Goal: Task Accomplishment & Management: Manage account settings

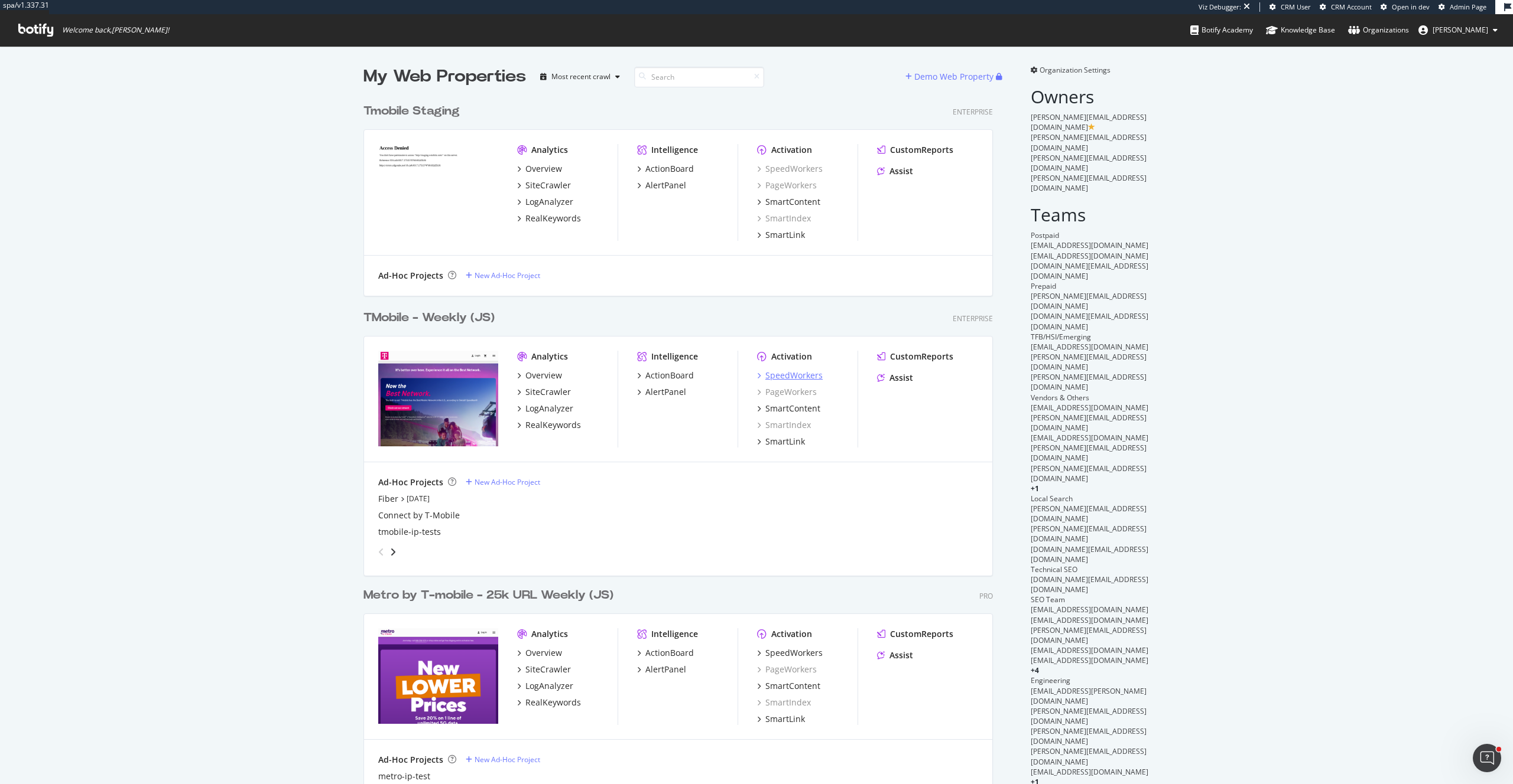
click at [810, 375] on div "SpeedWorkers" at bounding box center [793, 375] width 57 height 12
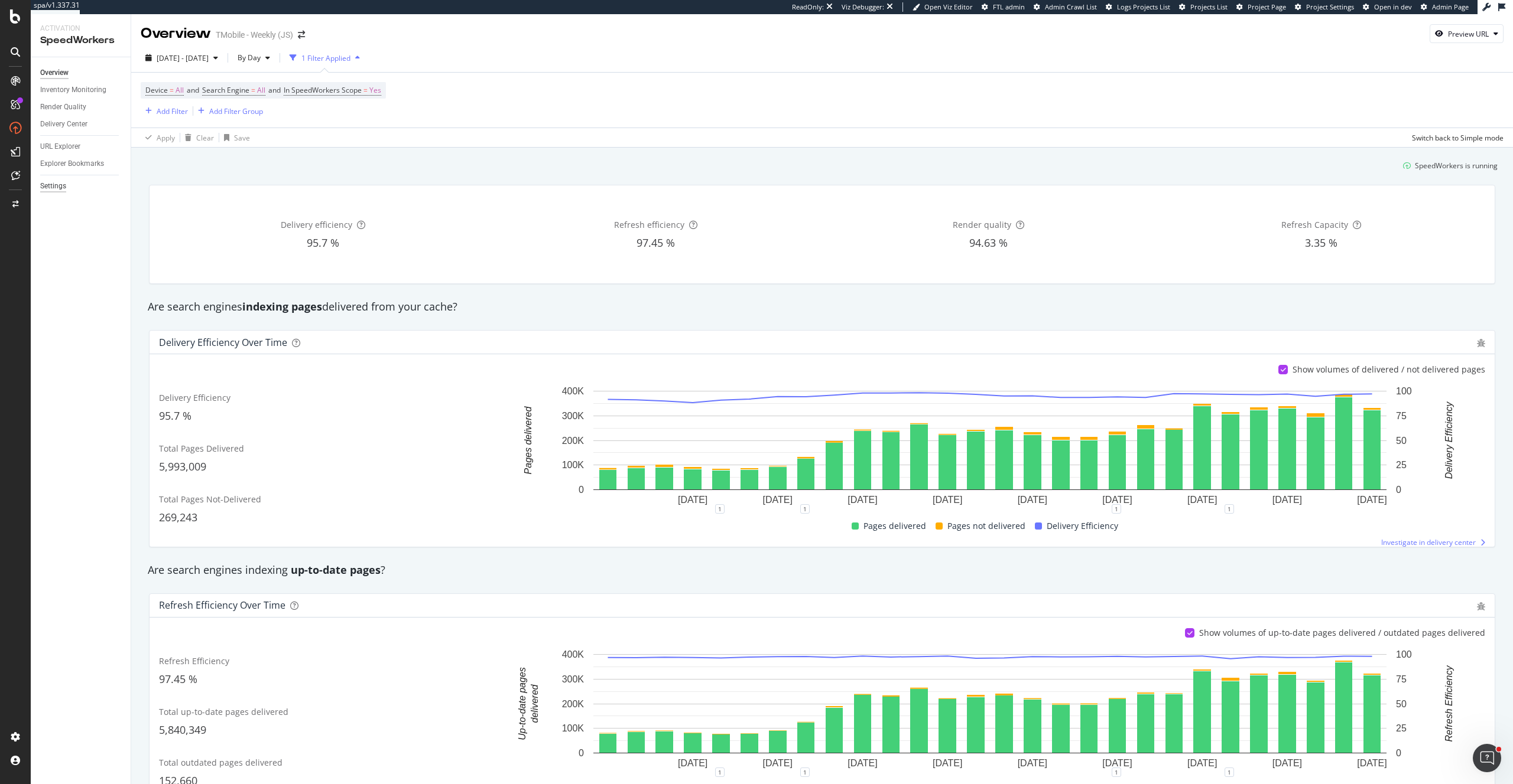
click at [56, 183] on div "Settings" at bounding box center [53, 186] width 26 height 13
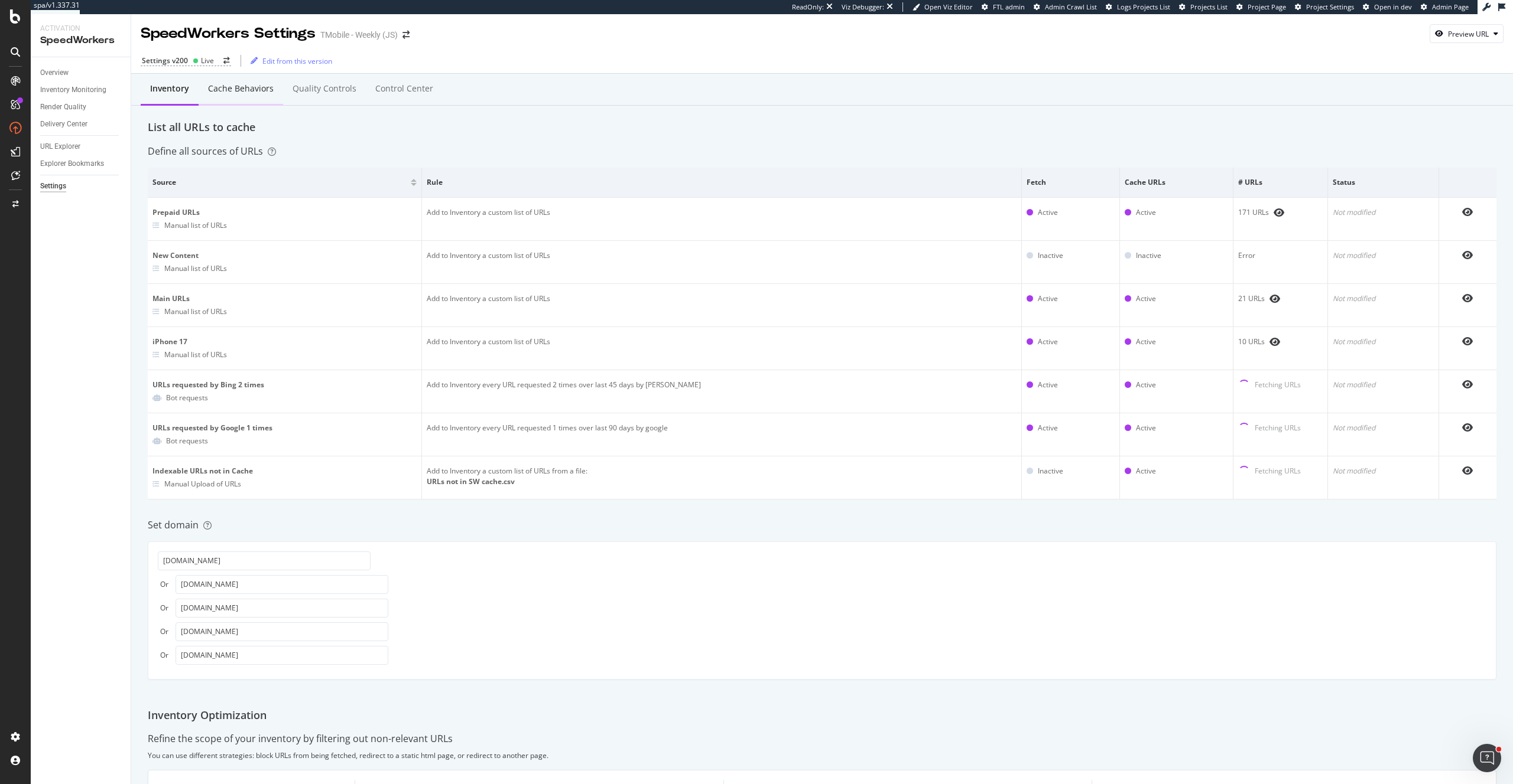
click at [255, 86] on div "Cache behaviors" at bounding box center [240, 88] width 66 height 12
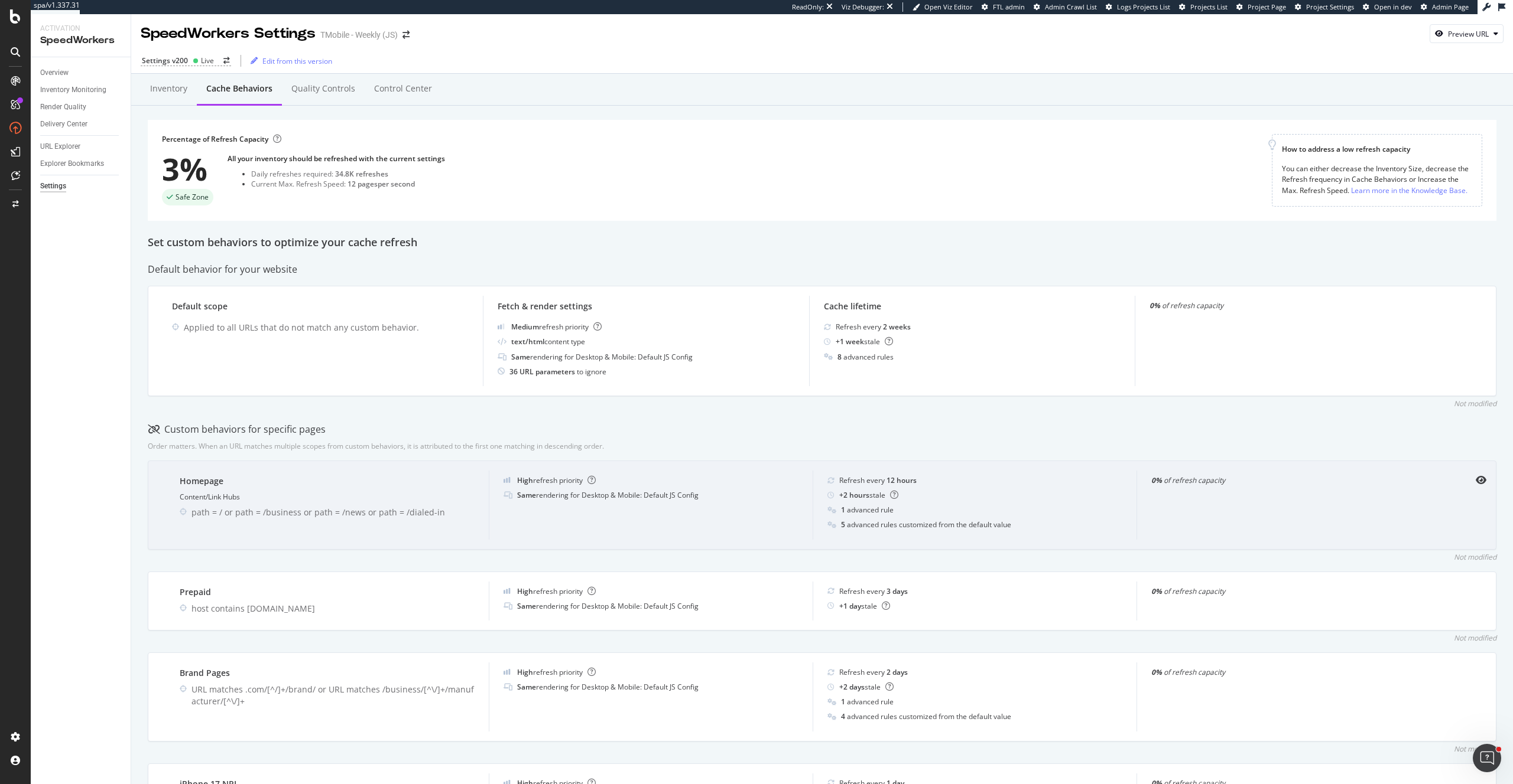
click at [732, 511] on div "High refresh priority Same rendering for Desktop & Mobile: Default JS Config" at bounding box center [651, 505] width 324 height 69
click at [1480, 480] on icon "eye" at bounding box center [1480, 480] width 11 height 9
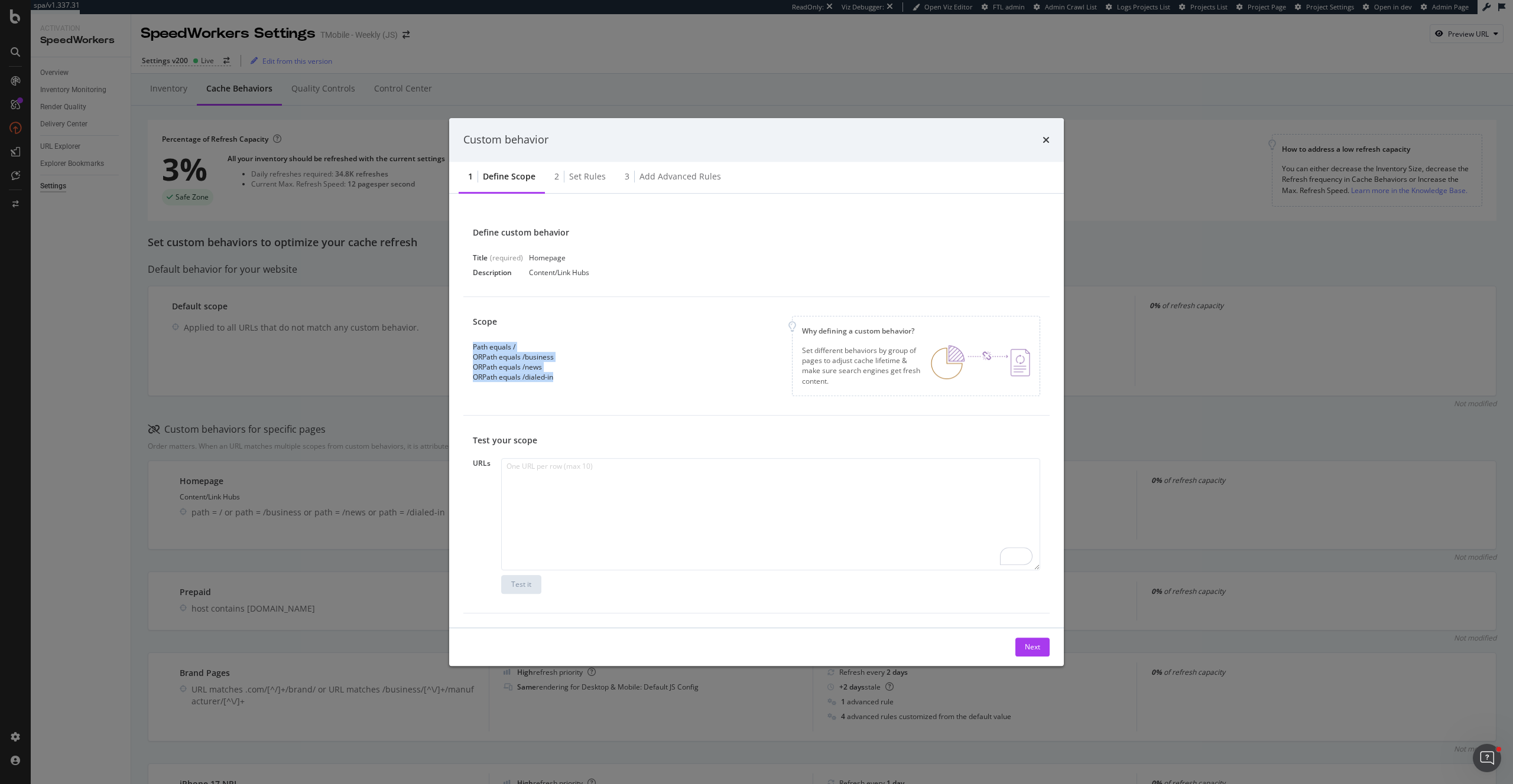
drag, startPoint x: 570, startPoint y: 379, endPoint x: 456, endPoint y: 346, distance: 118.7
click at [456, 346] on div "Define custom behavior Title (required) Homepage Description Content/Link Hubs …" at bounding box center [756, 411] width 614 height 434
copy div "Path equals / OR Path equals /business OR Path equals /news OR Path equals /dia…"
click at [586, 177] on div "Set rules" at bounding box center [587, 176] width 36 height 12
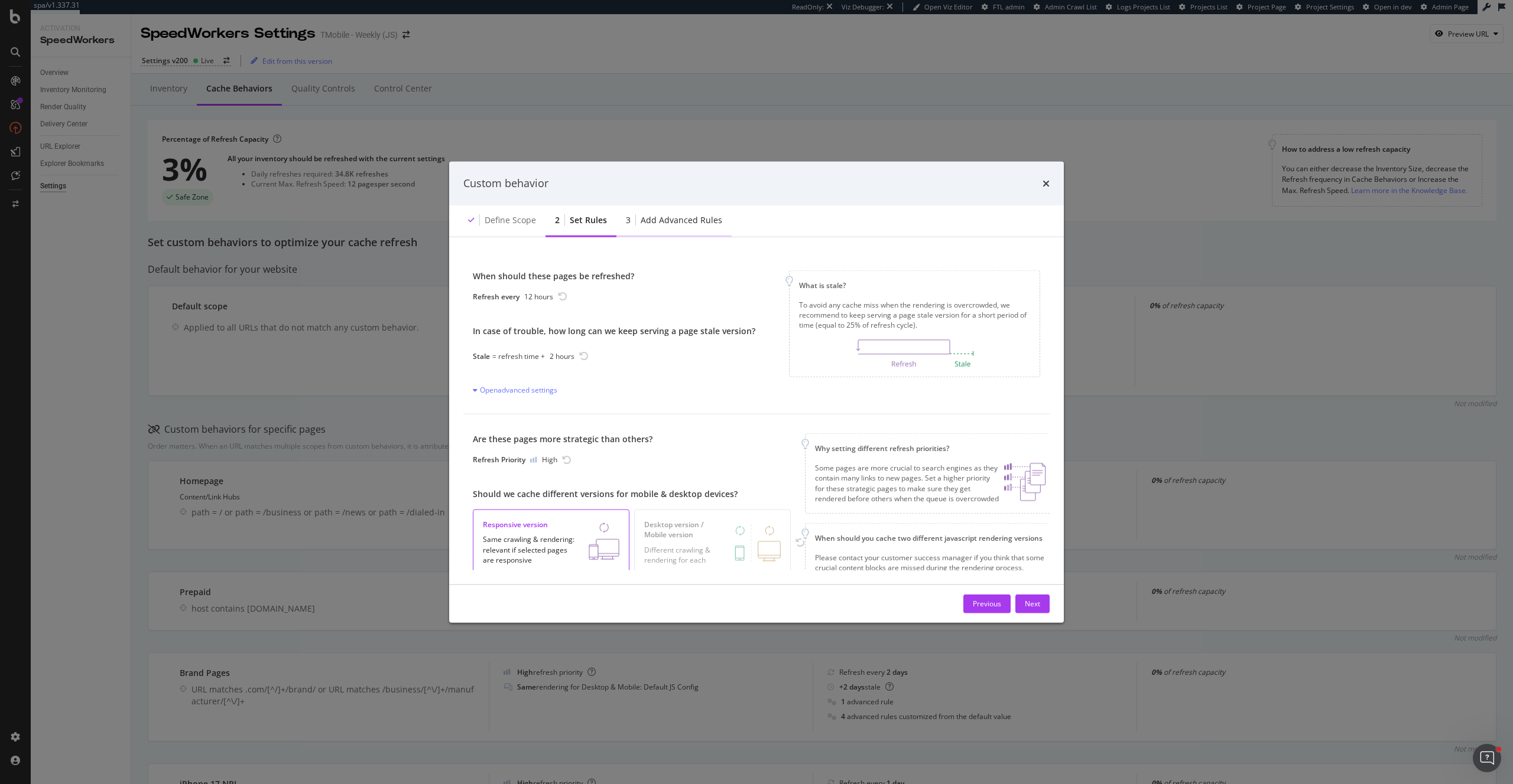
click at [680, 221] on div "Add advanced rules" at bounding box center [682, 220] width 82 height 12
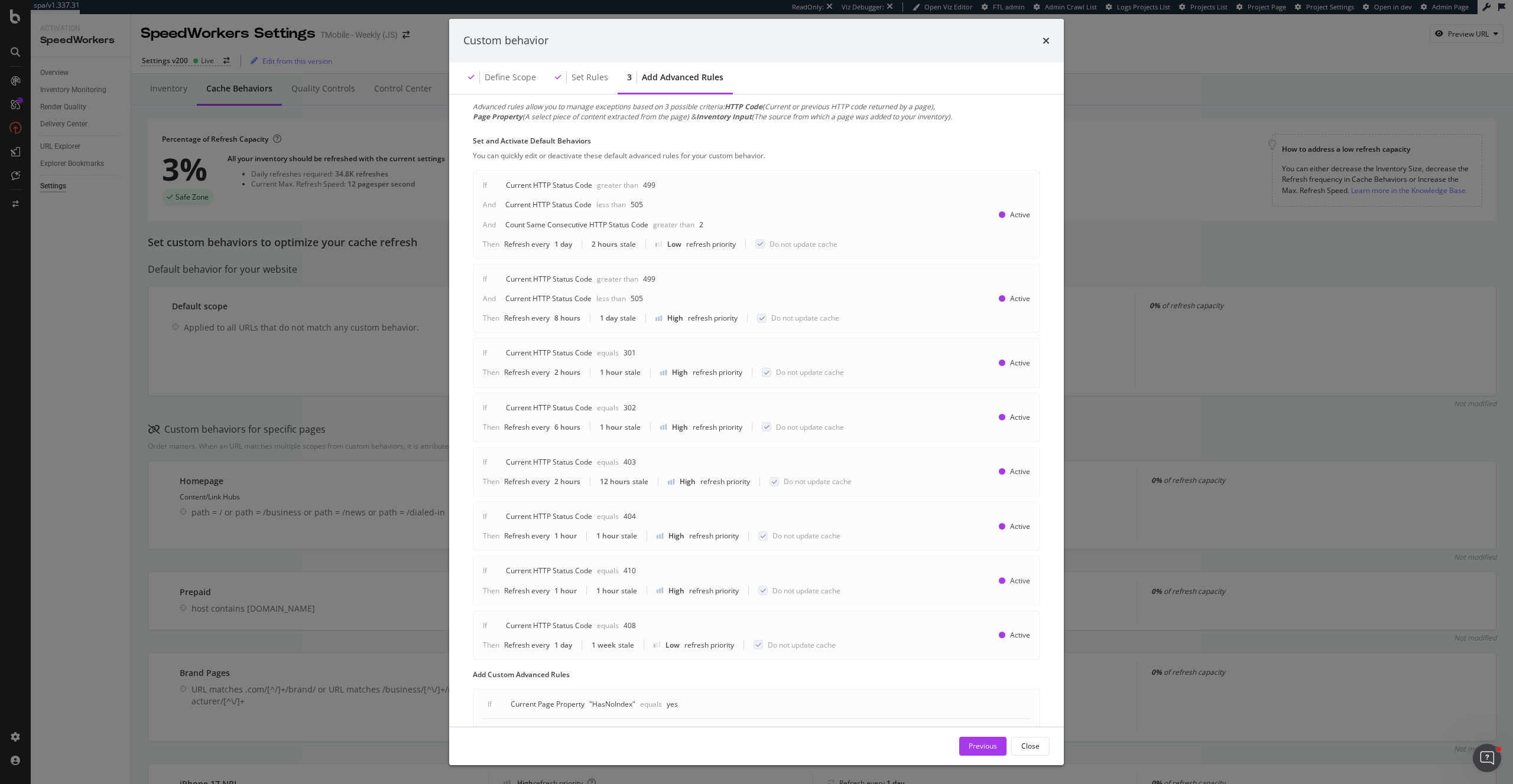
scroll to position [77, 0]
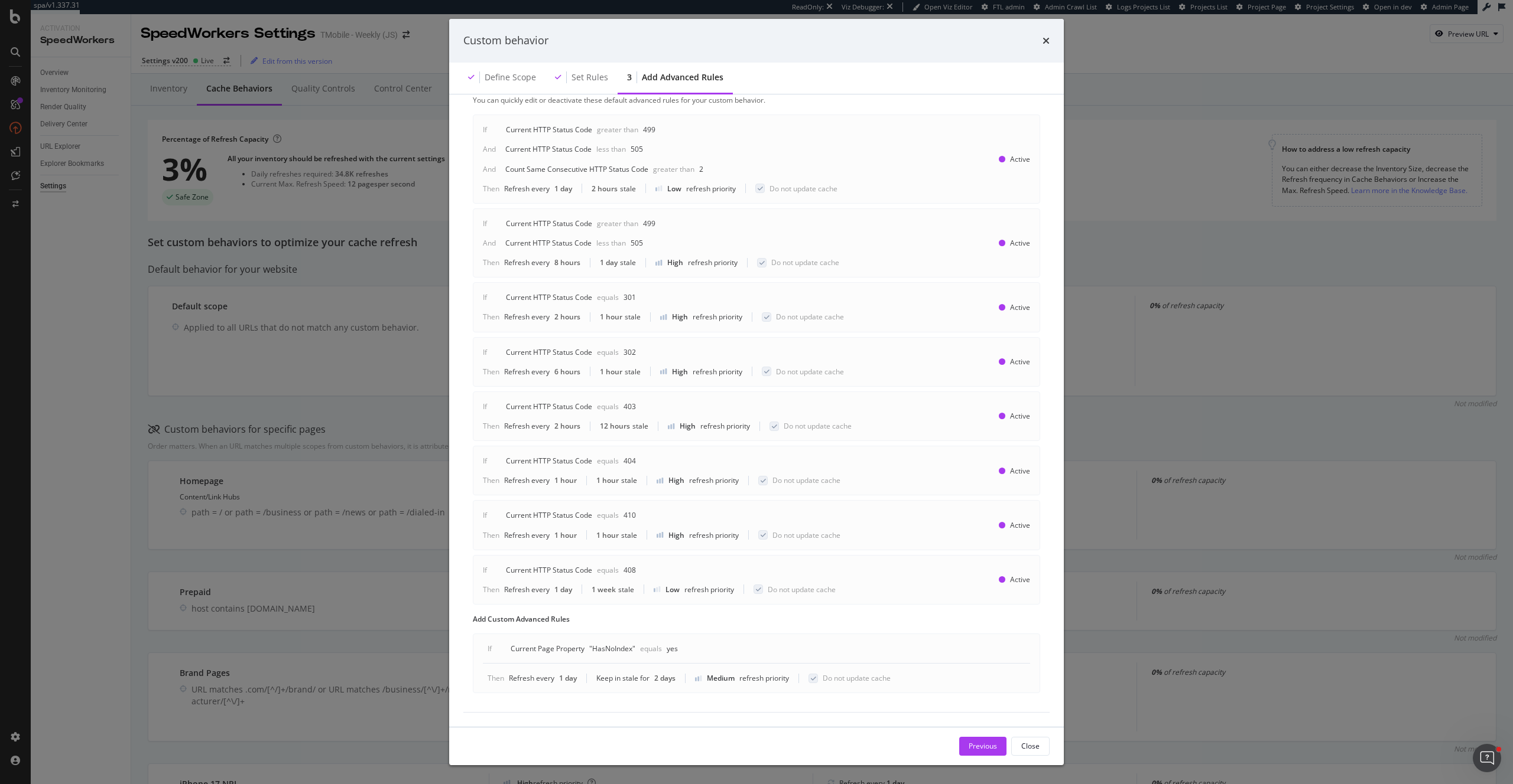
click at [262, 545] on div "Custom behavior Define scope Set rules 3 Add advanced rules Advanced rules allo…" at bounding box center [756, 392] width 1513 height 784
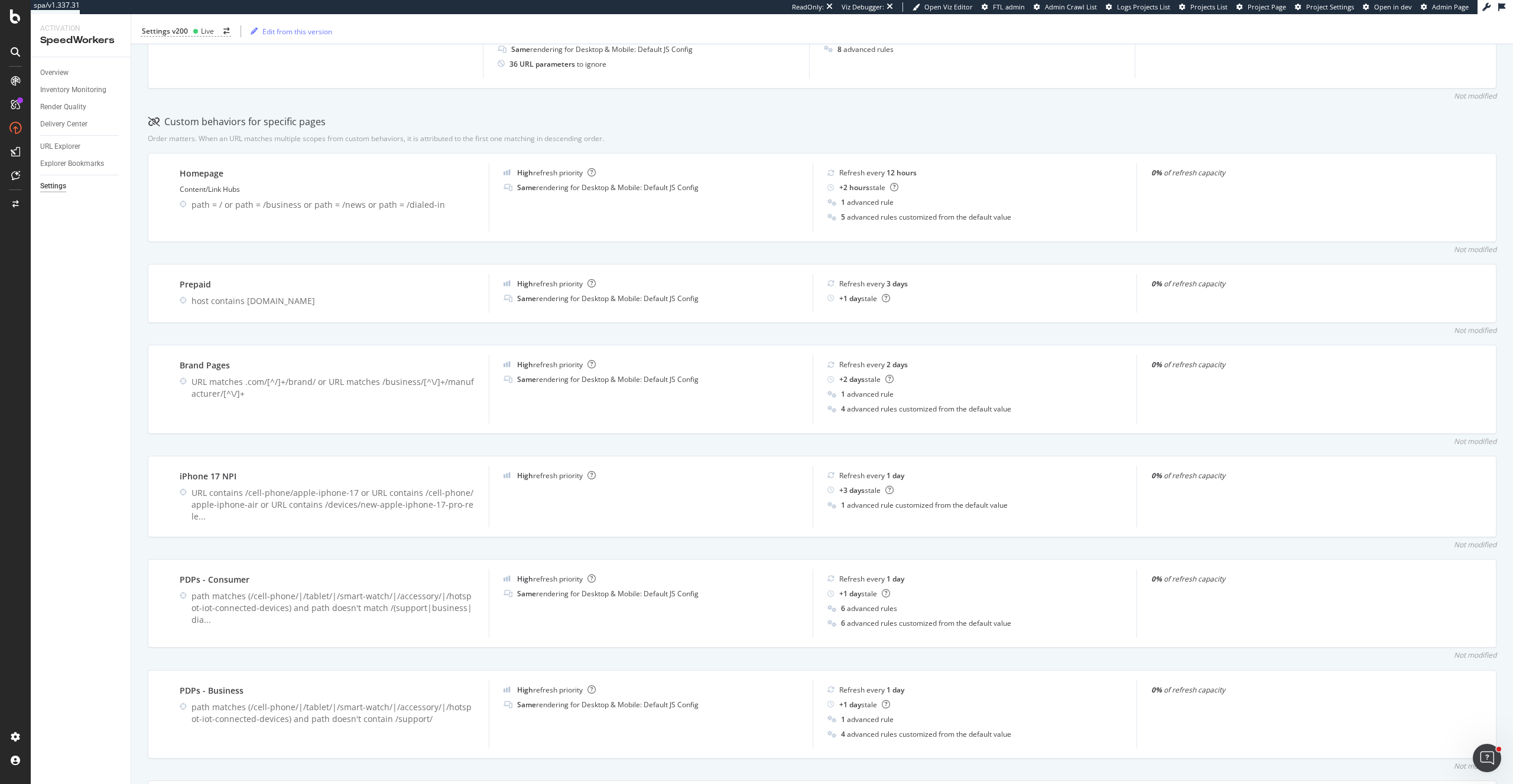
scroll to position [307, 0]
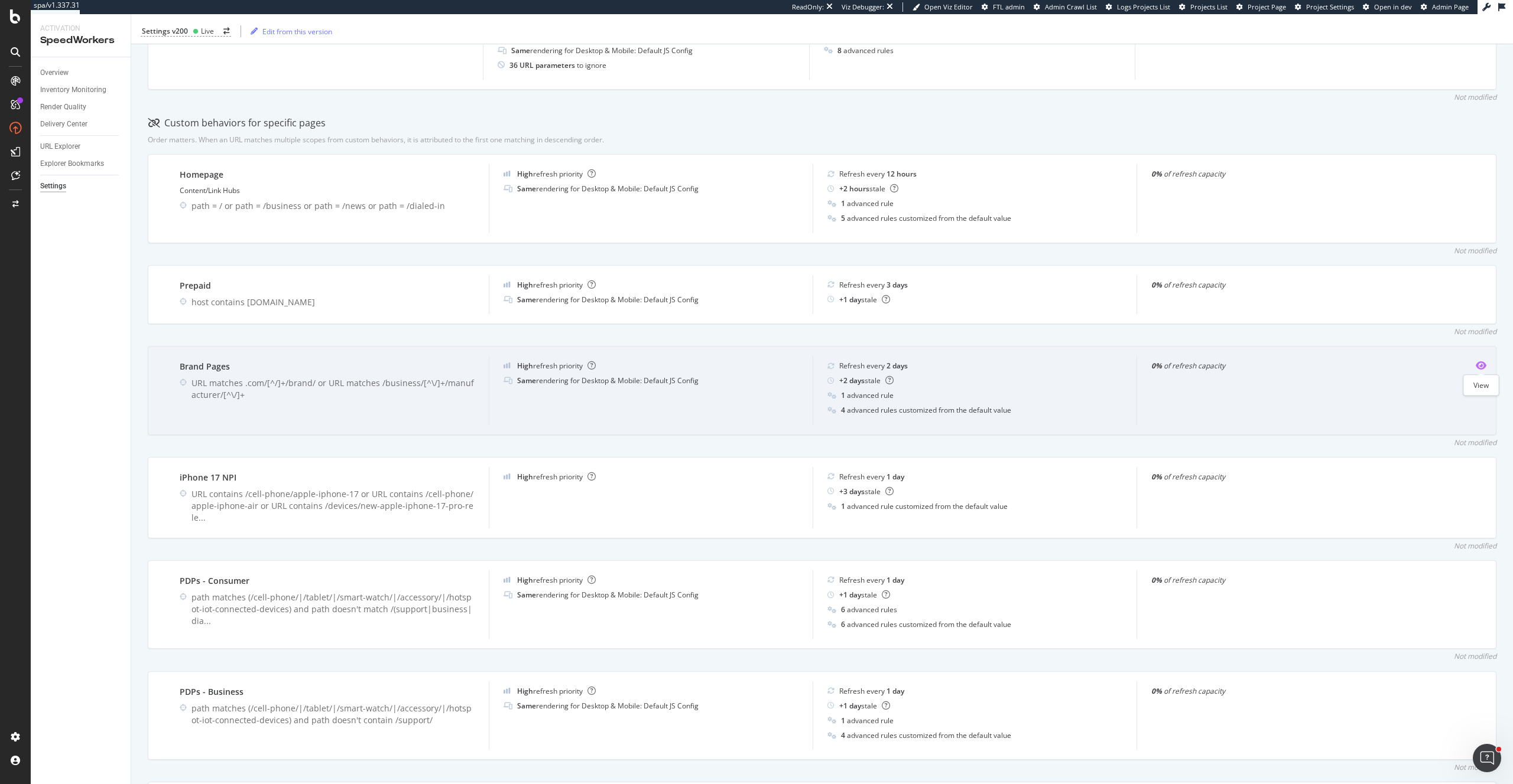
click at [1480, 368] on icon "eye" at bounding box center [1480, 365] width 11 height 9
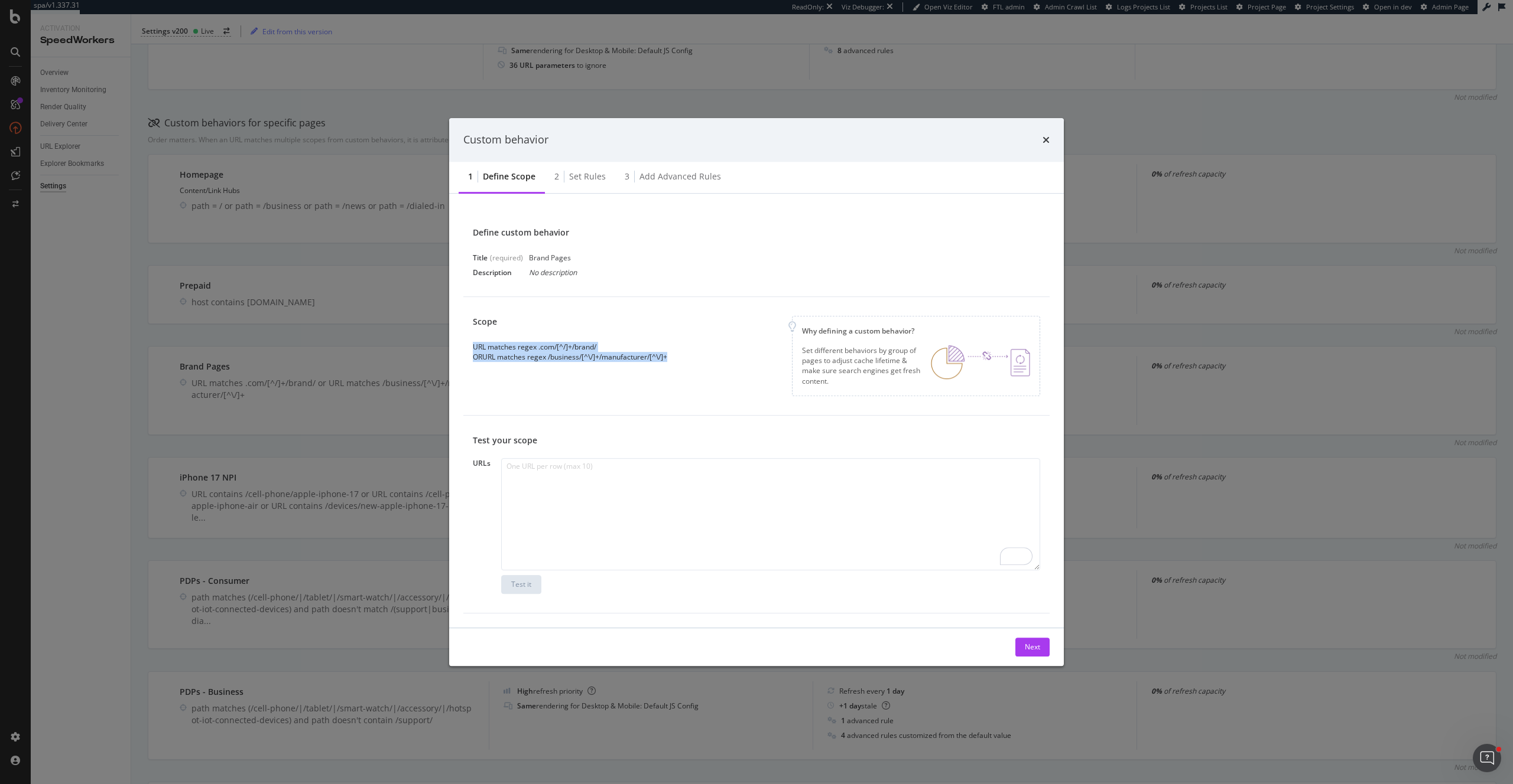
drag, startPoint x: 688, startPoint y: 356, endPoint x: 462, endPoint y: 341, distance: 226.5
click at [463, 341] on div "Scope URL matches regex .com/[^/]+/brand/ OR URL matches regex /business/[^\/]+…" at bounding box center [756, 356] width 586 height 119
copy div "URL matches regex .com/[^/]+/brand/ OR URL matches regex /business/[^\/]+/manuf…"
click at [580, 175] on div "Set rules" at bounding box center [587, 176] width 36 height 12
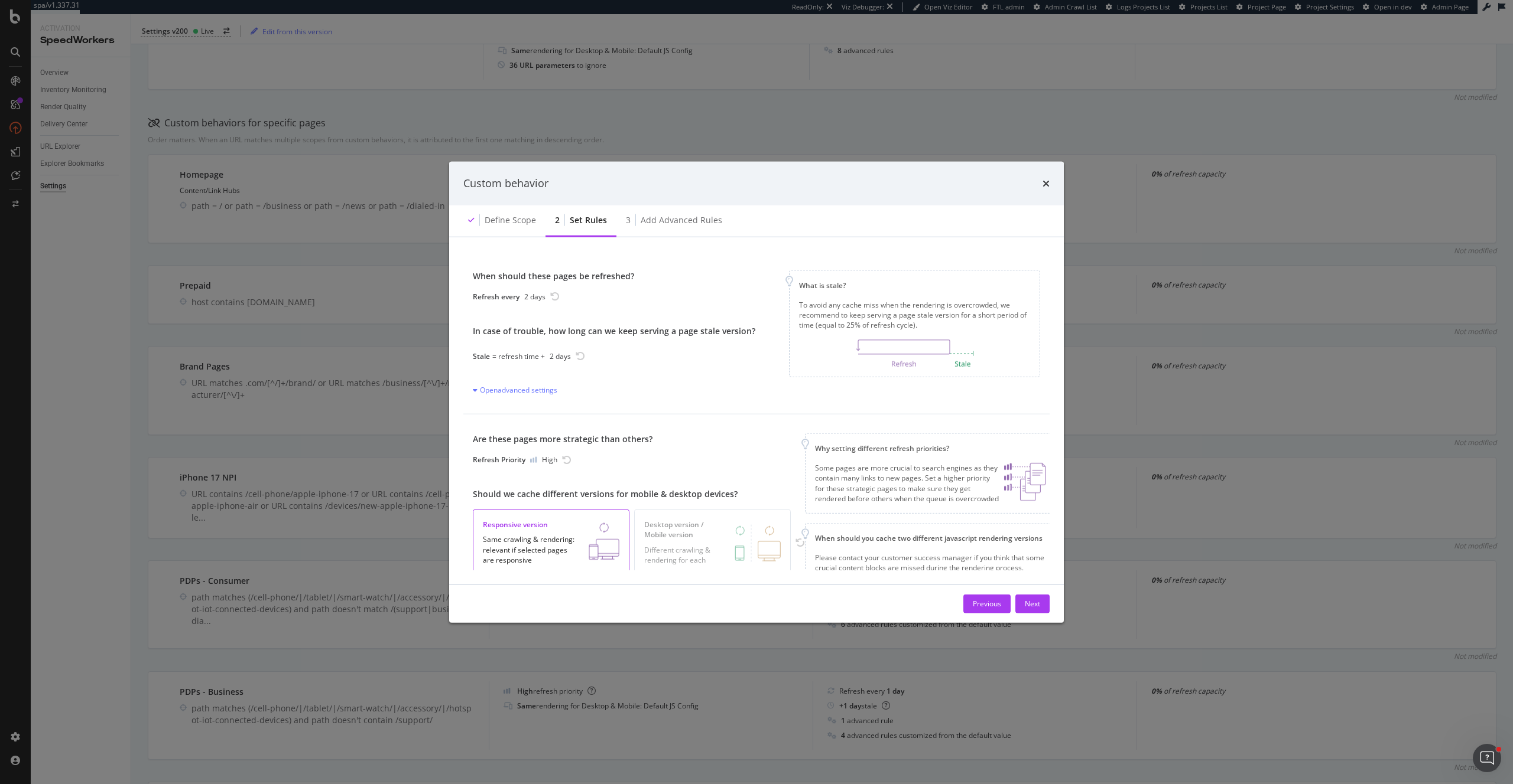
scroll to position [44, 0]
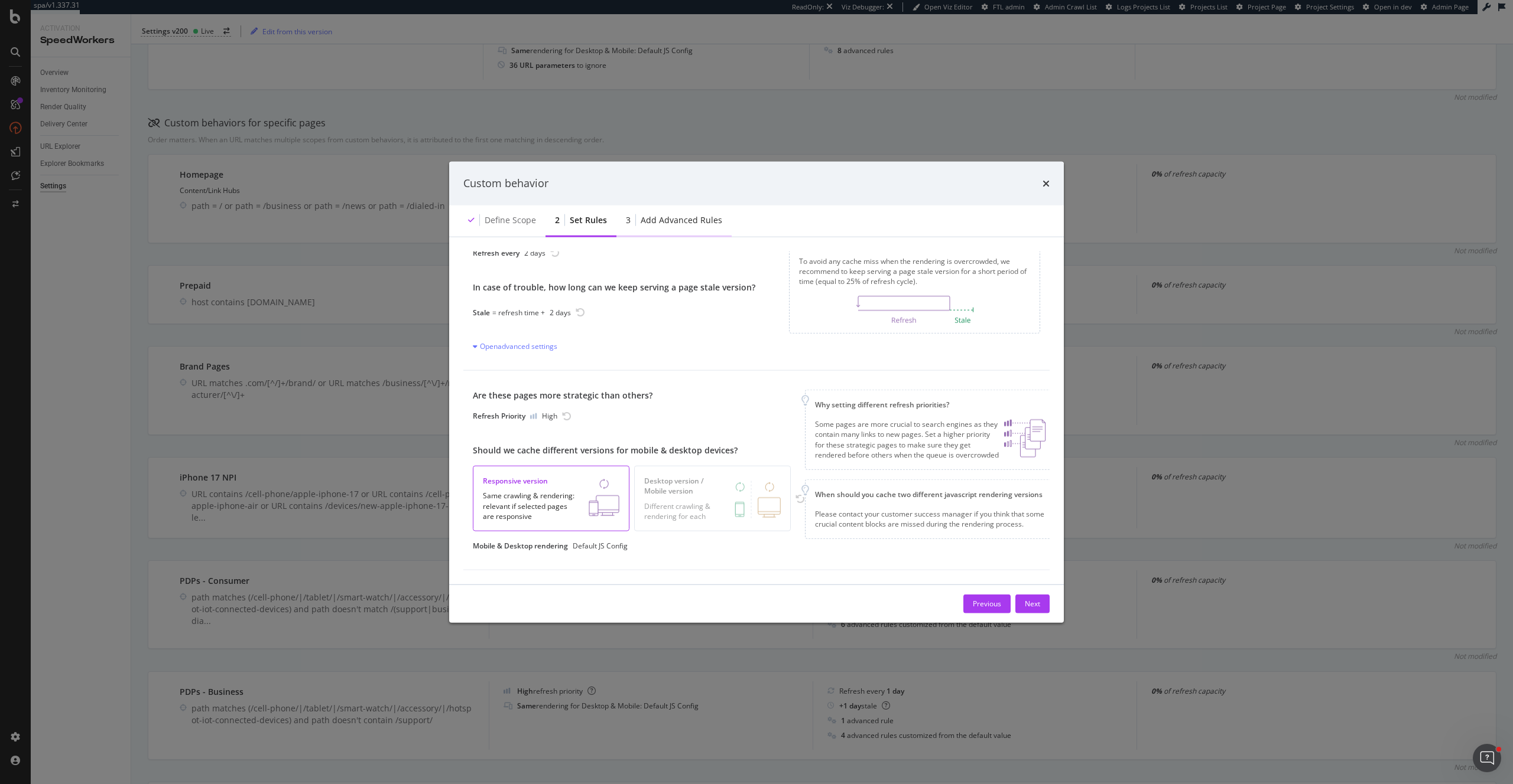
click at [670, 224] on div "Add advanced rules" at bounding box center [682, 220] width 82 height 12
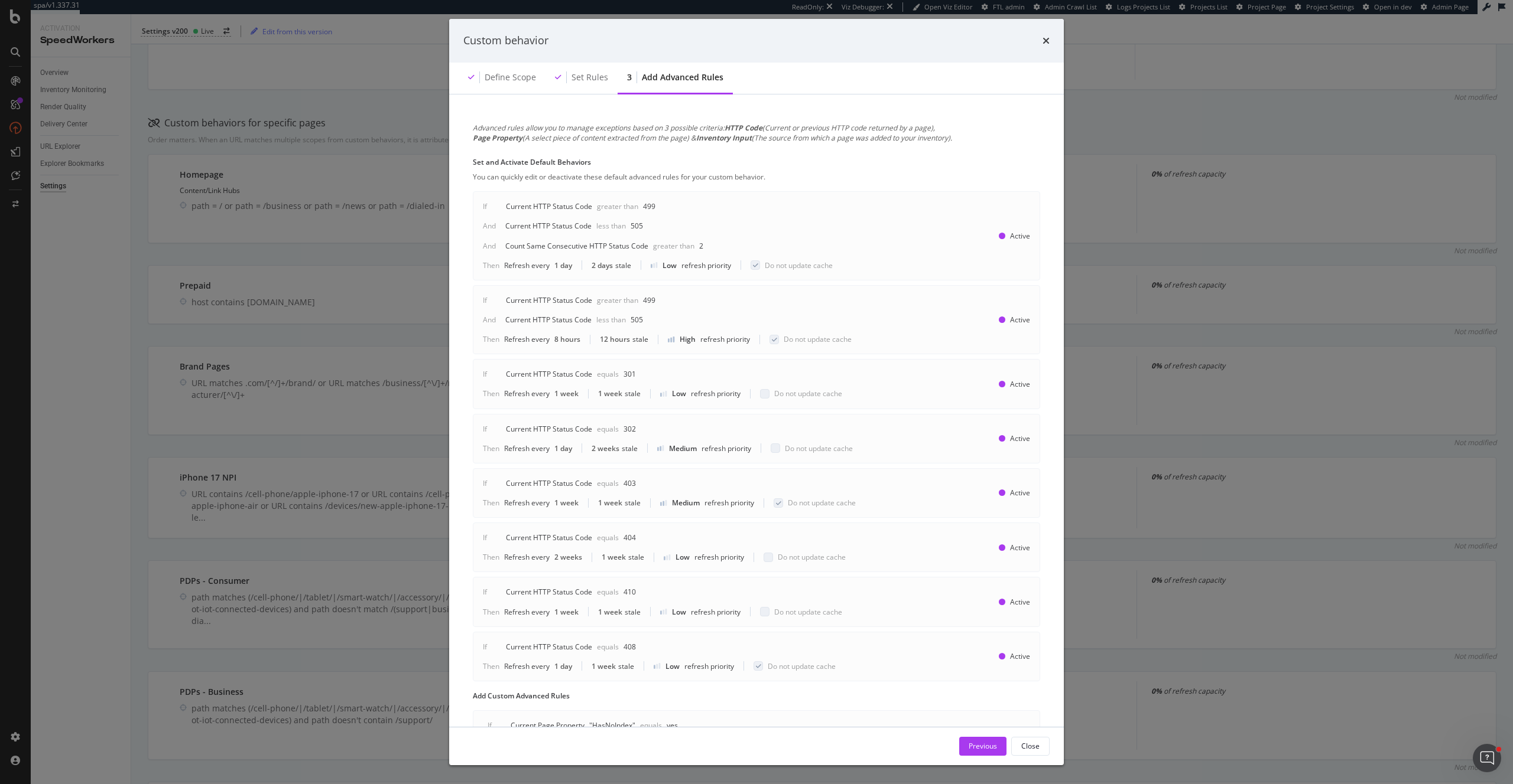
scroll to position [77, 0]
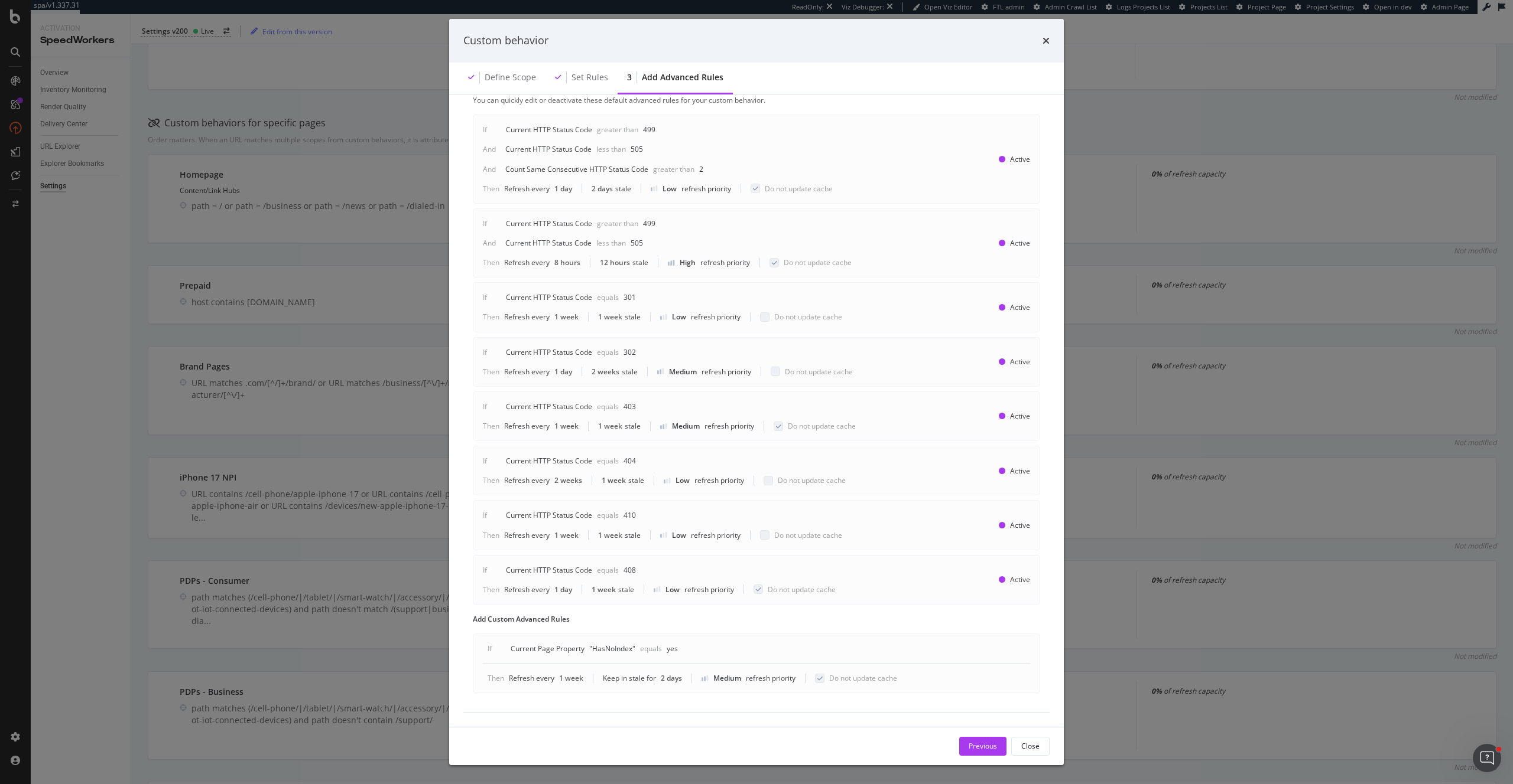
click at [247, 329] on div "Custom behavior Define scope Set rules 3 Add advanced rules Advanced rules allo…" at bounding box center [756, 392] width 1513 height 784
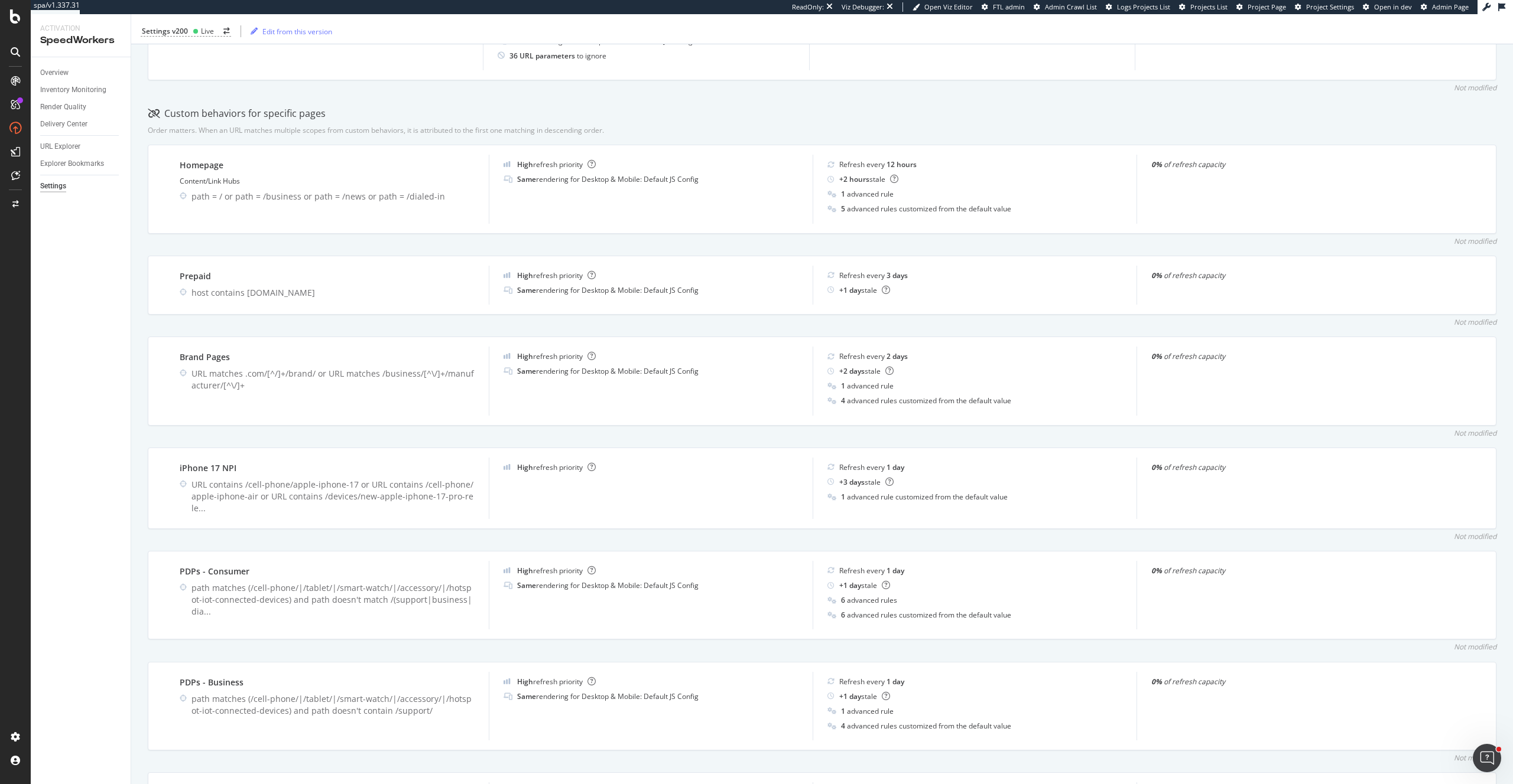
scroll to position [319, 0]
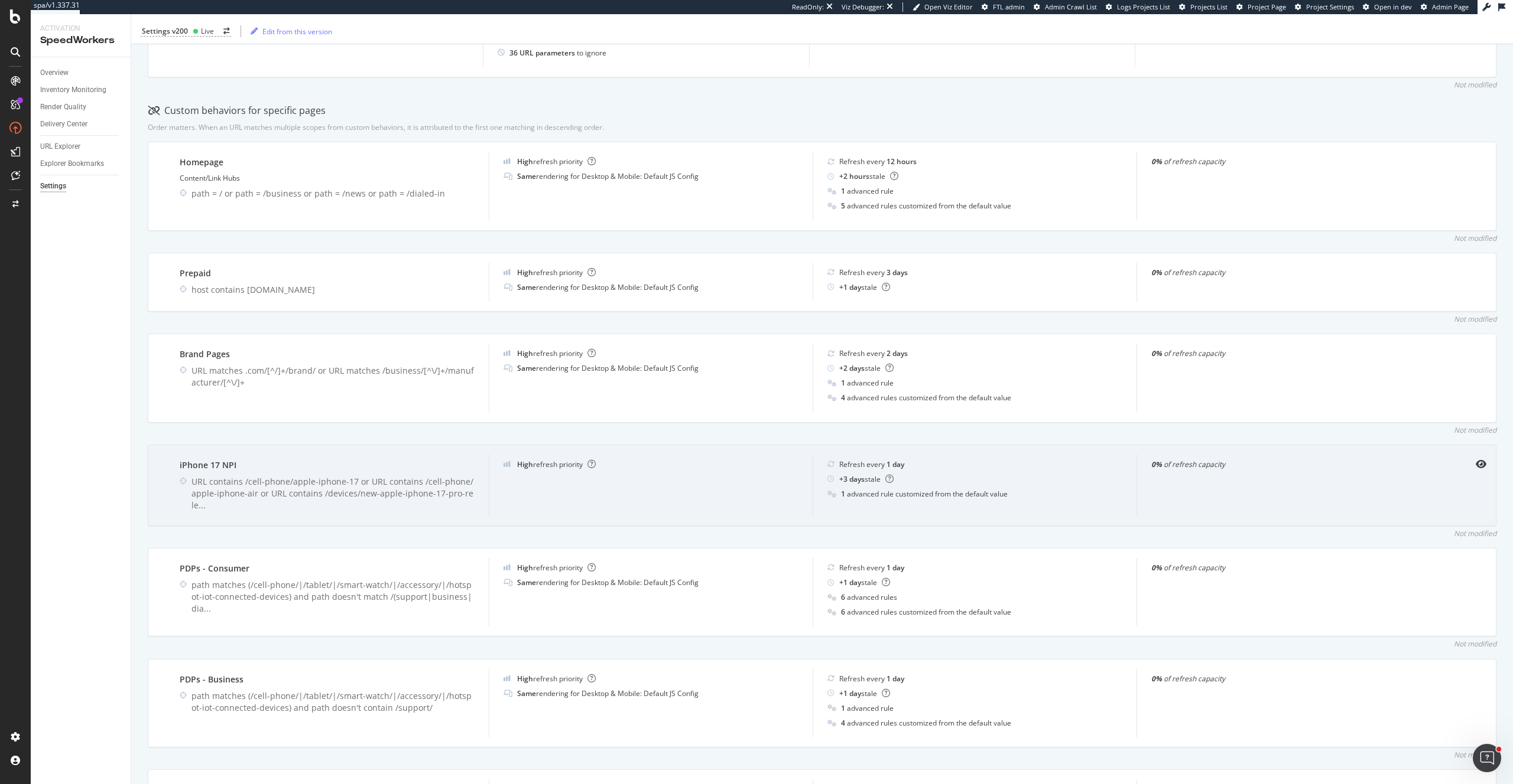
click at [1306, 478] on div "0% of refresh capacity" at bounding box center [1298, 485] width 324 height 61
click at [1481, 465] on icon "eye" at bounding box center [1480, 464] width 11 height 9
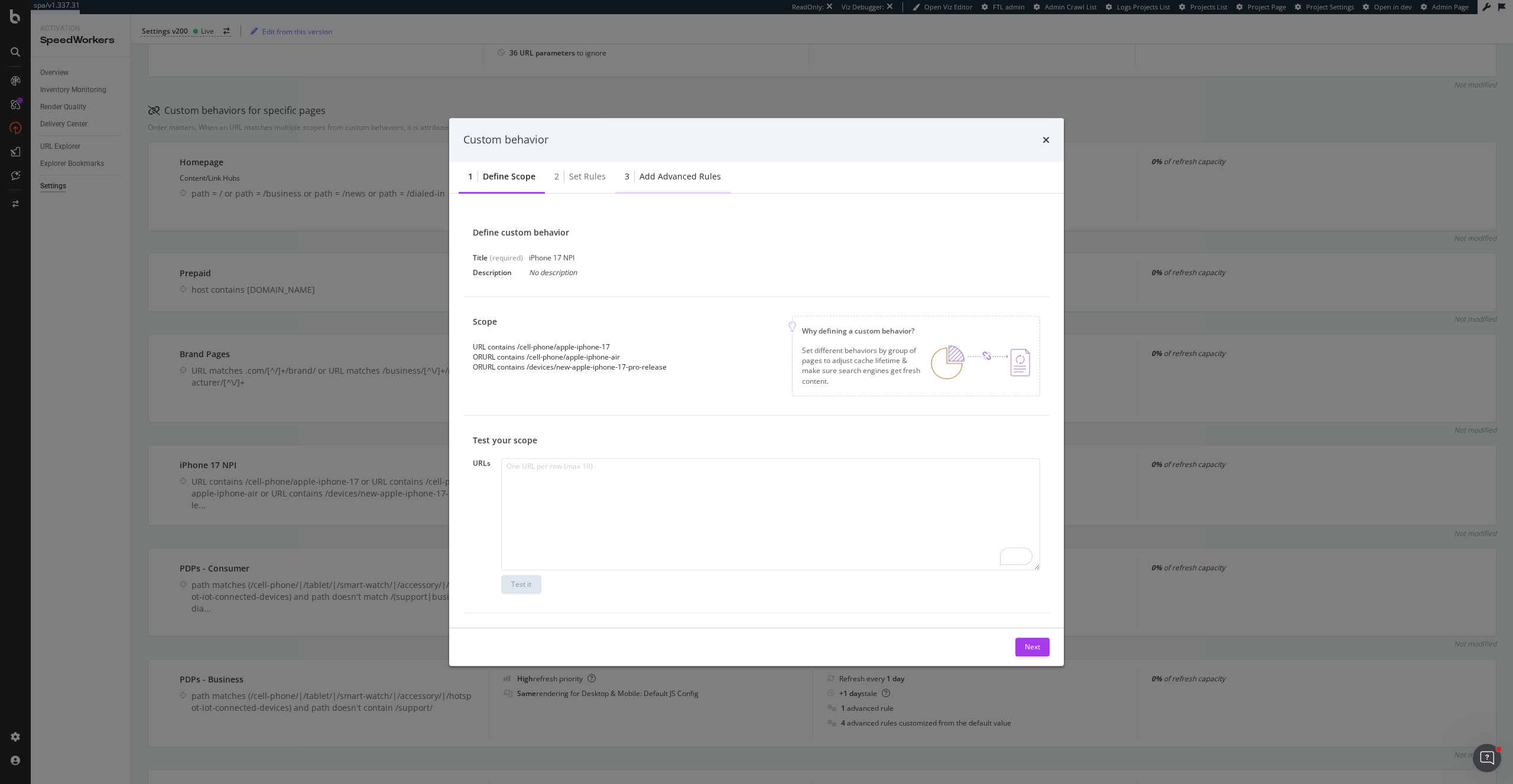
click at [671, 174] on div "Add advanced rules" at bounding box center [680, 176] width 82 height 12
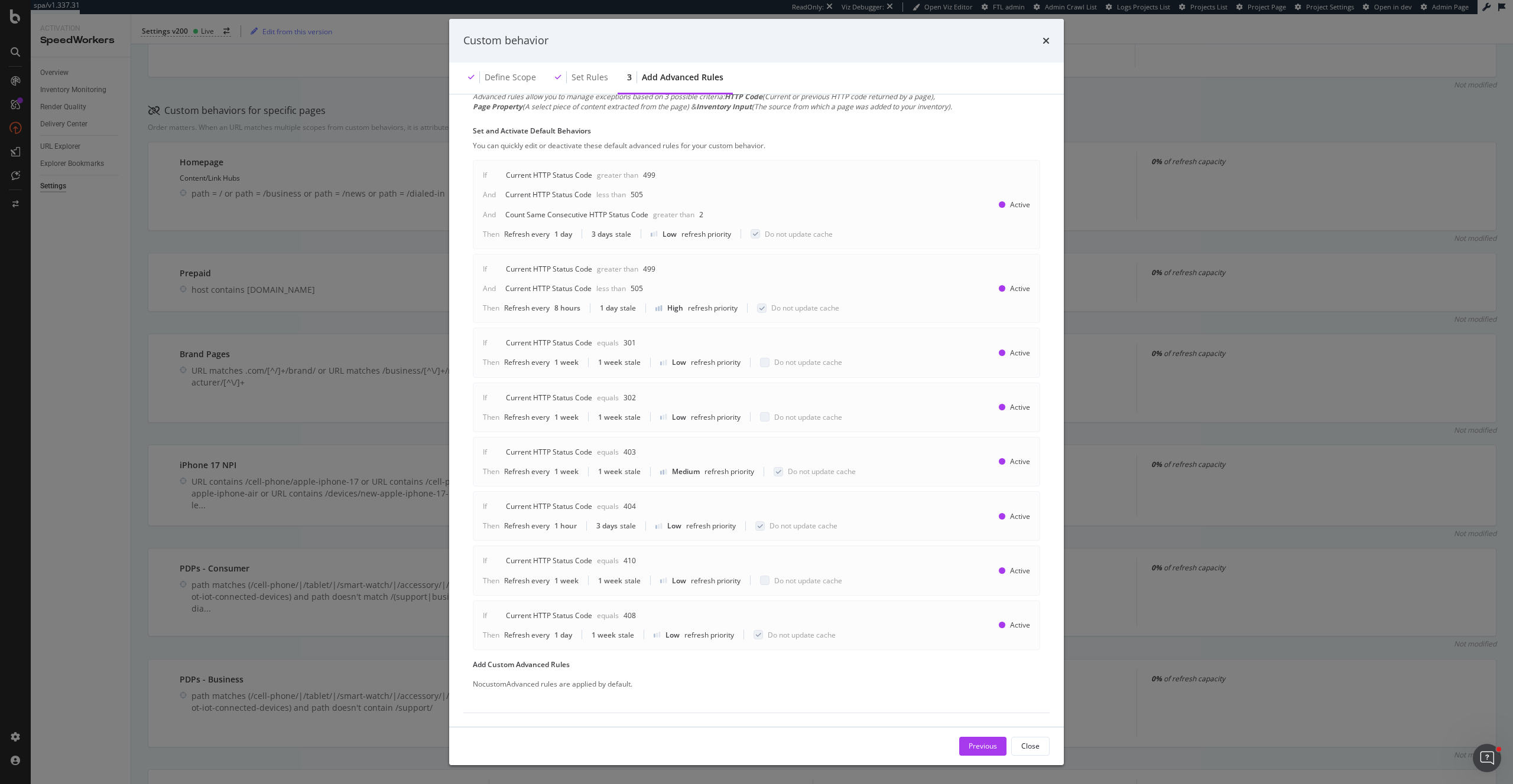
scroll to position [32, 0]
click at [1035, 744] on div "Close" at bounding box center [1030, 746] width 18 height 10
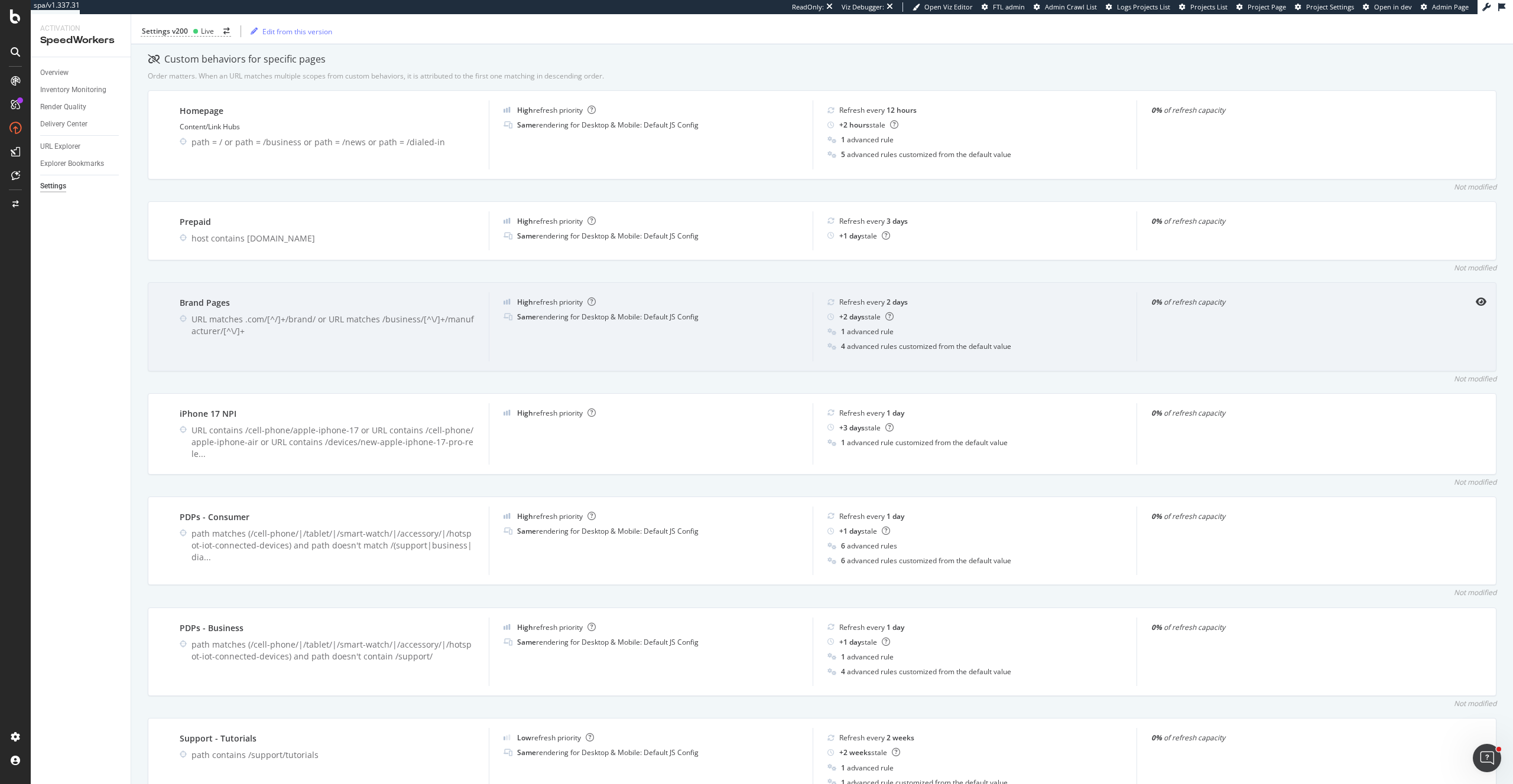
scroll to position [398, 0]
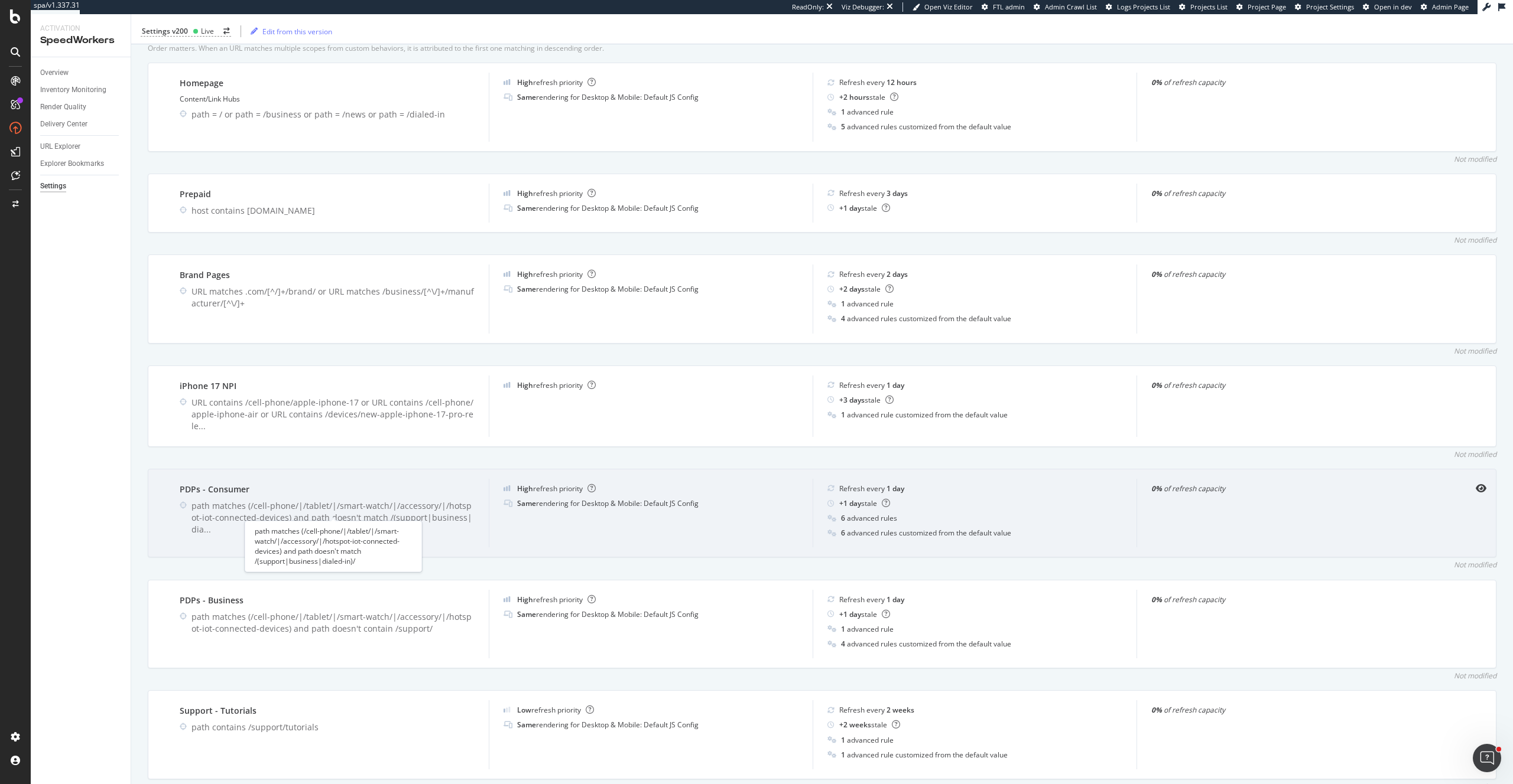
click at [396, 505] on div "path matches (/cell-phone/|/tablet/|/smart-watch/|/accessory/|/hotspot-iot-conn…" at bounding box center [333, 518] width 283 height 35
click at [1484, 484] on icon "eye" at bounding box center [1480, 488] width 11 height 9
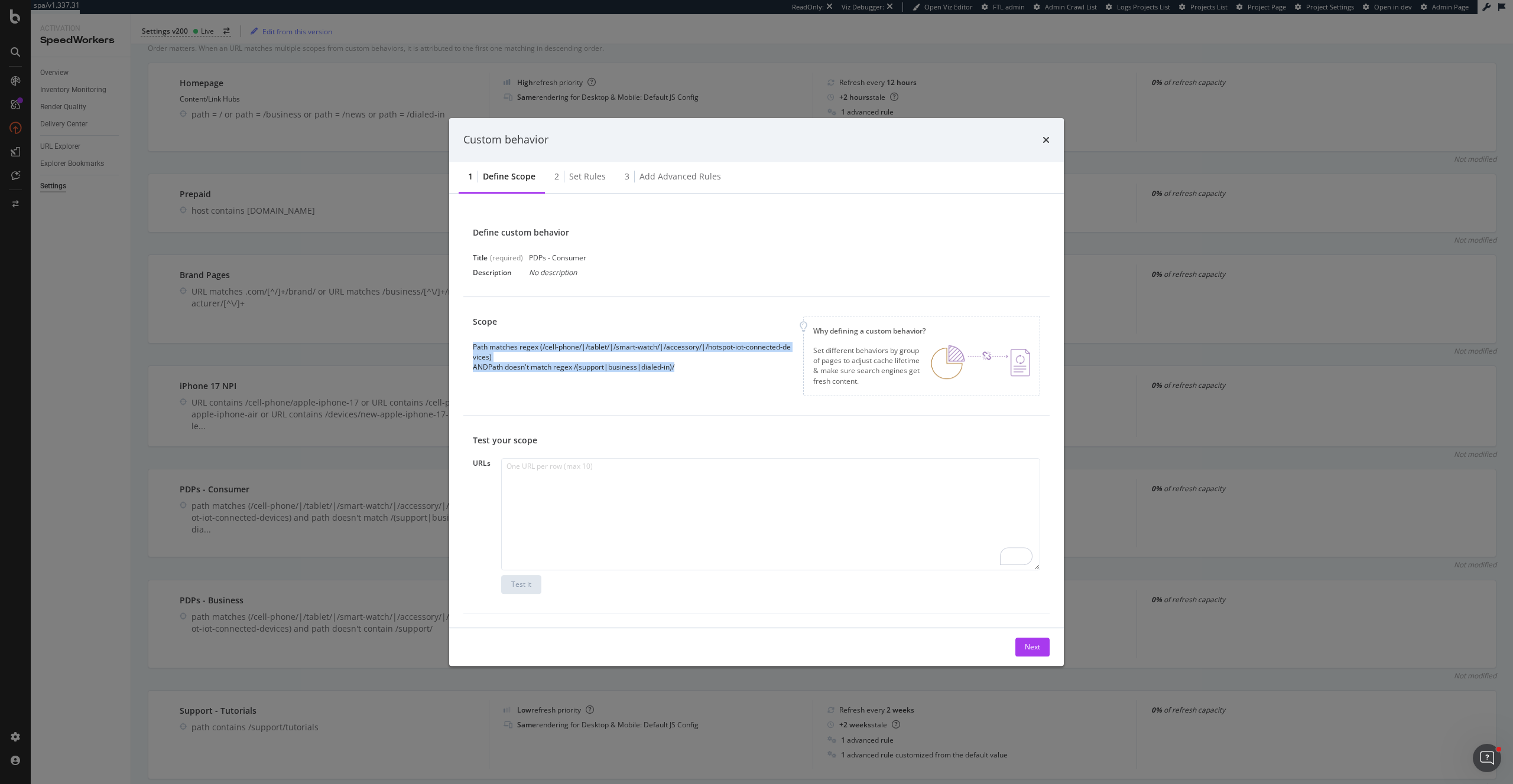
drag, startPoint x: 693, startPoint y: 370, endPoint x: 459, endPoint y: 346, distance: 235.2
click at [459, 346] on div "Define custom behavior Title (required) PDPs - Consumer Description No descript…" at bounding box center [756, 411] width 614 height 434
copy div "Path matches regex (/cell-phone/|/tablet/|/smart-watch/|/accessory/|/hotspot-io…"
click at [586, 176] on div "Set rules" at bounding box center [587, 176] width 36 height 12
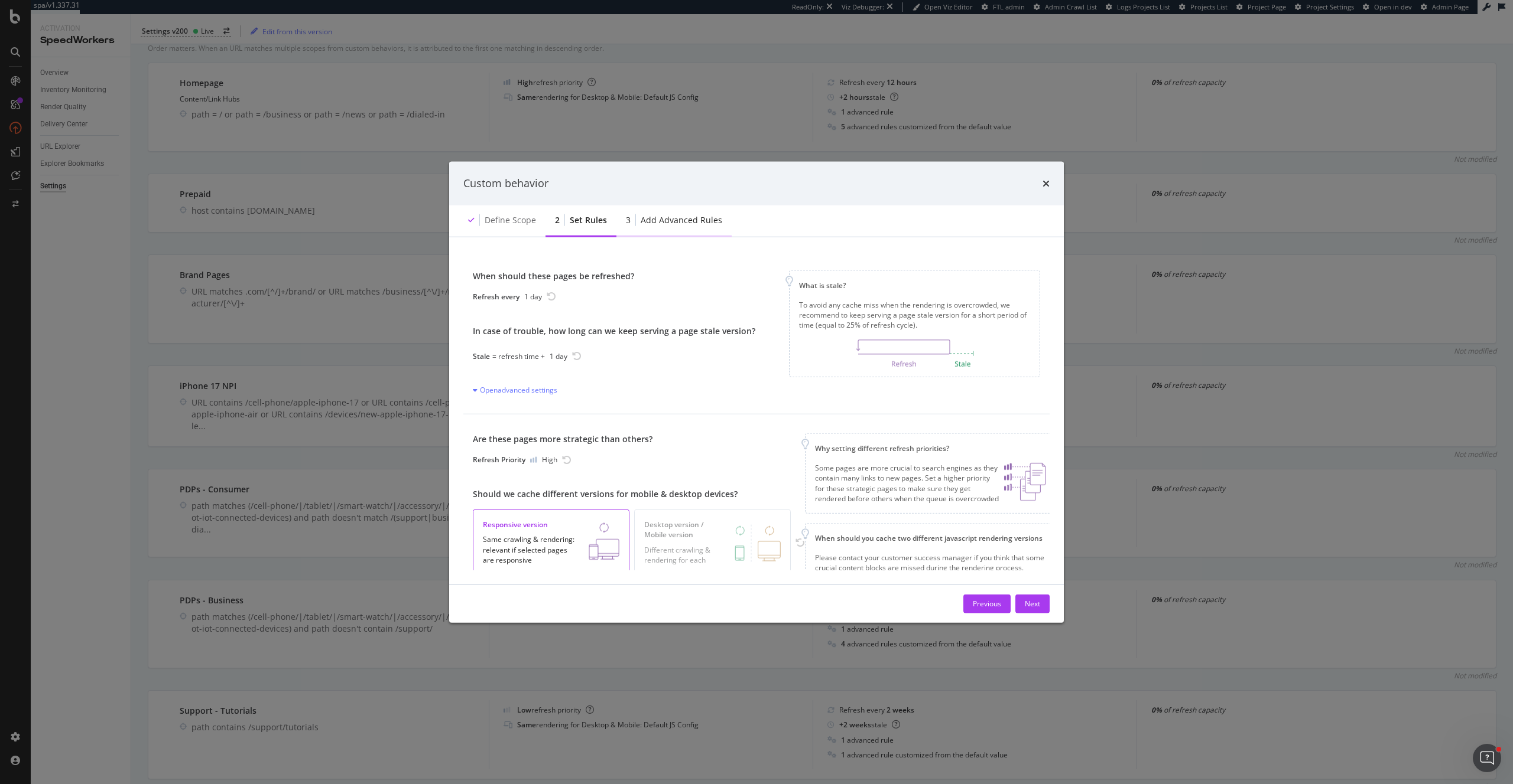
click at [697, 225] on div "Add advanced rules" at bounding box center [682, 220] width 82 height 12
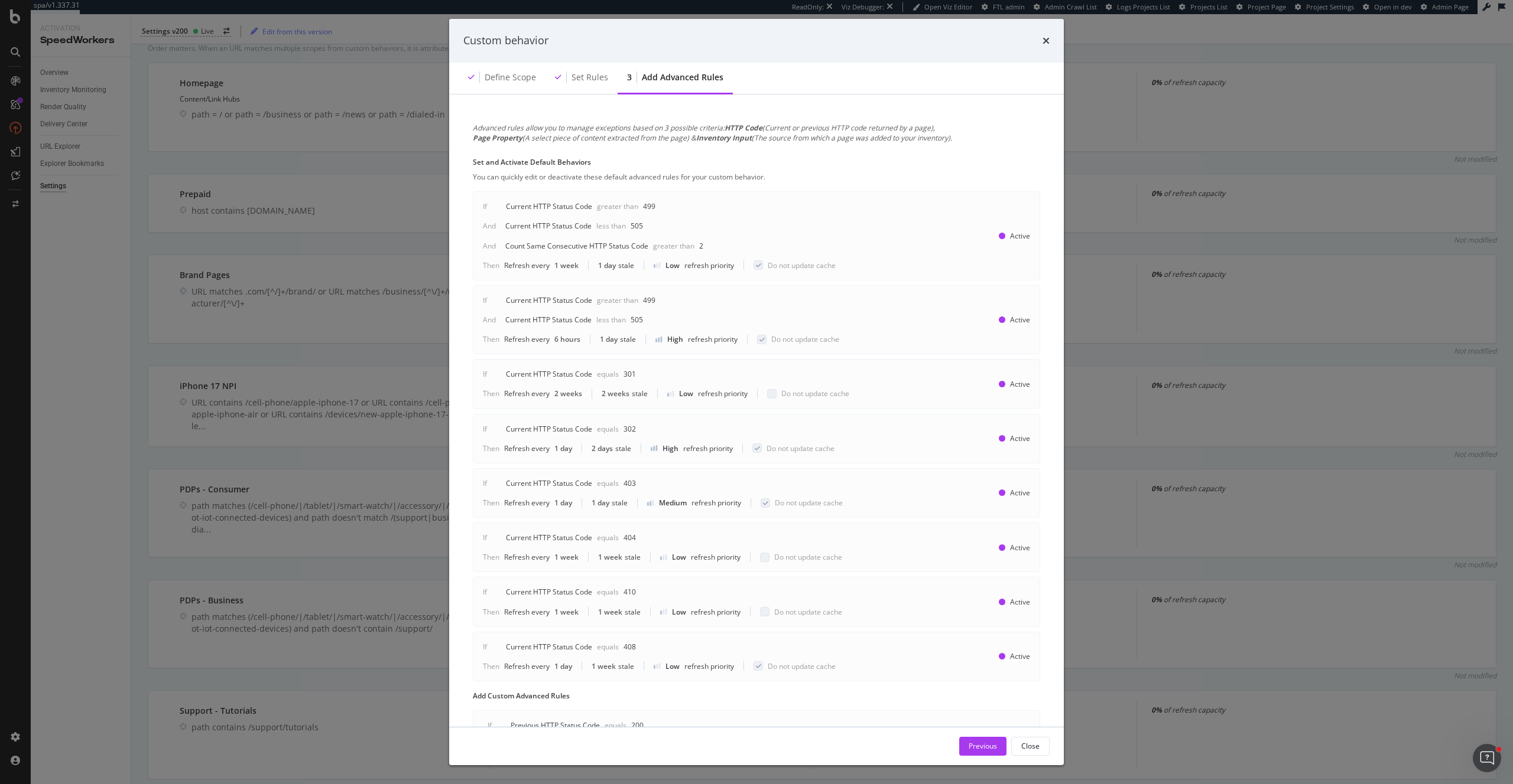
scroll to position [497, 0]
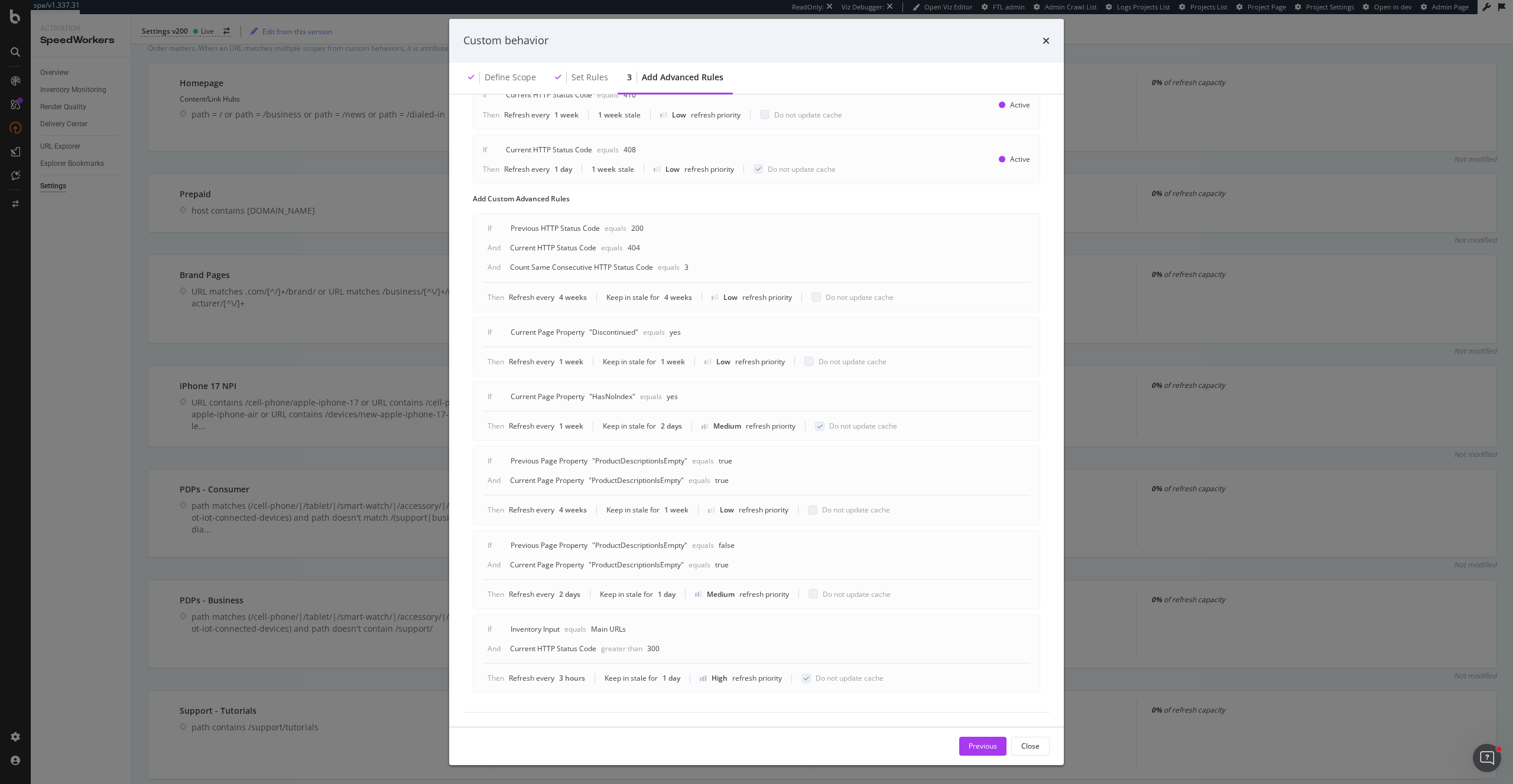
click at [126, 443] on div "Custom behavior Define scope Set rules 3 Add advanced rules Advanced rules allo…" at bounding box center [756, 392] width 1513 height 784
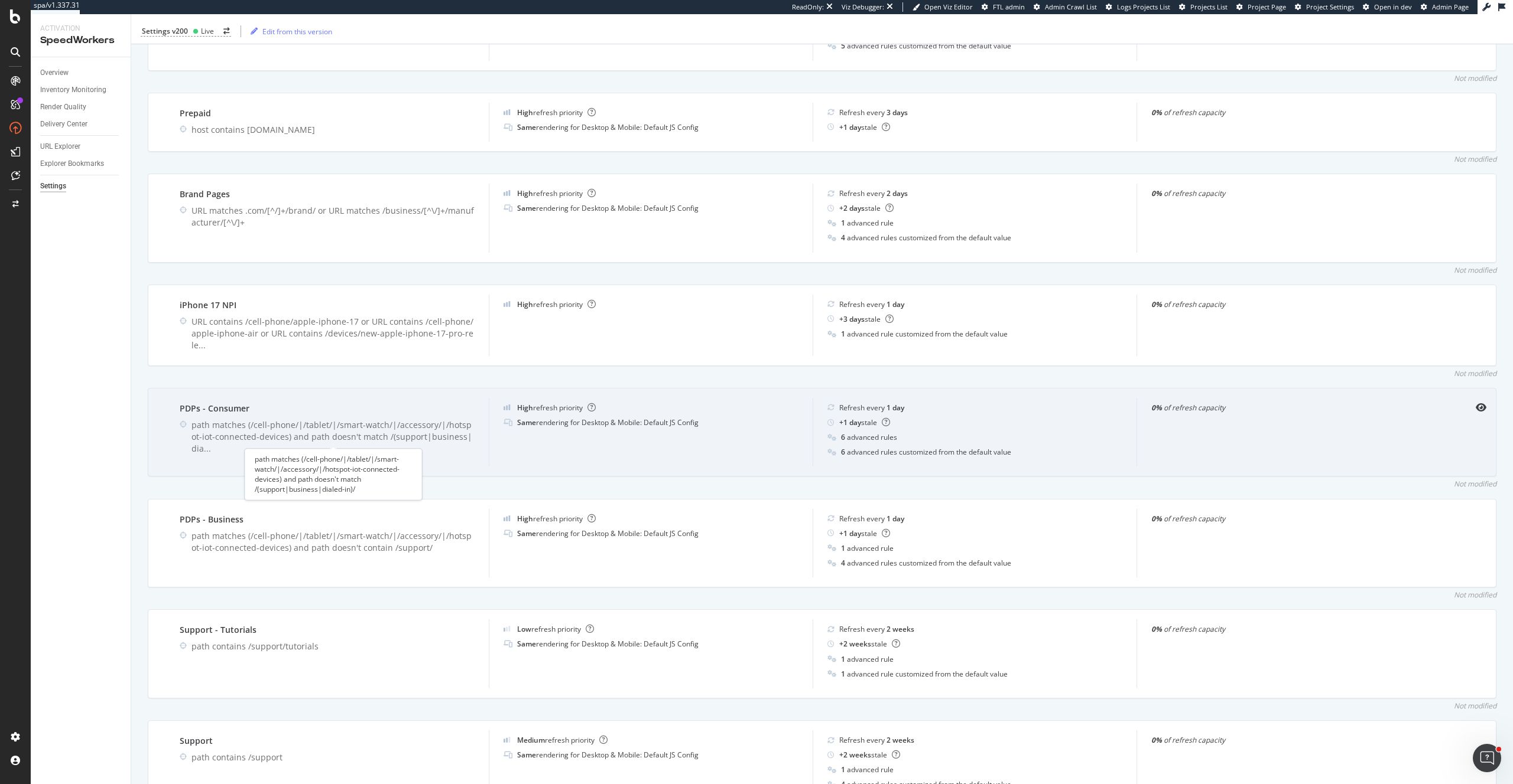
scroll to position [481, 0]
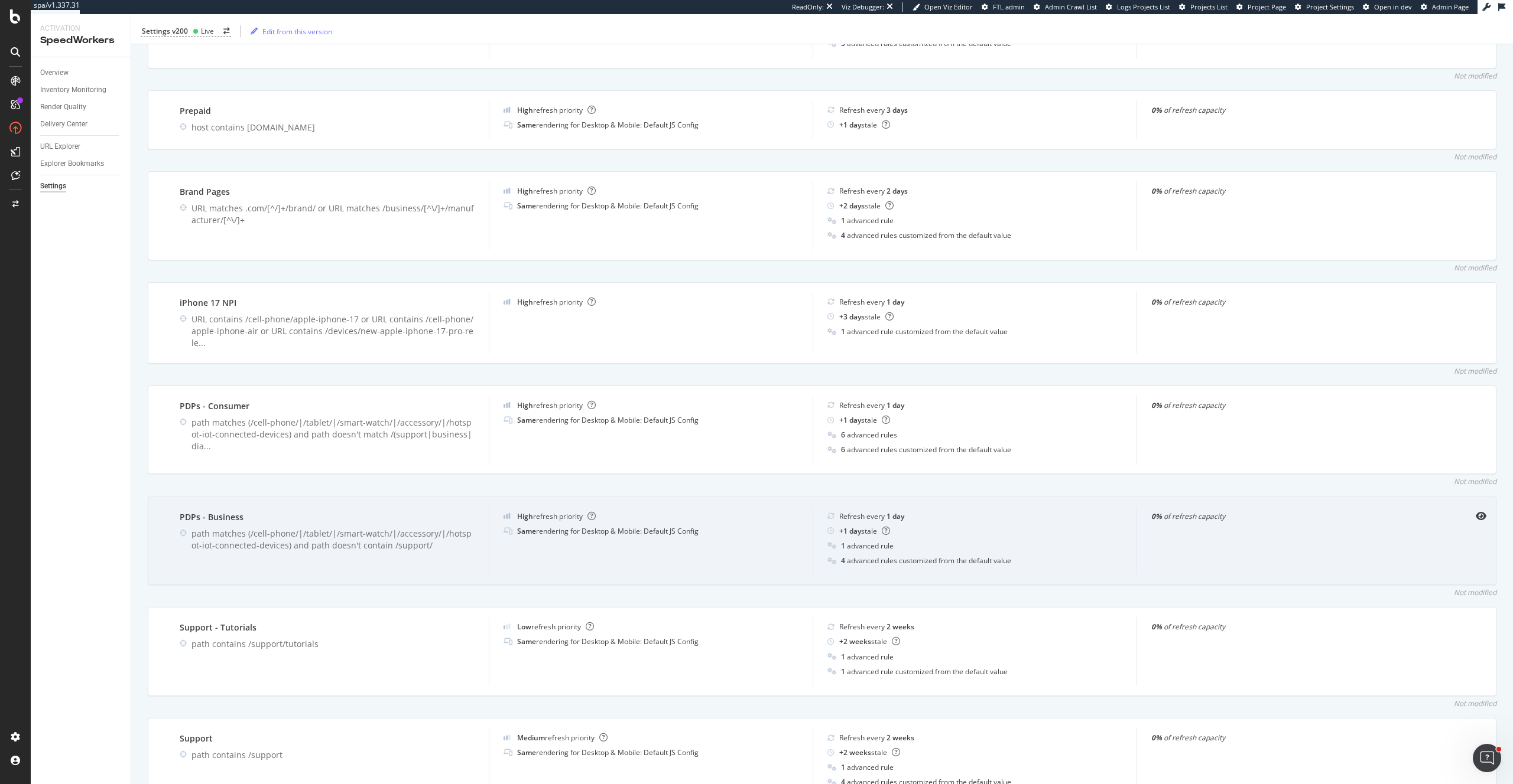
click at [1480, 514] on div "PDPs - Business path matches (/cell-phone/|/tablet/|/smart-watch/|/accessory/|/…" at bounding box center [821, 541] width 1349 height 89
click at [1480, 511] on icon "eye" at bounding box center [1480, 516] width 11 height 9
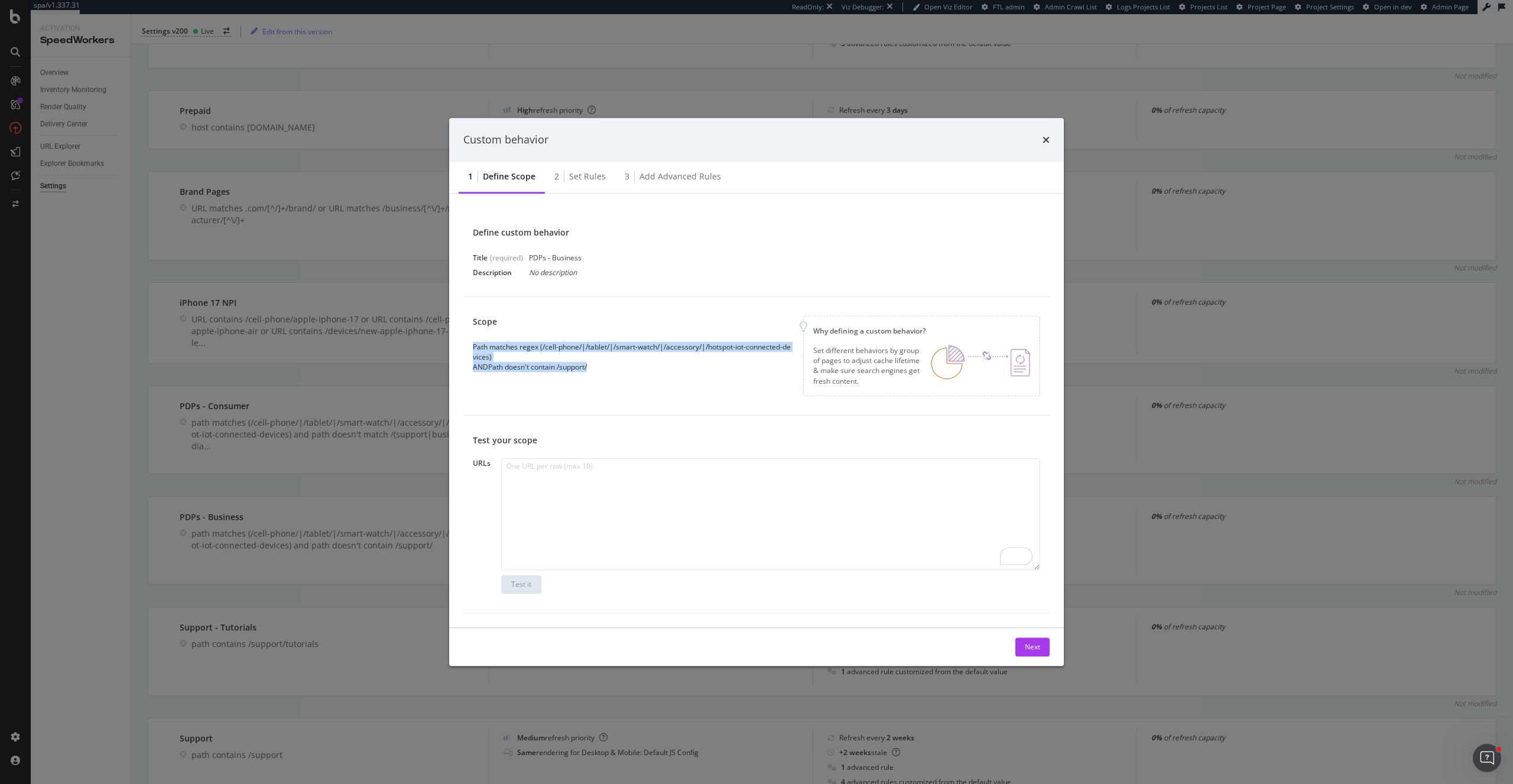
drag, startPoint x: 599, startPoint y: 369, endPoint x: 465, endPoint y: 342, distance: 136.7
click at [465, 342] on div "Scope Path matches regex (/cell-phone/|/tablet/|/smart-watch/|/accessory/|/hots…" at bounding box center [756, 356] width 586 height 119
copy div "Path matches regex (/cell-phone/|/tablet/|/smart-watch/|/accessory/|/hotspot-io…"
click at [589, 176] on div "Set rules" at bounding box center [587, 176] width 36 height 12
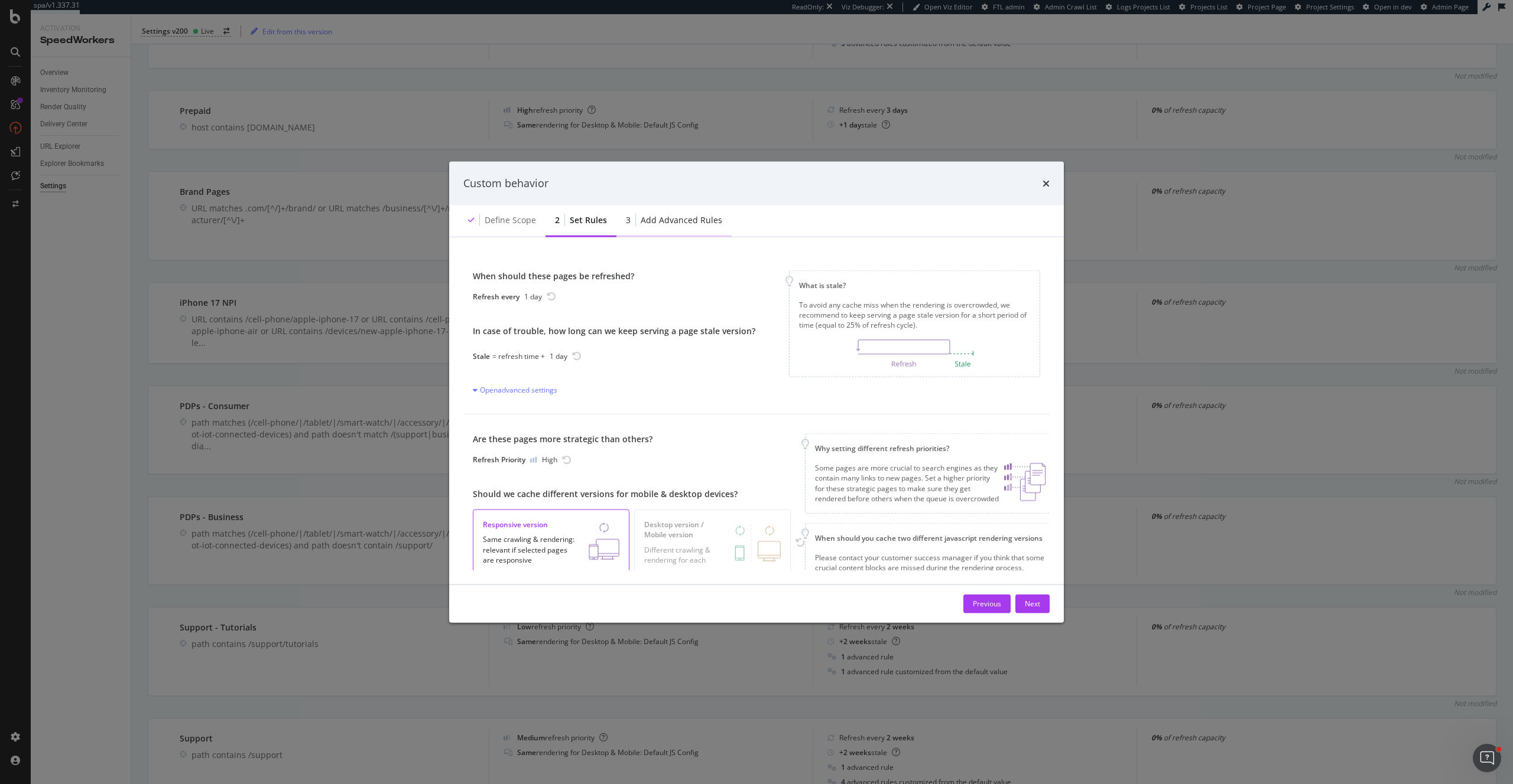
click at [682, 219] on div "Add advanced rules" at bounding box center [682, 220] width 82 height 12
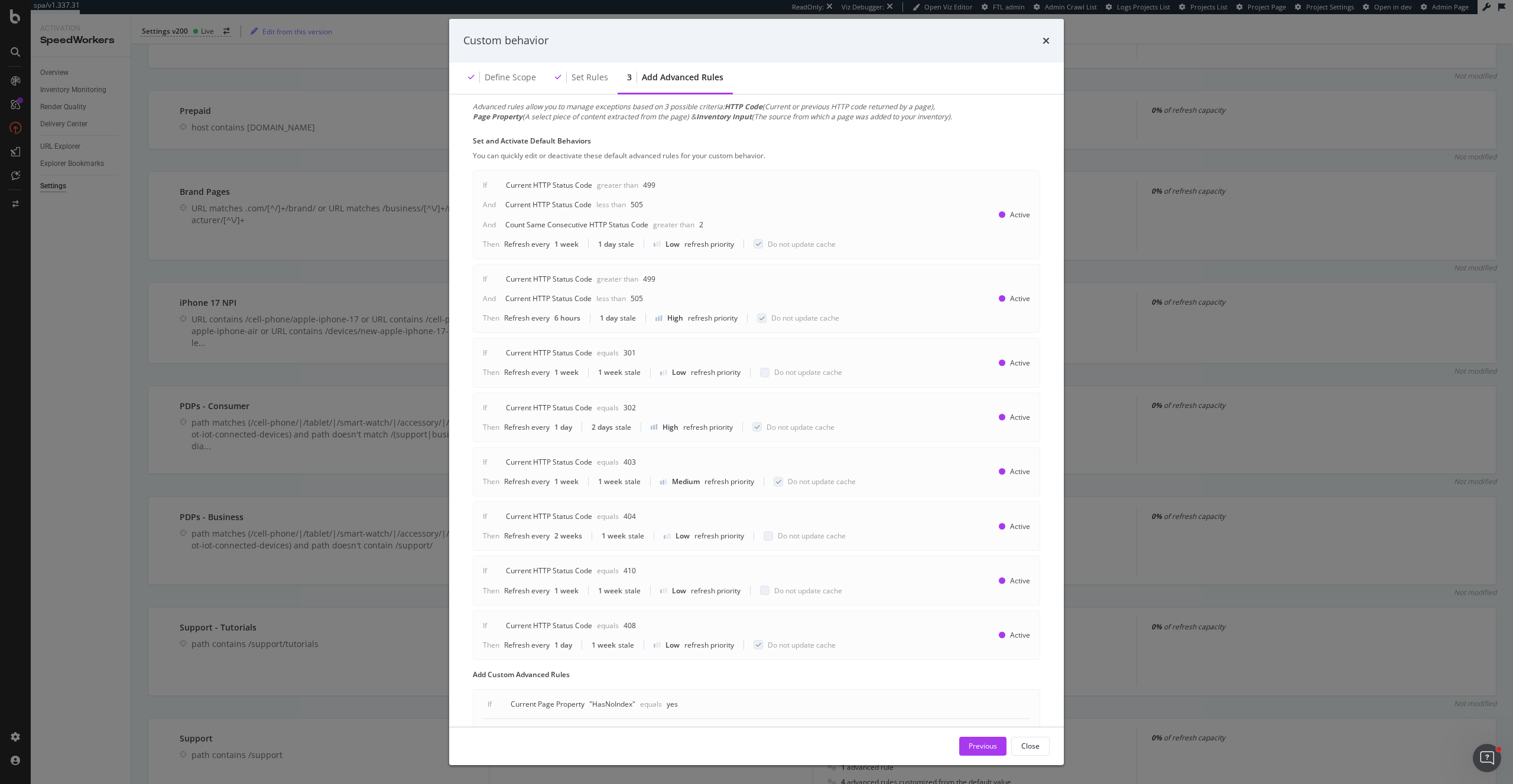
scroll to position [24, 0]
click at [127, 489] on div "Custom behavior Define scope Set rules 3 Add advanced rules Advanced rules allo…" at bounding box center [756, 392] width 1513 height 784
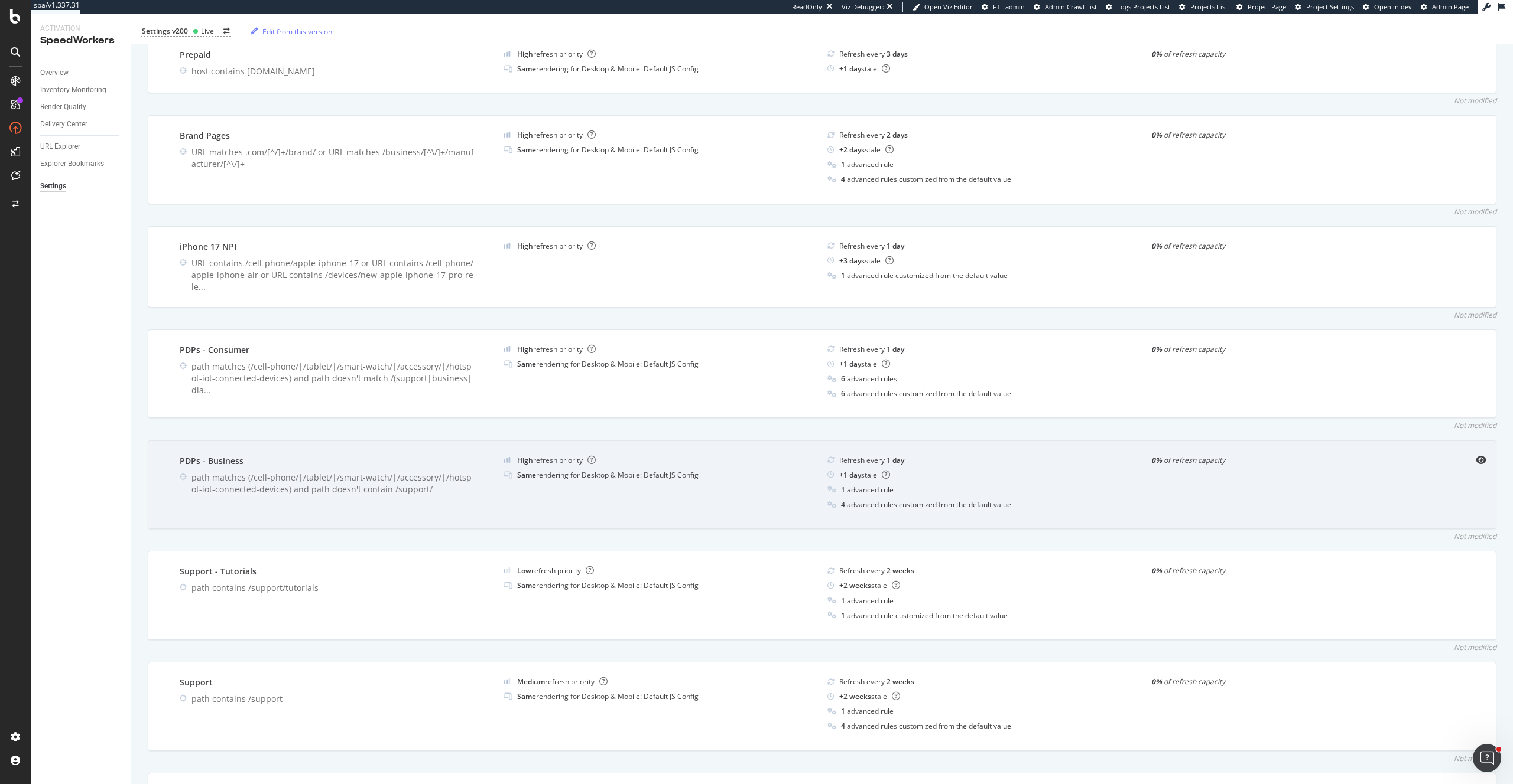
scroll to position [652, 0]
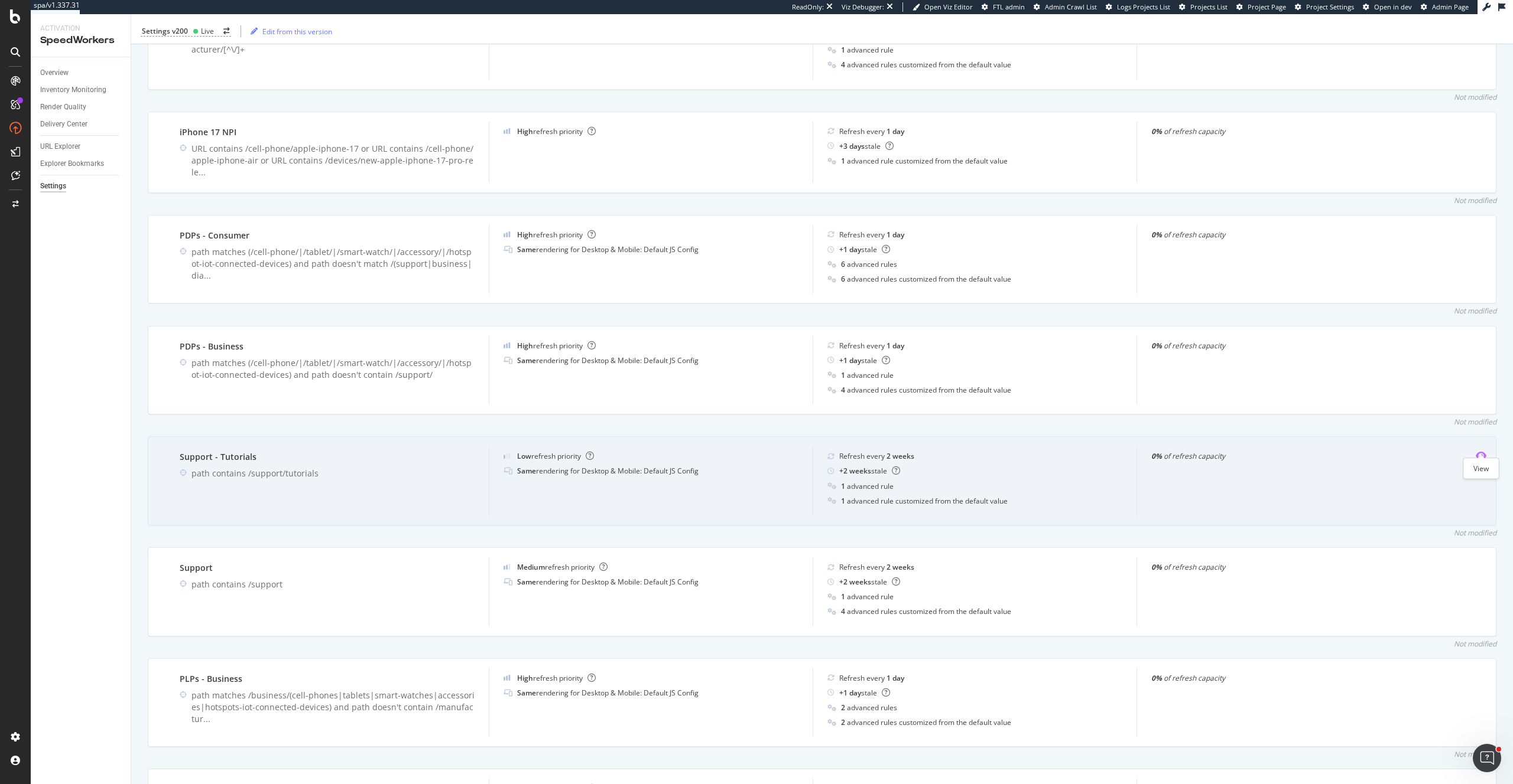
click at [1483, 451] on icon "eye" at bounding box center [1480, 455] width 11 height 9
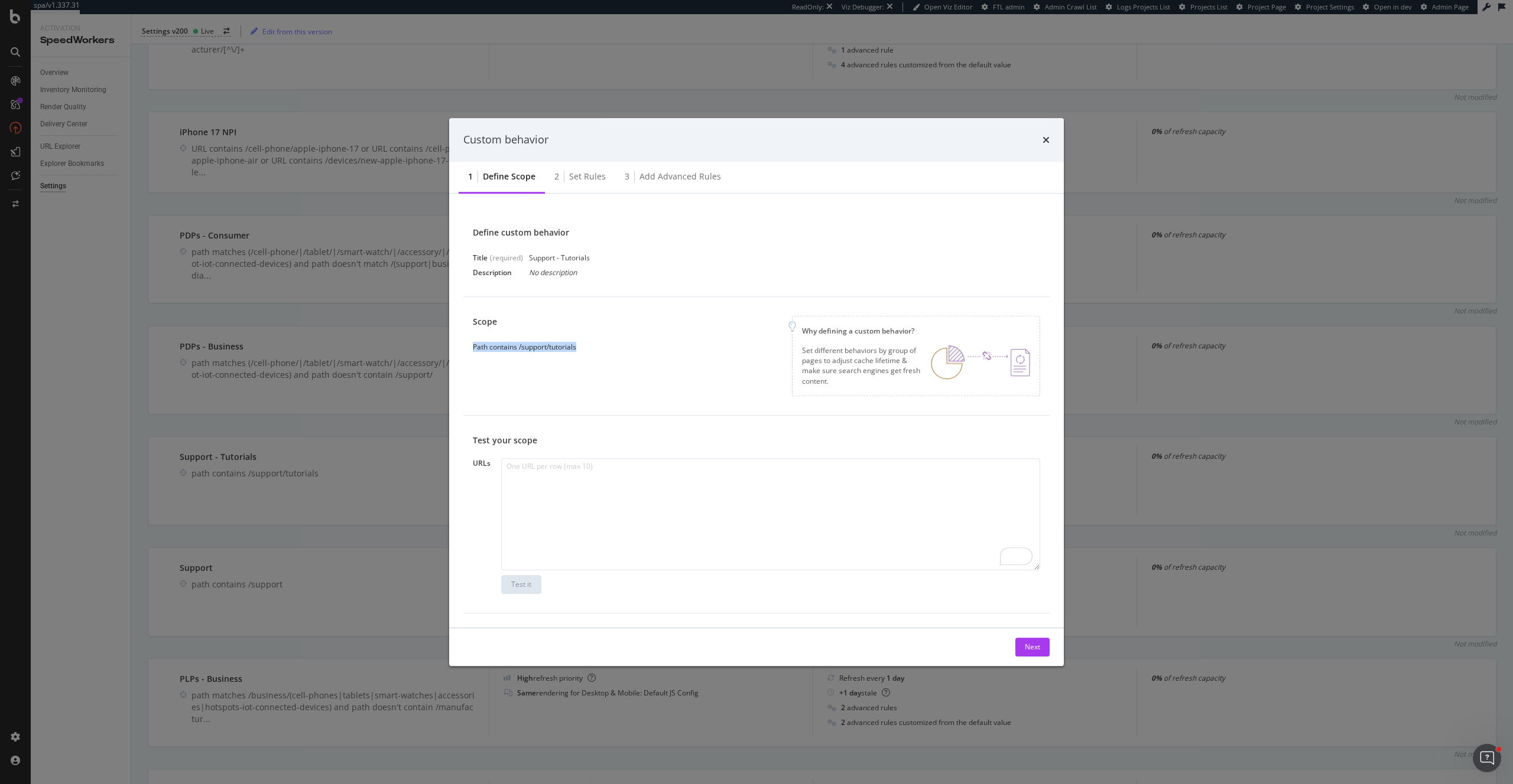
drag, startPoint x: 619, startPoint y: 356, endPoint x: 469, endPoint y: 349, distance: 150.2
click at [469, 349] on div "Scope Path contains /support/tutorials Why defining a custom behavior? Set diff…" at bounding box center [756, 356] width 586 height 119
copy div "Path contains /support/tutorials"
click at [586, 179] on div "Set rules" at bounding box center [587, 176] width 36 height 12
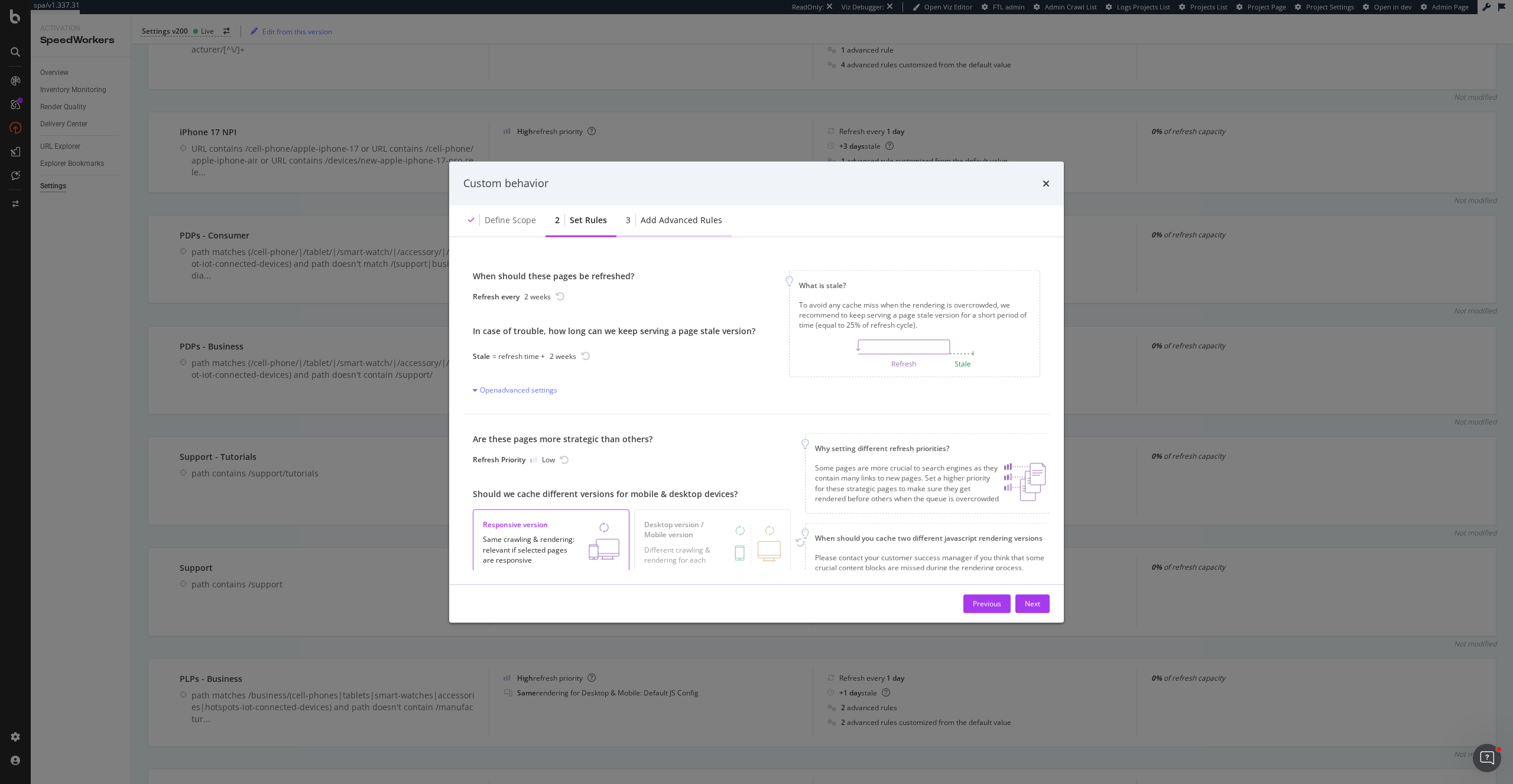
click at [714, 216] on div "Add advanced rules" at bounding box center [682, 220] width 82 height 12
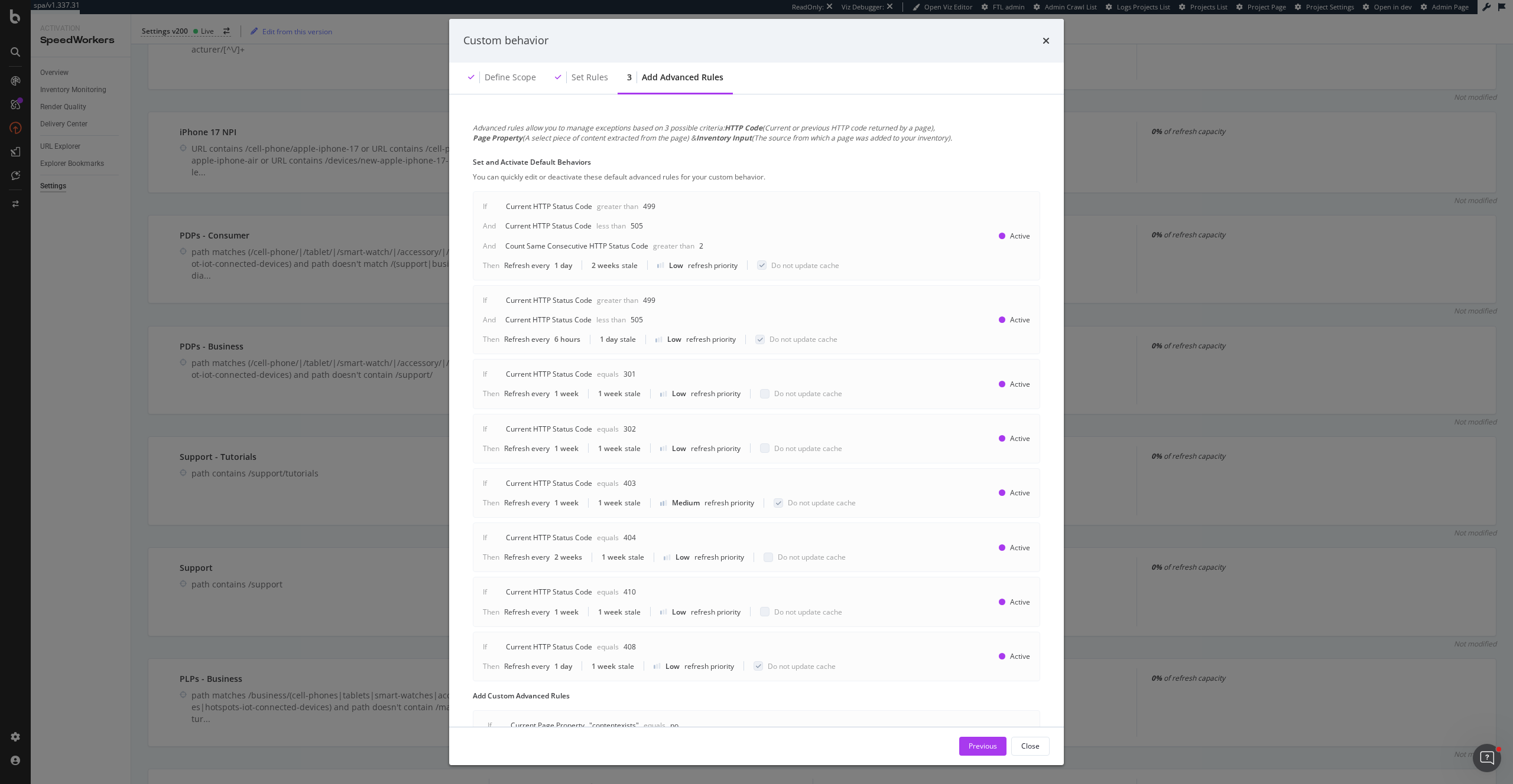
scroll to position [77, 0]
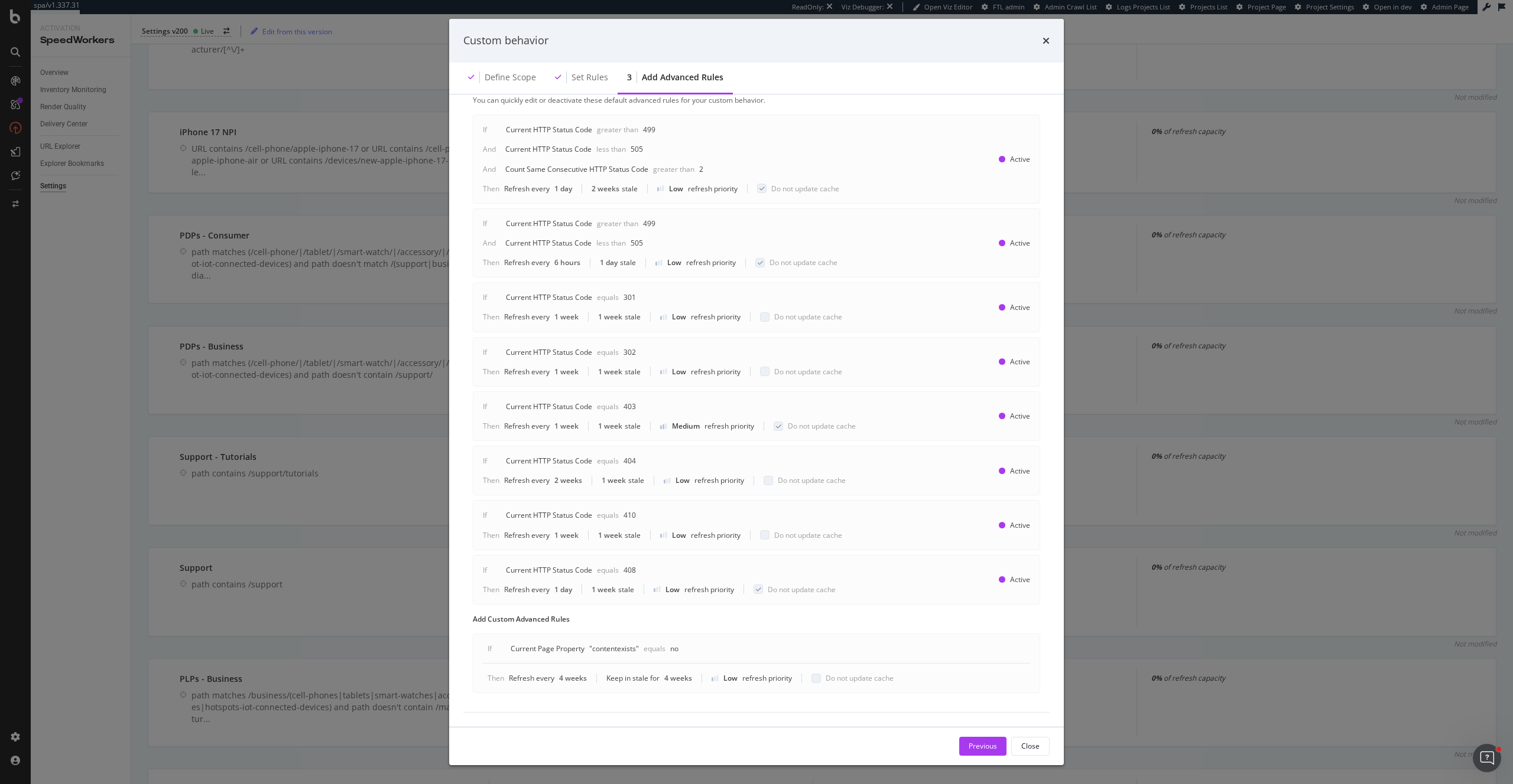
click at [346, 465] on div "Custom behavior Define scope Set rules 3 Add advanced rules Advanced rules allo…" at bounding box center [756, 392] width 1513 height 784
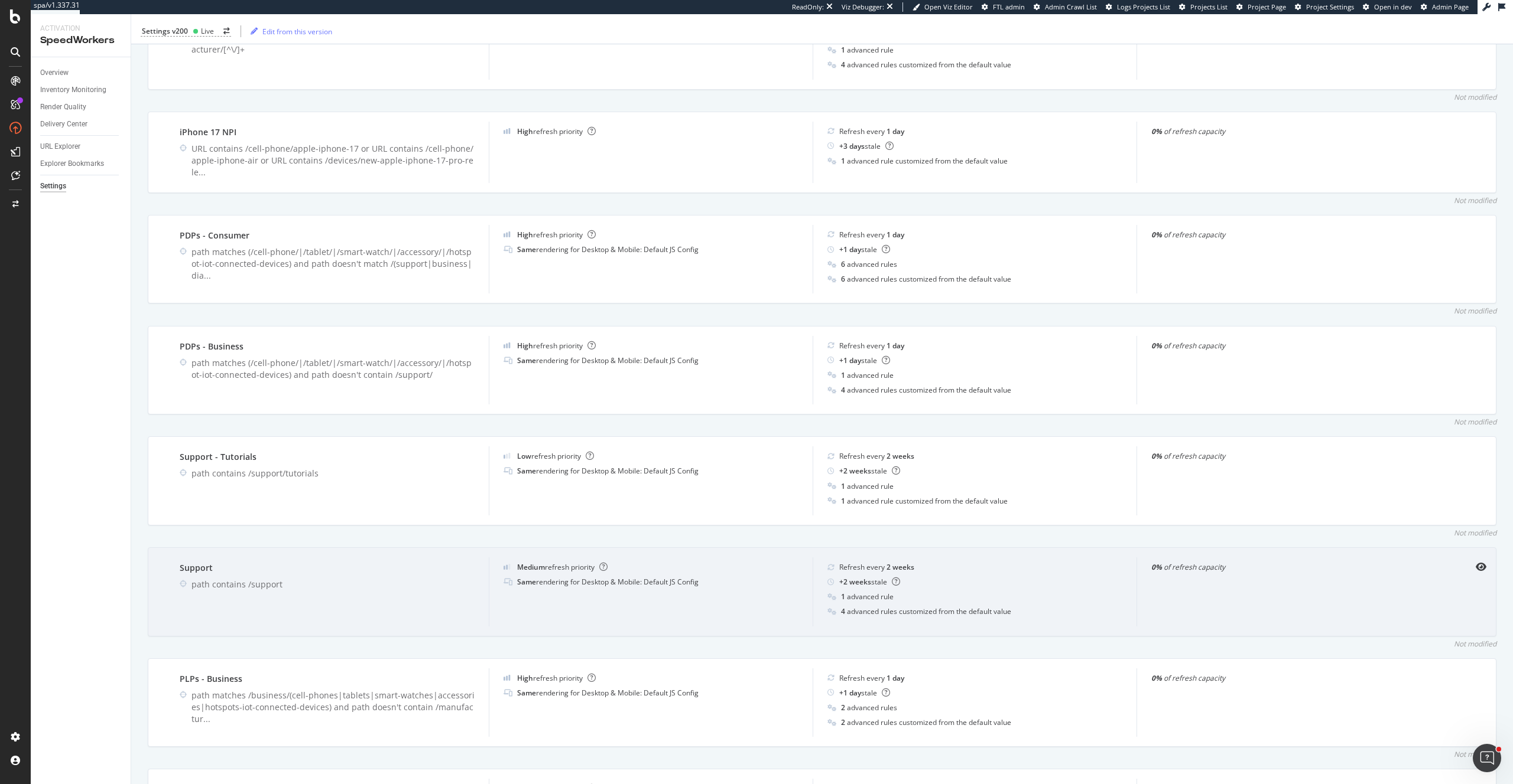
click at [1487, 560] on div "Support path contains /support Medium refresh priority Same rendering for Deskt…" at bounding box center [821, 592] width 1349 height 89
click at [1481, 562] on icon "eye" at bounding box center [1480, 566] width 11 height 9
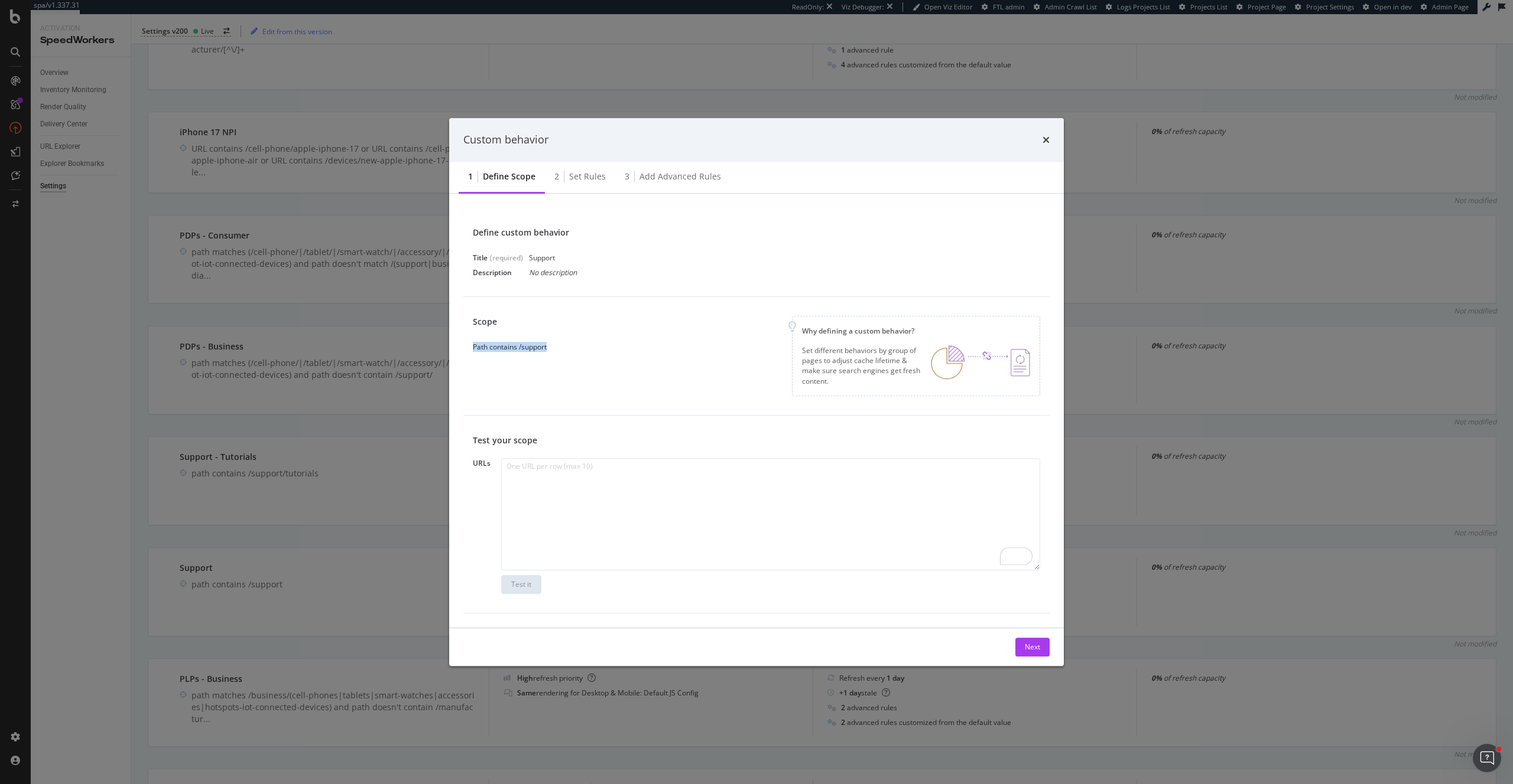
copy div "Path contains /support"
drag, startPoint x: 528, startPoint y: 348, endPoint x: 459, endPoint y: 351, distance: 69.1
click at [459, 351] on div "Define custom behavior Title (required) Support Description No description Scop…" at bounding box center [756, 411] width 614 height 434
click at [591, 176] on div "Set rules" at bounding box center [587, 176] width 36 height 12
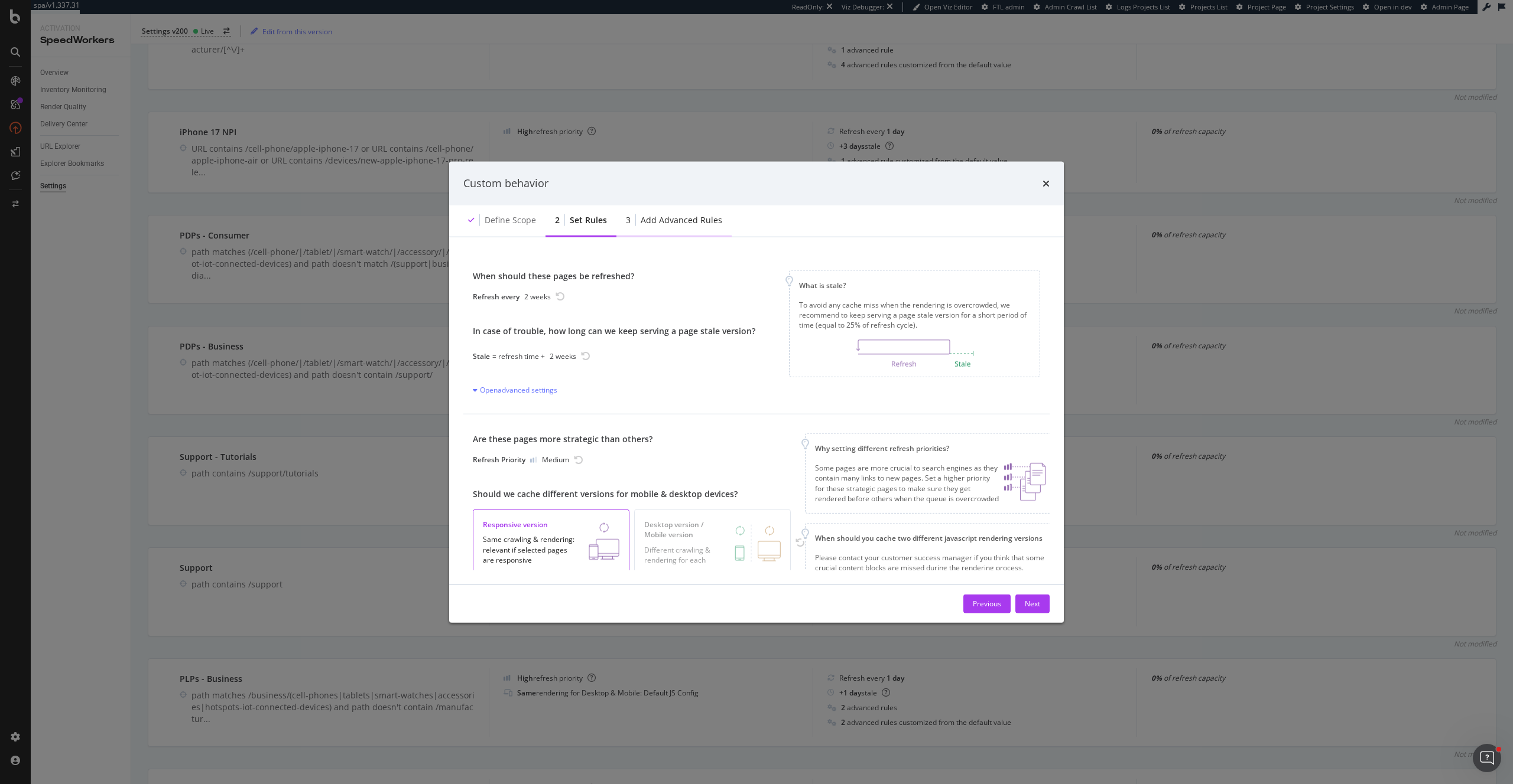
click at [697, 224] on div "Add advanced rules" at bounding box center [682, 220] width 82 height 12
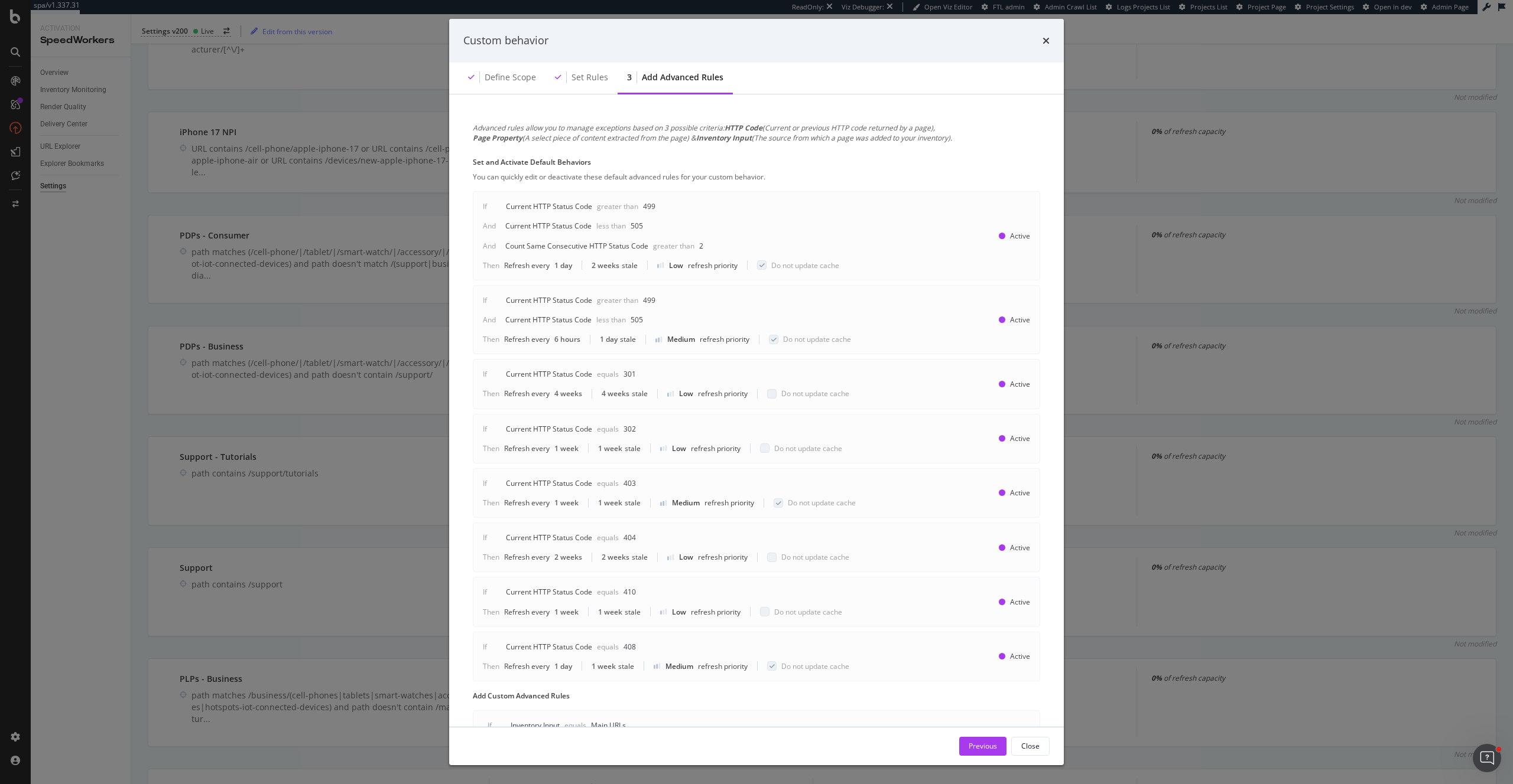
scroll to position [97, 0]
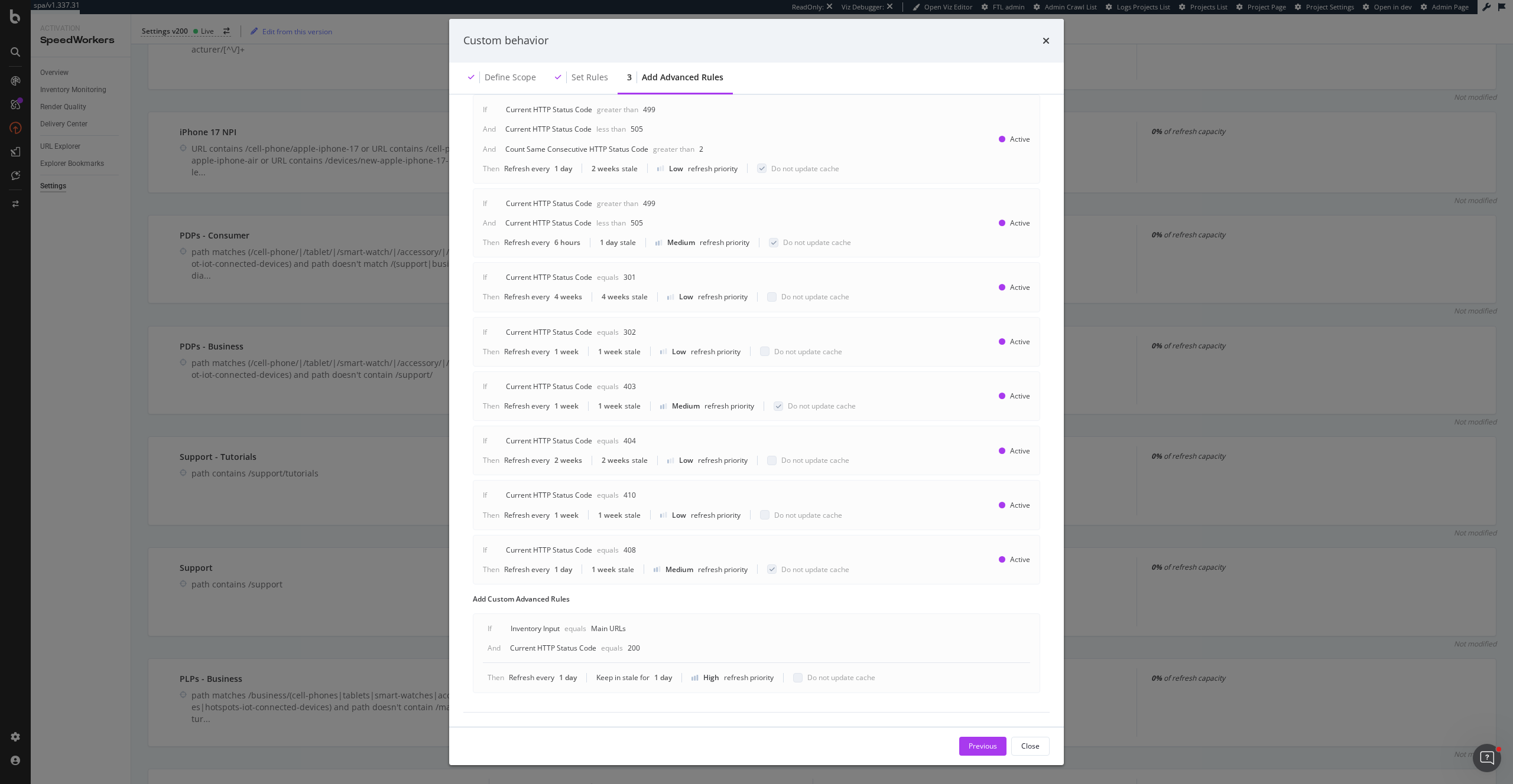
click at [280, 474] on div "Custom behavior Define scope Set rules 3 Add advanced rules Advanced rules allo…" at bounding box center [756, 392] width 1513 height 784
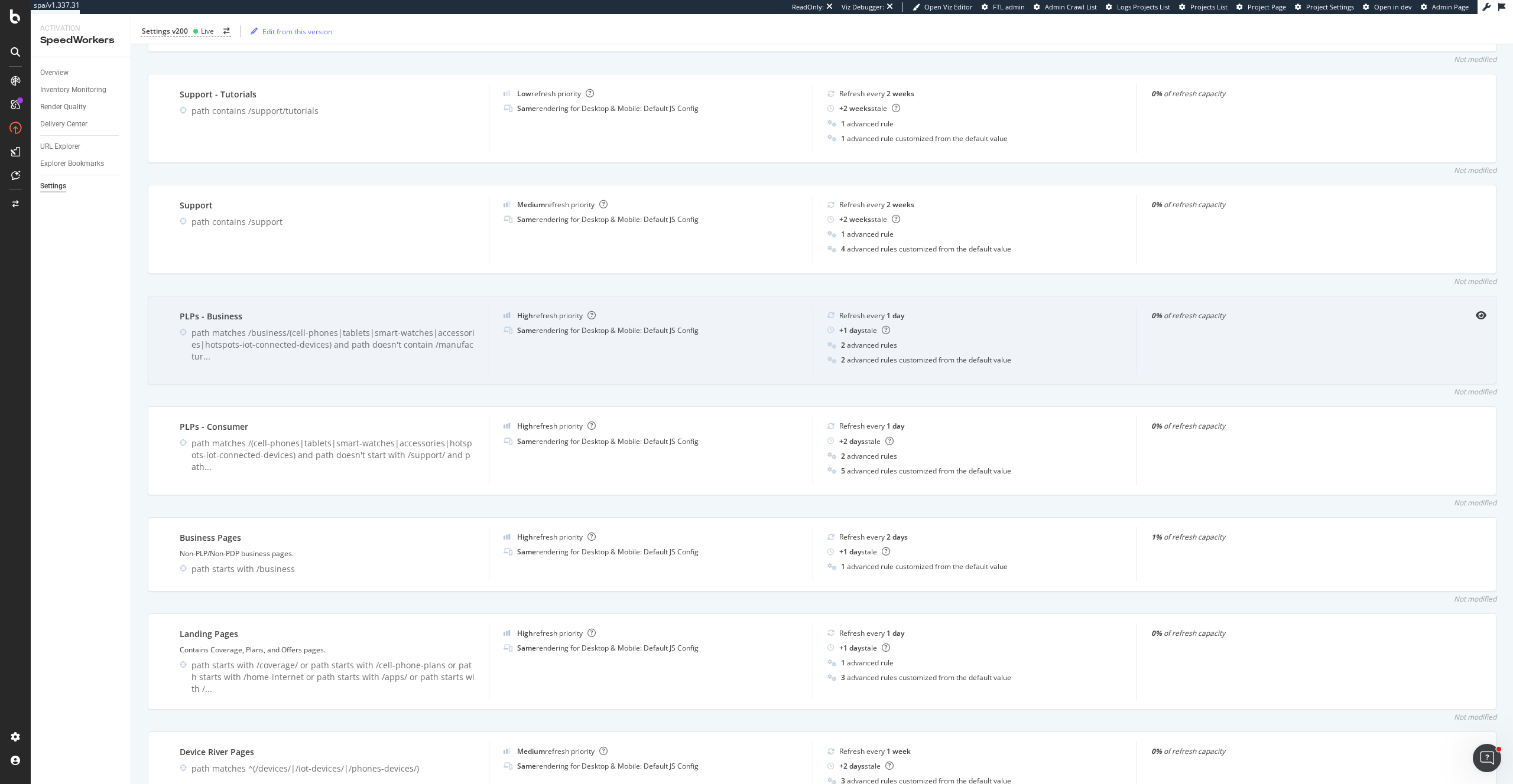
scroll to position [1039, 0]
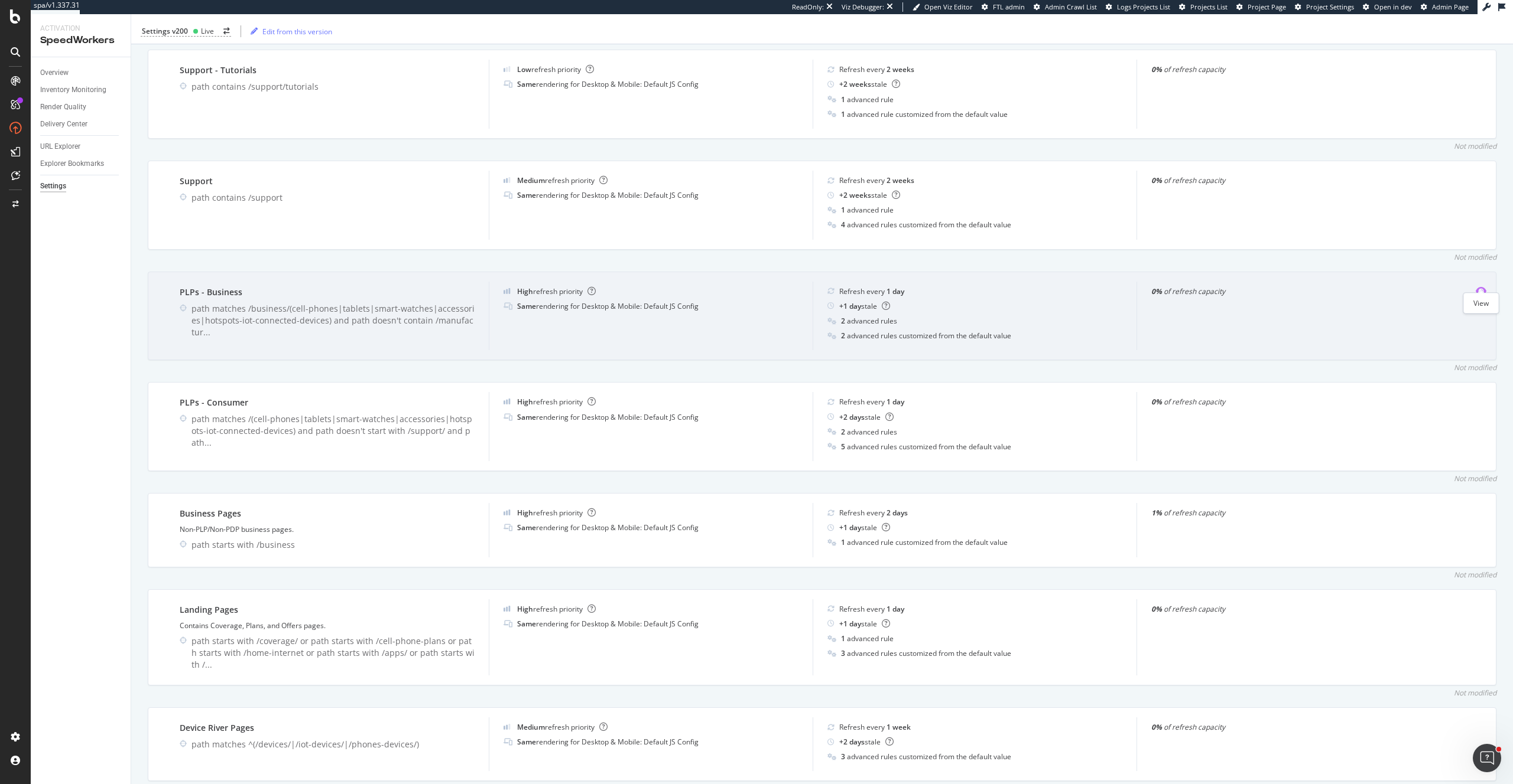
click at [1479, 287] on icon "eye" at bounding box center [1480, 291] width 11 height 9
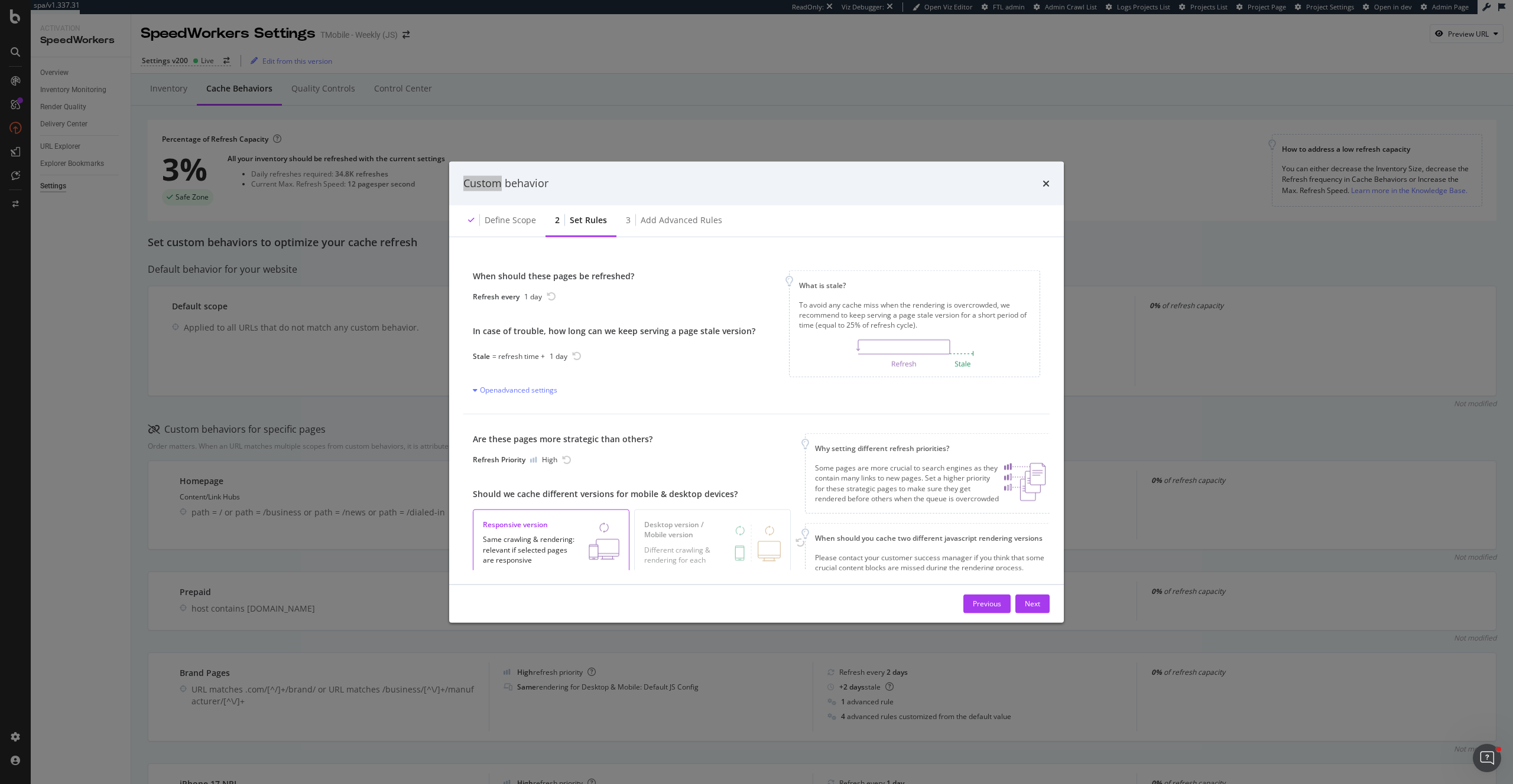
scroll to position [1039, 0]
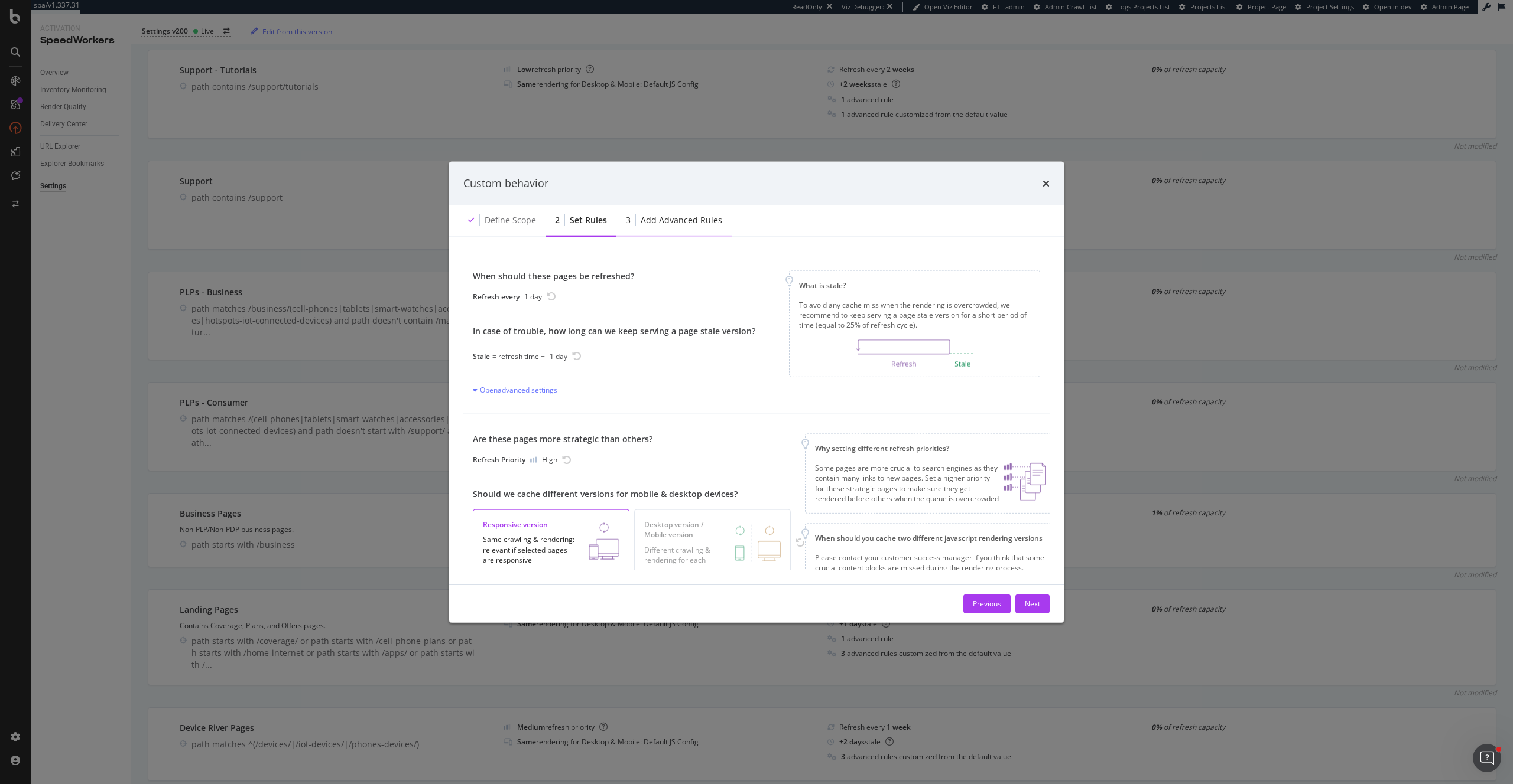
click at [682, 221] on div "Add advanced rules" at bounding box center [682, 220] width 82 height 12
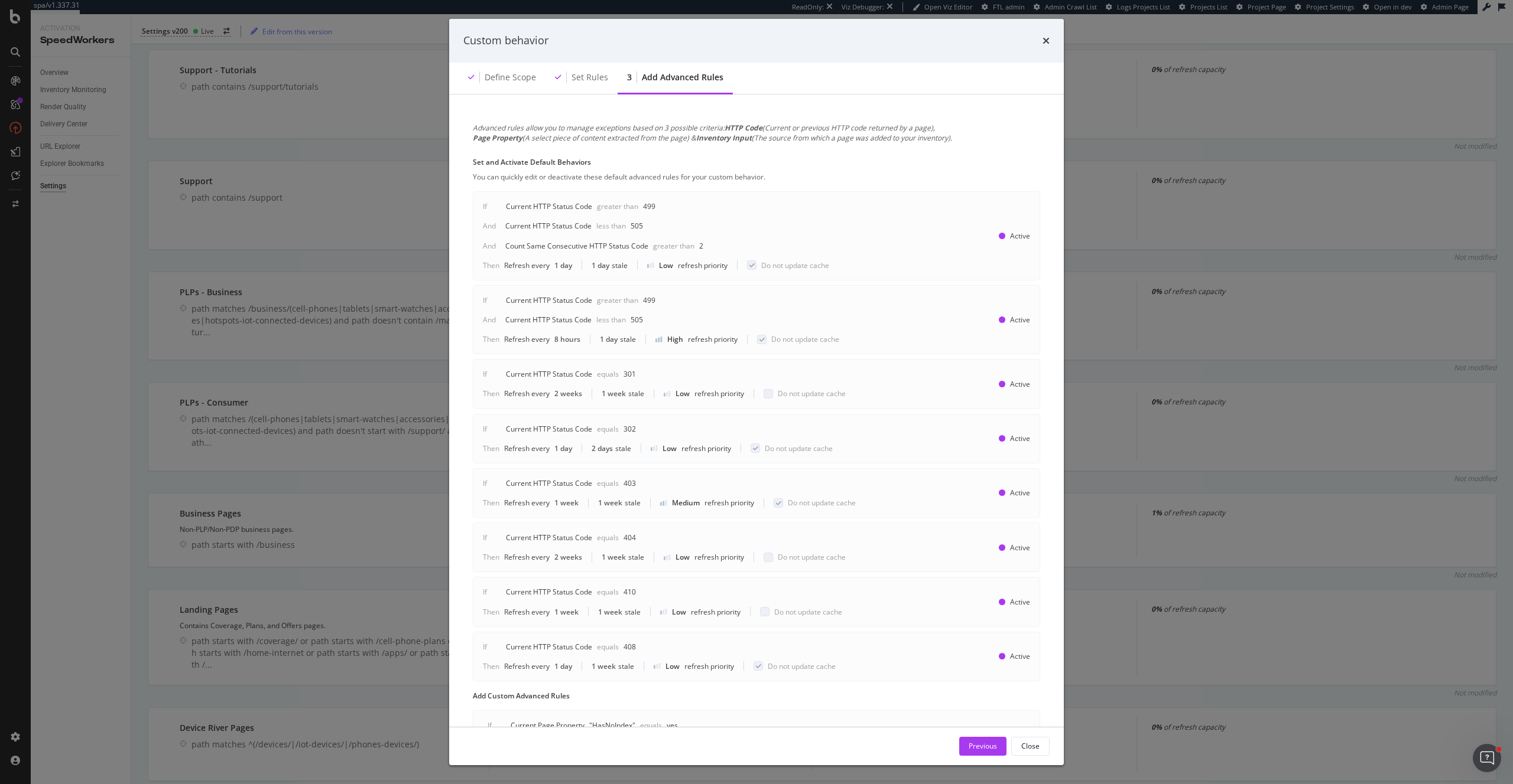
scroll to position [142, 0]
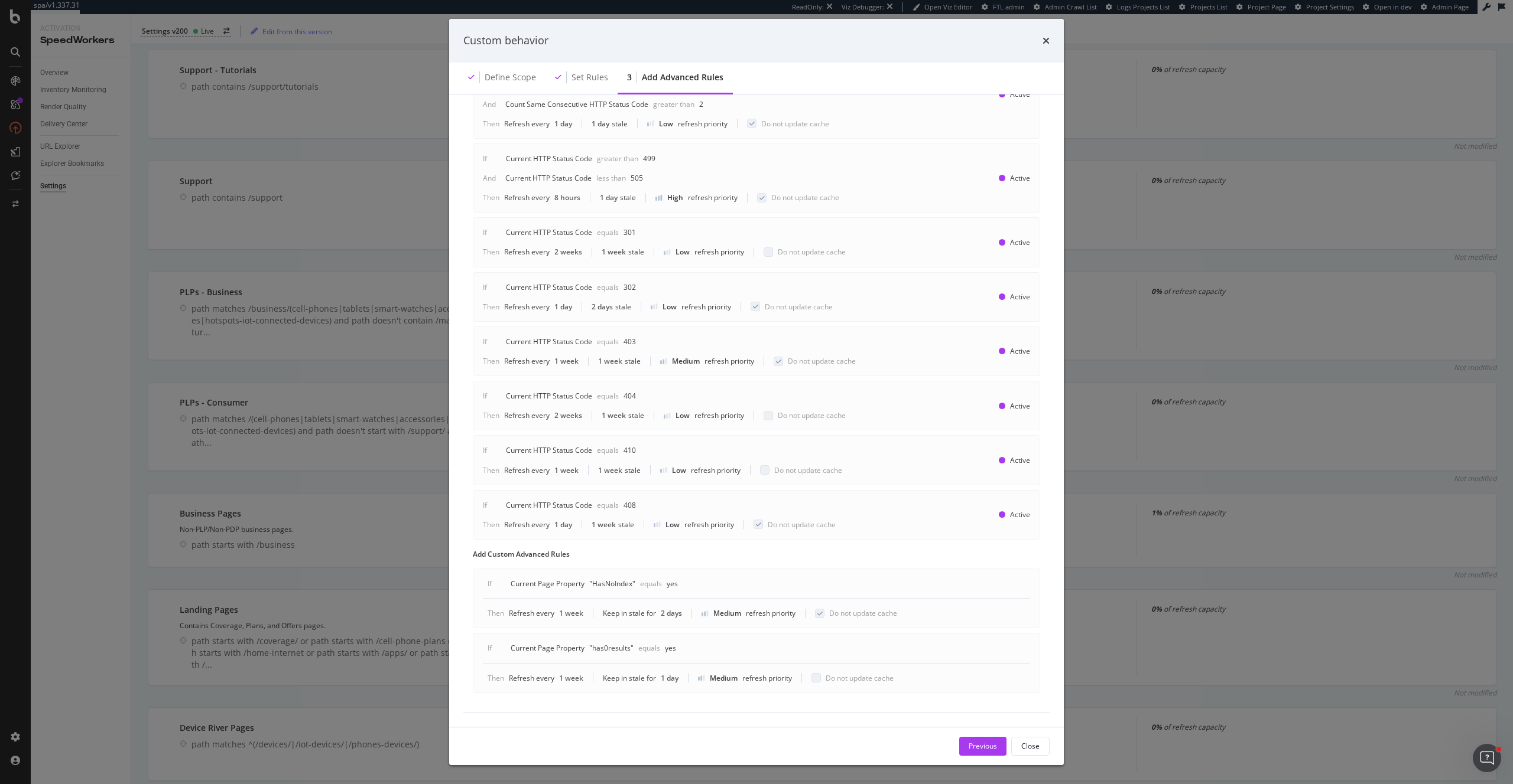
click at [3, 433] on div "Custom behavior Define scope Set rules 3 Add advanced rules Advanced rules allo…" at bounding box center [756, 392] width 1513 height 784
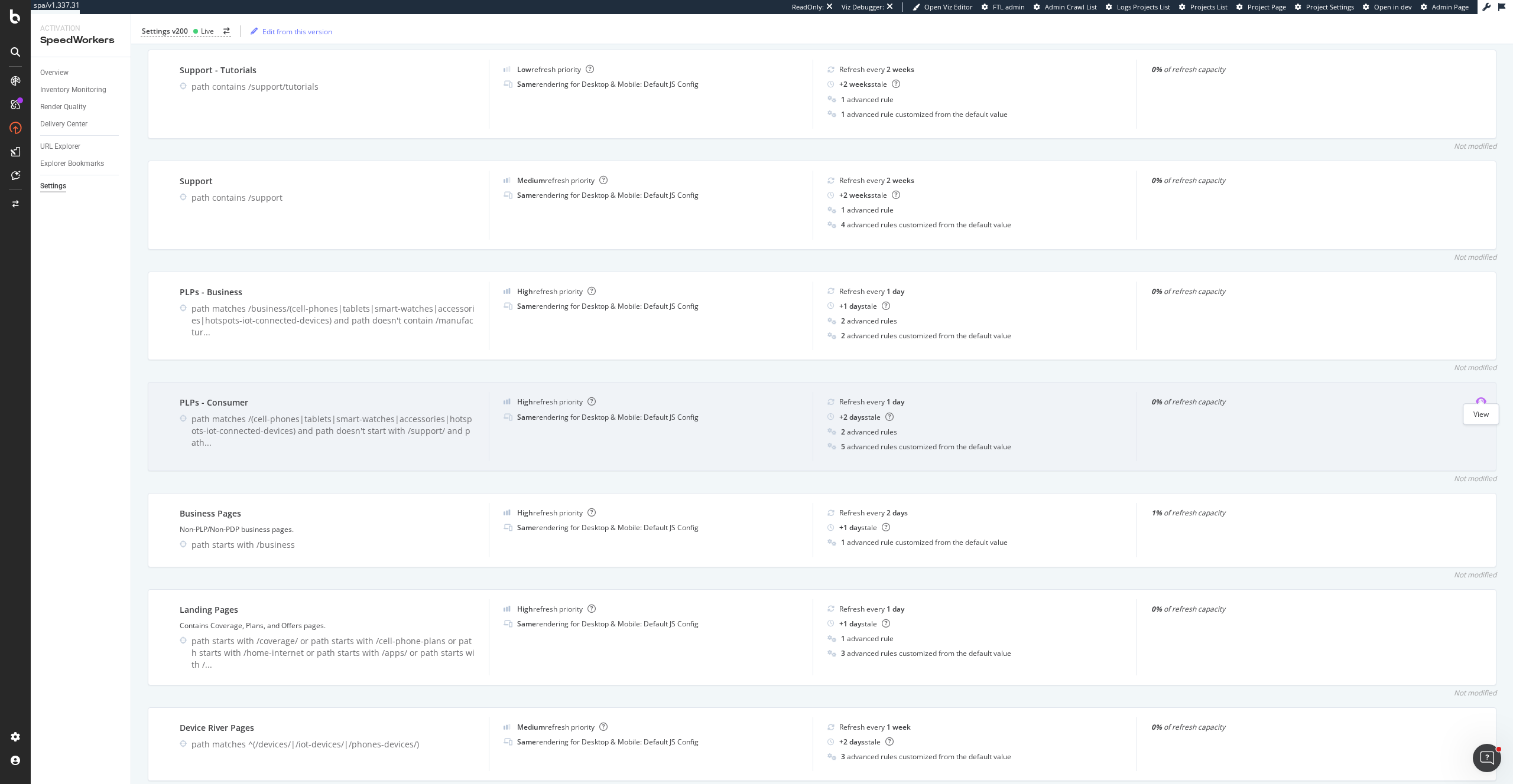
click at [1475, 397] on icon "eye" at bounding box center [1480, 401] width 11 height 9
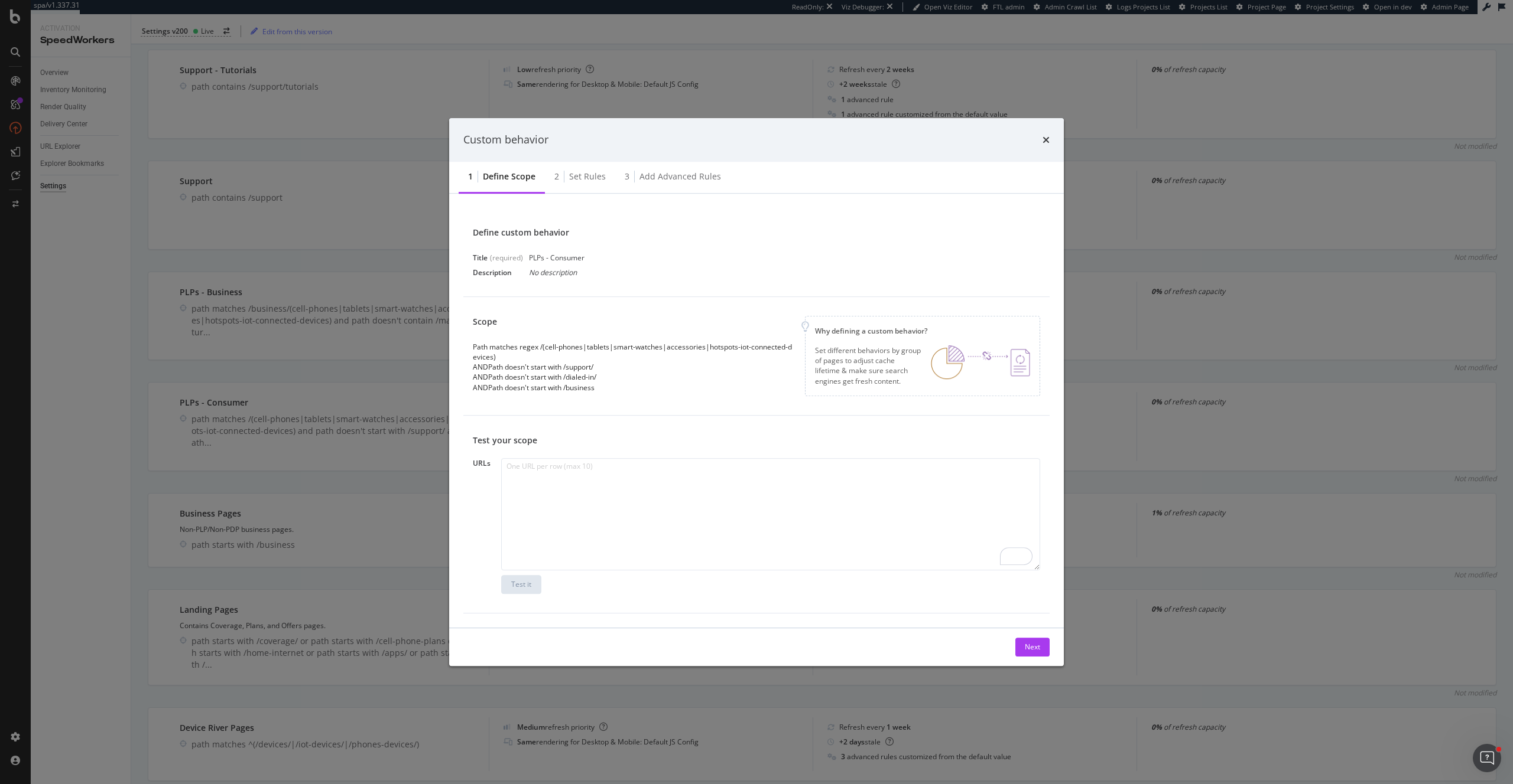
click at [191, 369] on div "Custom behavior 1 Define scope 2 Set rules 3 Add advanced rules Define custom b…" at bounding box center [756, 392] width 1513 height 784
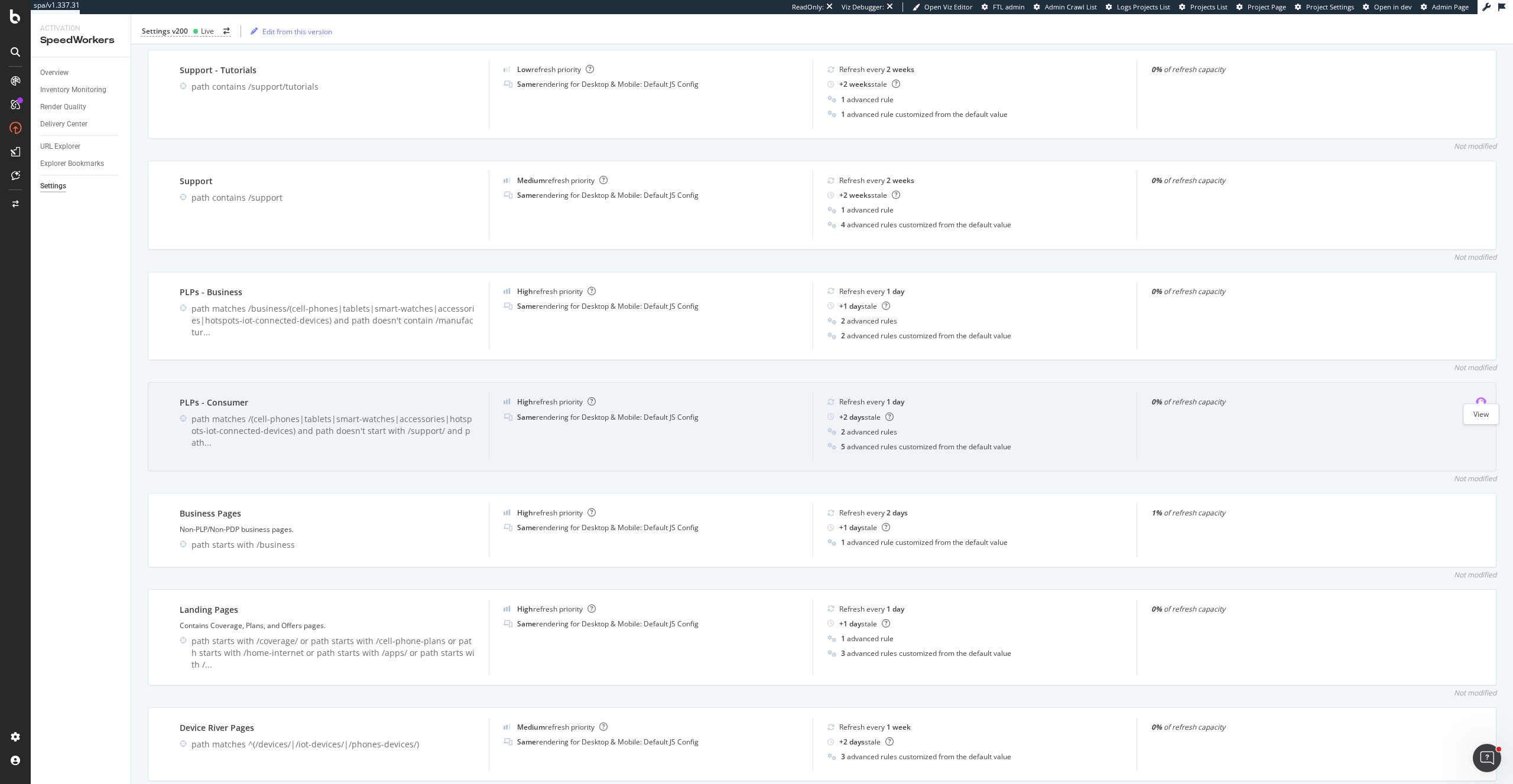
click at [1481, 397] on icon "eye" at bounding box center [1480, 401] width 11 height 9
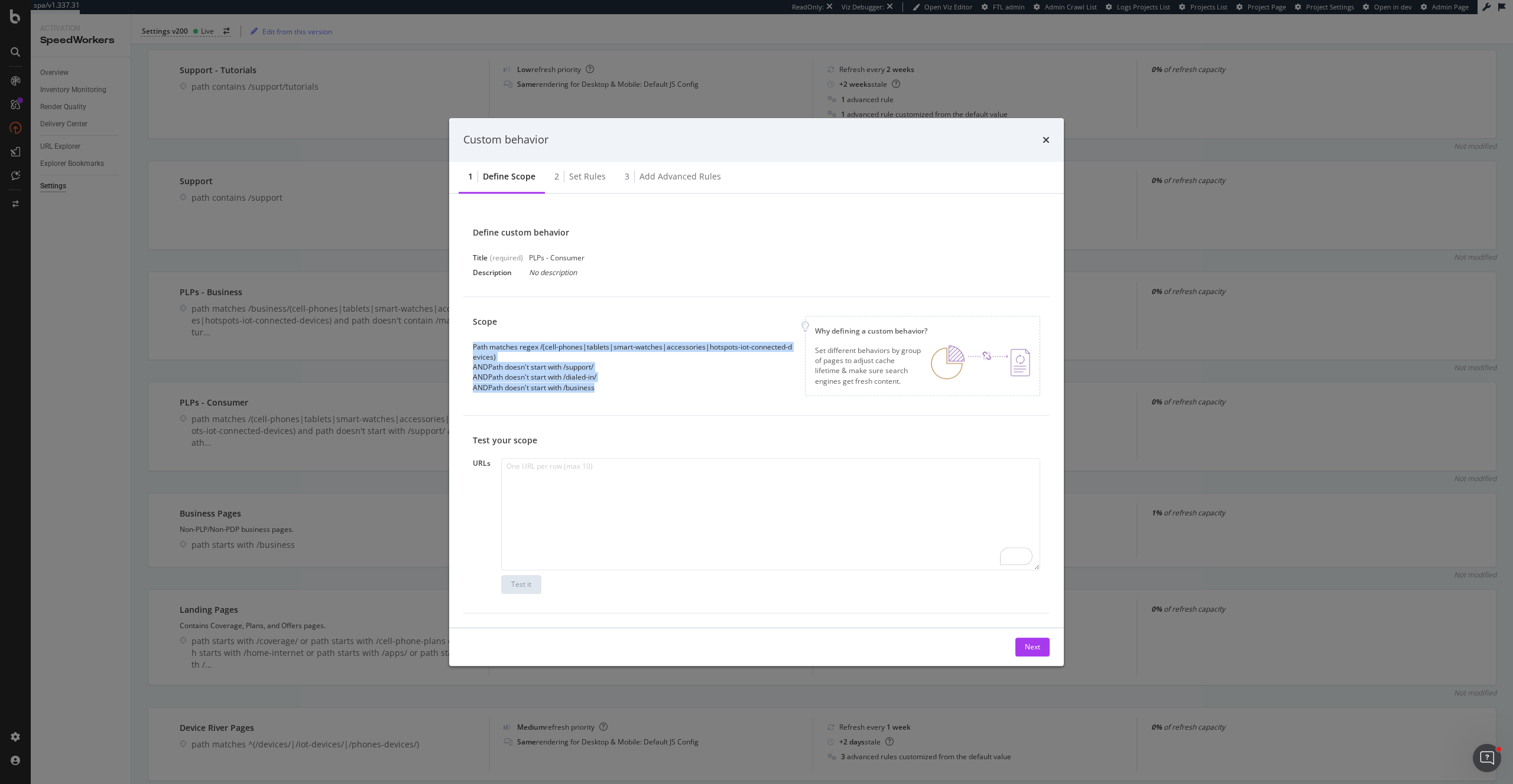
drag, startPoint x: 613, startPoint y: 388, endPoint x: 463, endPoint y: 344, distance: 156.3
click at [463, 344] on div "Scope Path matches regex /(cell-phones|tablets|smart-watches|accessories|hotspo…" at bounding box center [756, 356] width 586 height 119
copy div "Path matches regex /(cell-phones|tablets|smart-watches|accessories|hotspots-iot…"
click at [587, 177] on div "Set rules" at bounding box center [587, 176] width 36 height 12
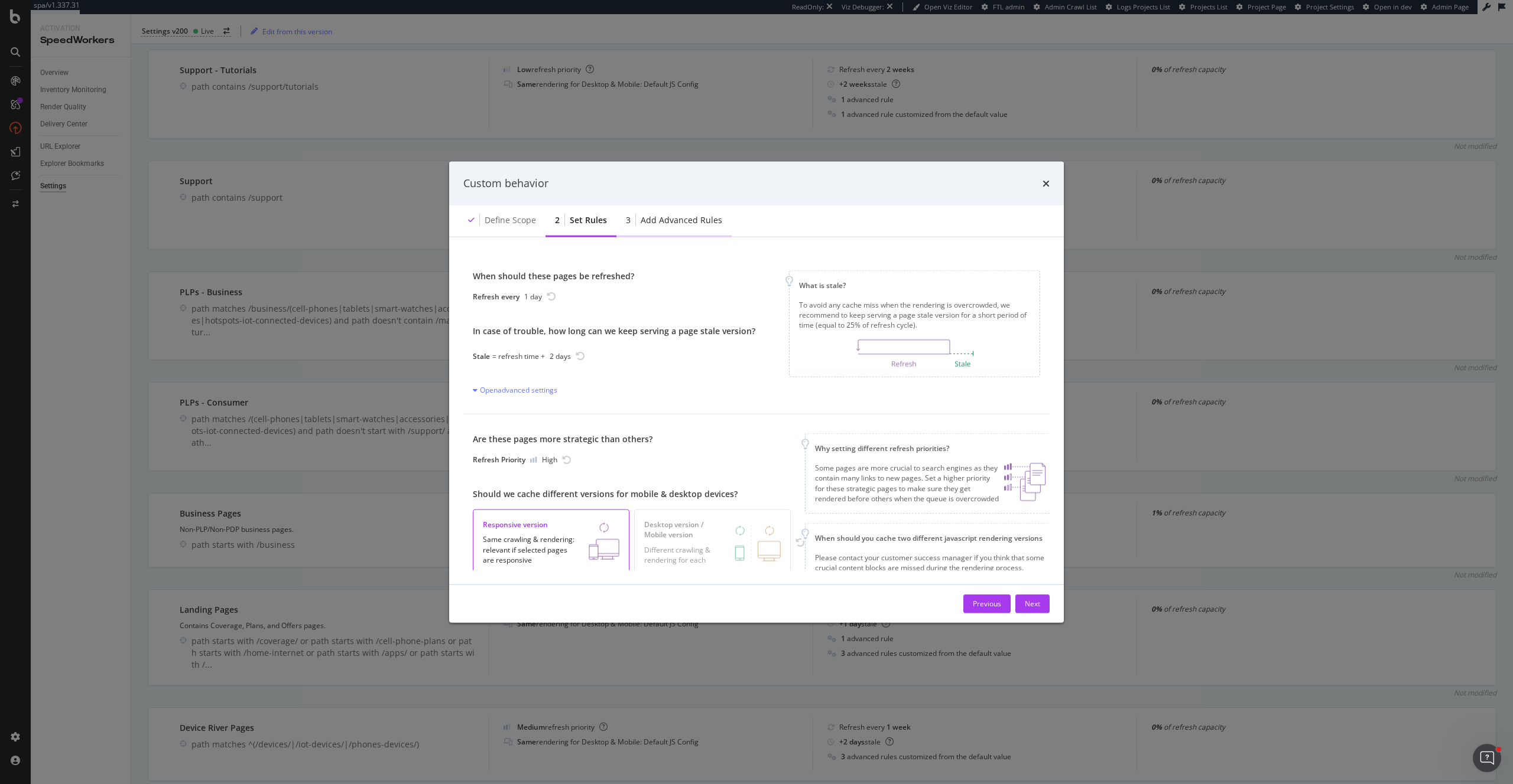
click at [665, 221] on div "Add advanced rules" at bounding box center [682, 220] width 82 height 12
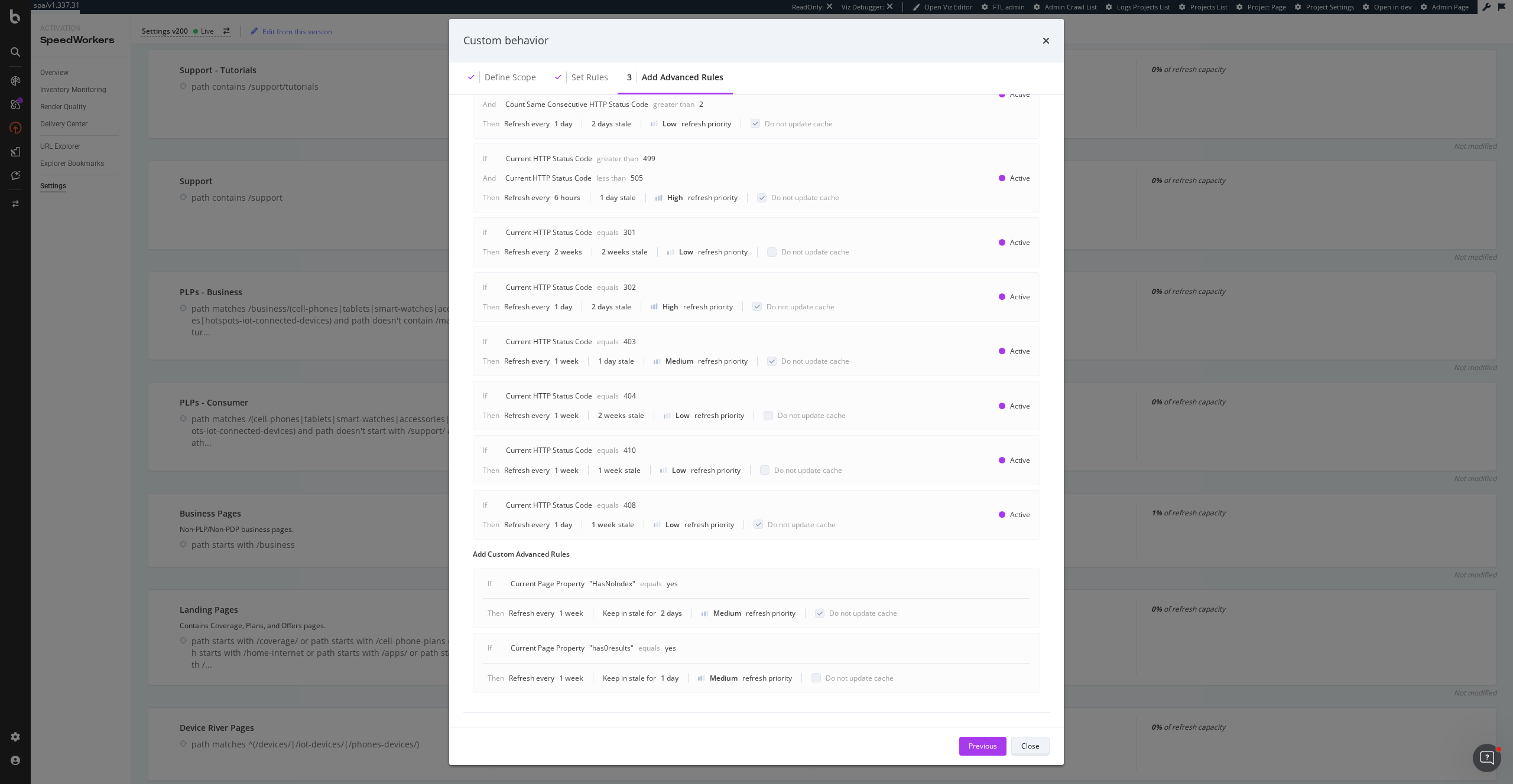
click at [1037, 746] on div "Close" at bounding box center [1030, 746] width 18 height 10
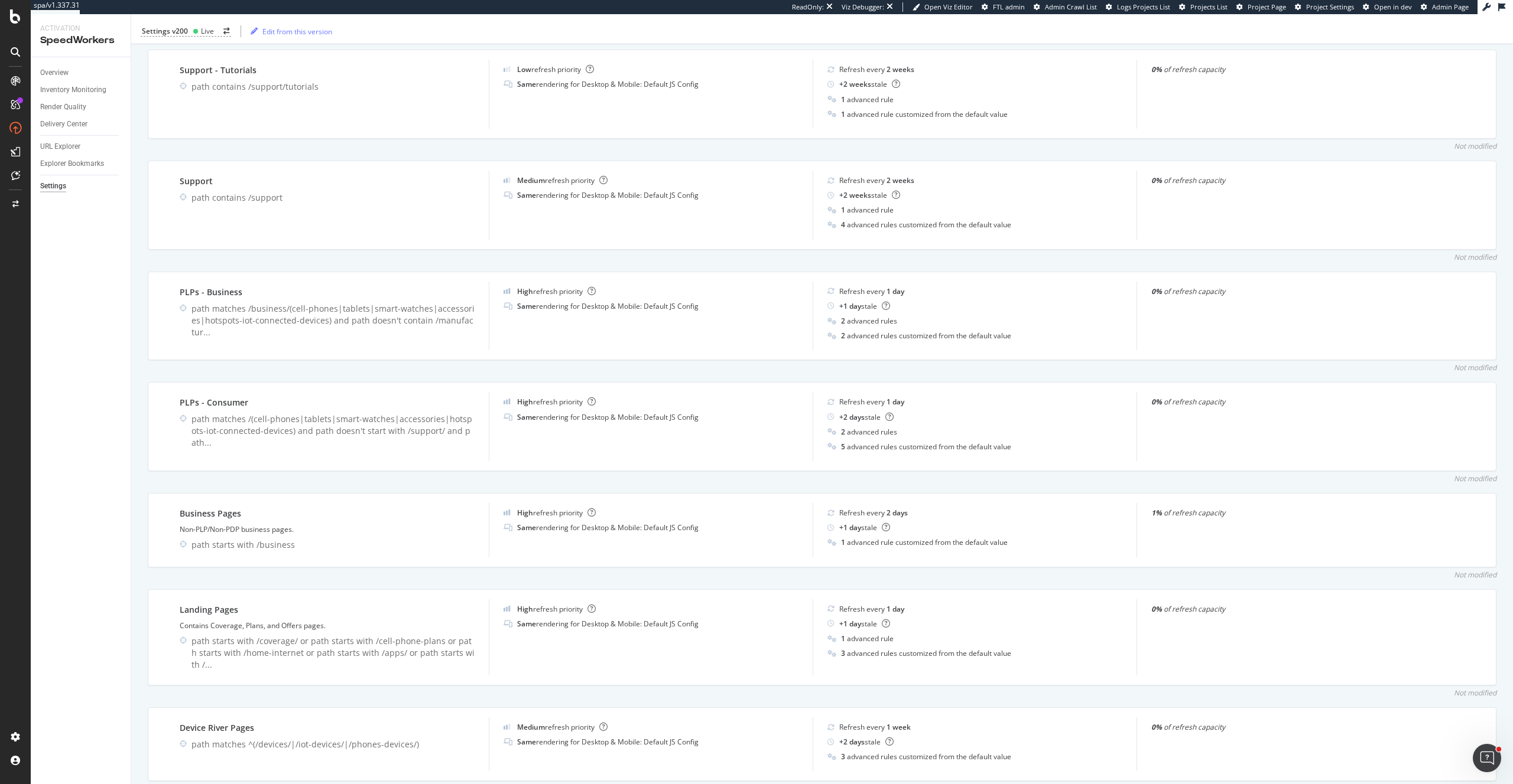
click at [1037, 752] on div "3 advanced rules customized from the default value" at bounding box center [975, 757] width 295 height 10
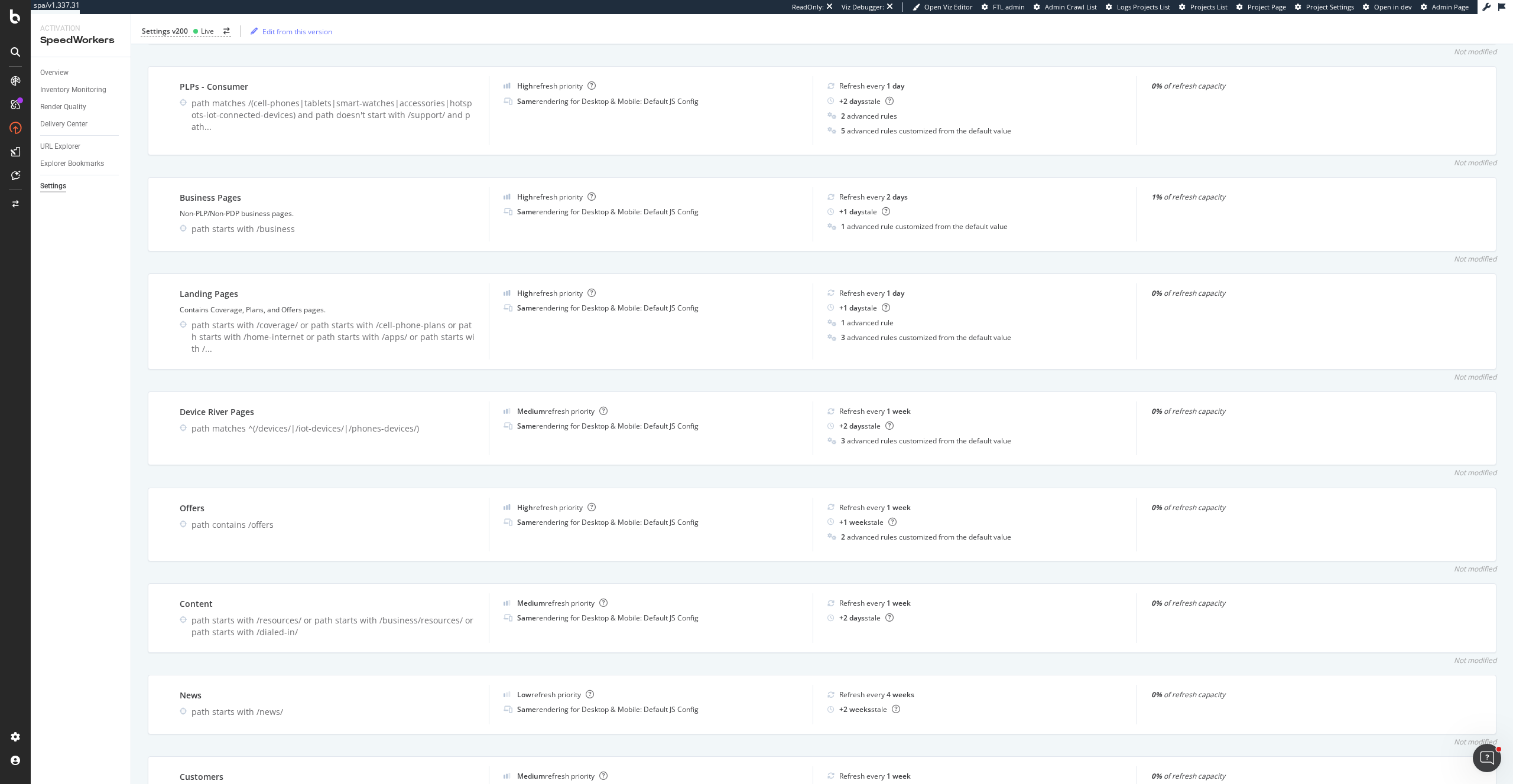
scroll to position [1360, 0]
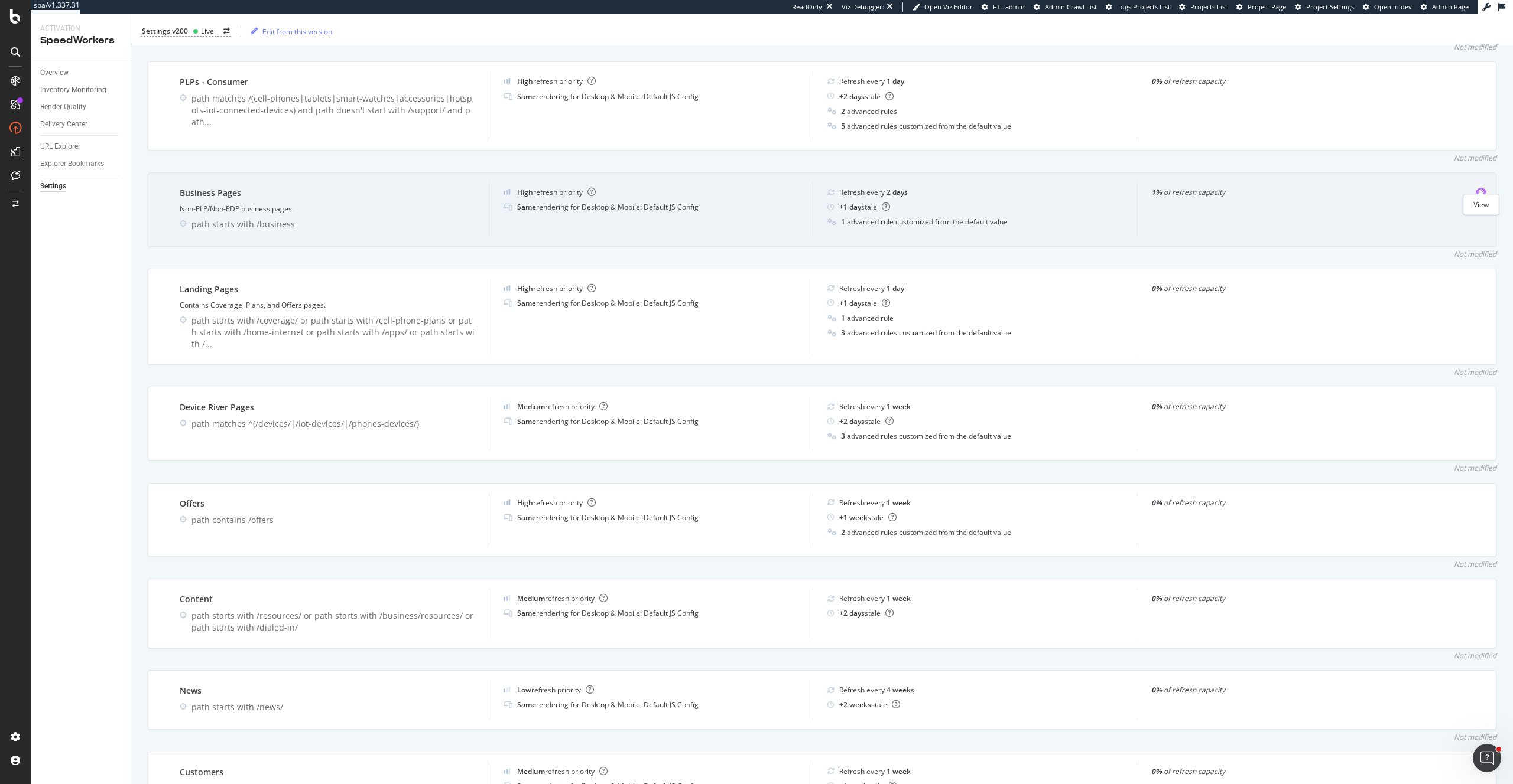
click at [1482, 187] on icon "eye" at bounding box center [1480, 191] width 11 height 9
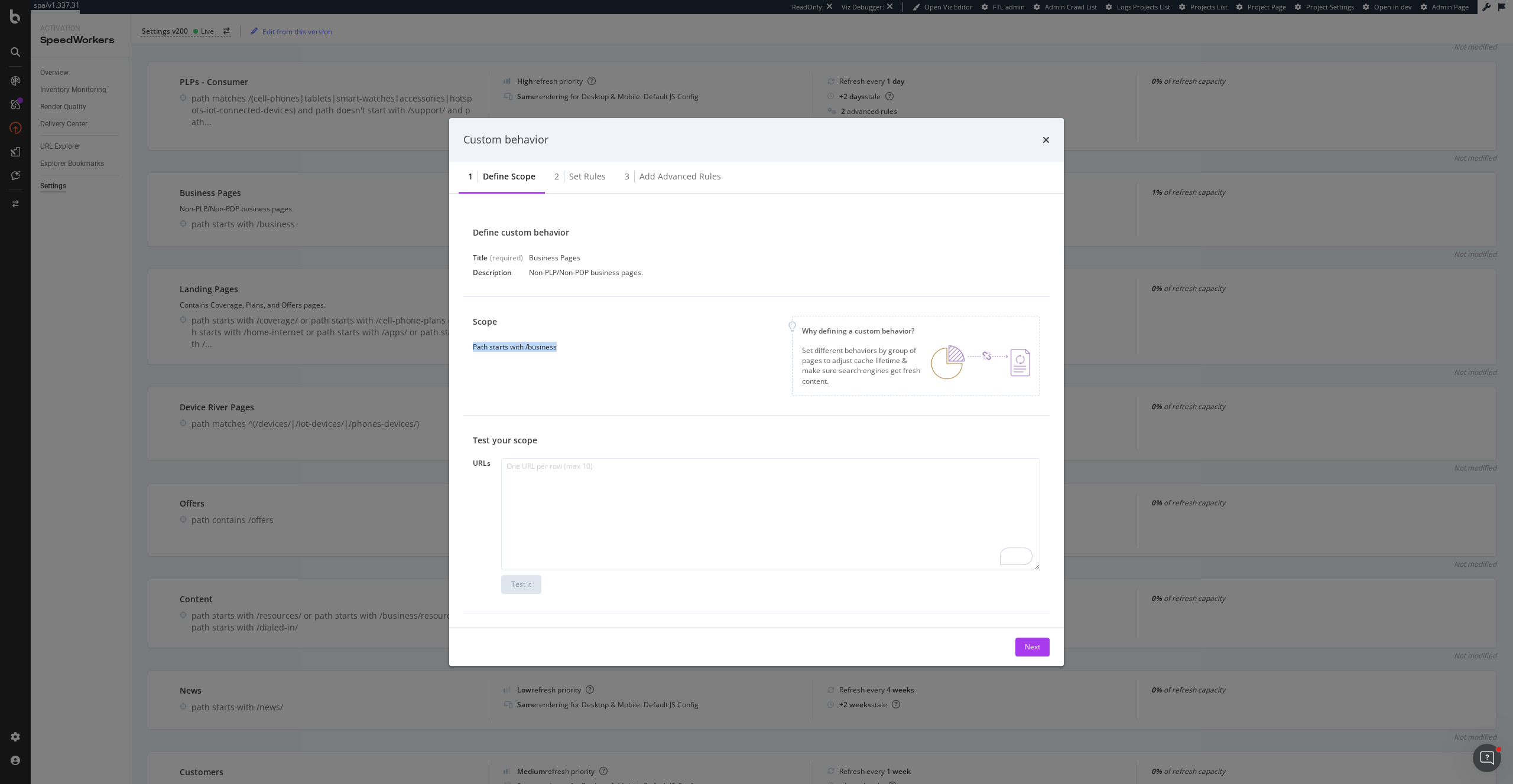
drag, startPoint x: 572, startPoint y: 347, endPoint x: 467, endPoint y: 350, distance: 105.0
click at [467, 350] on div "Scope Path starts with /business Why defining a custom behavior? Set different …" at bounding box center [756, 356] width 586 height 119
copy div "Path starts with /business"
click at [586, 174] on div "Set rules" at bounding box center [587, 176] width 36 height 12
click at [586, 162] on div "Custom behavior" at bounding box center [756, 140] width 614 height 44
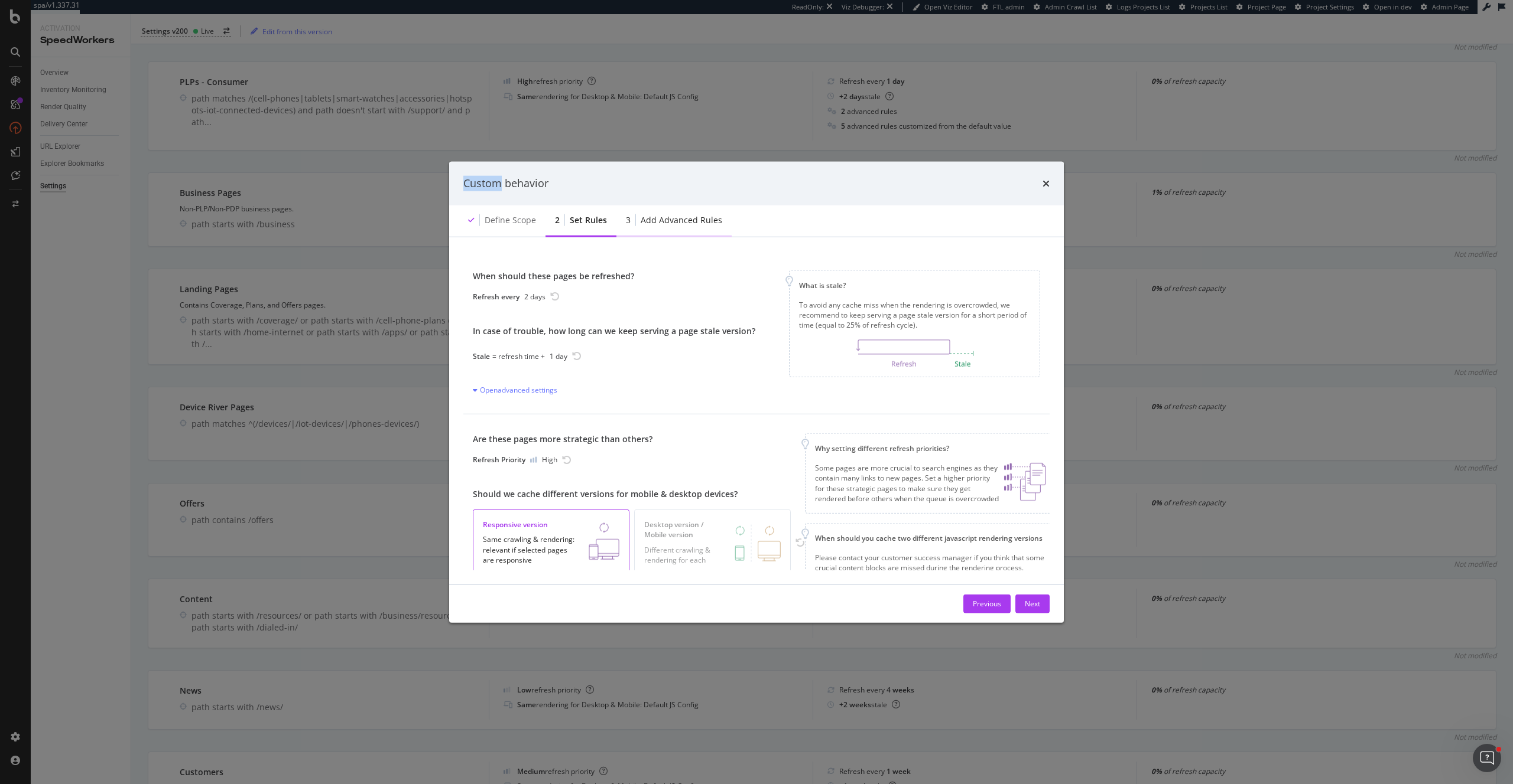
click at [653, 218] on div "Add advanced rules" at bounding box center [682, 220] width 82 height 12
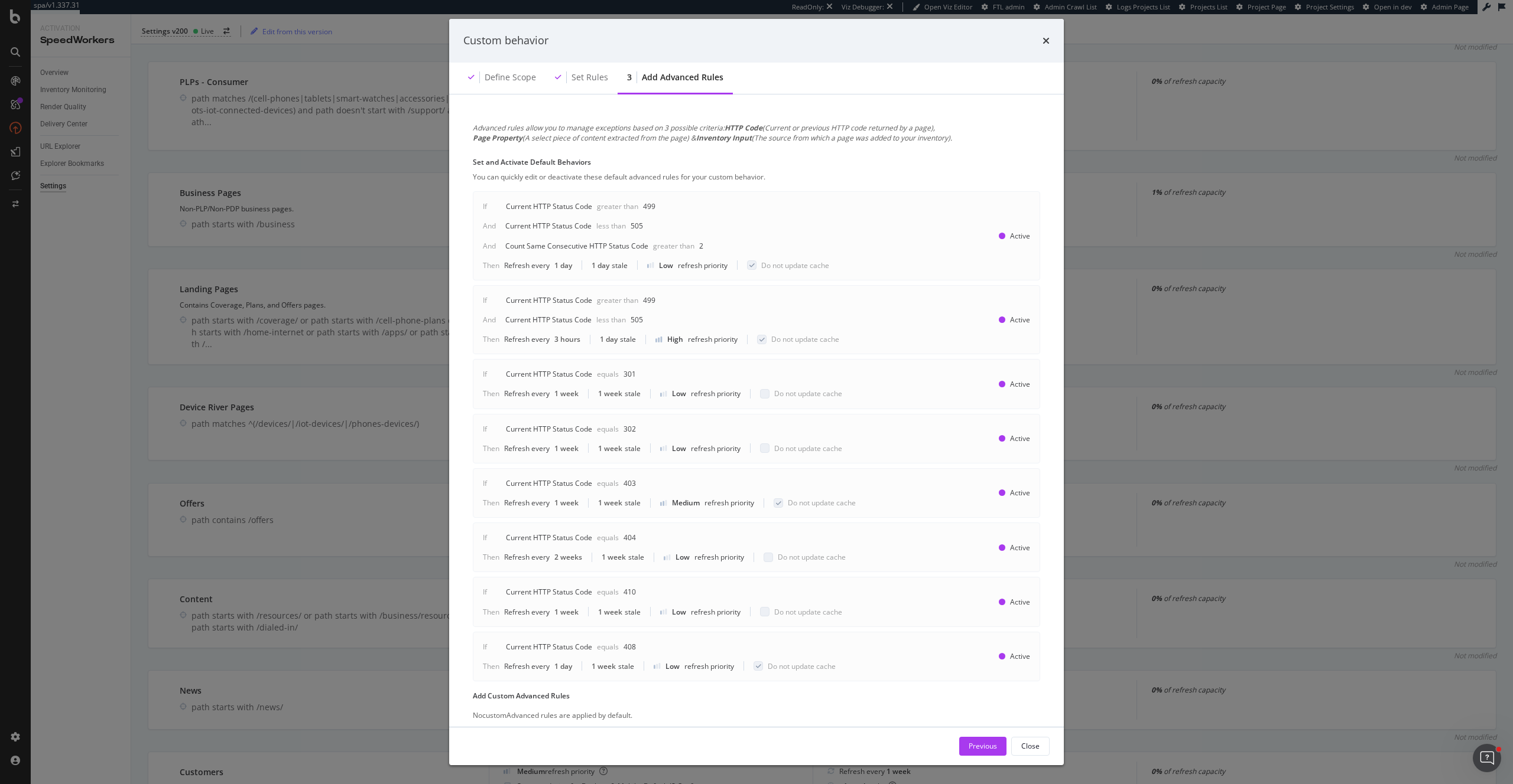
scroll to position [32, 0]
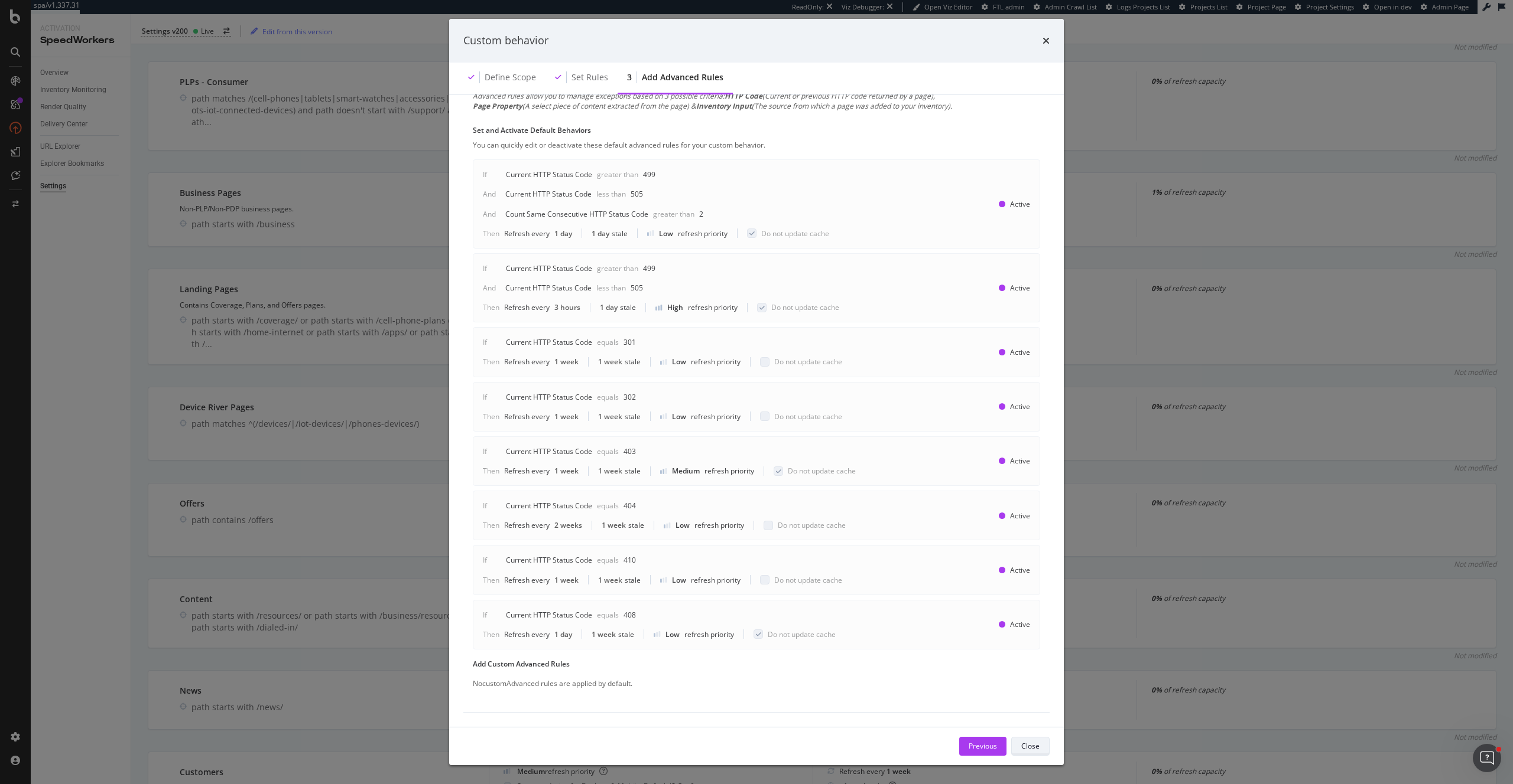
click at [1036, 750] on div "Close" at bounding box center [1030, 746] width 18 height 10
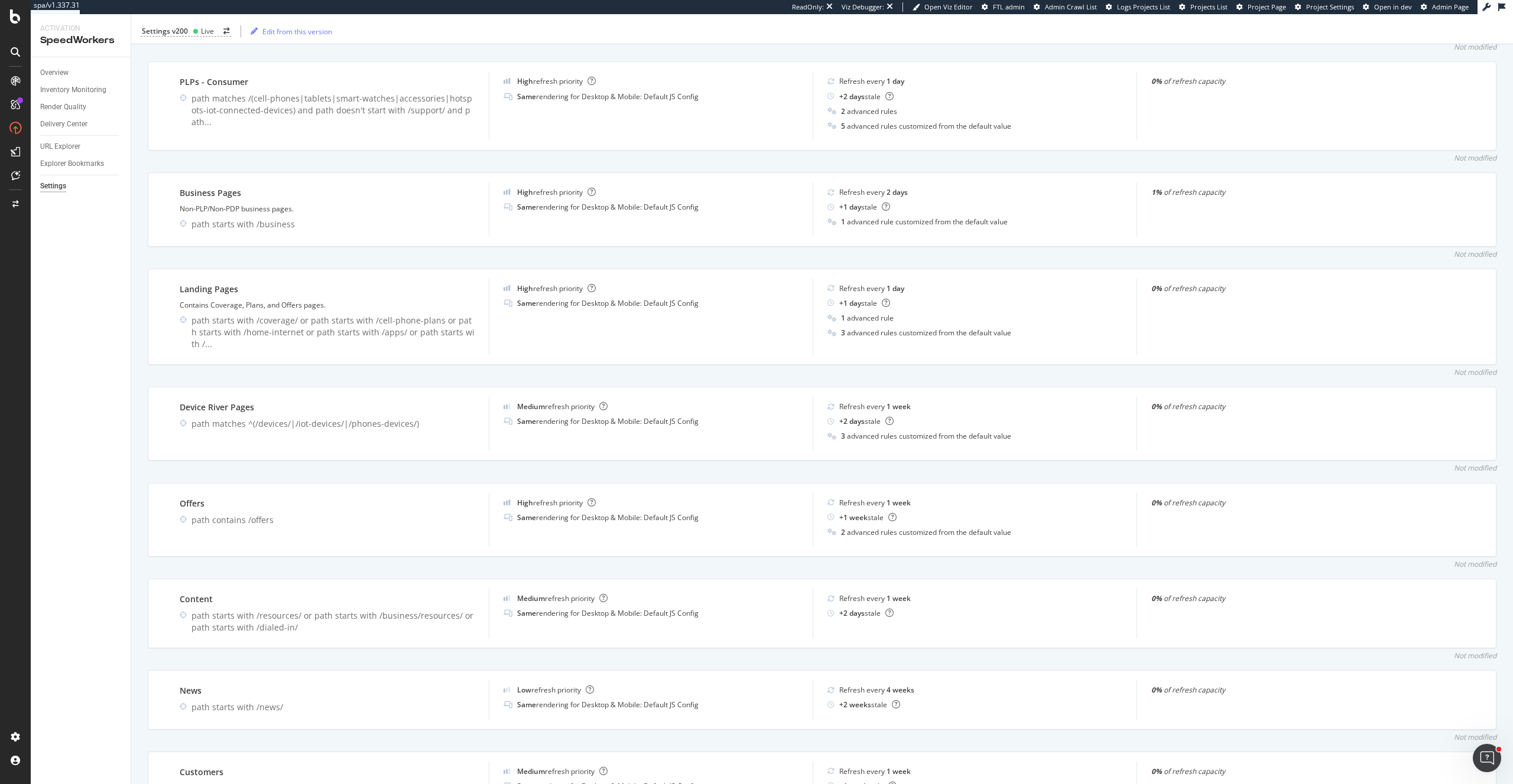
click at [1036, 762] on div "Refresh every 1 week + 1 week stale" at bounding box center [975, 781] width 324 height 39
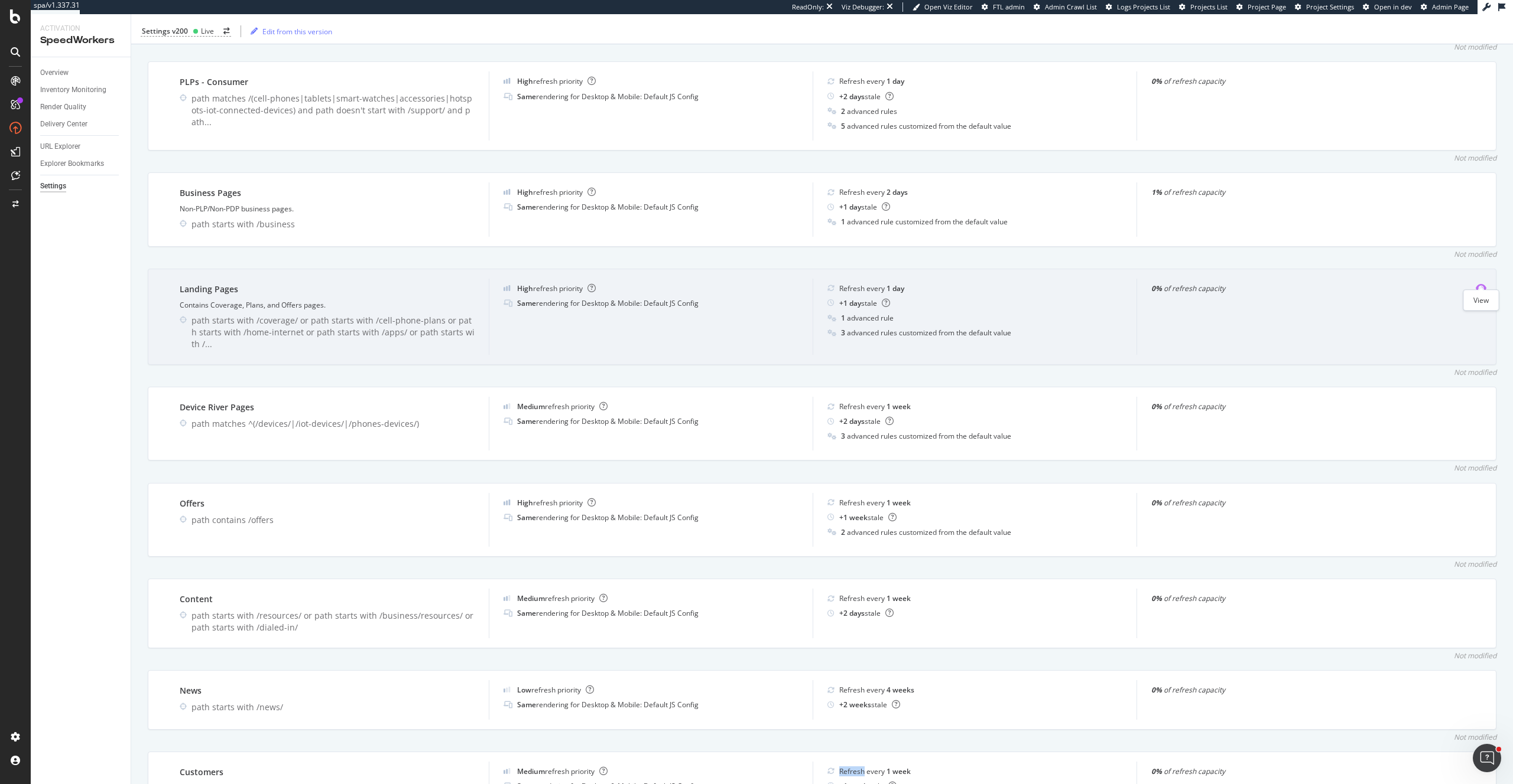
click at [1484, 283] on icon "eye" at bounding box center [1480, 288] width 11 height 9
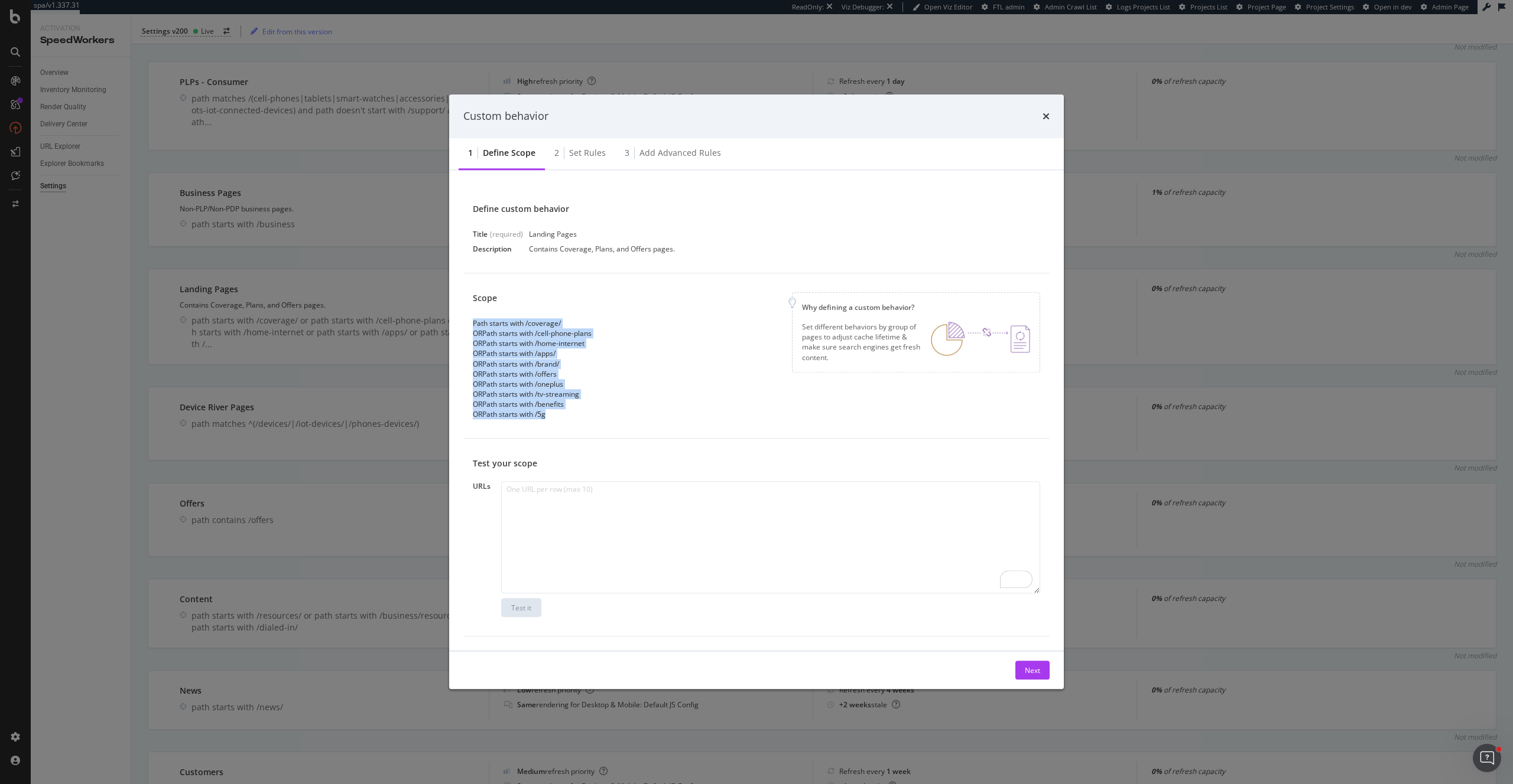
drag, startPoint x: 554, startPoint y: 416, endPoint x: 468, endPoint y: 322, distance: 127.4
click at [468, 322] on div "Scope Path starts with /coverage/ OR Path starts with /cell-phone-plans OR Path…" at bounding box center [756, 356] width 586 height 166
copy div "Path starts with /coverage/ OR Path starts with /cell-phone-plans OR Path start…"
click at [609, 159] on div "2 Set rules" at bounding box center [580, 154] width 70 height 33
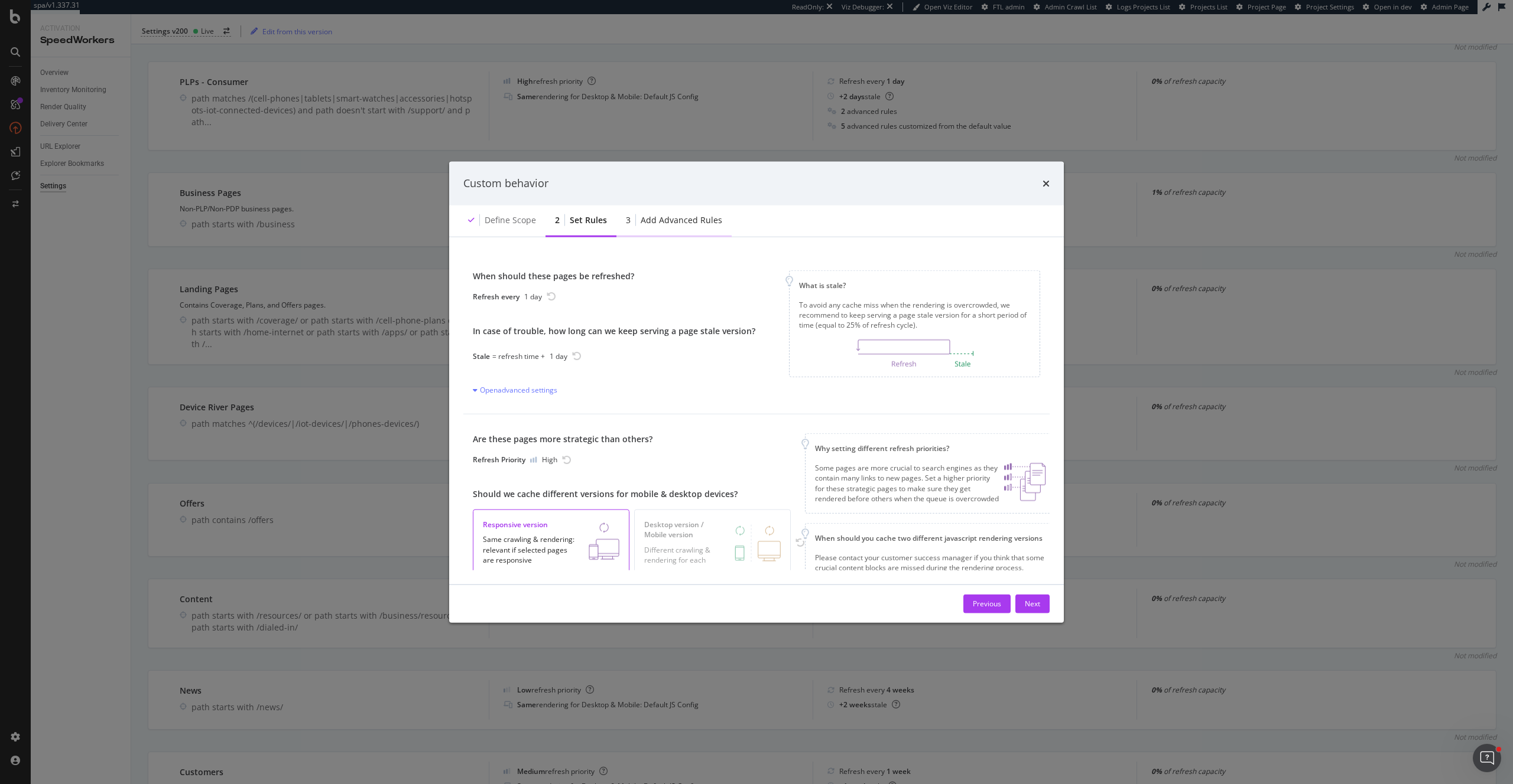
click at [672, 218] on div "Add advanced rules" at bounding box center [682, 220] width 82 height 12
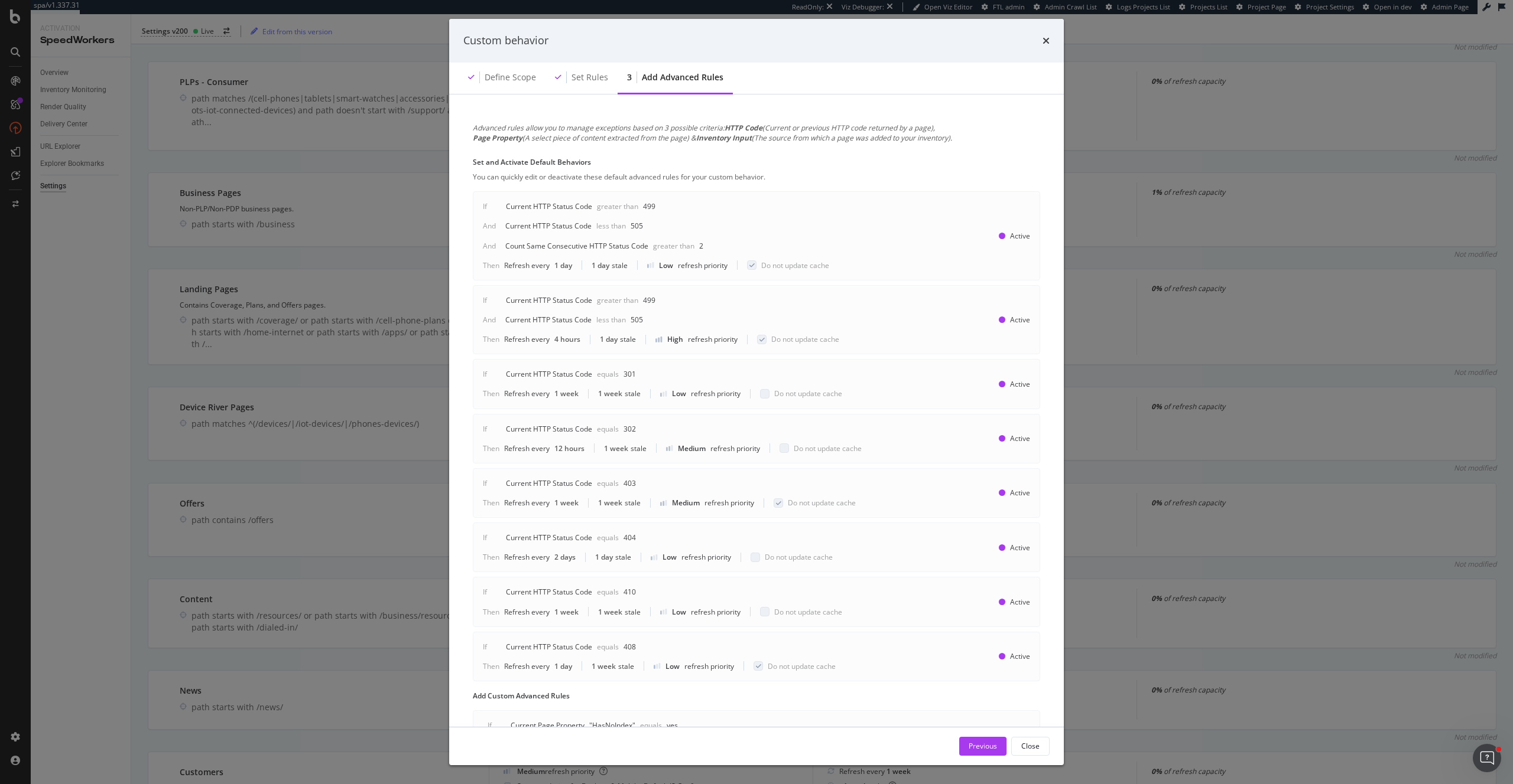
scroll to position [77, 0]
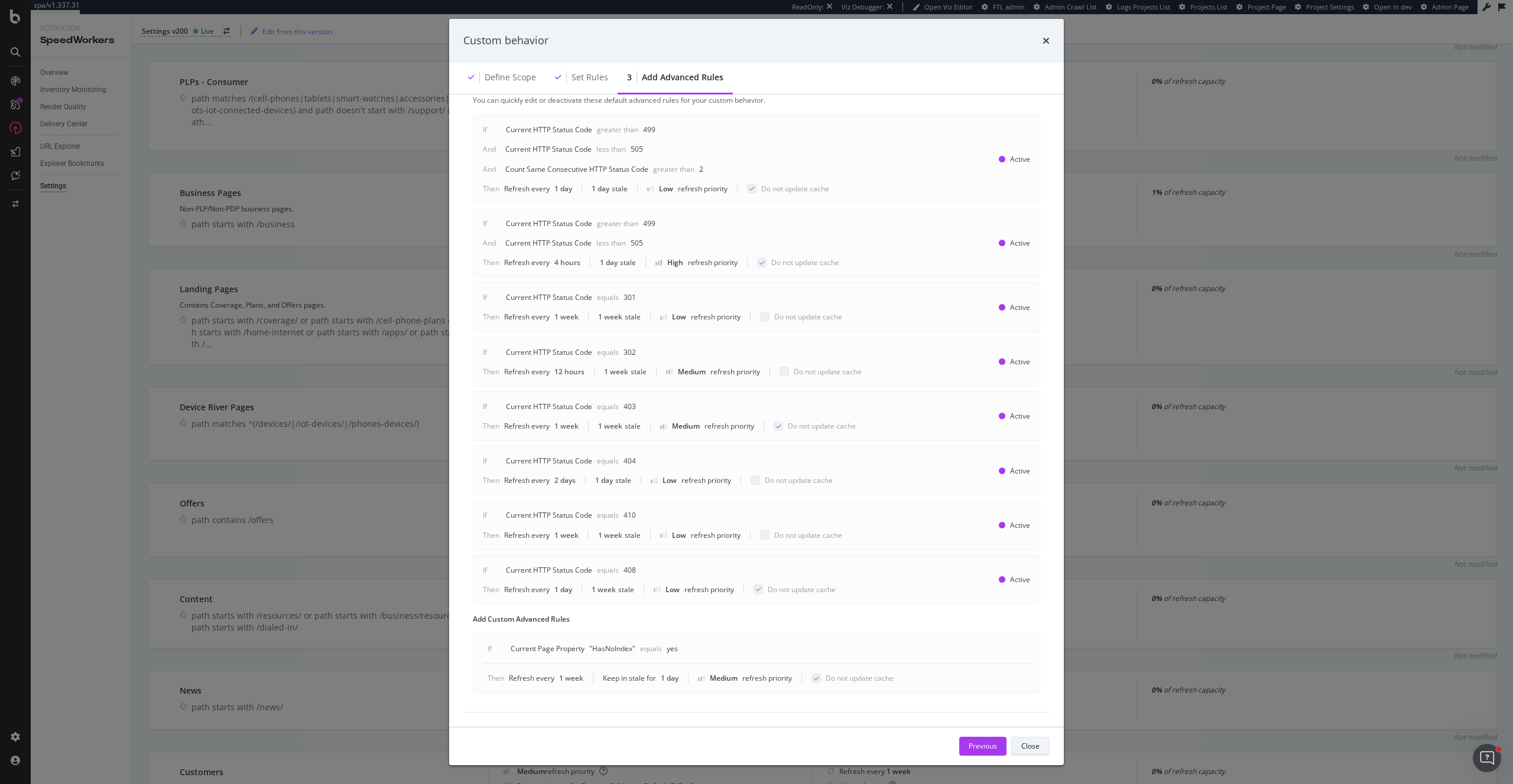
click at [1030, 751] on div "Close" at bounding box center [1030, 746] width 18 height 10
click at [1030, 762] on div "Refresh every 1 week + 1 week stale" at bounding box center [975, 781] width 324 height 39
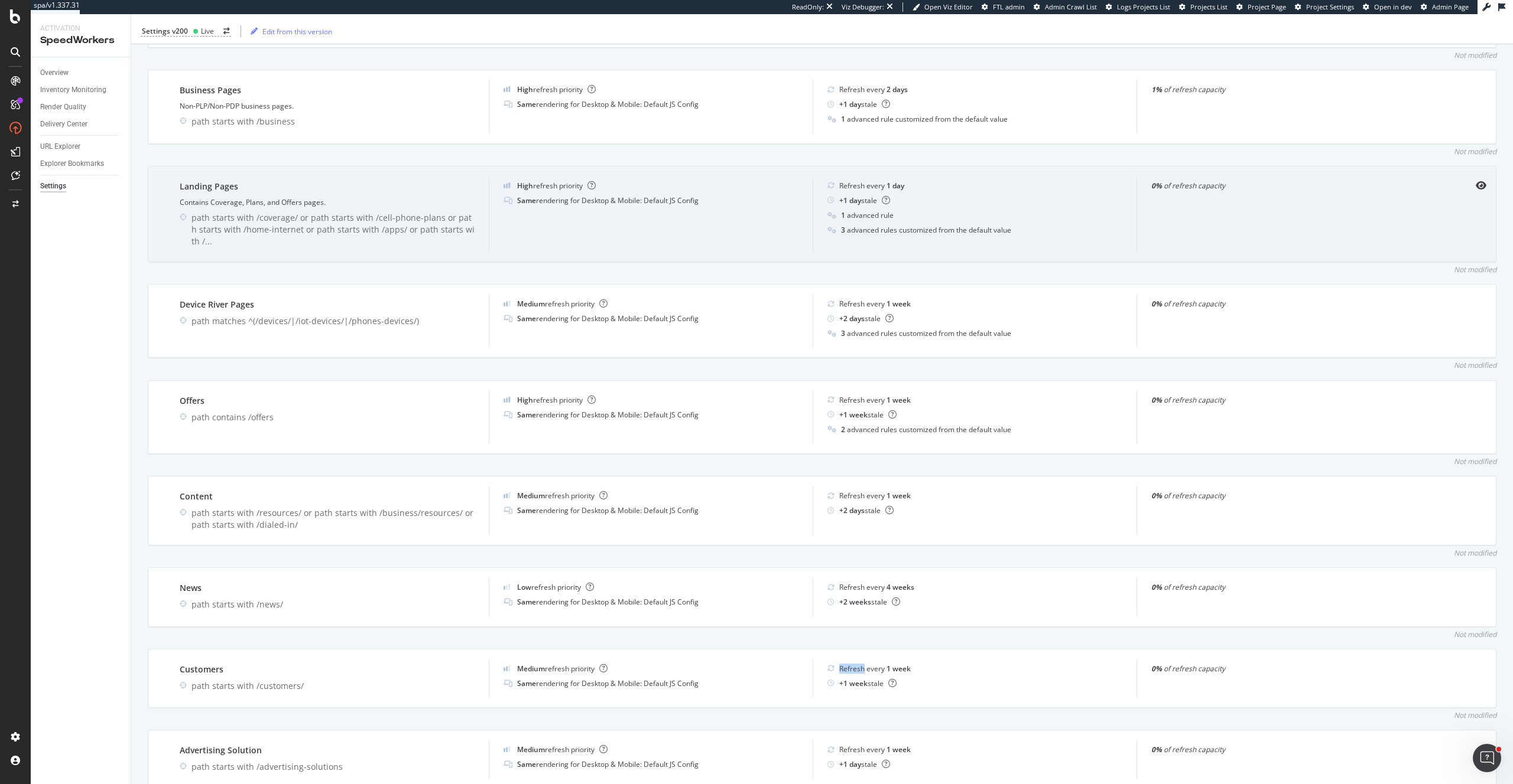
scroll to position [1506, 0]
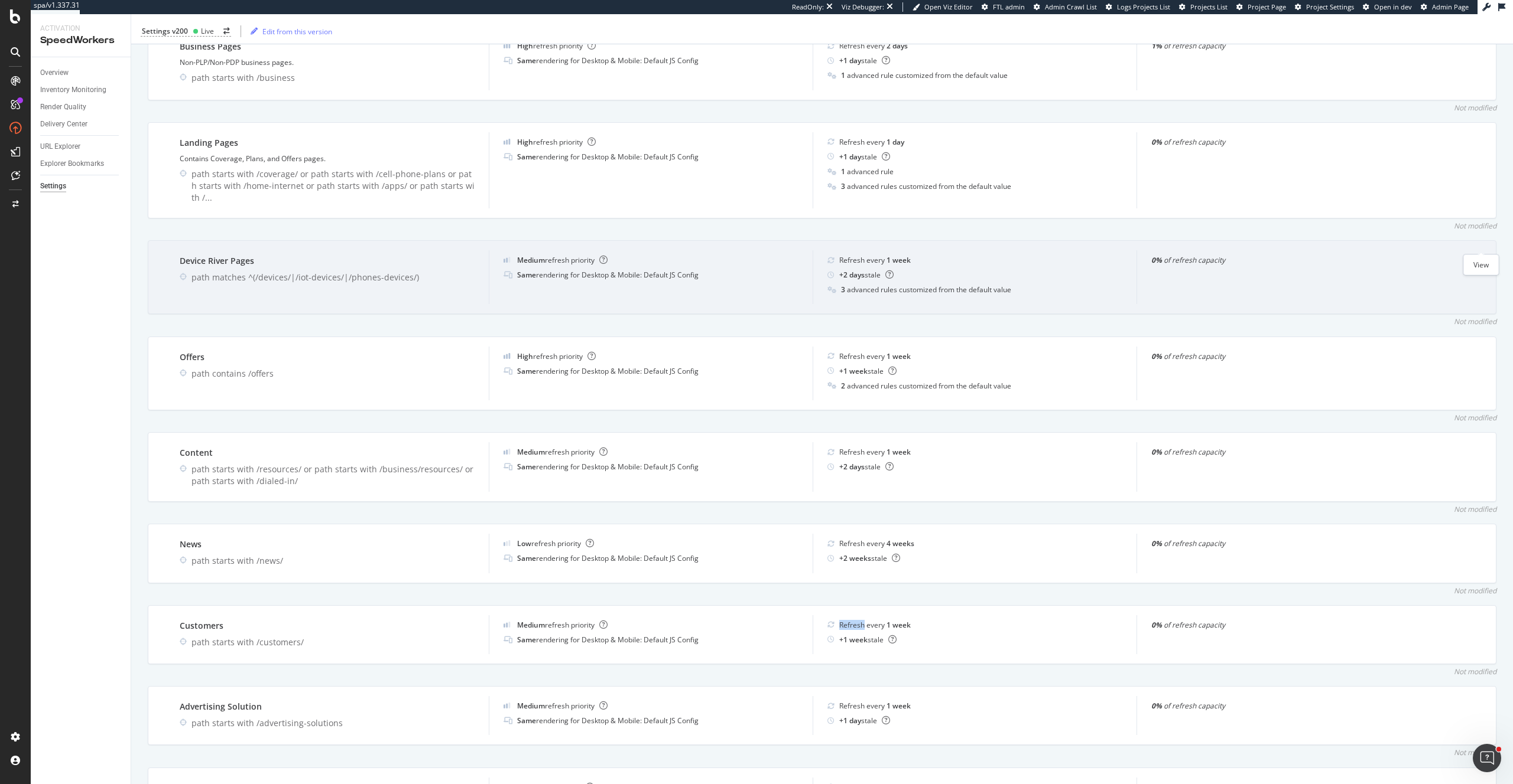
click at [1476, 255] on icon "eye" at bounding box center [1480, 260] width 11 height 9
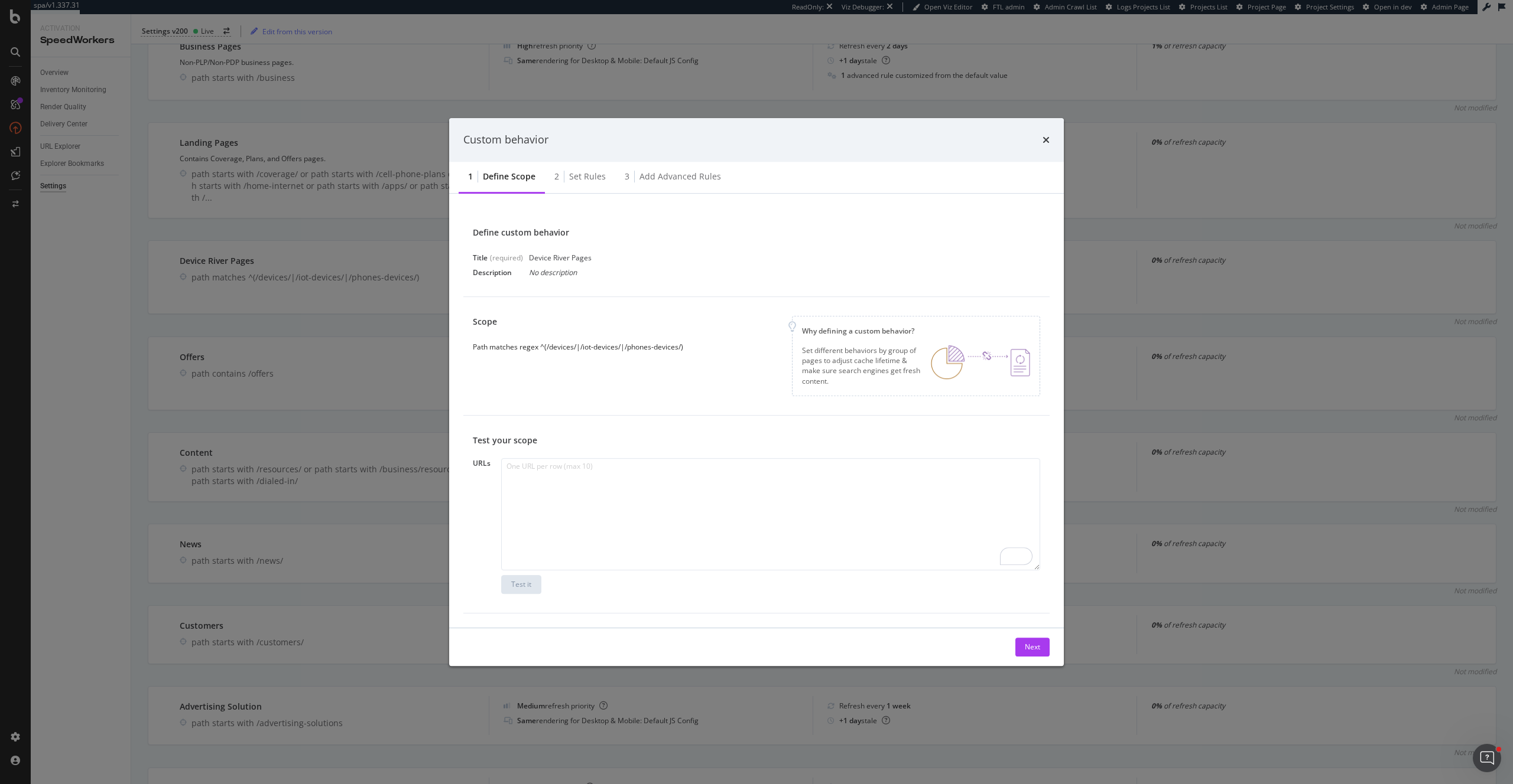
click at [695, 347] on div "Scope Path matches regex ^(/devices/|/iot-devices/|/phones-devices/) Why defini…" at bounding box center [756, 356] width 567 height 80
copy div "Path matches regex ^(/devices/|/iot-devices/|/phones-devices/)"
click at [575, 176] on div "Set rules" at bounding box center [587, 176] width 36 height 12
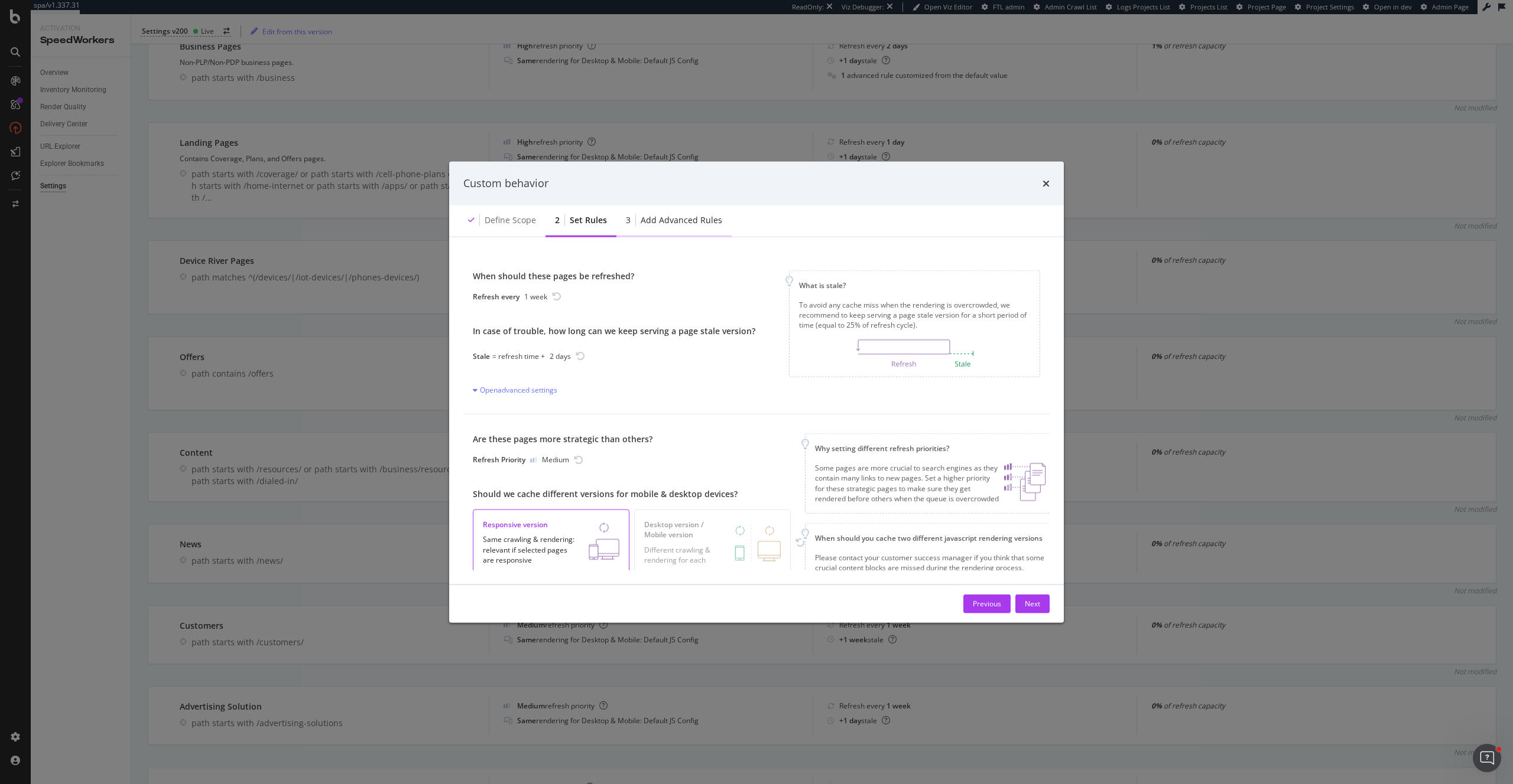
click at [675, 218] on div "Add advanced rules" at bounding box center [682, 220] width 82 height 12
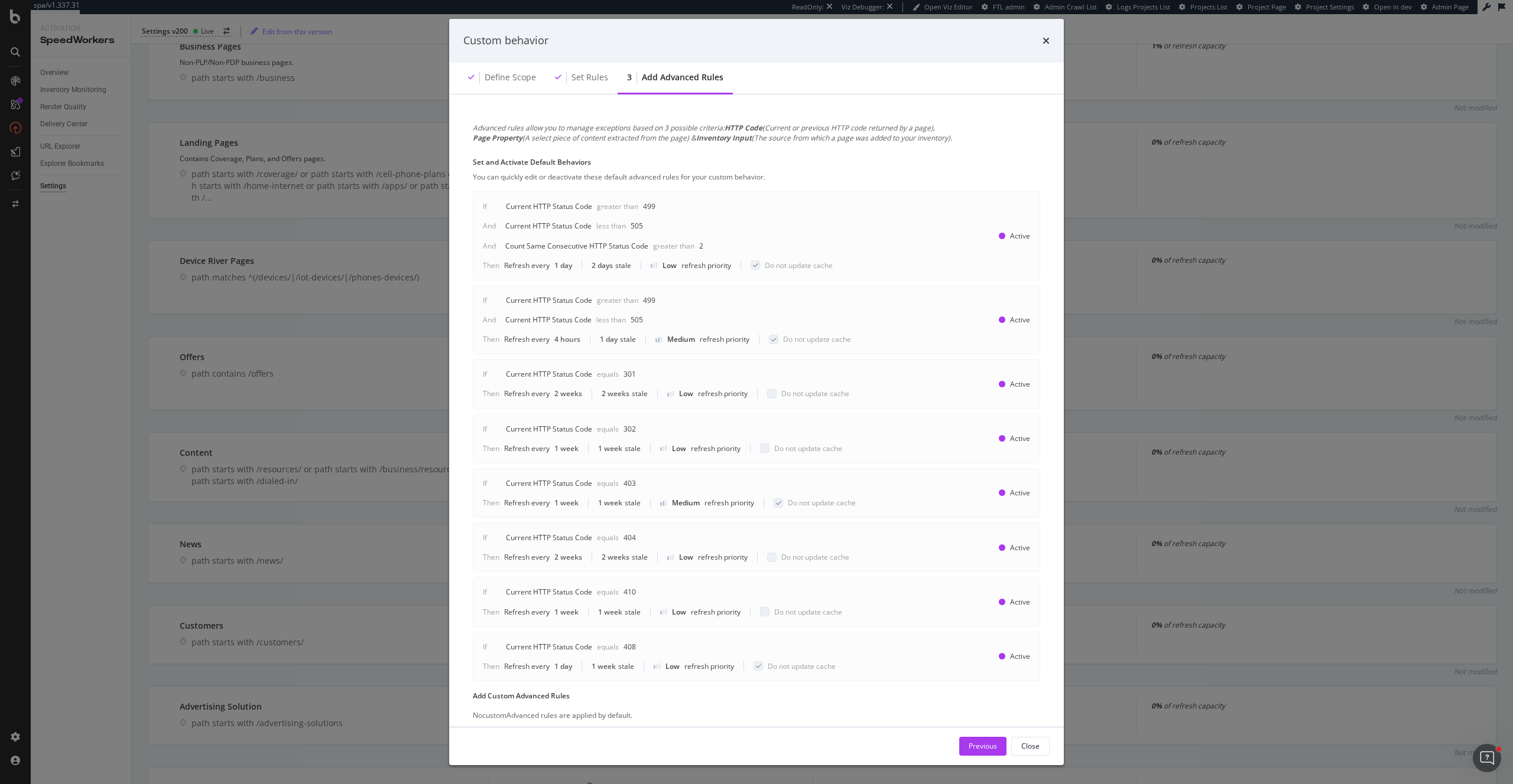
scroll to position [32, 0]
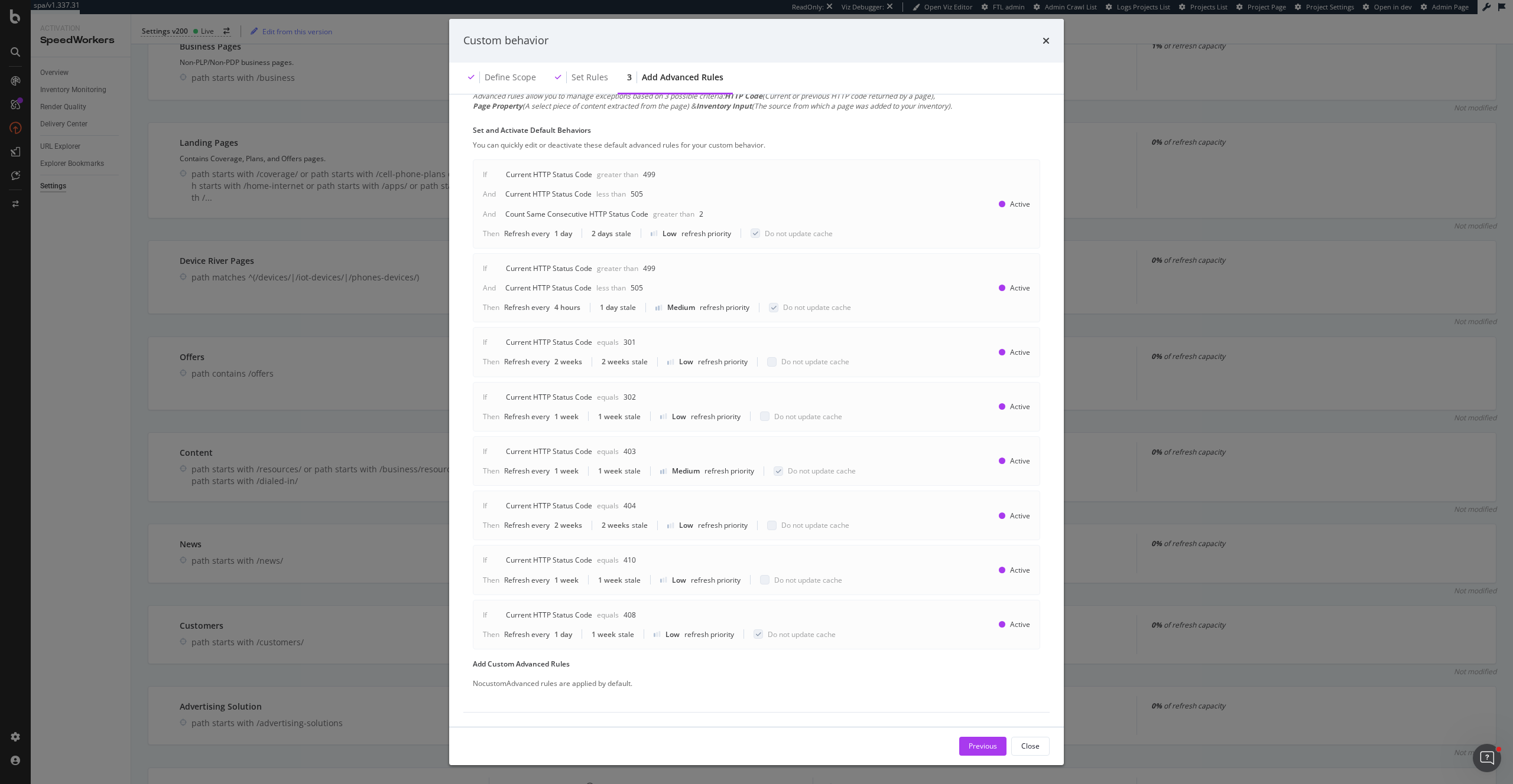
click at [1029, 741] on div "Close" at bounding box center [1030, 746] width 18 height 10
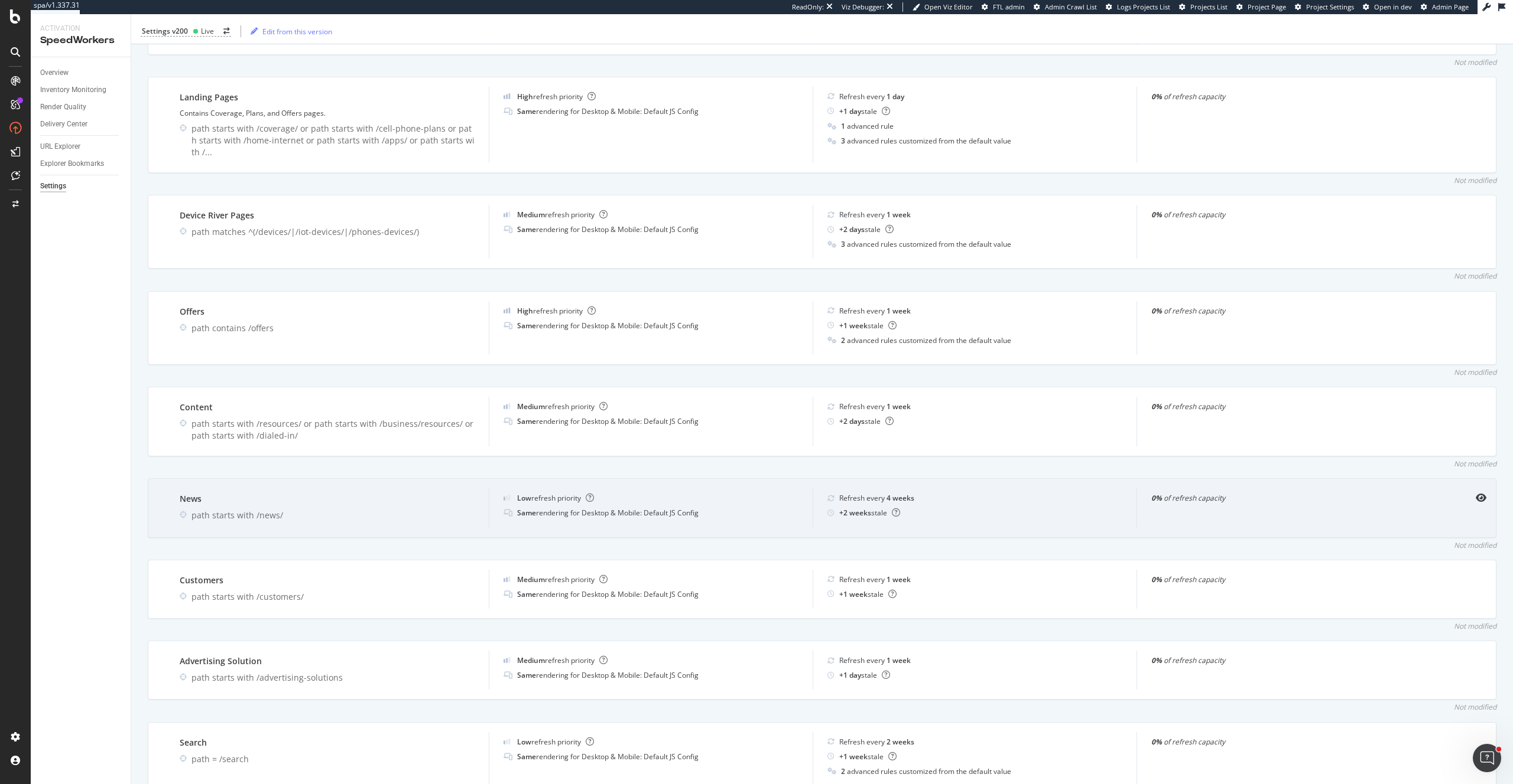
scroll to position [1557, 0]
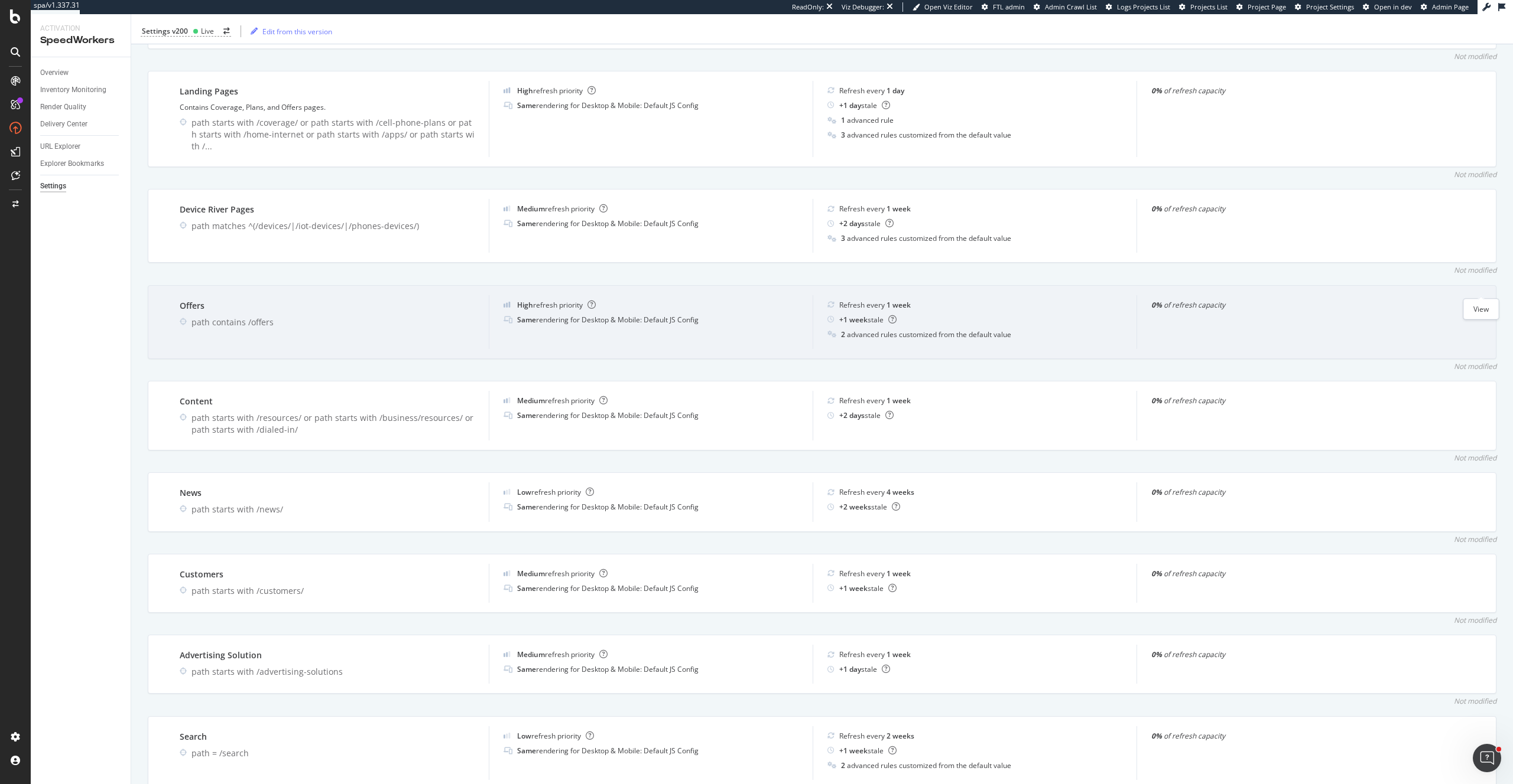
click at [1477, 300] on icon "eye" at bounding box center [1480, 304] width 11 height 9
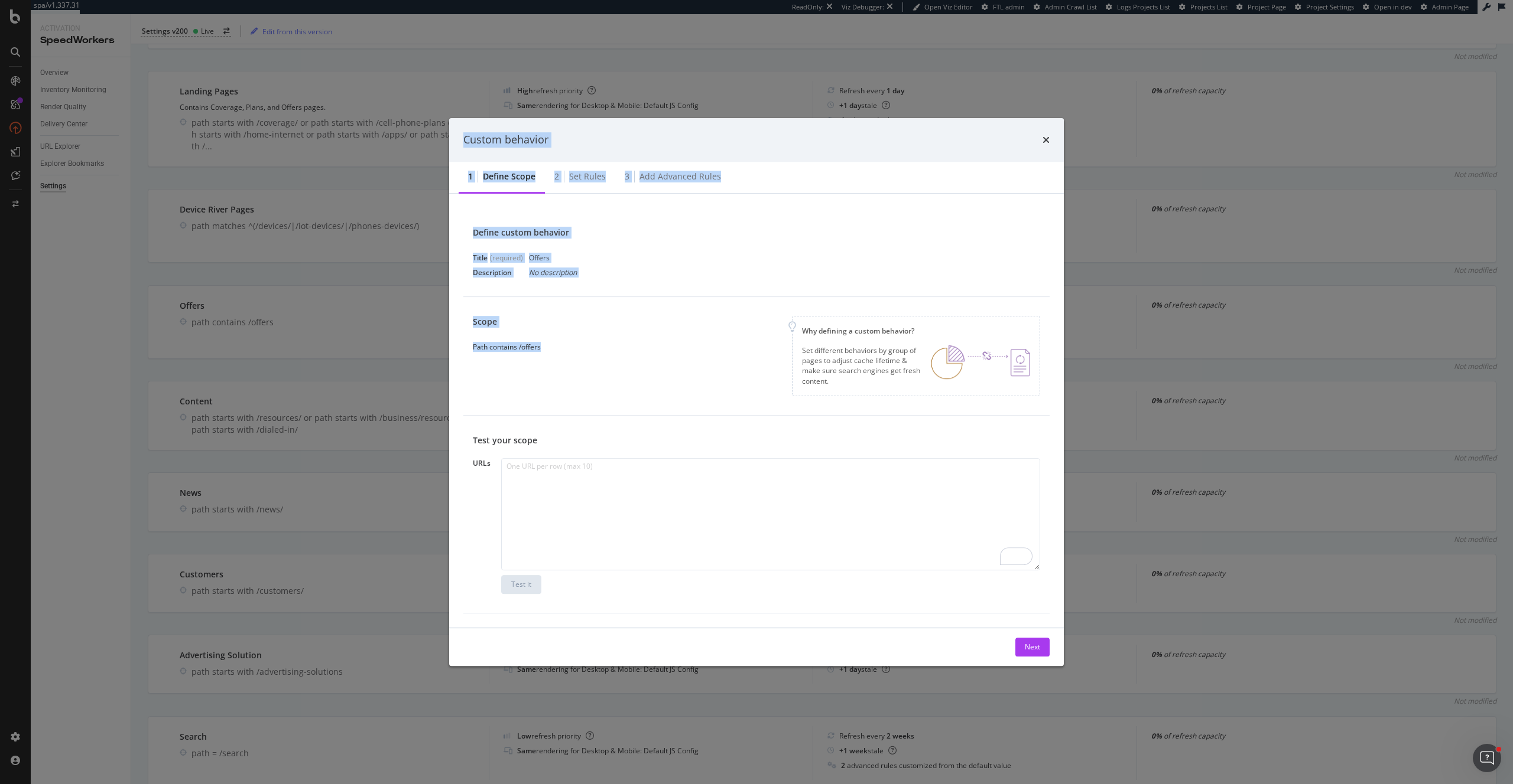
drag, startPoint x: 542, startPoint y: 346, endPoint x: 395, endPoint y: 346, distance: 147.0
click at [397, 346] on div "Custom behavior 1 Define scope 2 Set rules 3 Add advanced rules Define custom b…" at bounding box center [756, 392] width 1513 height 784
copy div "Custom behavior 1 Define scope 2 Set rules 3 Add advanced rules Define custom b…"
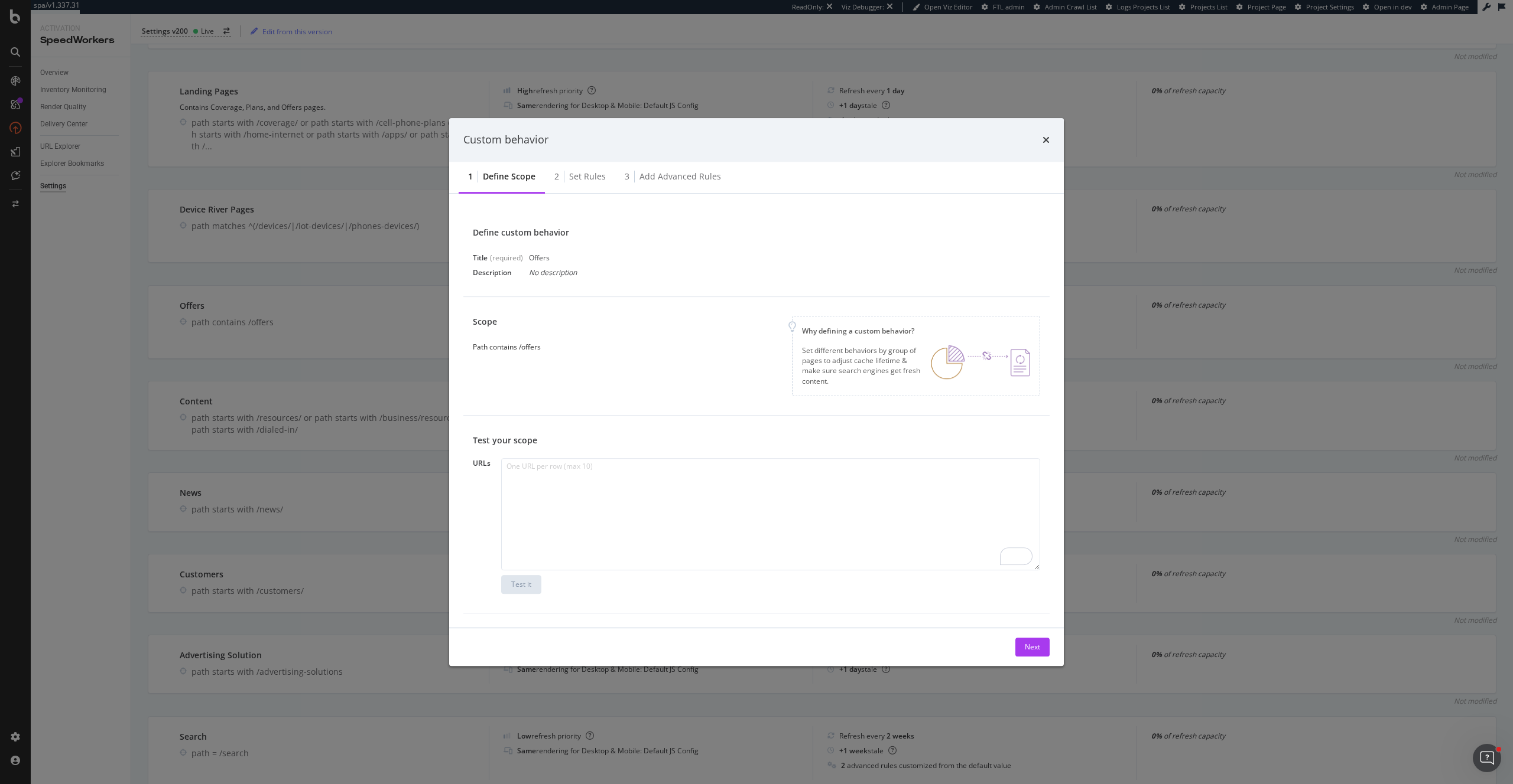
click at [661, 342] on div "Scope Path contains /offers Why defining a custom behavior? Set different behav…" at bounding box center [756, 356] width 567 height 80
drag, startPoint x: 543, startPoint y: 350, endPoint x: 474, endPoint y: 351, distance: 69.0
click at [474, 351] on div "Scope Path contains /offers" at bounding box center [511, 334] width 77 height 36
copy div "Path contains /offers"
click at [584, 179] on div "Set rules" at bounding box center [587, 176] width 36 height 12
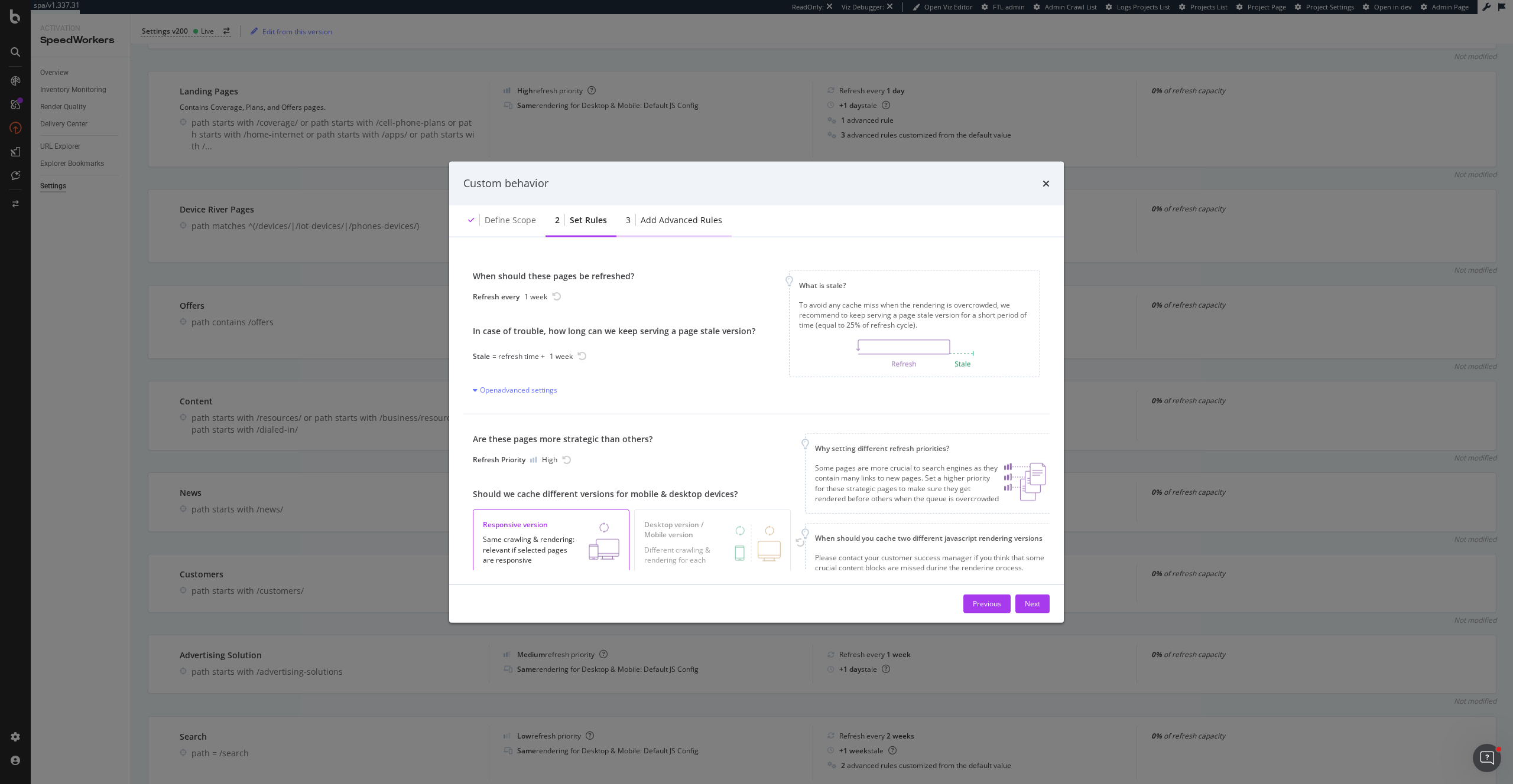
click at [719, 220] on div "3 Add advanced rules" at bounding box center [674, 221] width 115 height 33
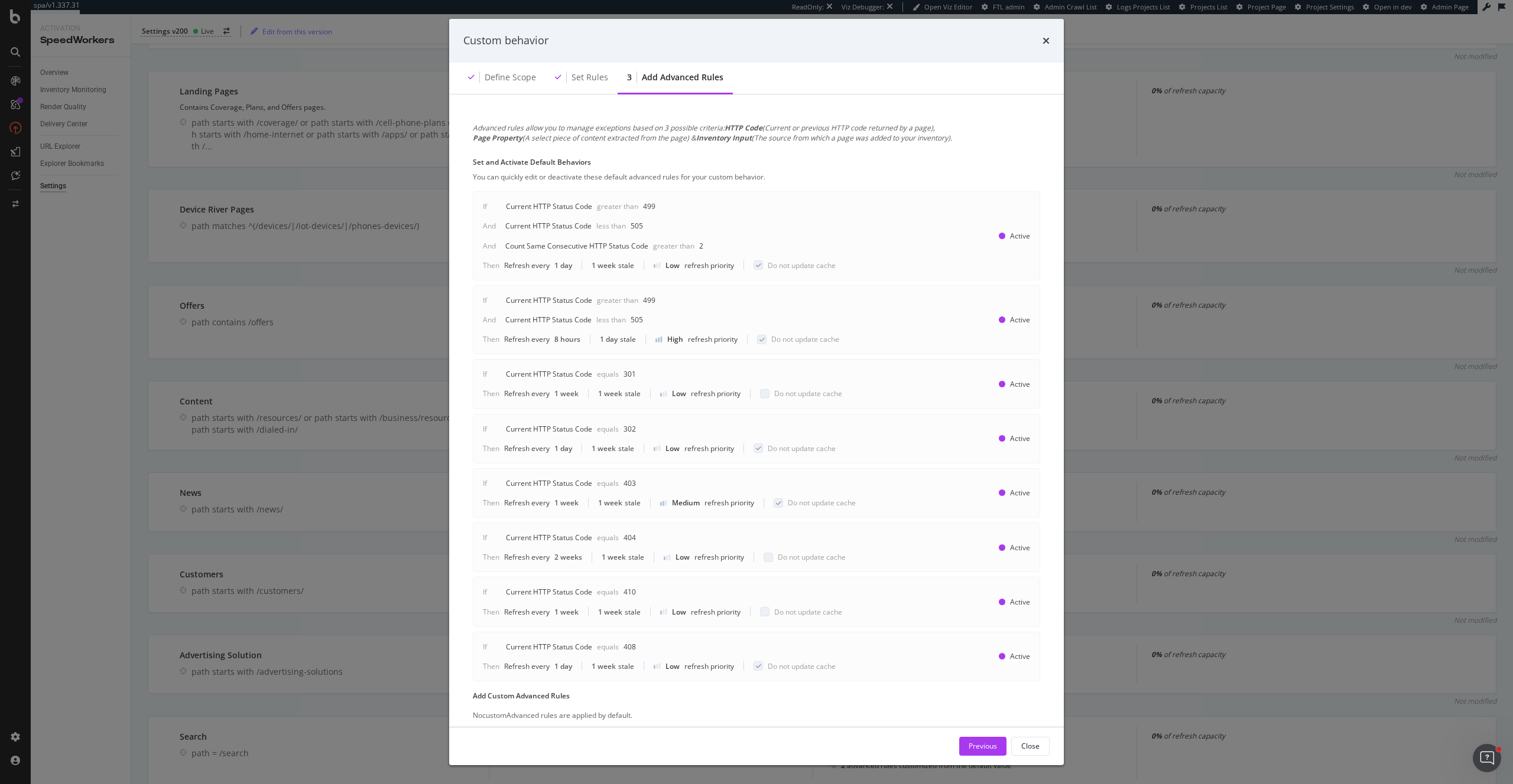
scroll to position [32, 0]
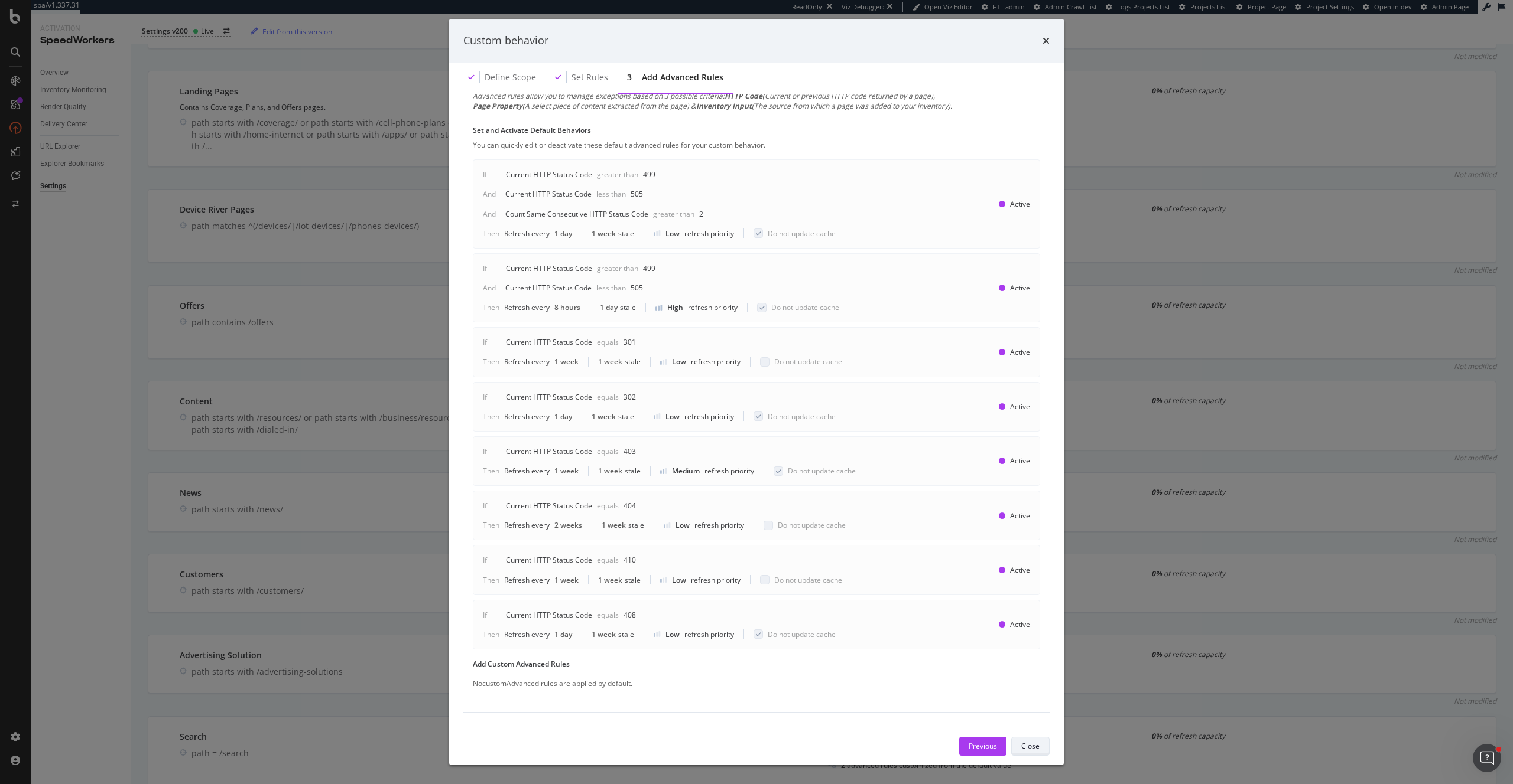
click at [1035, 750] on div "Close" at bounding box center [1030, 746] width 18 height 10
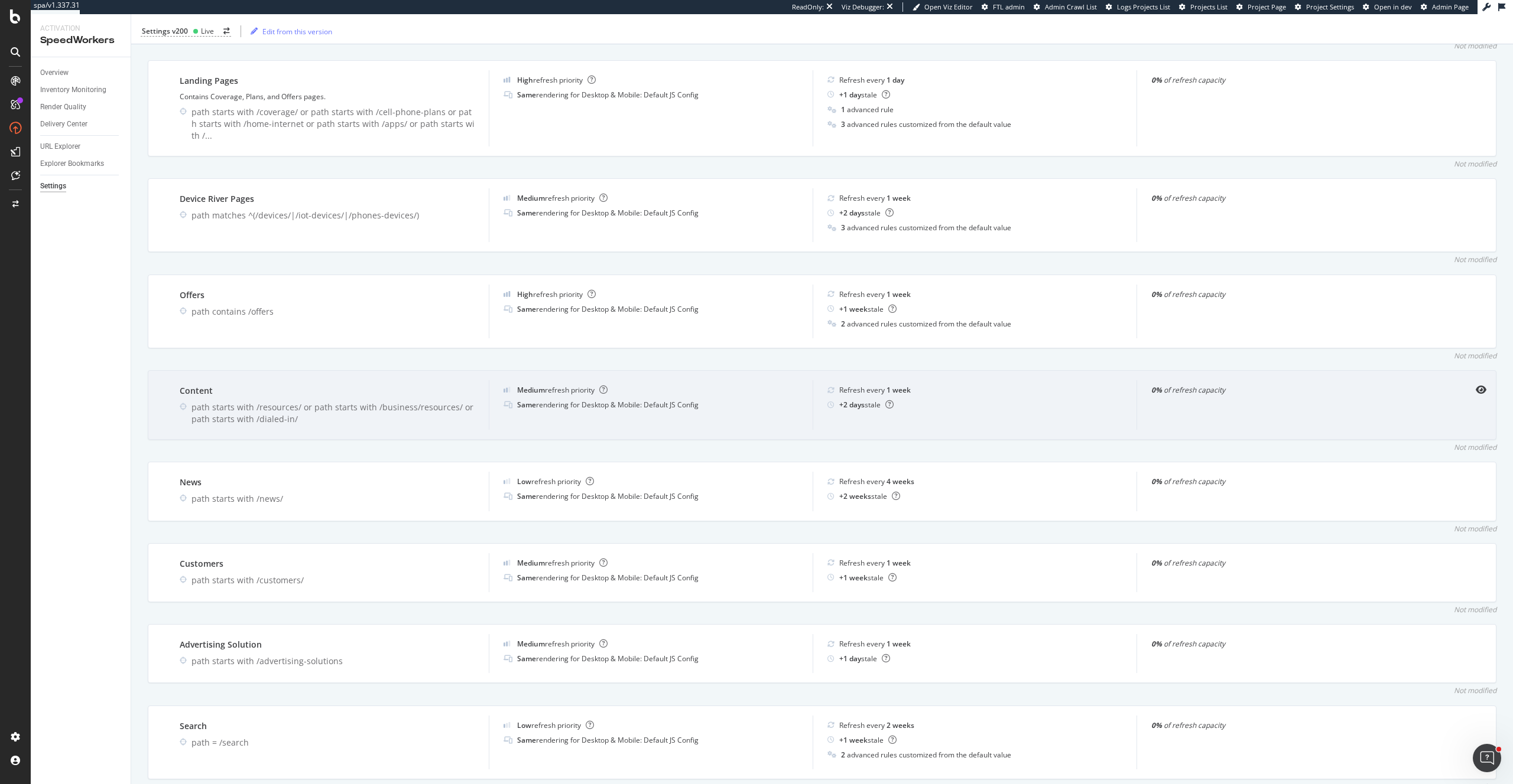
scroll to position [1566, 0]
click at [1480, 386] on icon "eye" at bounding box center [1480, 391] width 11 height 9
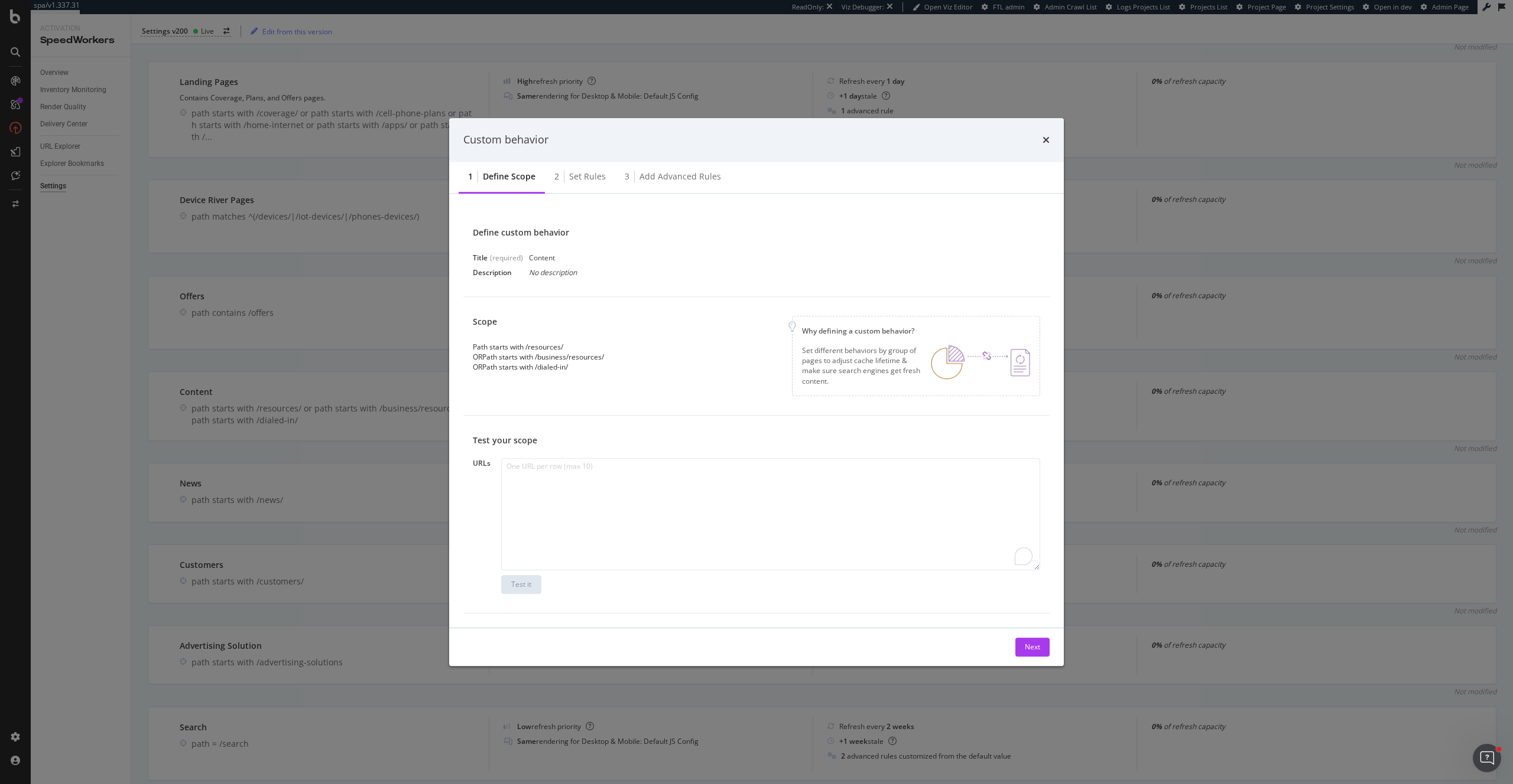
scroll to position [1565, 0]
copy div "Path starts with /resources/ OR Path starts with /business/resources/ OR Path s…"
drag, startPoint x: 594, startPoint y: 373, endPoint x: 471, endPoint y: 346, distance: 125.9
click at [471, 346] on div "Scope Path starts with /resources/ OR Path starts with /business/resources/ OR …" at bounding box center [756, 356] width 586 height 119
click at [588, 181] on div "Set rules" at bounding box center [587, 176] width 36 height 12
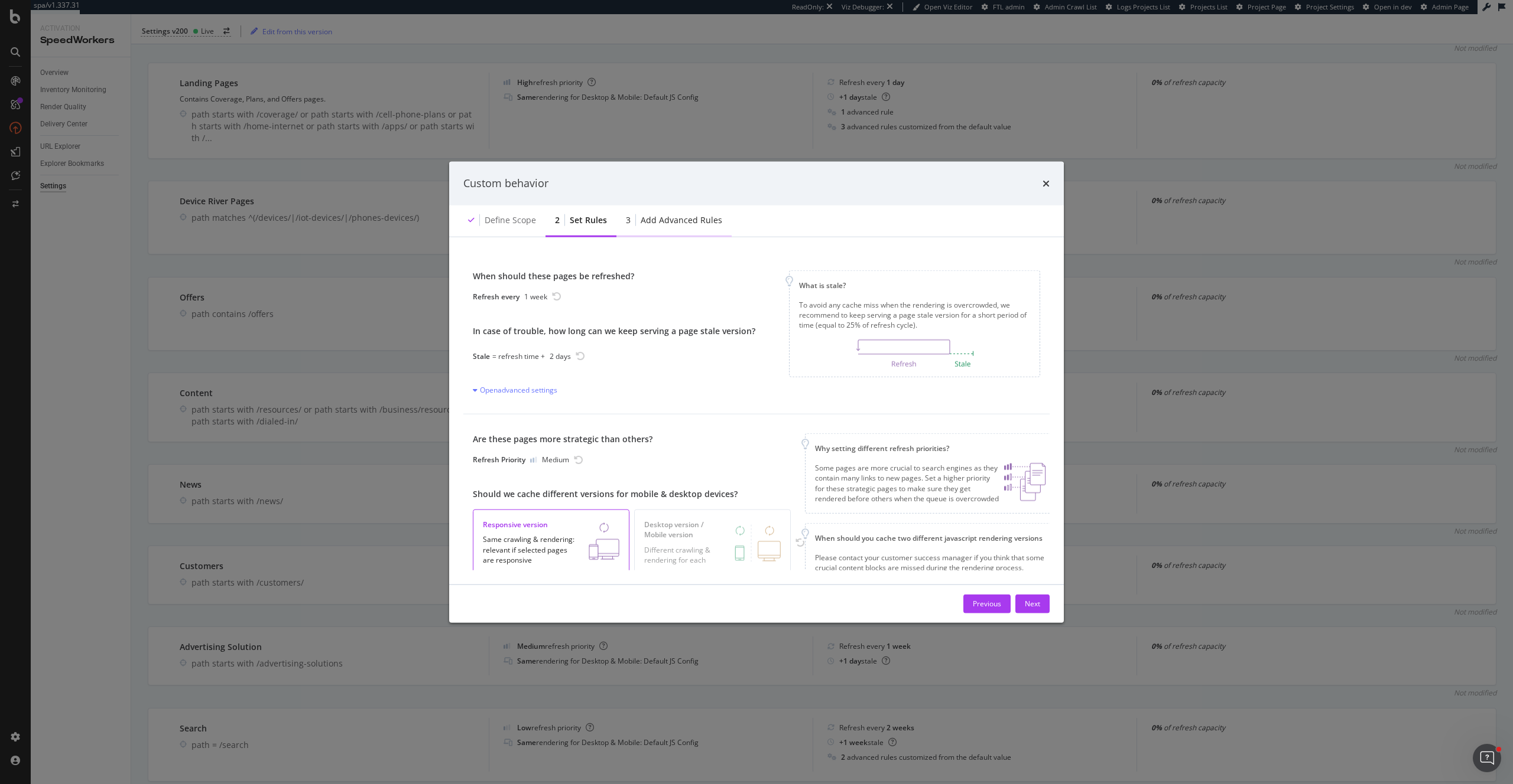
click at [698, 224] on div "Add advanced rules" at bounding box center [682, 220] width 82 height 12
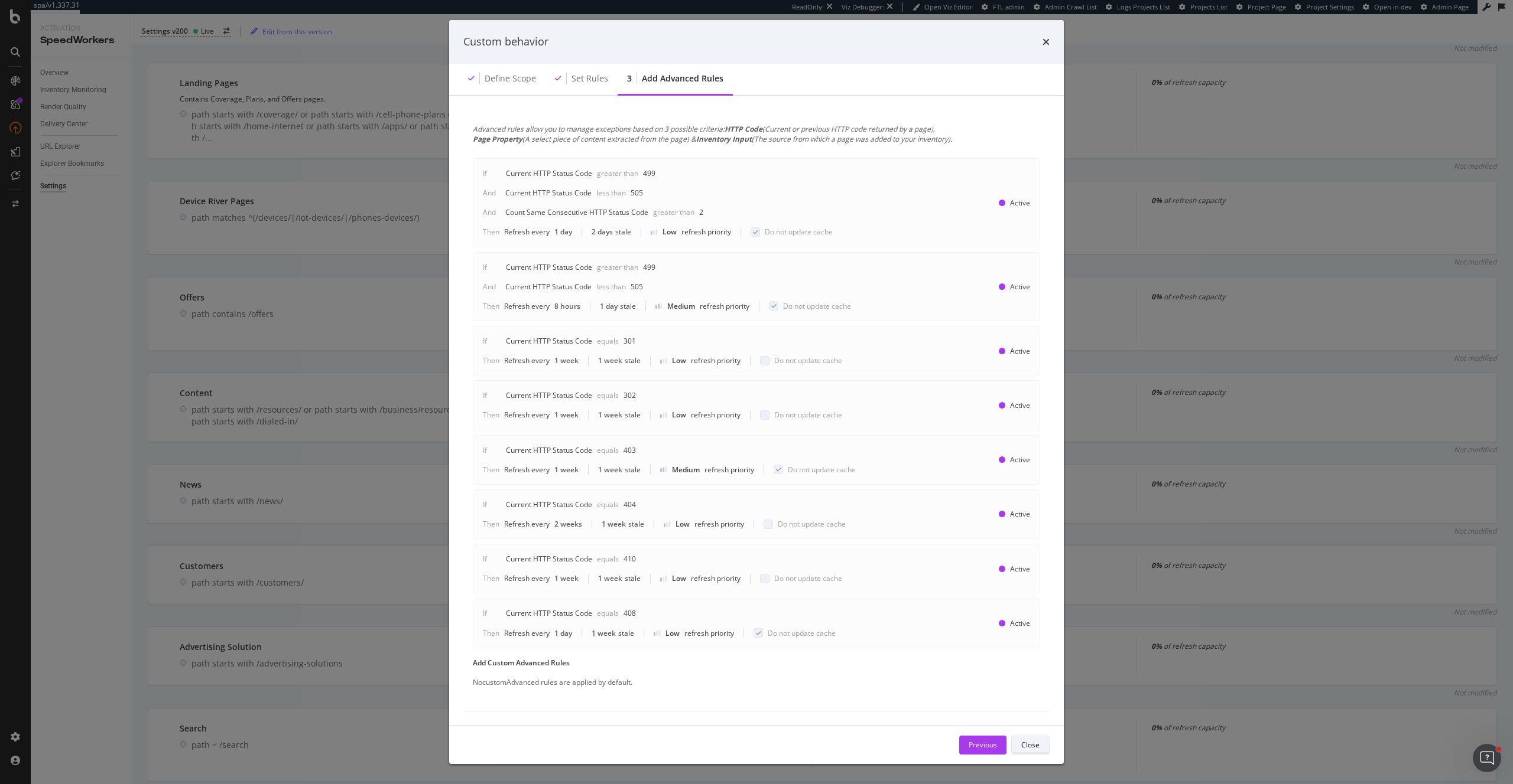
click at [1034, 744] on div "Close" at bounding box center [1030, 745] width 18 height 10
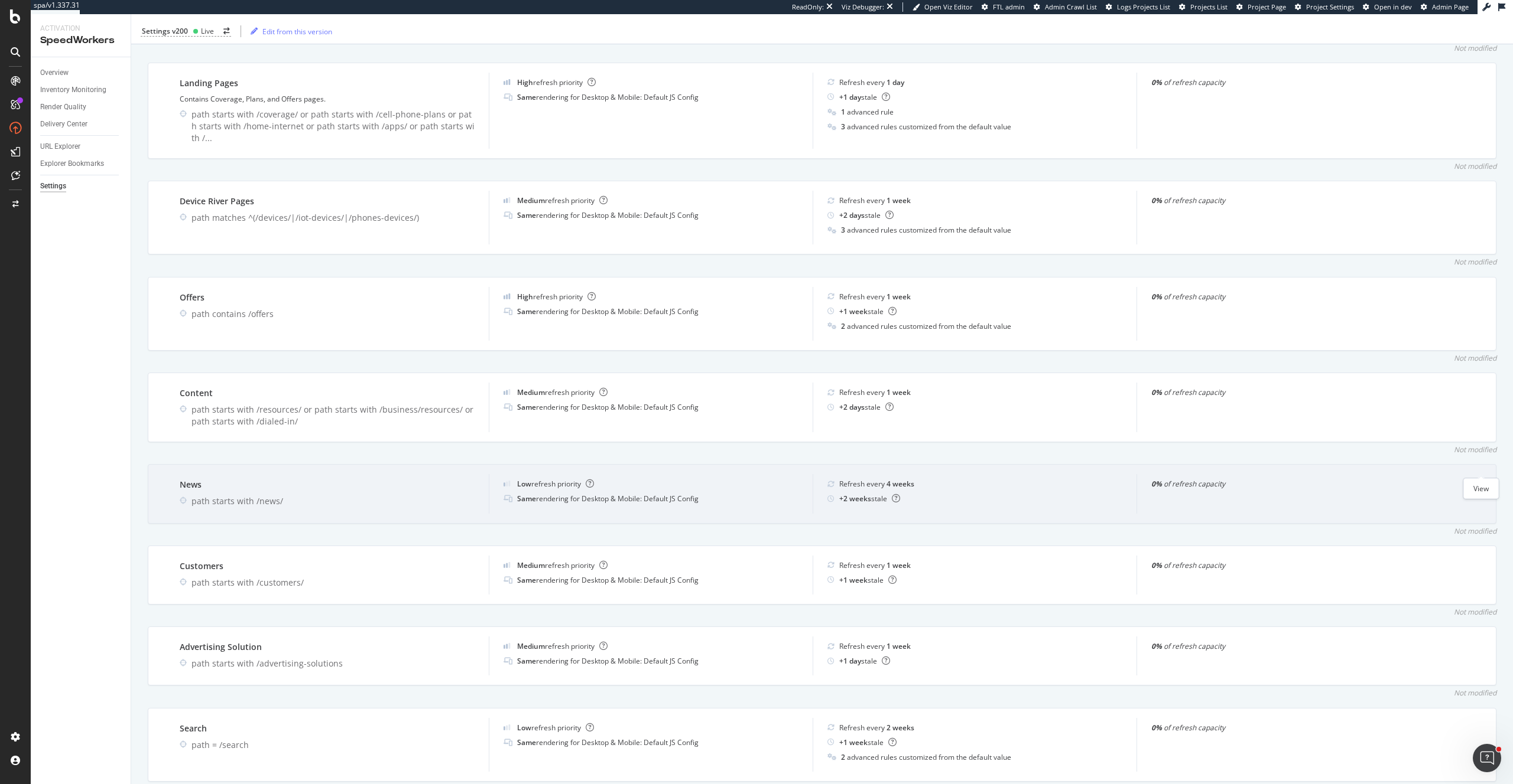
click at [1484, 479] on icon "eye" at bounding box center [1480, 484] width 11 height 9
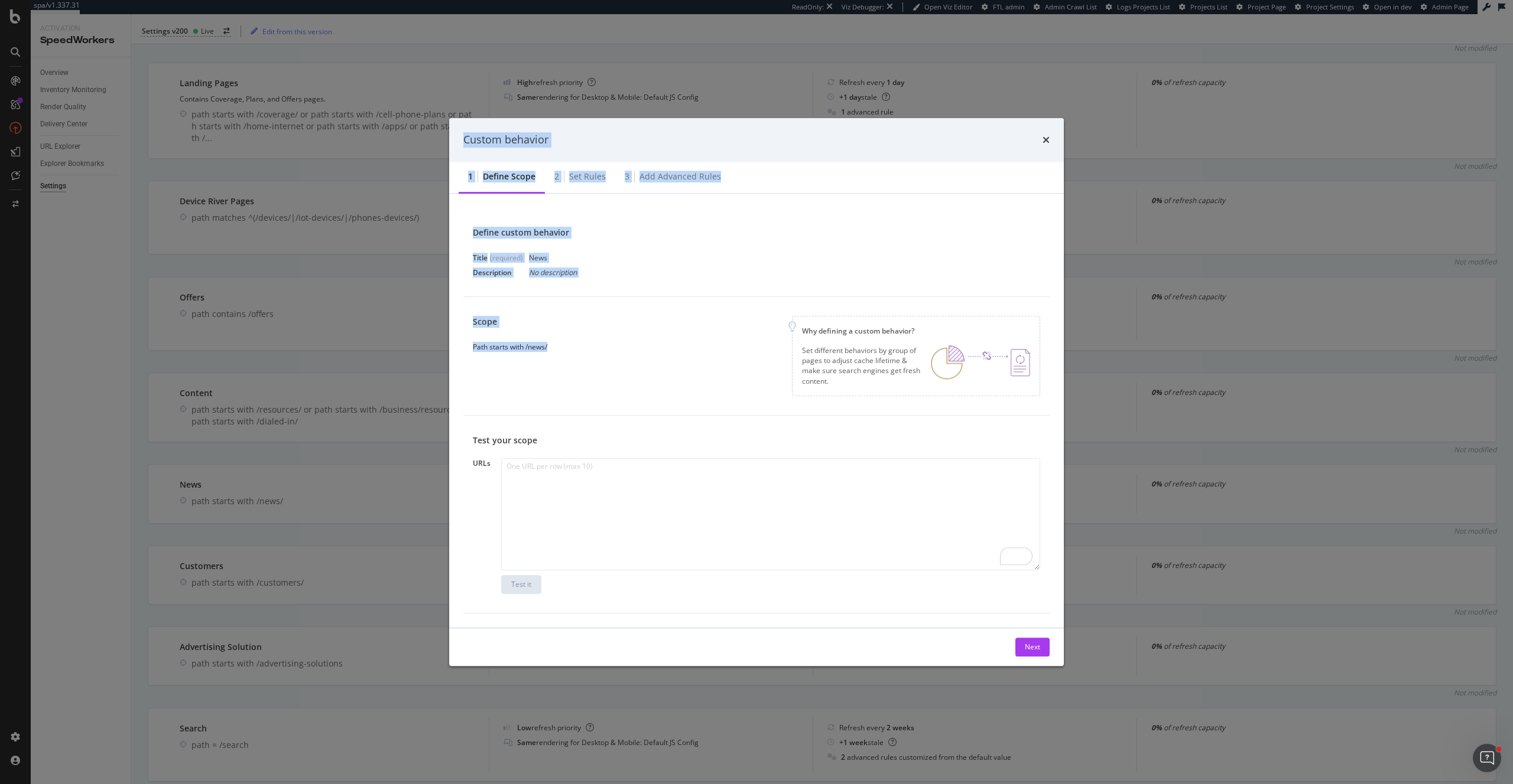
drag, startPoint x: 526, startPoint y: 345, endPoint x: 422, endPoint y: 345, distance: 104.0
click at [422, 345] on div "Custom behavior 1 Define scope 2 Set rules 3 Add advanced rules Define custom b…" at bounding box center [756, 392] width 1513 height 784
copy div "Custom behavior 1 Define scope 2 Set rules 3 Add advanced rules Define custom b…"
click at [546, 349] on div "Path starts with /news/" at bounding box center [510, 347] width 75 height 10
copy div "Path starts with /news/"
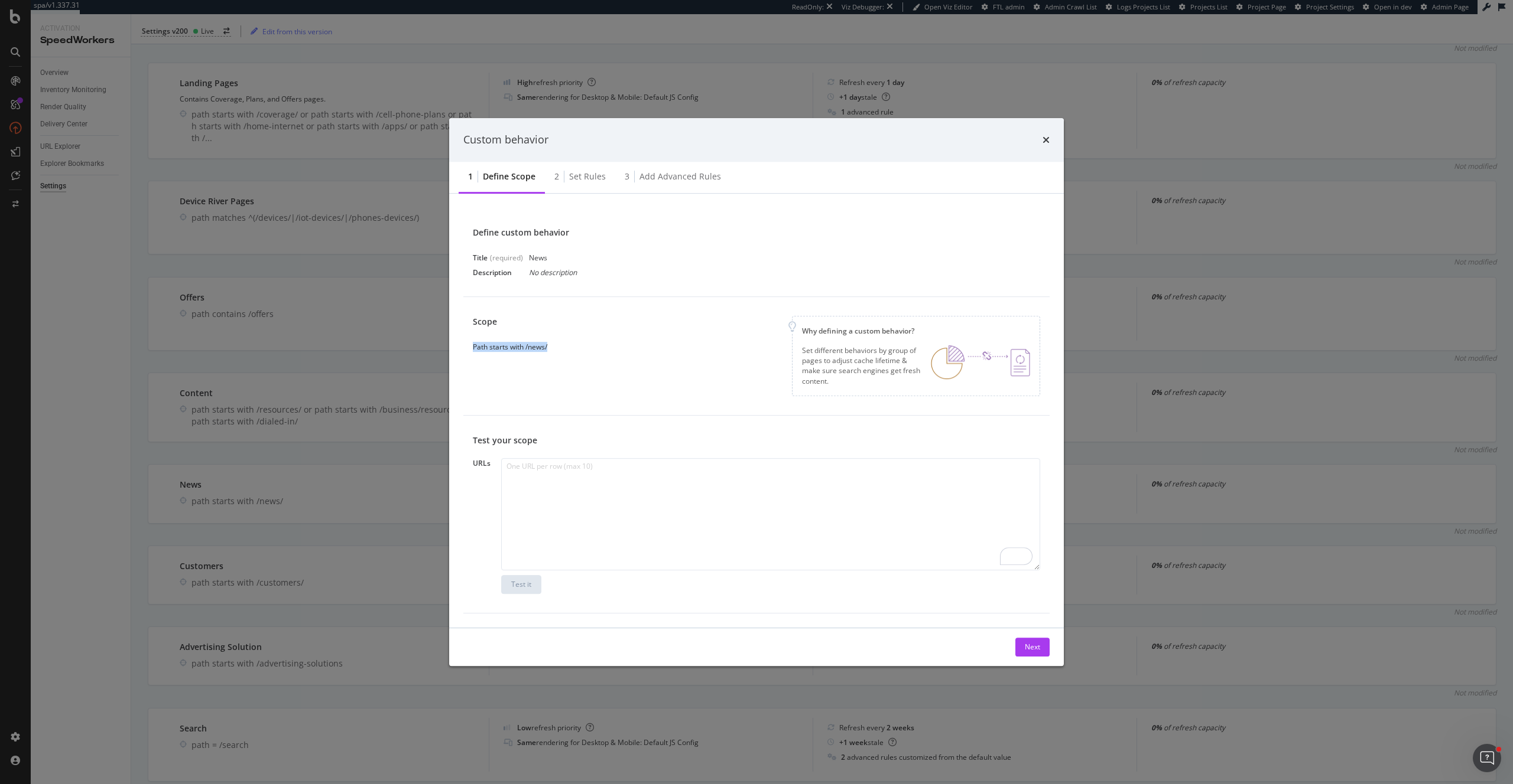
drag, startPoint x: 554, startPoint y: 347, endPoint x: 106, endPoint y: 402, distance: 451.4
click at [469, 350] on div "Scope Path starts with /news/ Why defining a custom behavior? Set different beh…" at bounding box center [756, 356] width 586 height 119
click at [597, 176] on div "Set rules" at bounding box center [587, 176] width 36 height 12
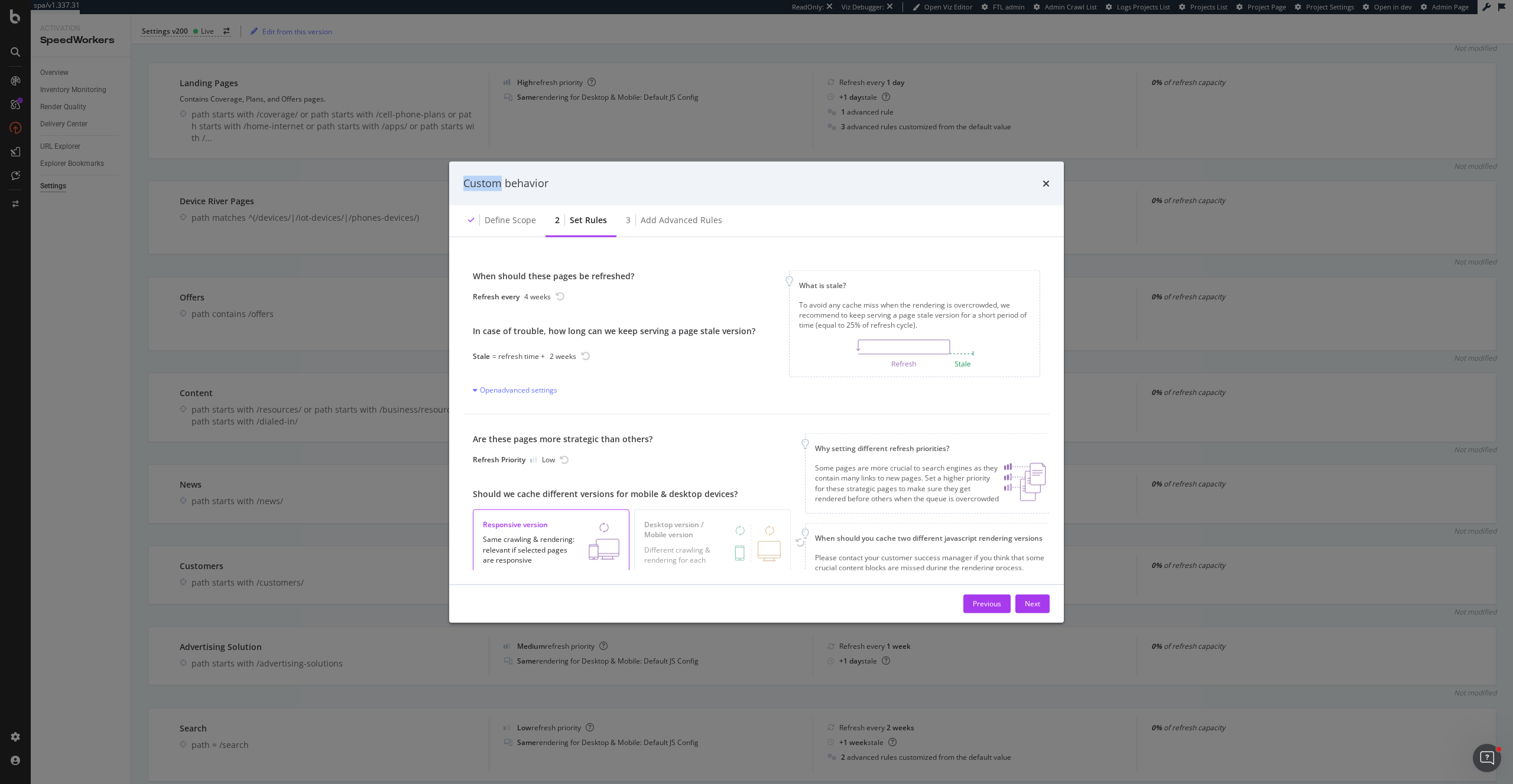
click at [597, 176] on div "Custom behavior" at bounding box center [756, 184] width 586 height 15
click at [666, 222] on div "Add advanced rules" at bounding box center [682, 220] width 82 height 12
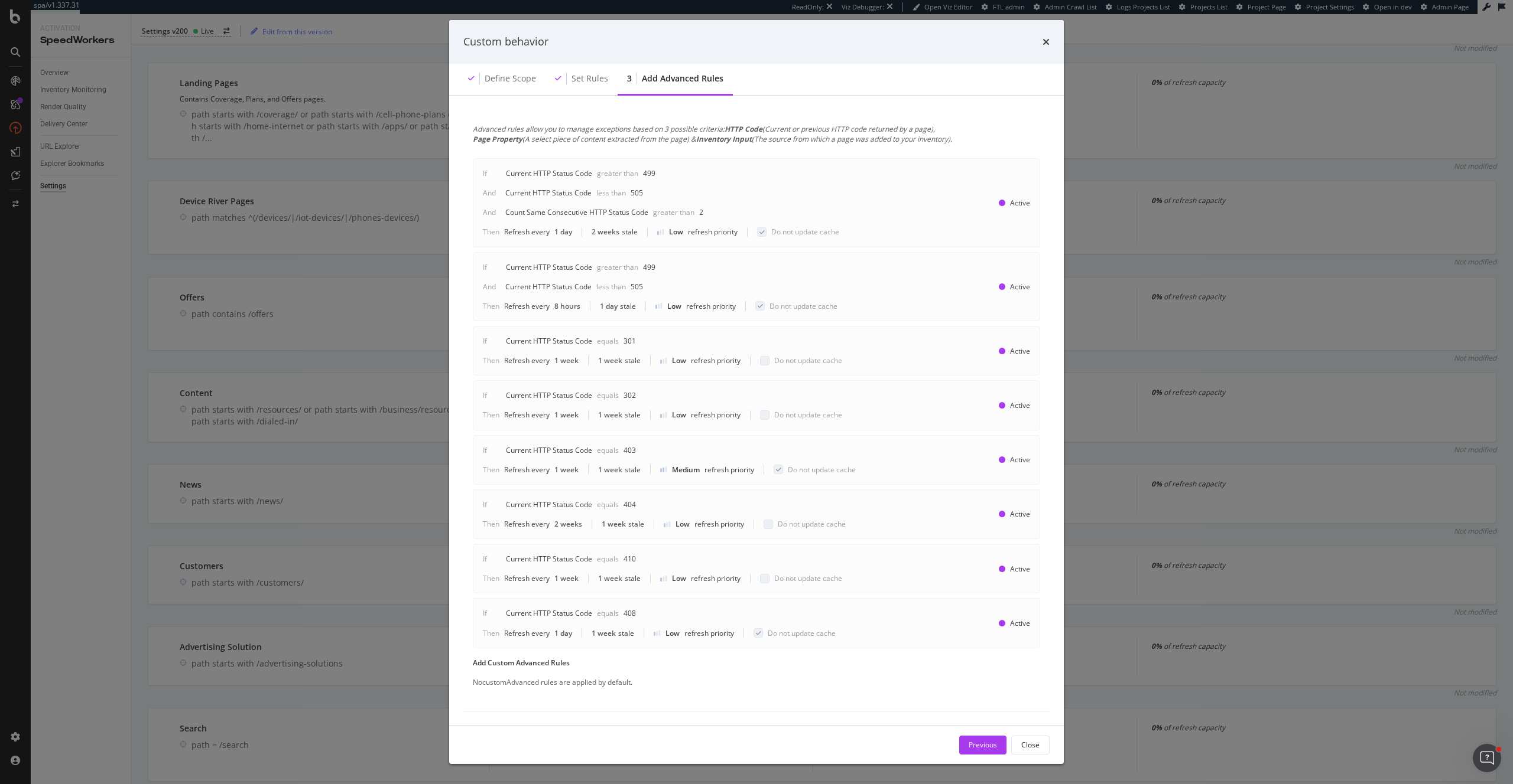
click at [666, 222] on div "If Current HTTP Status Code Greater than 499 And Current HTTP Status Code Less …" at bounding box center [665, 203] width 366 height 69
click at [1030, 740] on div "Close" at bounding box center [1030, 745] width 18 height 10
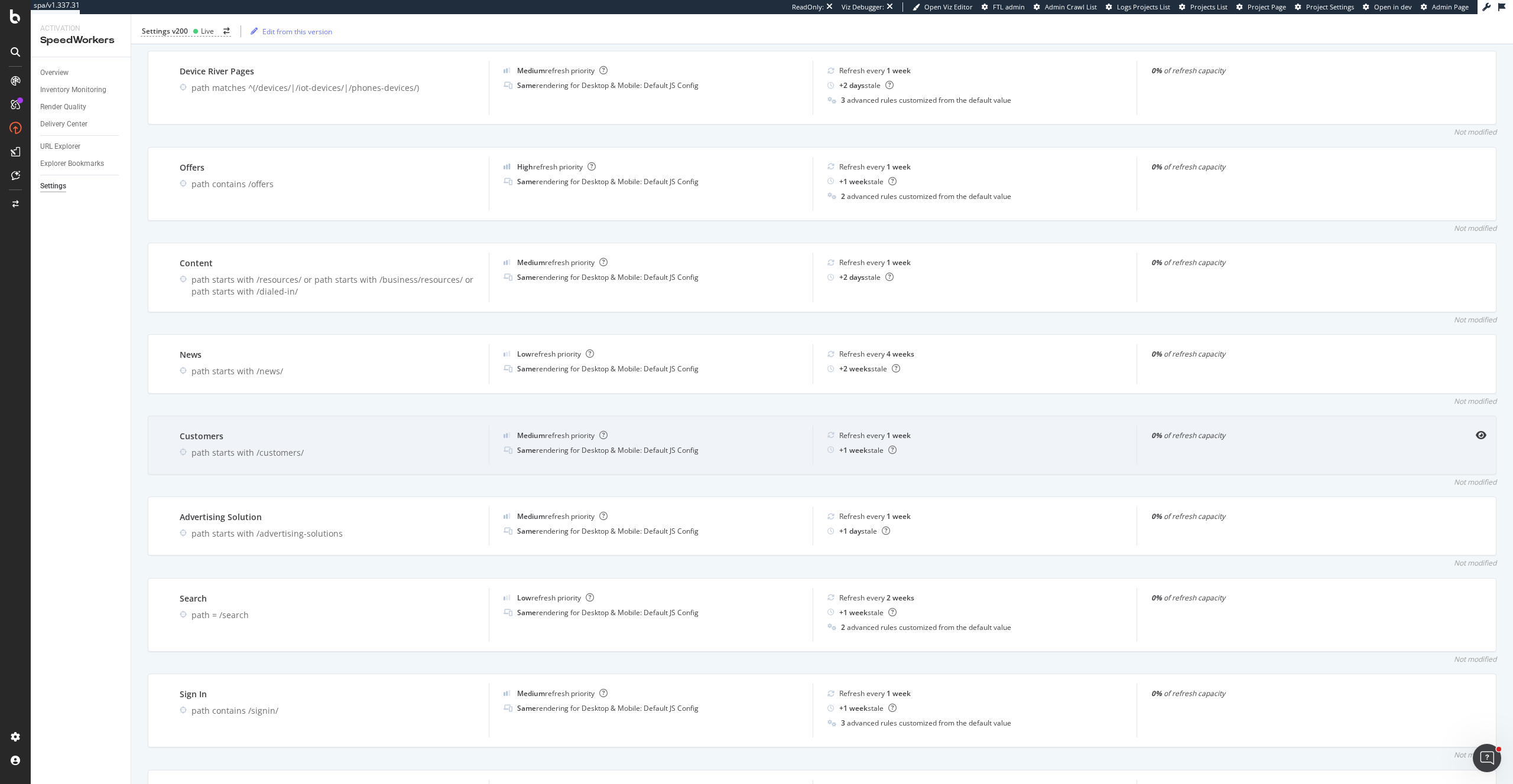
scroll to position [1698, 0]
click at [1480, 428] on icon "eye" at bounding box center [1480, 433] width 11 height 9
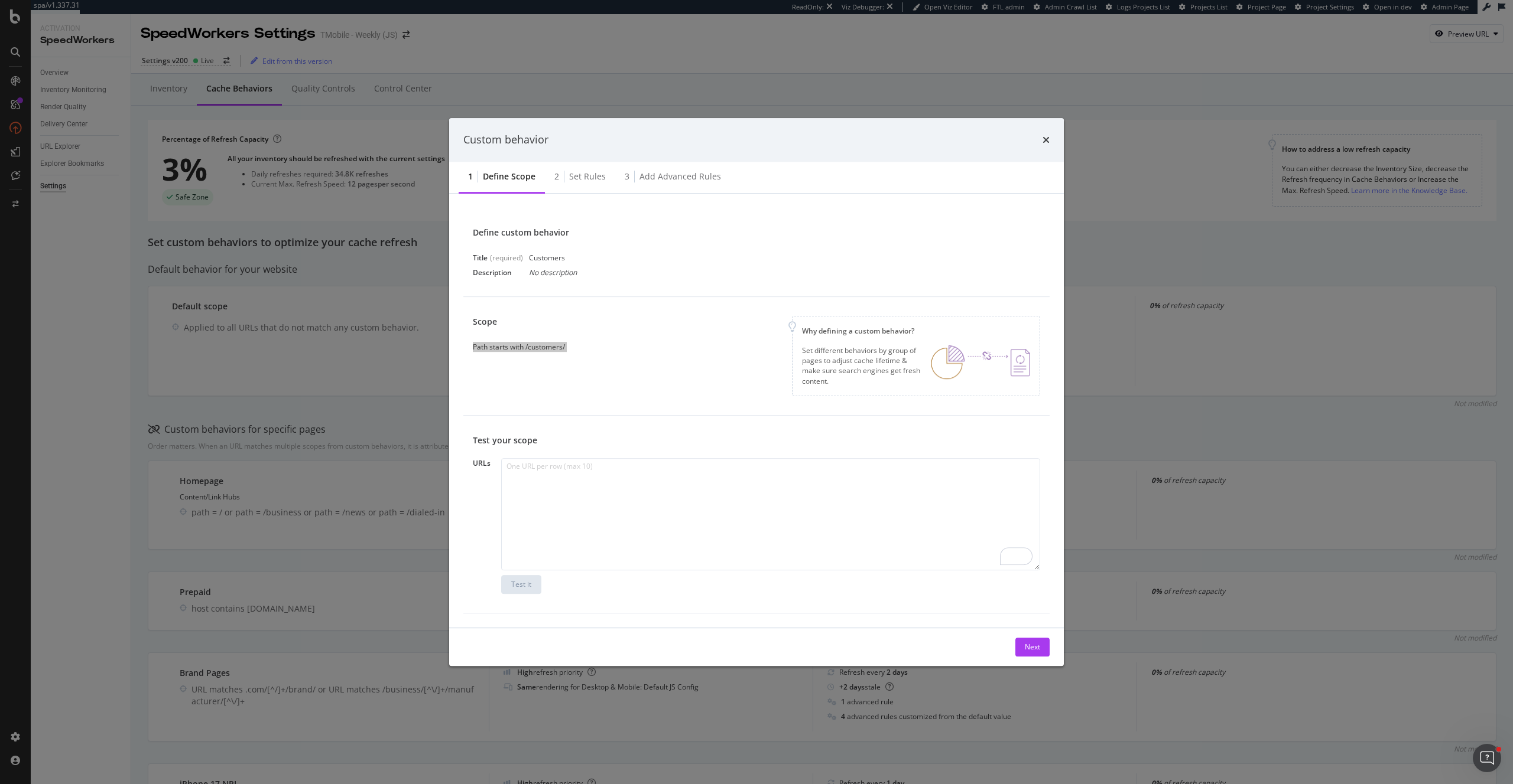
scroll to position [1698, 0]
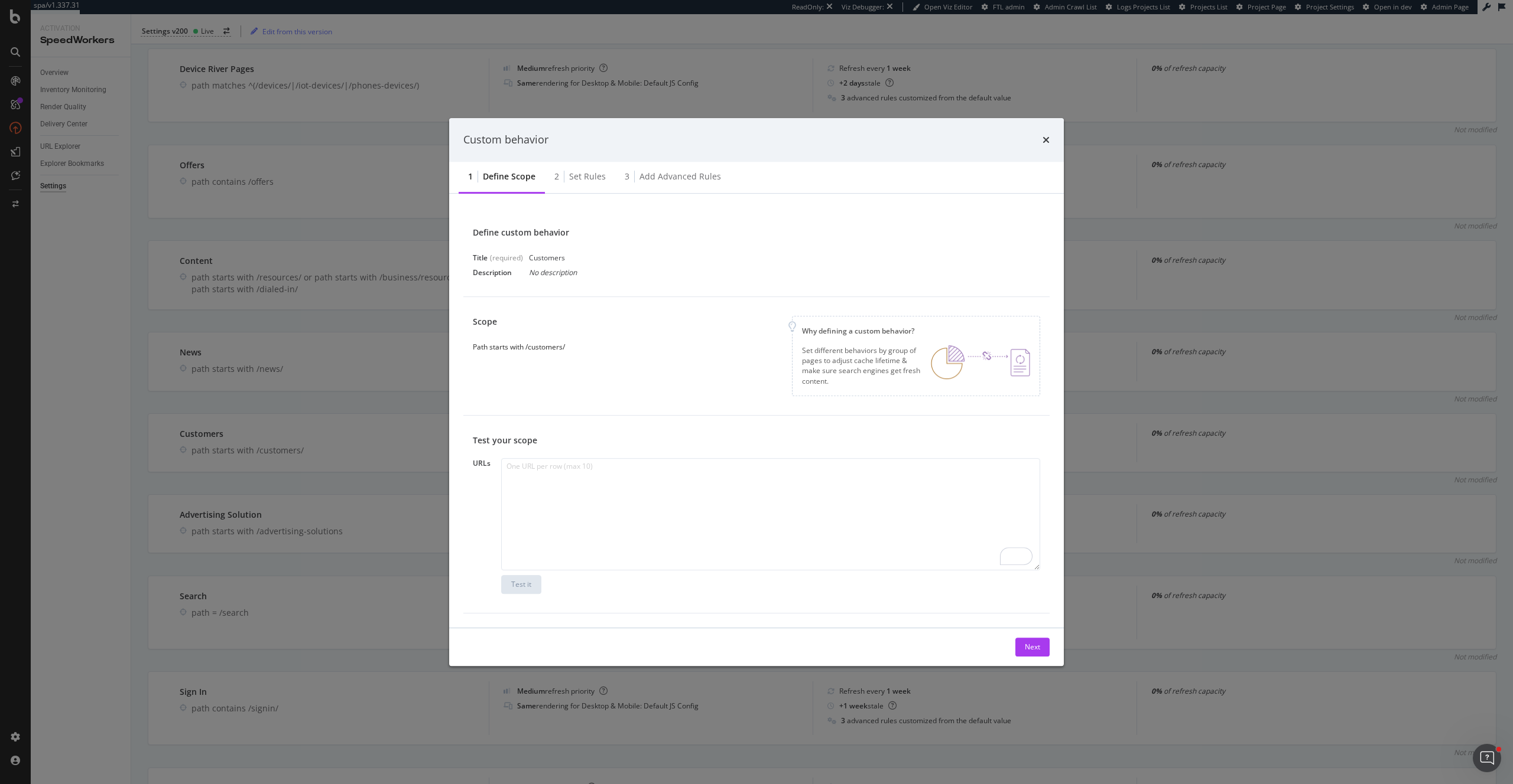
click at [591, 176] on div "Set rules" at bounding box center [587, 176] width 36 height 12
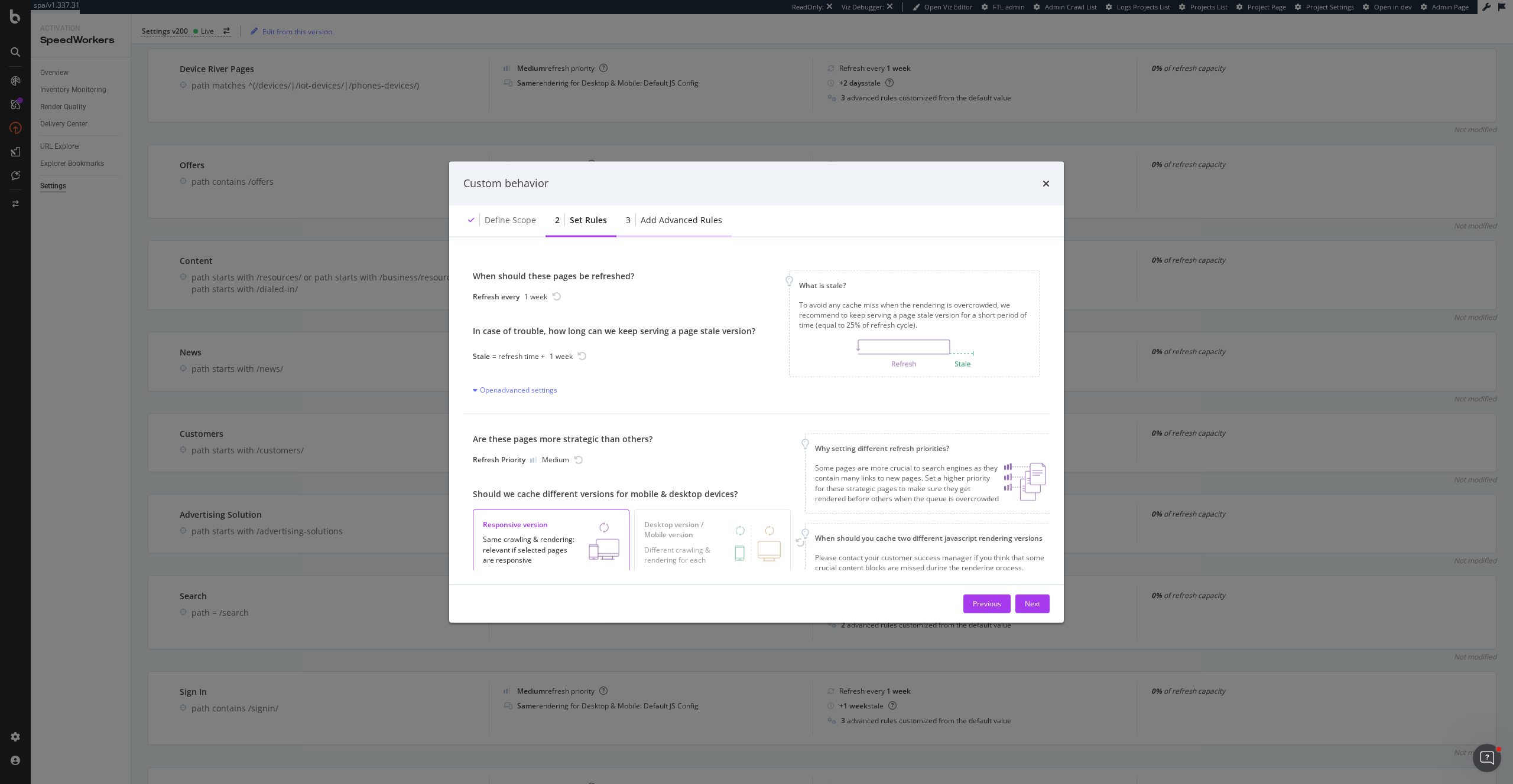
click at [694, 221] on div "Add advanced rules" at bounding box center [682, 220] width 82 height 12
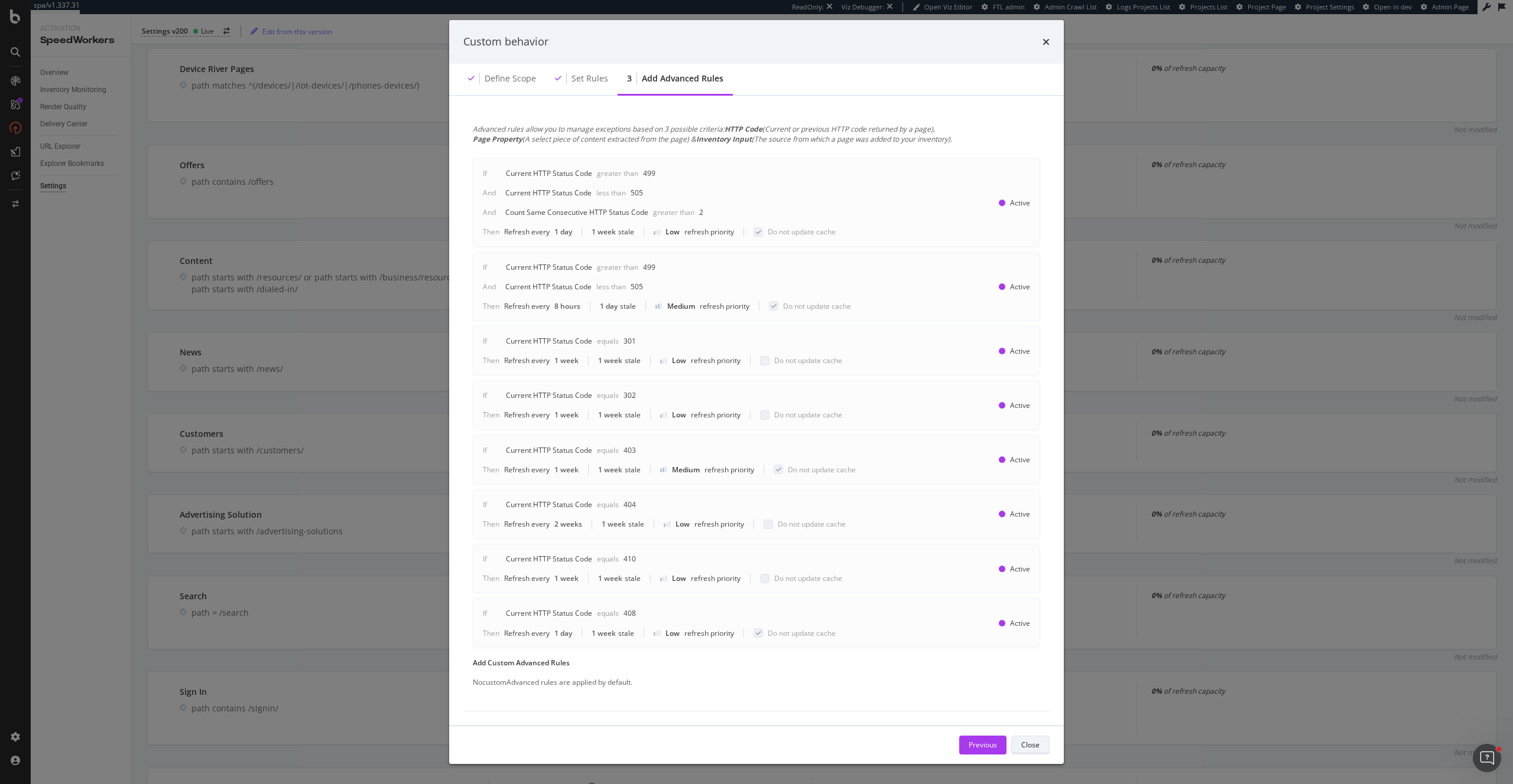
click at [1031, 742] on div "Close" at bounding box center [1030, 745] width 18 height 10
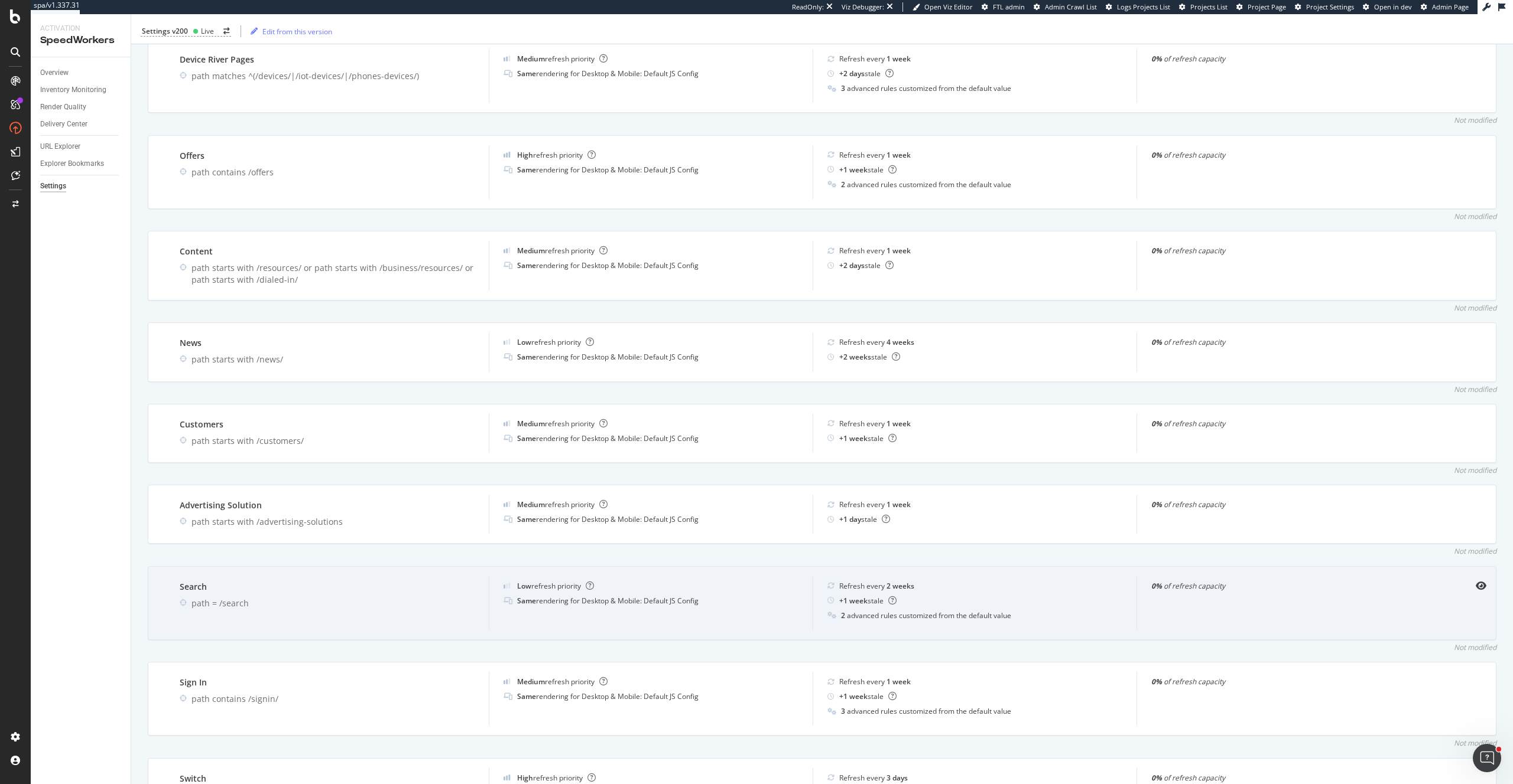
scroll to position [1709, 0]
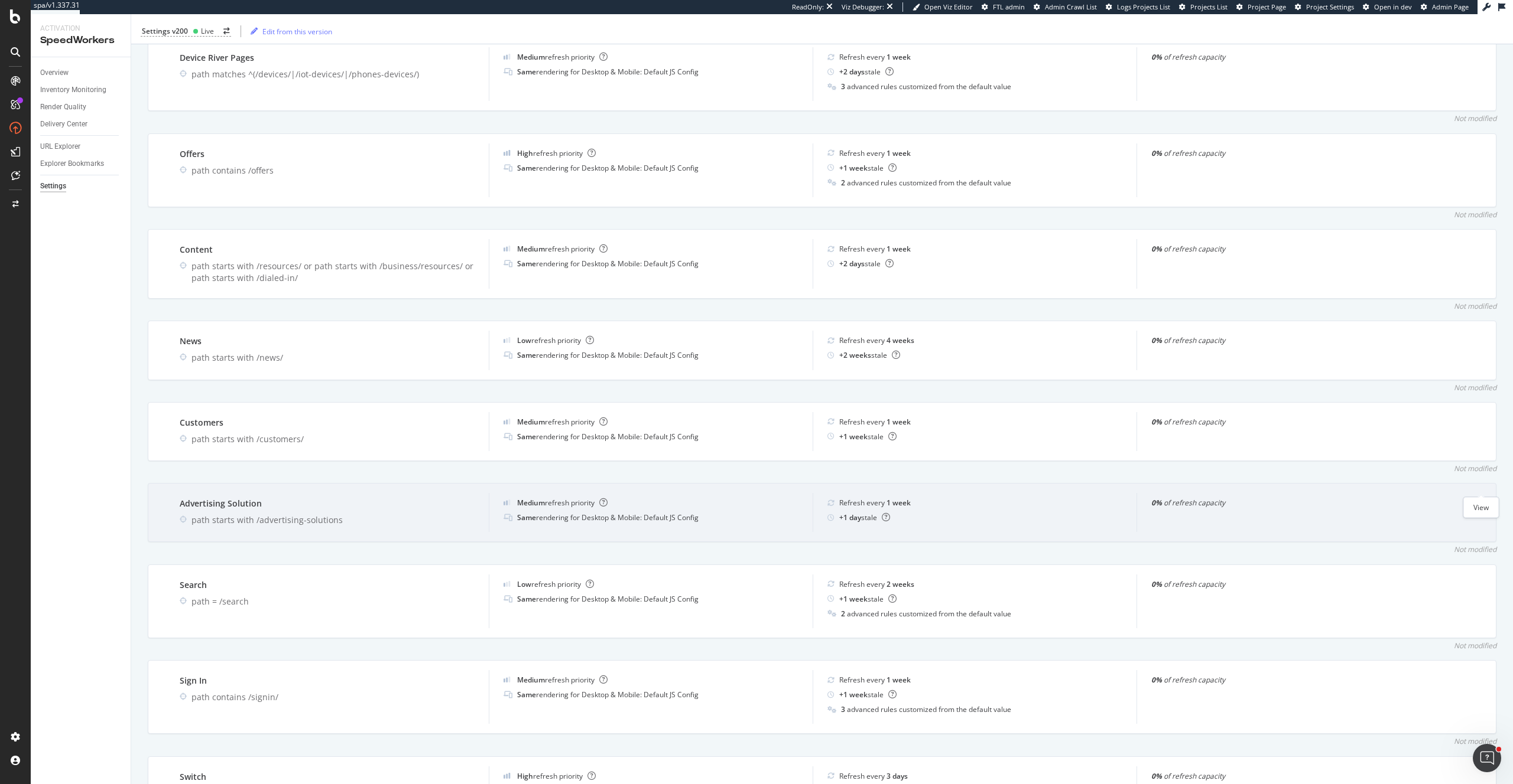
click at [1484, 498] on icon "eye" at bounding box center [1480, 502] width 11 height 9
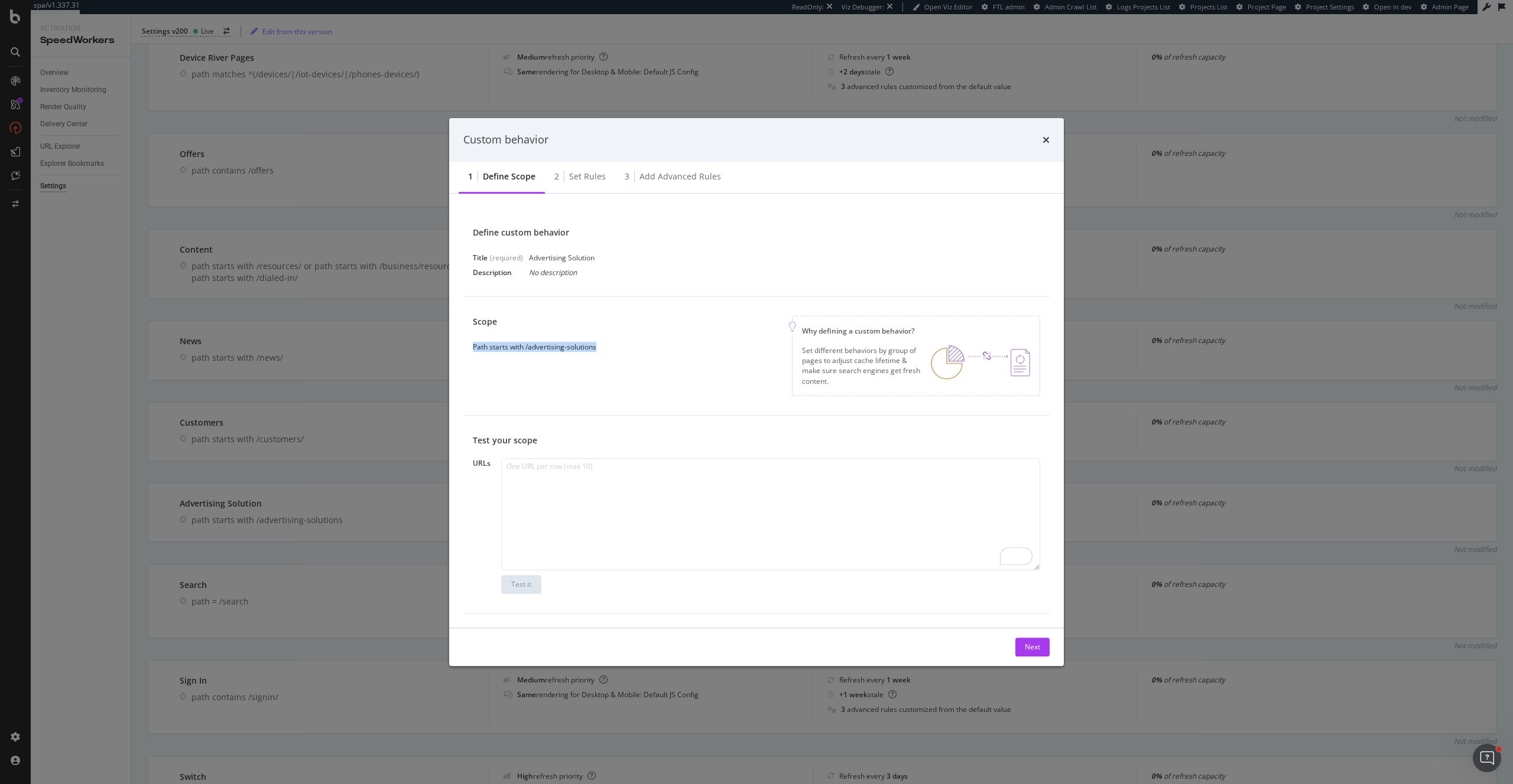
copy div "Path starts with /advertising-solutions"
drag, startPoint x: 634, startPoint y: 349, endPoint x: 474, endPoint y: 351, distance: 160.0
click at [474, 351] on div "Scope Path starts with /advertising-solutions Why defining a custom behavior? S…" at bounding box center [756, 356] width 567 height 80
click at [585, 181] on div "Set rules" at bounding box center [587, 176] width 36 height 12
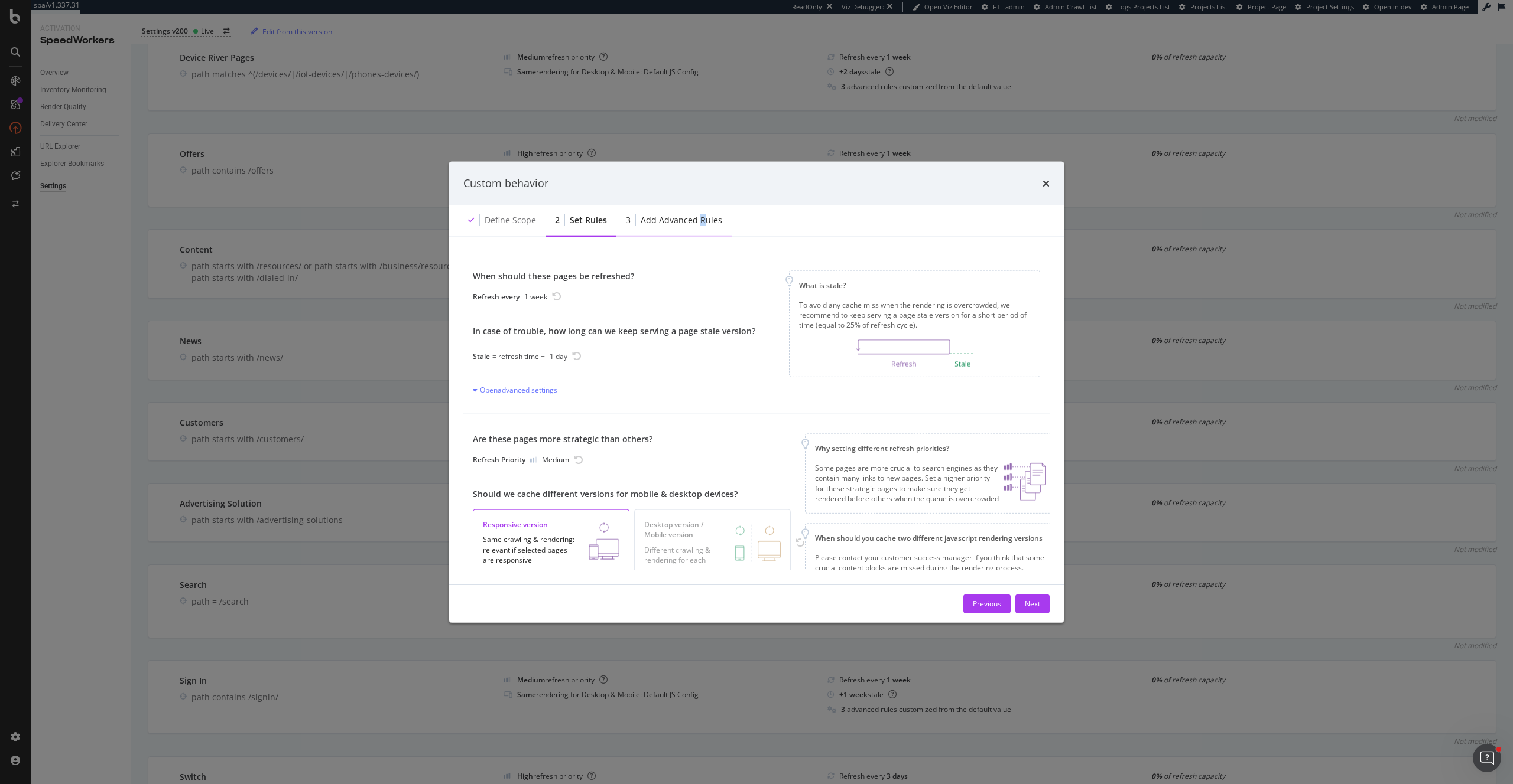
click at [699, 217] on div "Add advanced rules" at bounding box center [682, 220] width 82 height 12
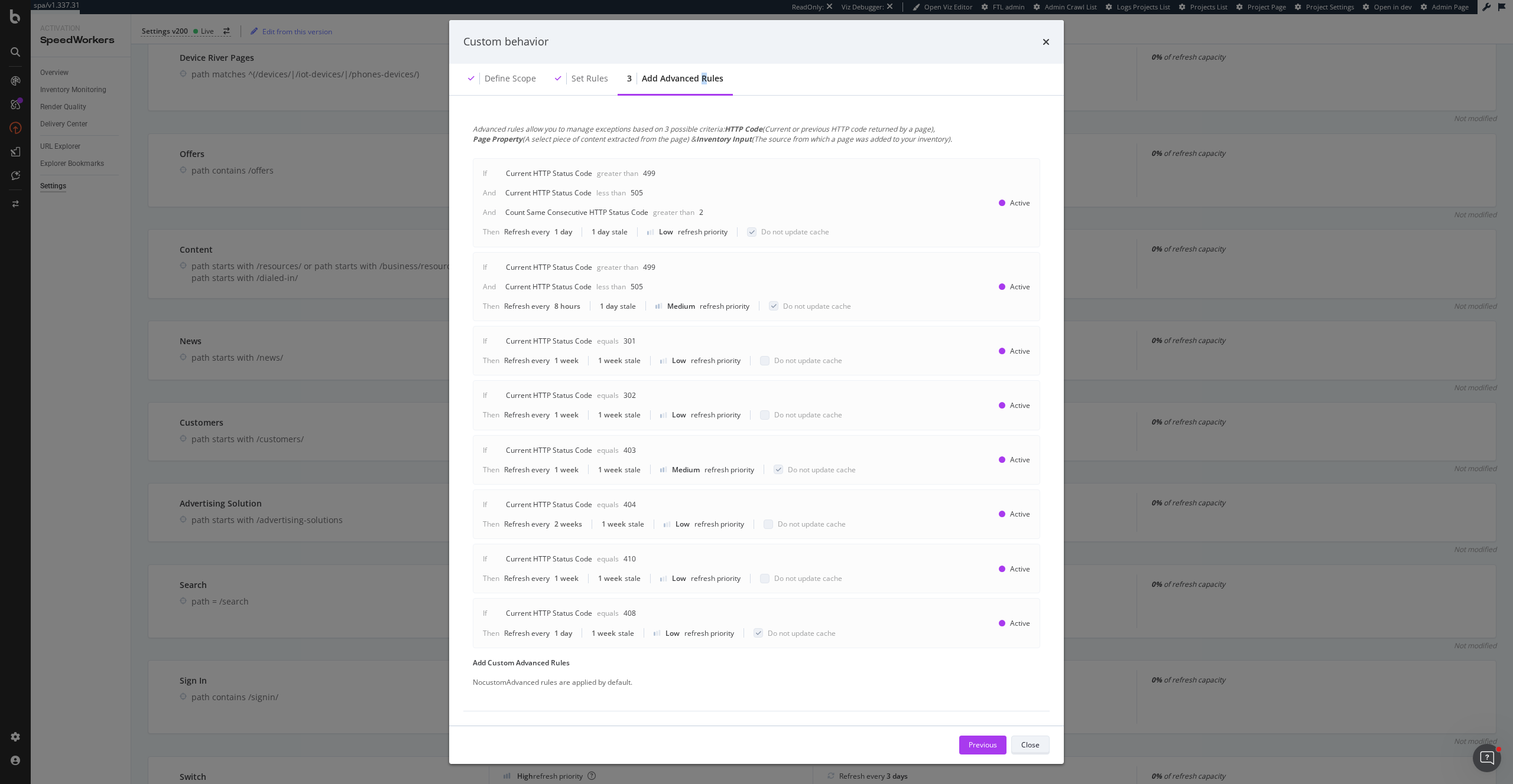
click at [1032, 746] on div "Close" at bounding box center [1030, 745] width 18 height 10
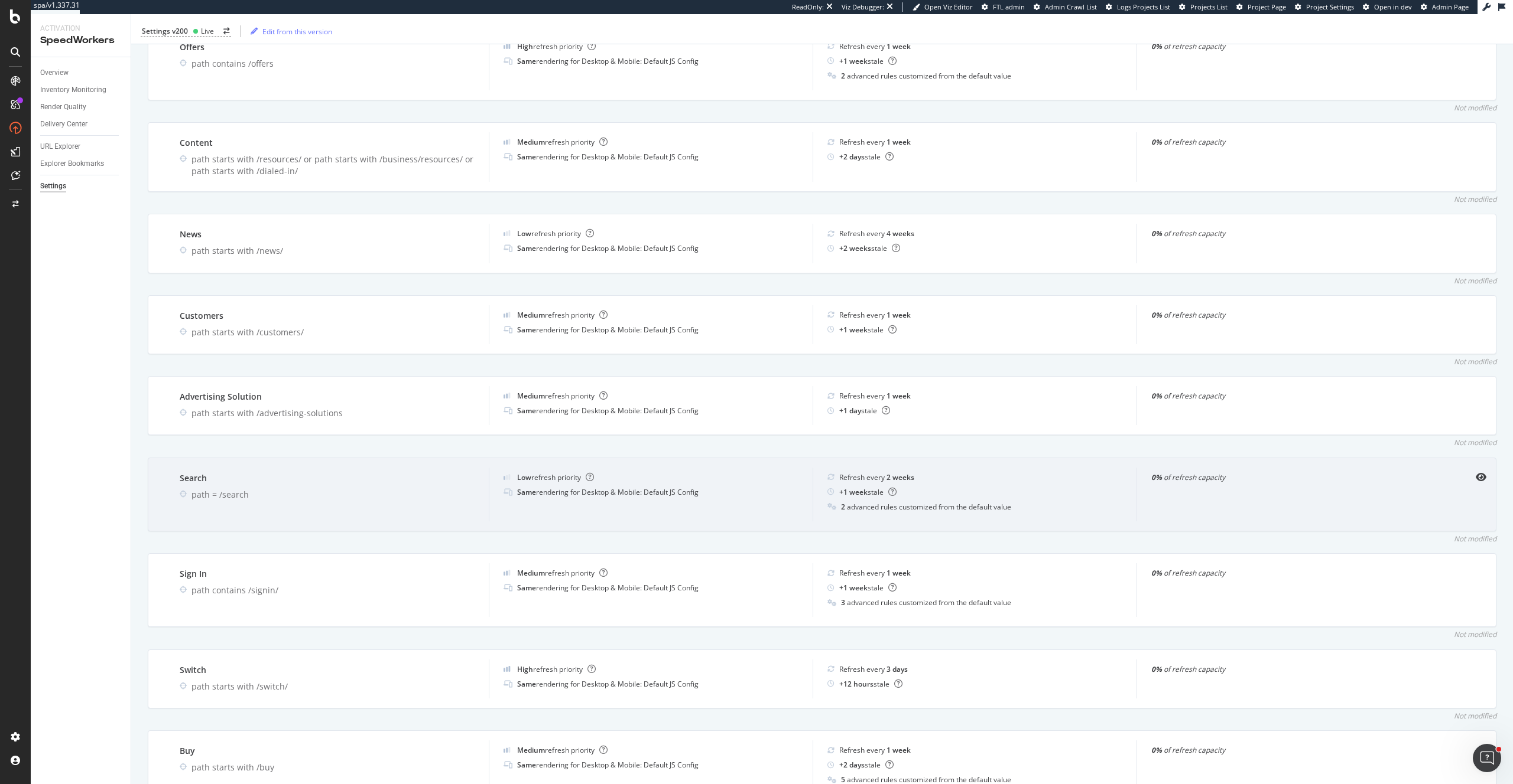
scroll to position [1875, 0]
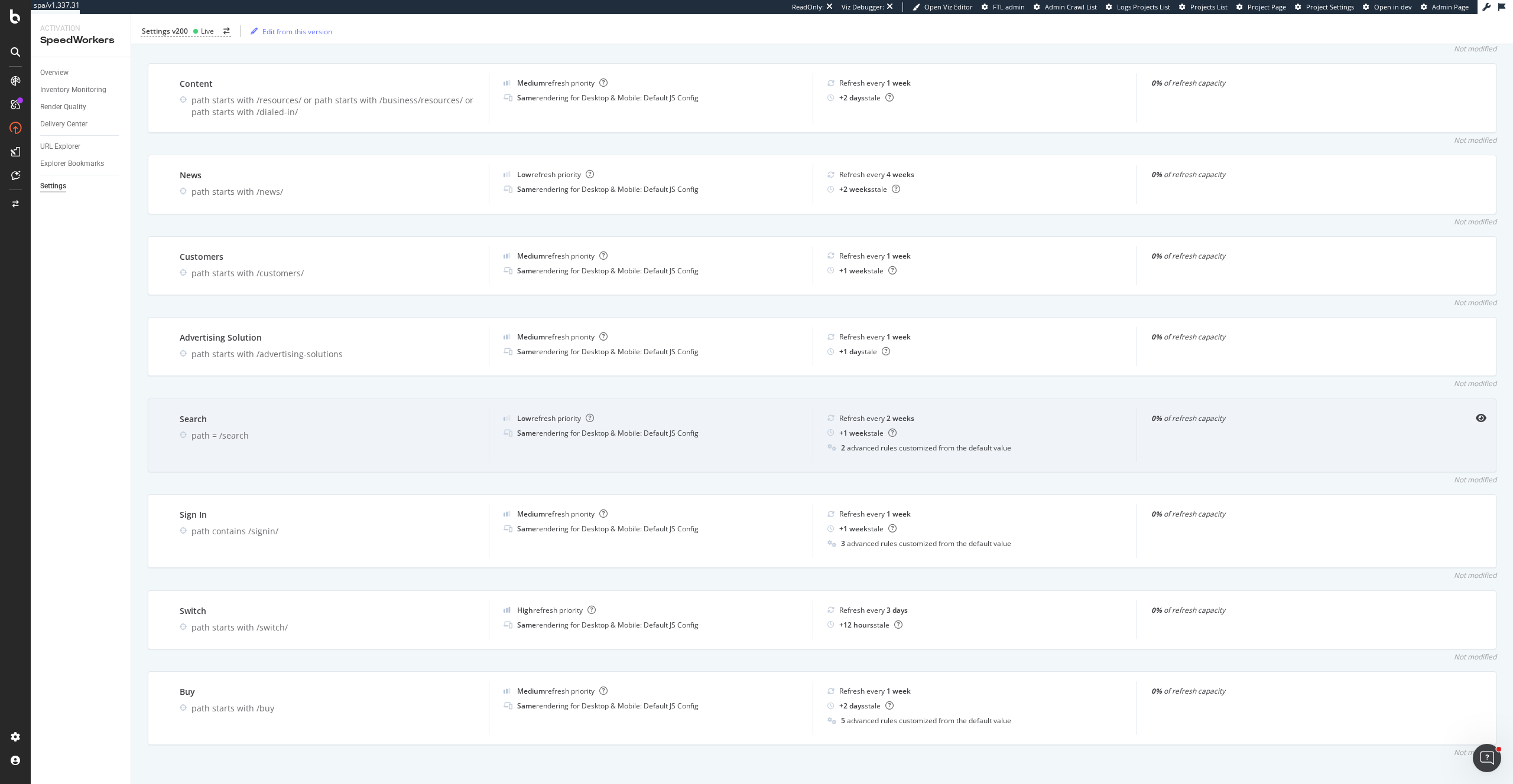
click at [1486, 403] on div "Search path = /search Low refresh priority Same rendering for Desktop & Mobile:…" at bounding box center [821, 436] width 1349 height 74
click at [1482, 413] on icon "eye" at bounding box center [1480, 418] width 11 height 9
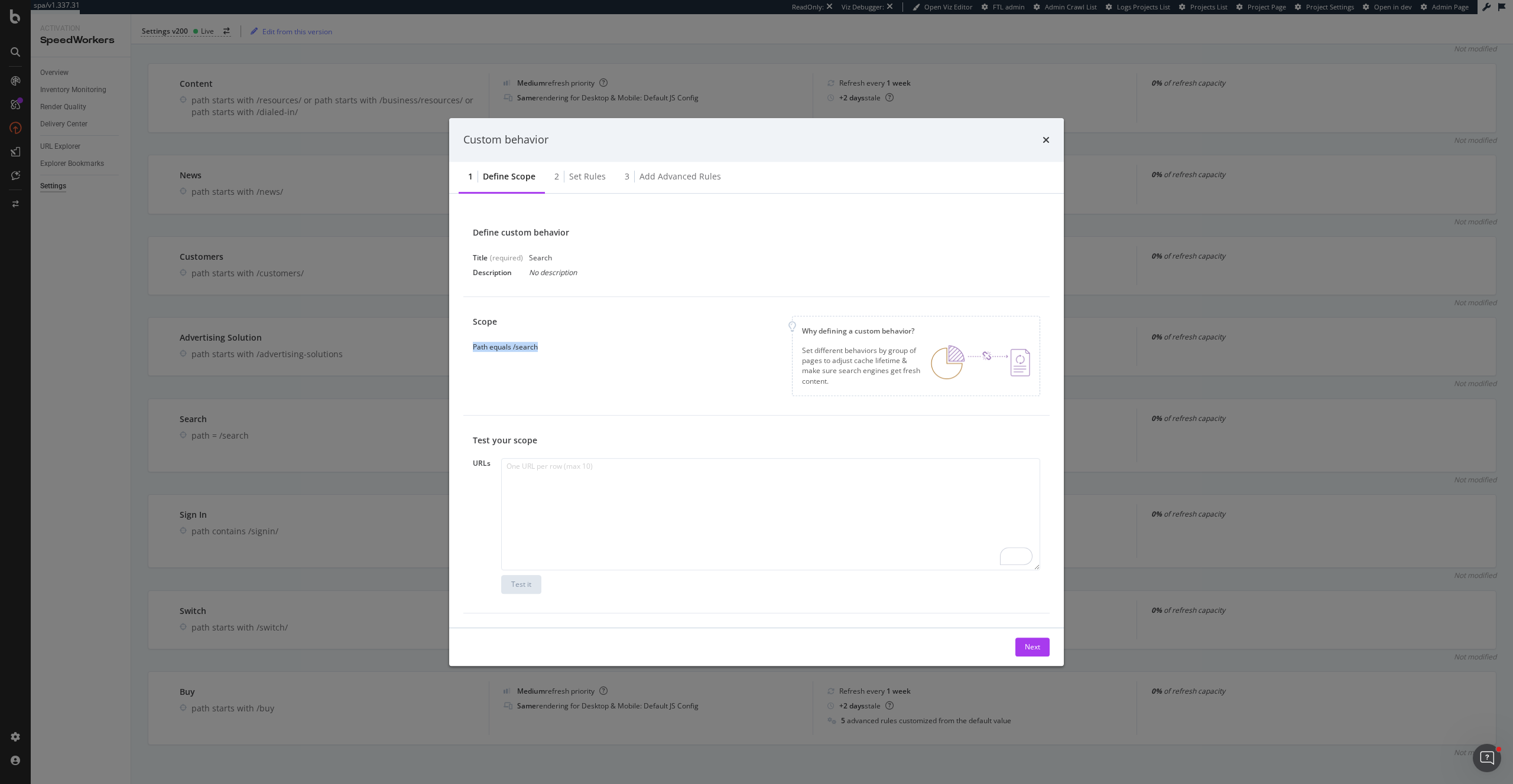
copy div "Path equals /search"
drag, startPoint x: 552, startPoint y: 346, endPoint x: 406, endPoint y: 352, distance: 146.1
click at [452, 347] on div "Define custom behavior Title (required) Search Description No description Scope…" at bounding box center [756, 411] width 614 height 434
click at [594, 176] on div "Set rules" at bounding box center [587, 176] width 36 height 12
click at [594, 147] on div "Custom behavior" at bounding box center [756, 140] width 586 height 15
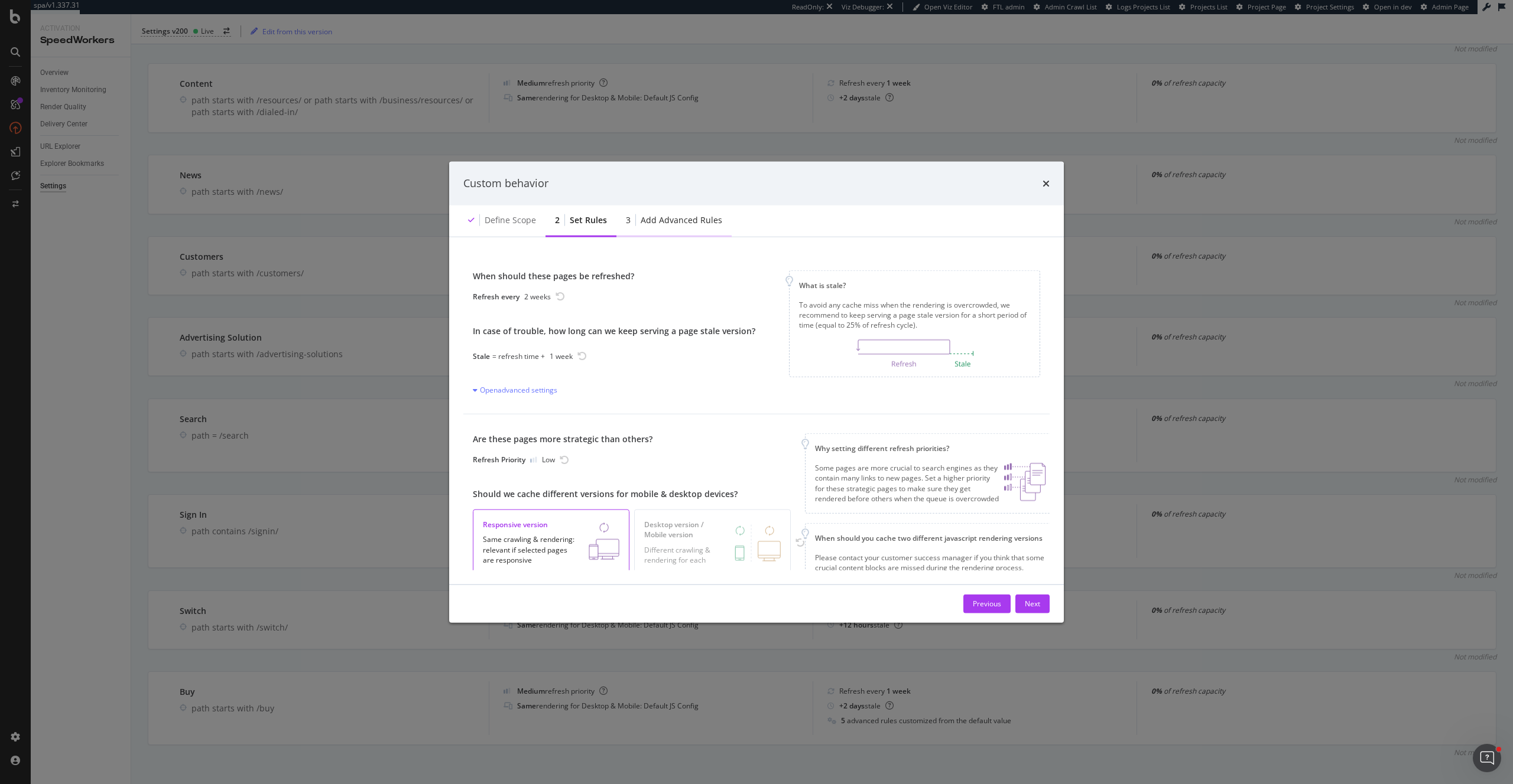
click at [683, 221] on div "Add advanced rules" at bounding box center [682, 220] width 82 height 12
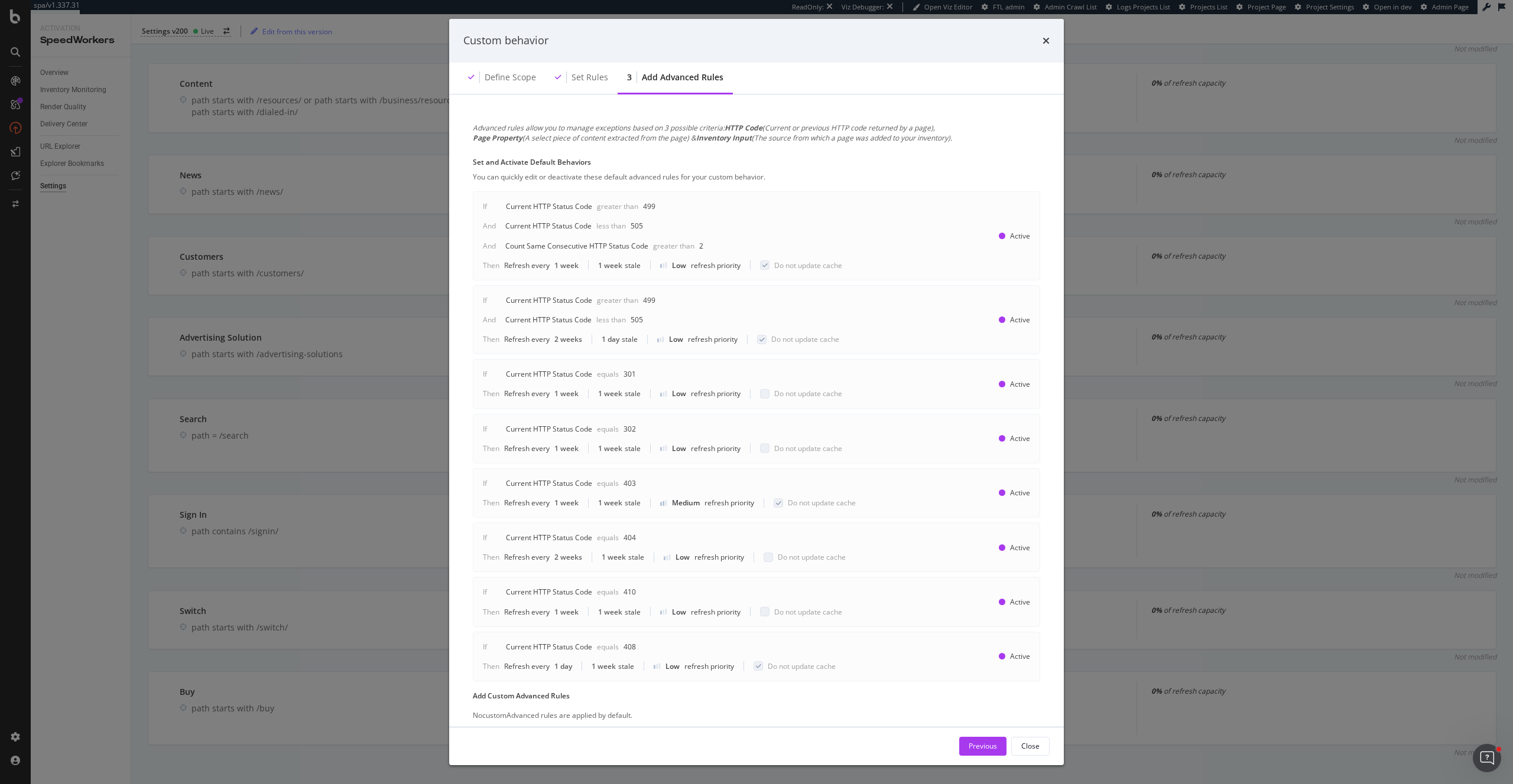
scroll to position [32, 0]
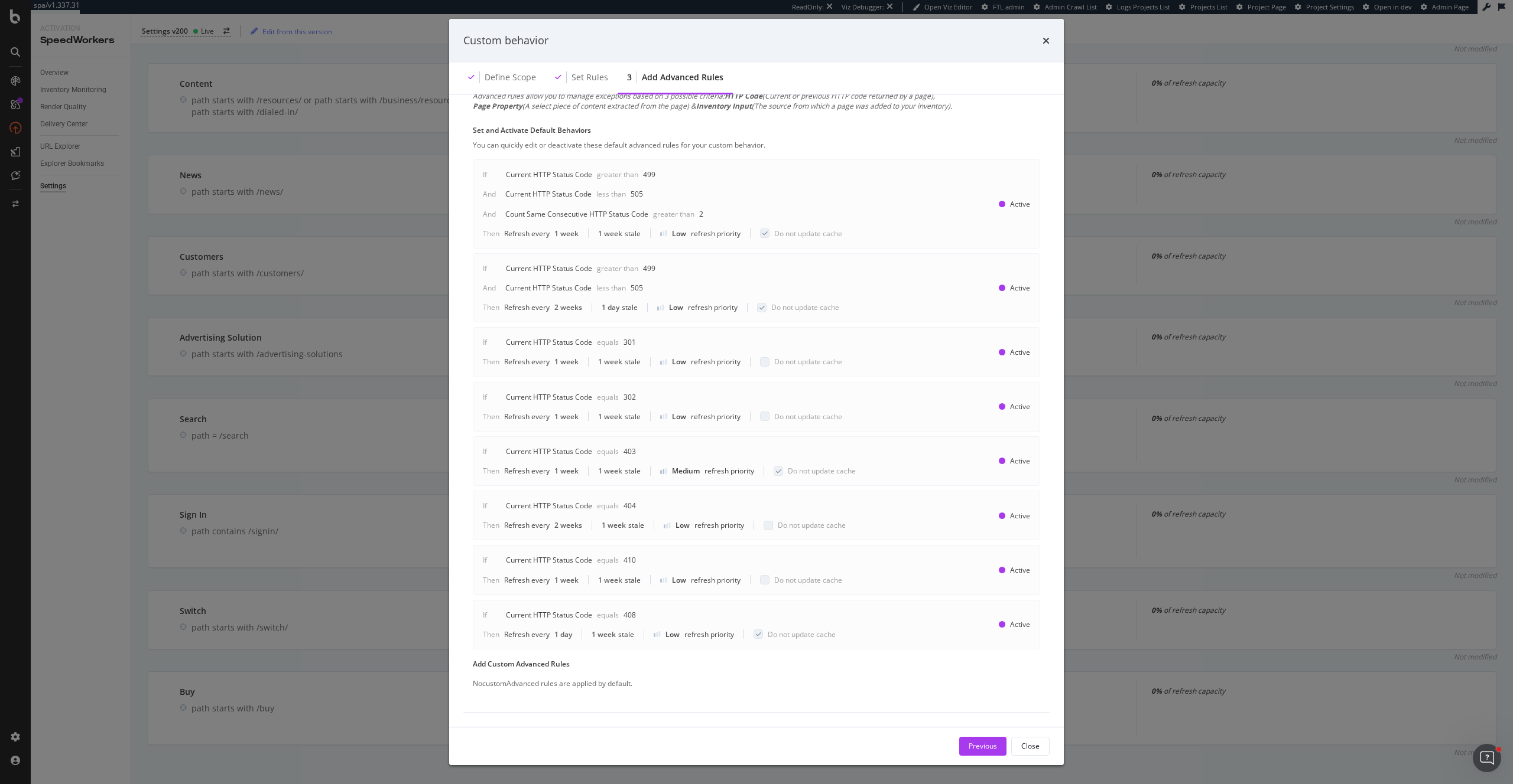
click at [1030, 743] on div "Close" at bounding box center [1030, 746] width 18 height 10
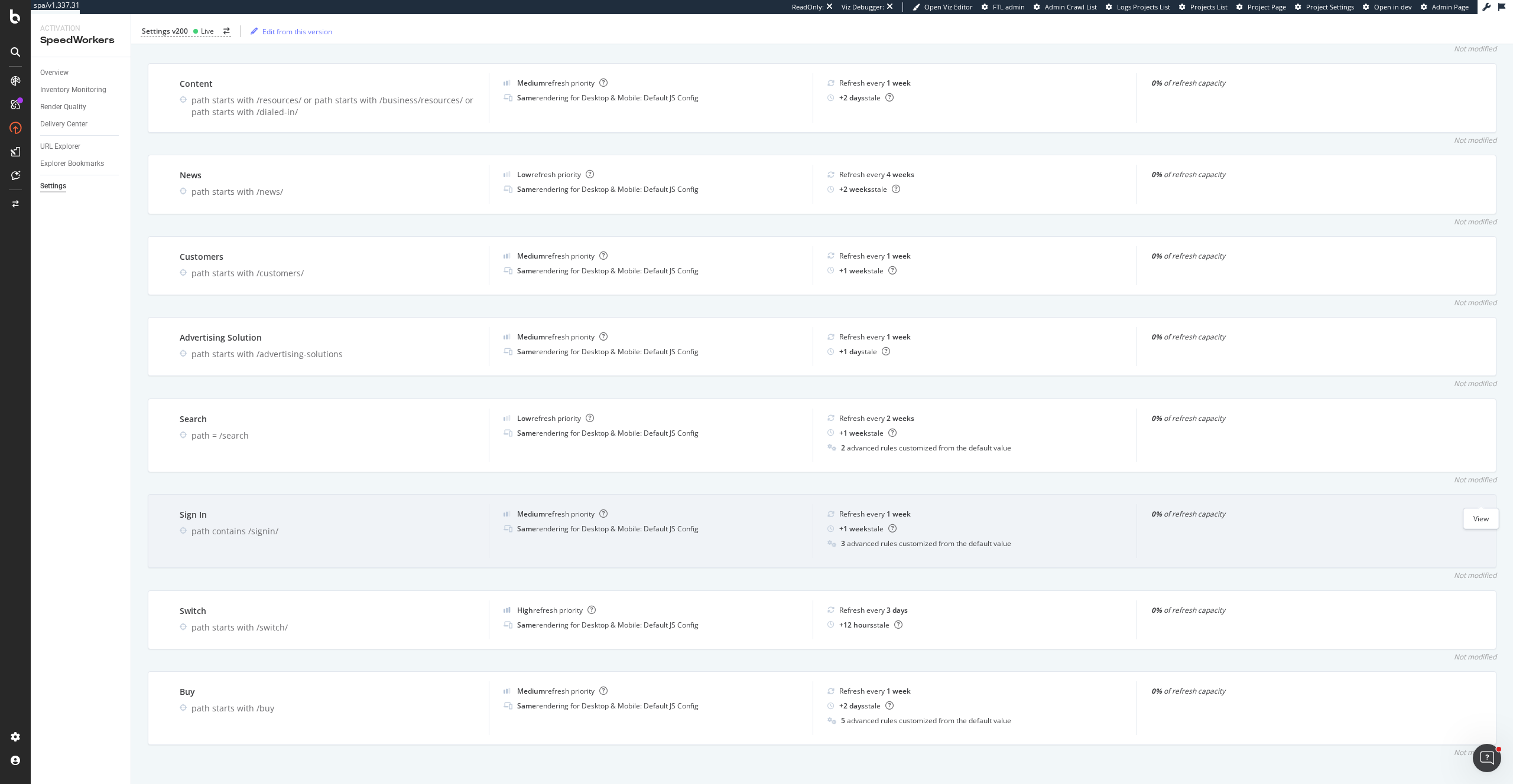
click at [1478, 509] on icon "eye" at bounding box center [1480, 514] width 11 height 9
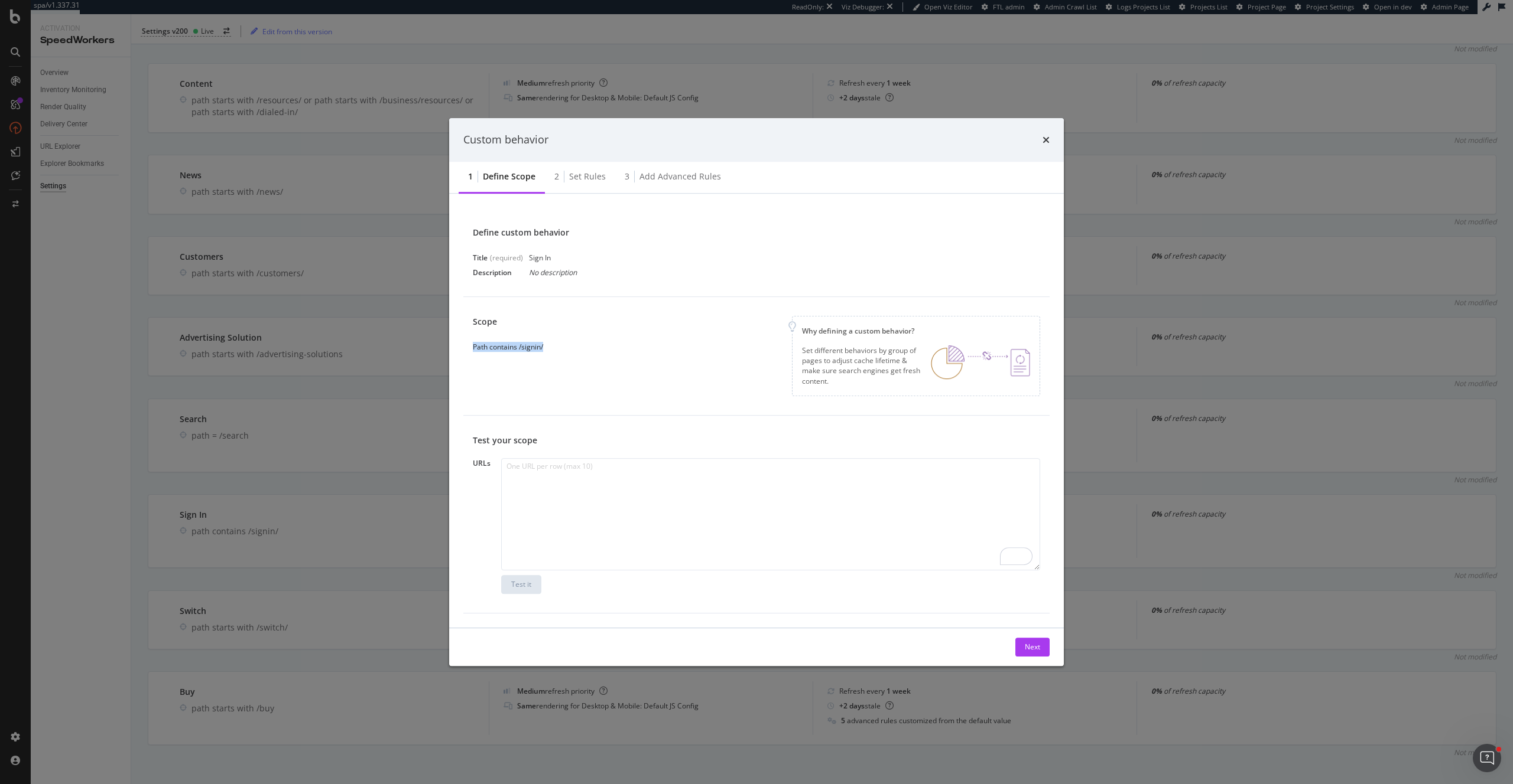
copy div "Path contains /signin/"
drag, startPoint x: 563, startPoint y: 347, endPoint x: 464, endPoint y: 352, distance: 99.1
click at [473, 351] on div "Scope Path contains /signin/ Why defining a custom behavior? Set different beha…" at bounding box center [756, 356] width 567 height 80
click at [584, 176] on div "Set rules" at bounding box center [587, 176] width 36 height 12
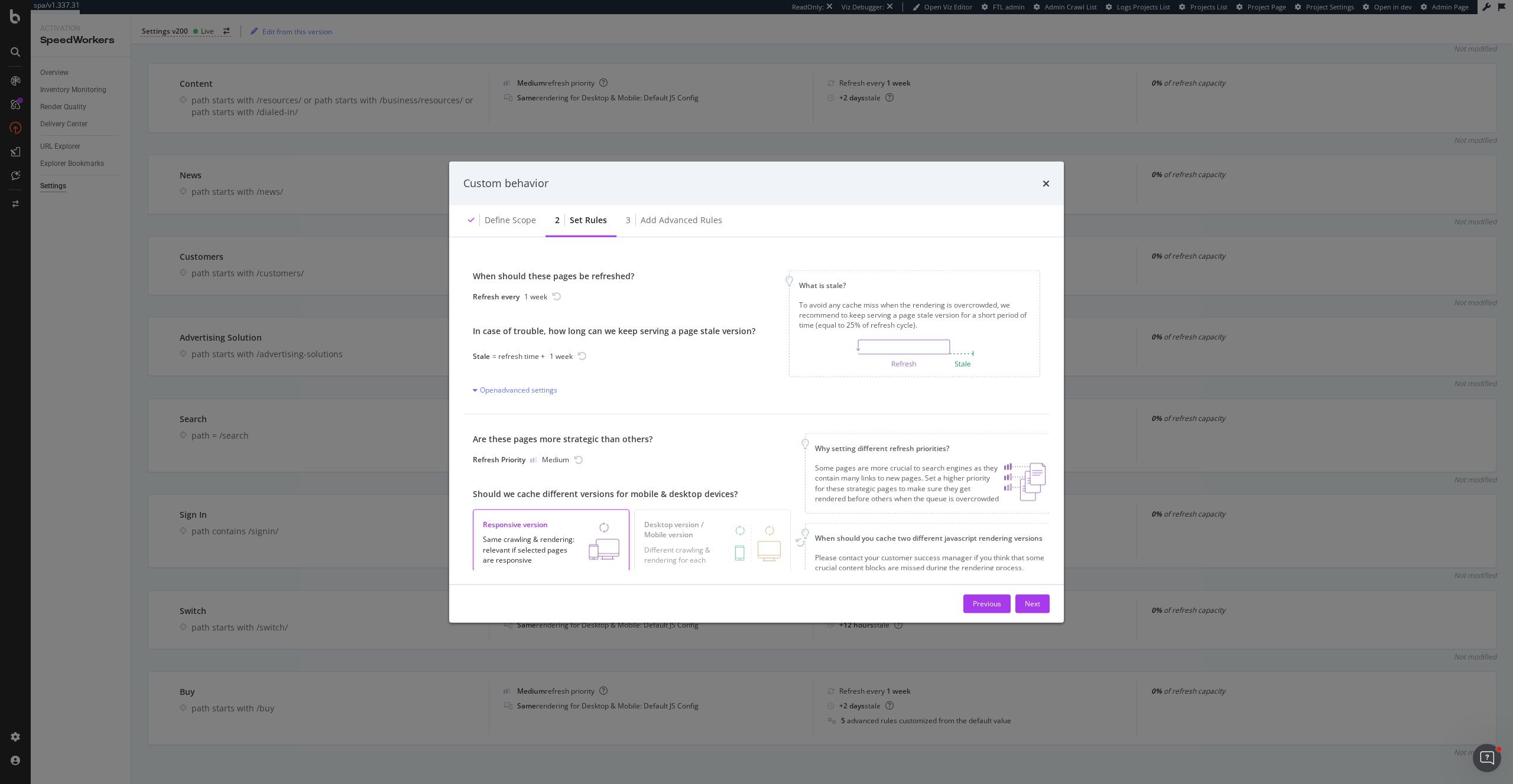
click at [584, 176] on div "Custom behavior" at bounding box center [756, 184] width 586 height 15
click at [676, 218] on div "Add advanced rules" at bounding box center [682, 220] width 82 height 12
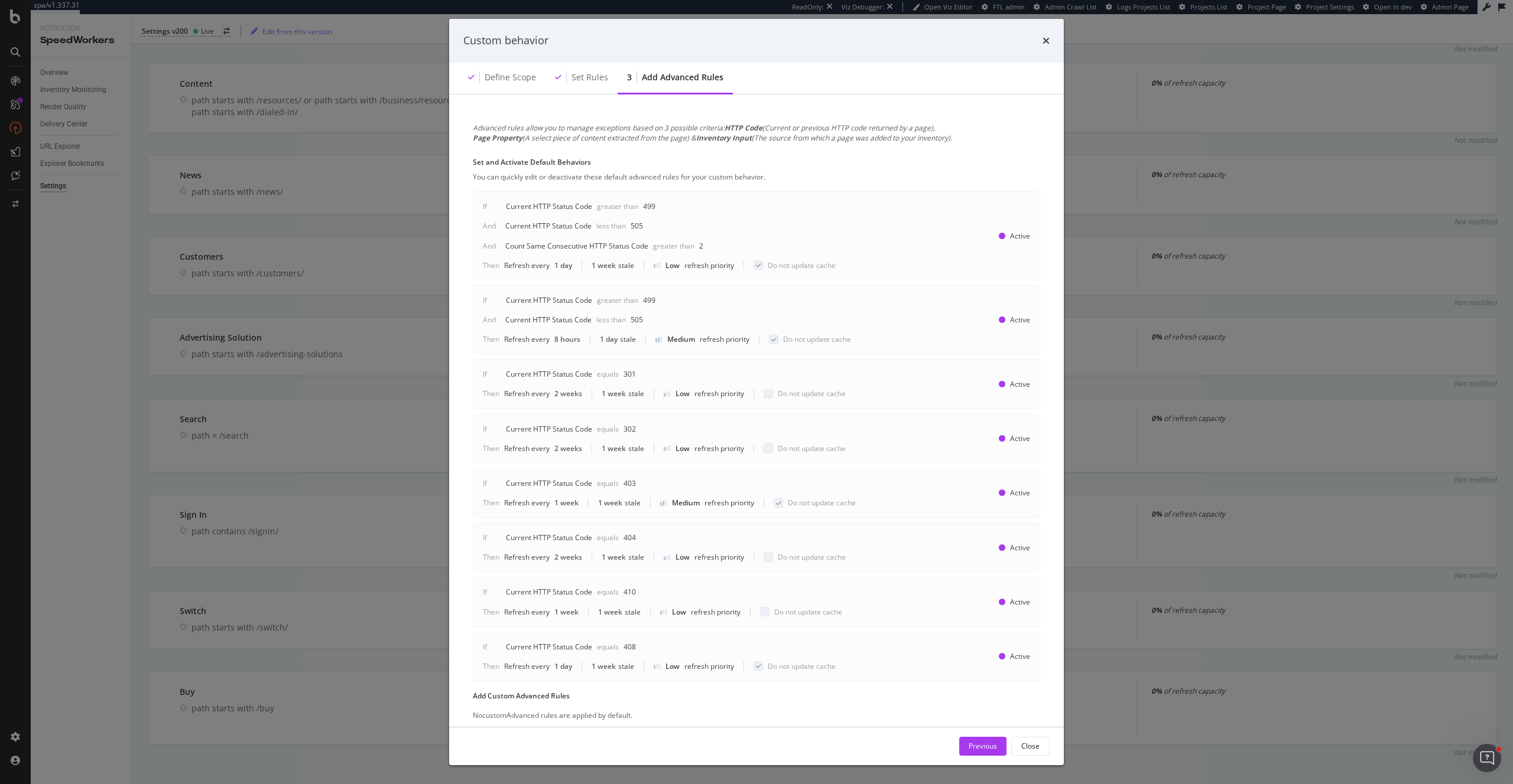
click at [676, 218] on div "If Current HTTP Status Code Greater than 499 And Current HTTP Status Code Less …" at bounding box center [663, 236] width 362 height 69
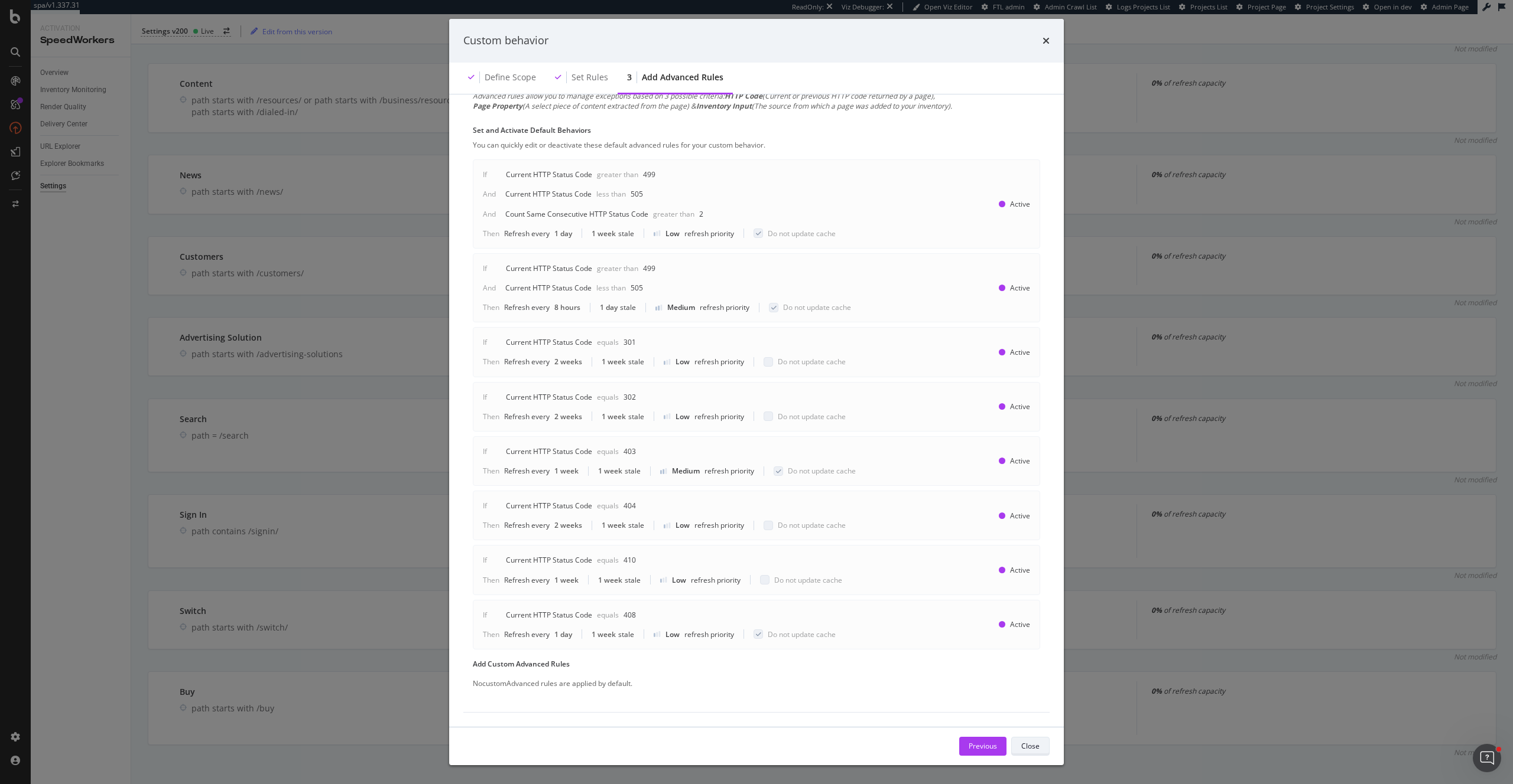
click at [1038, 743] on div "Close" at bounding box center [1030, 746] width 18 height 10
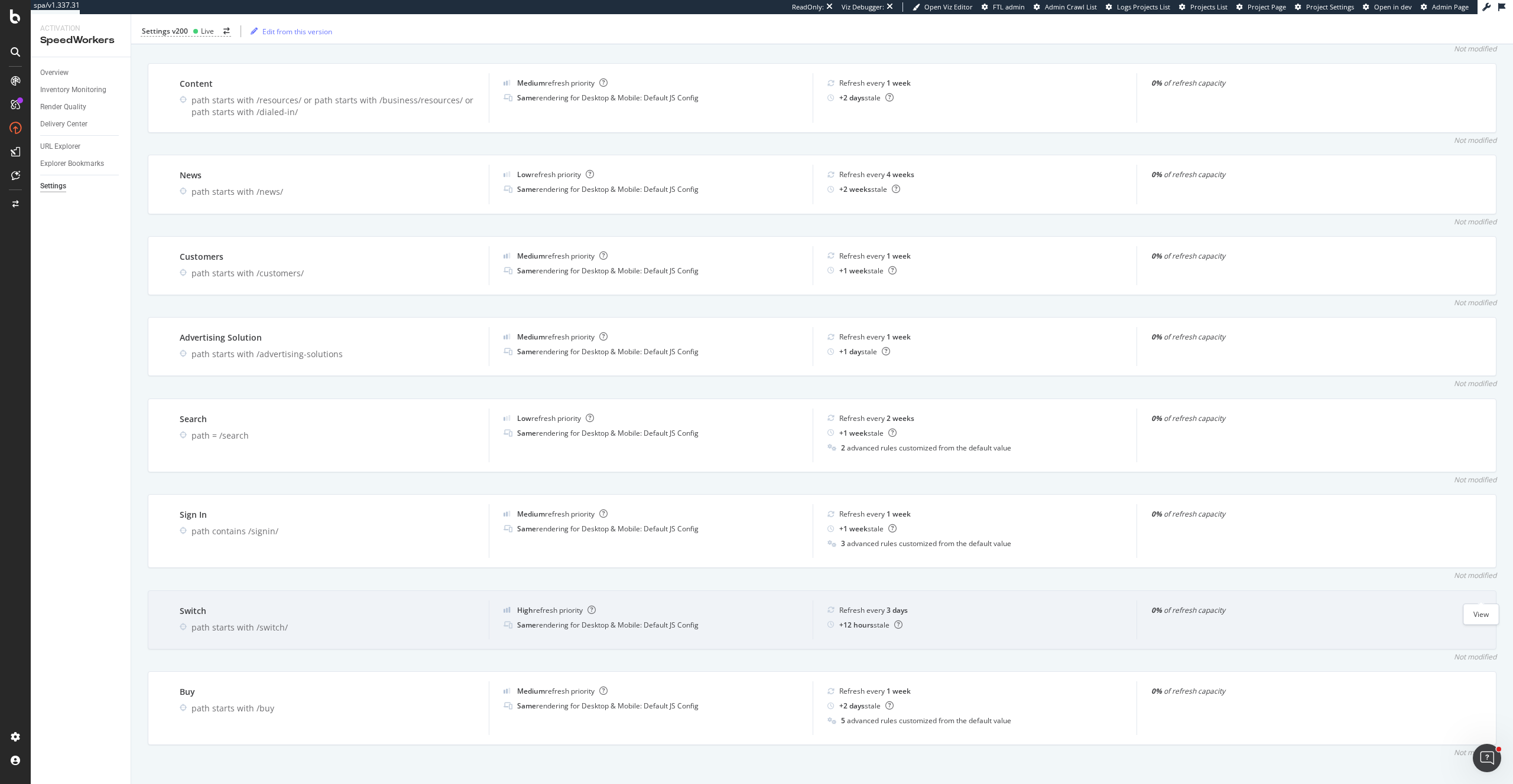
click at [1484, 605] on icon "eye" at bounding box center [1480, 610] width 11 height 9
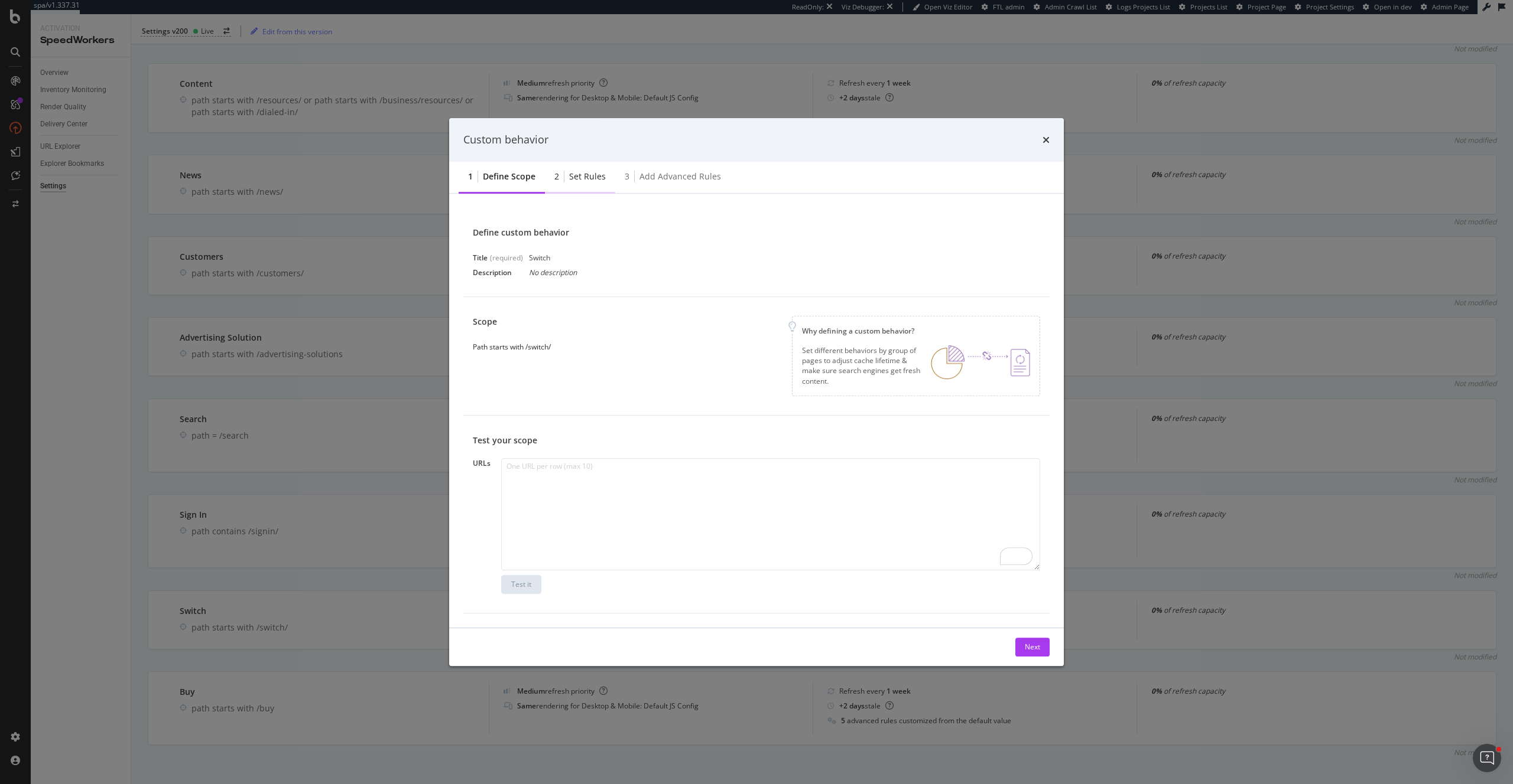
click at [579, 179] on div "Set rules" at bounding box center [587, 176] width 36 height 12
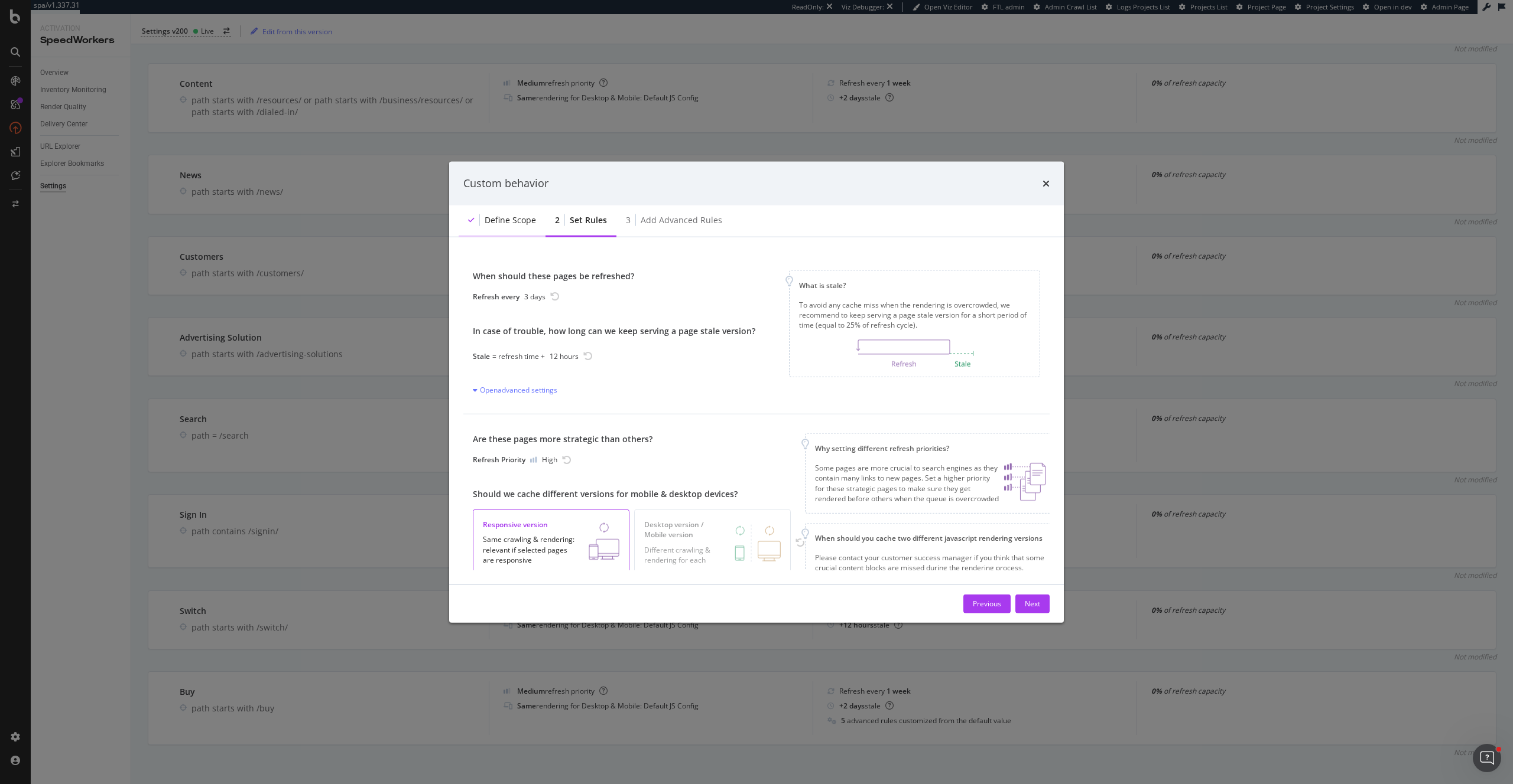
click at [508, 218] on div "Define scope" at bounding box center [510, 220] width 51 height 12
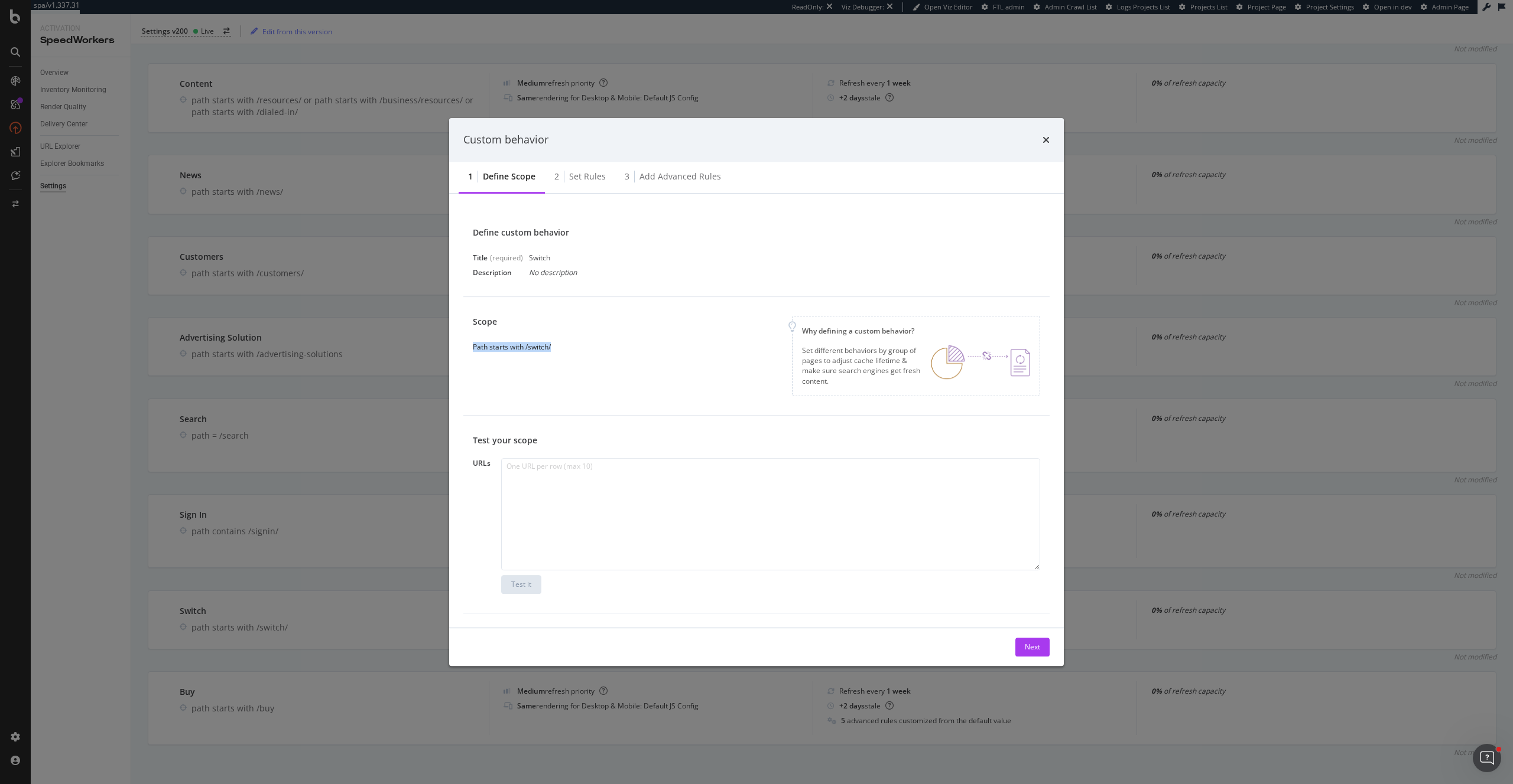
drag, startPoint x: 566, startPoint y: 341, endPoint x: 532, endPoint y: 351, distance: 35.4
click at [575, 349] on div "Scope Path starts with /switch/ Why defining a custom behavior? Set different b…" at bounding box center [756, 356] width 567 height 80
copy div "Path starts with /switch/"
click at [584, 177] on div "Set rules" at bounding box center [587, 176] width 36 height 12
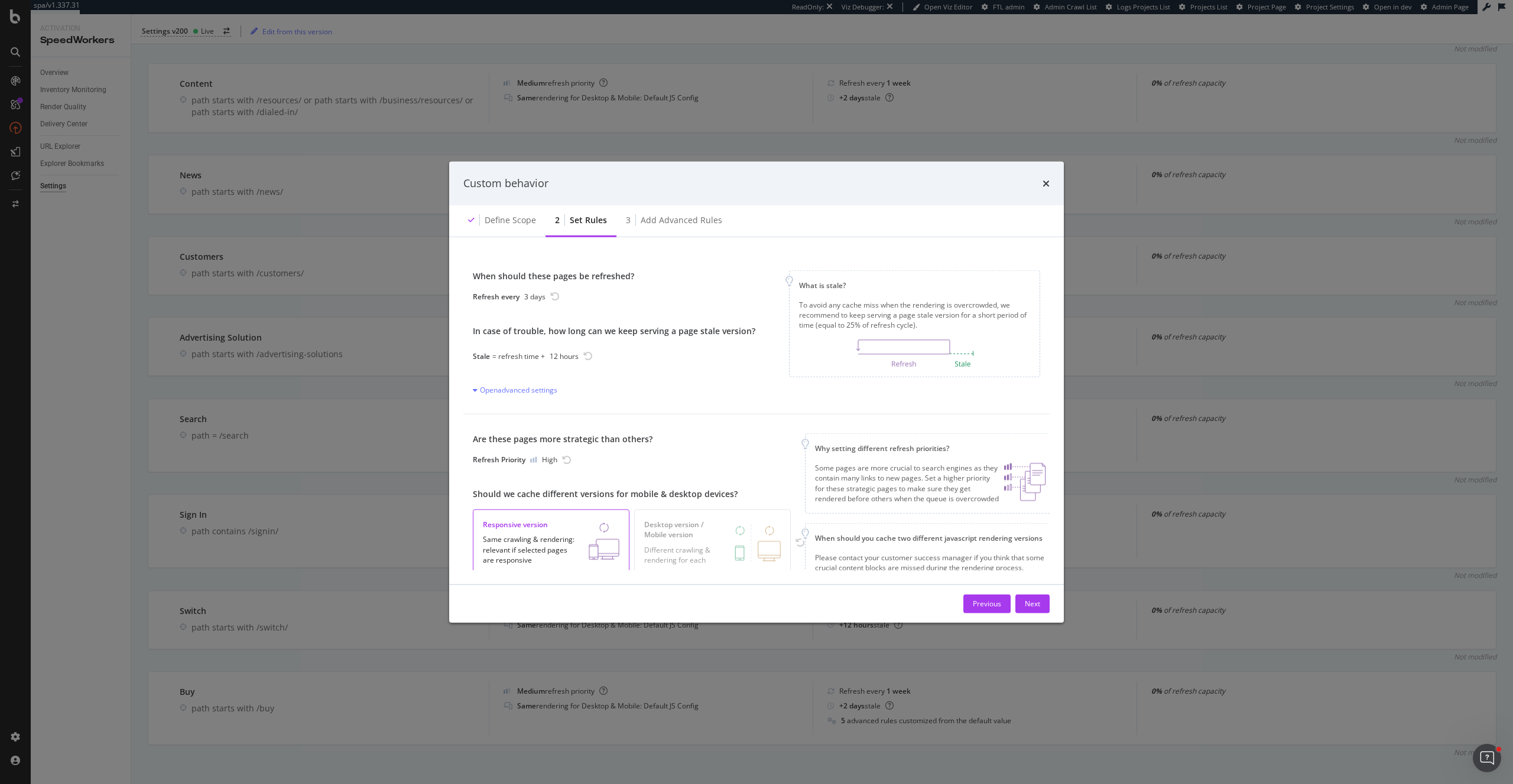
click at [584, 177] on div "Custom behavior" at bounding box center [756, 184] width 586 height 15
click at [685, 221] on div "Add advanced rules" at bounding box center [682, 220] width 82 height 12
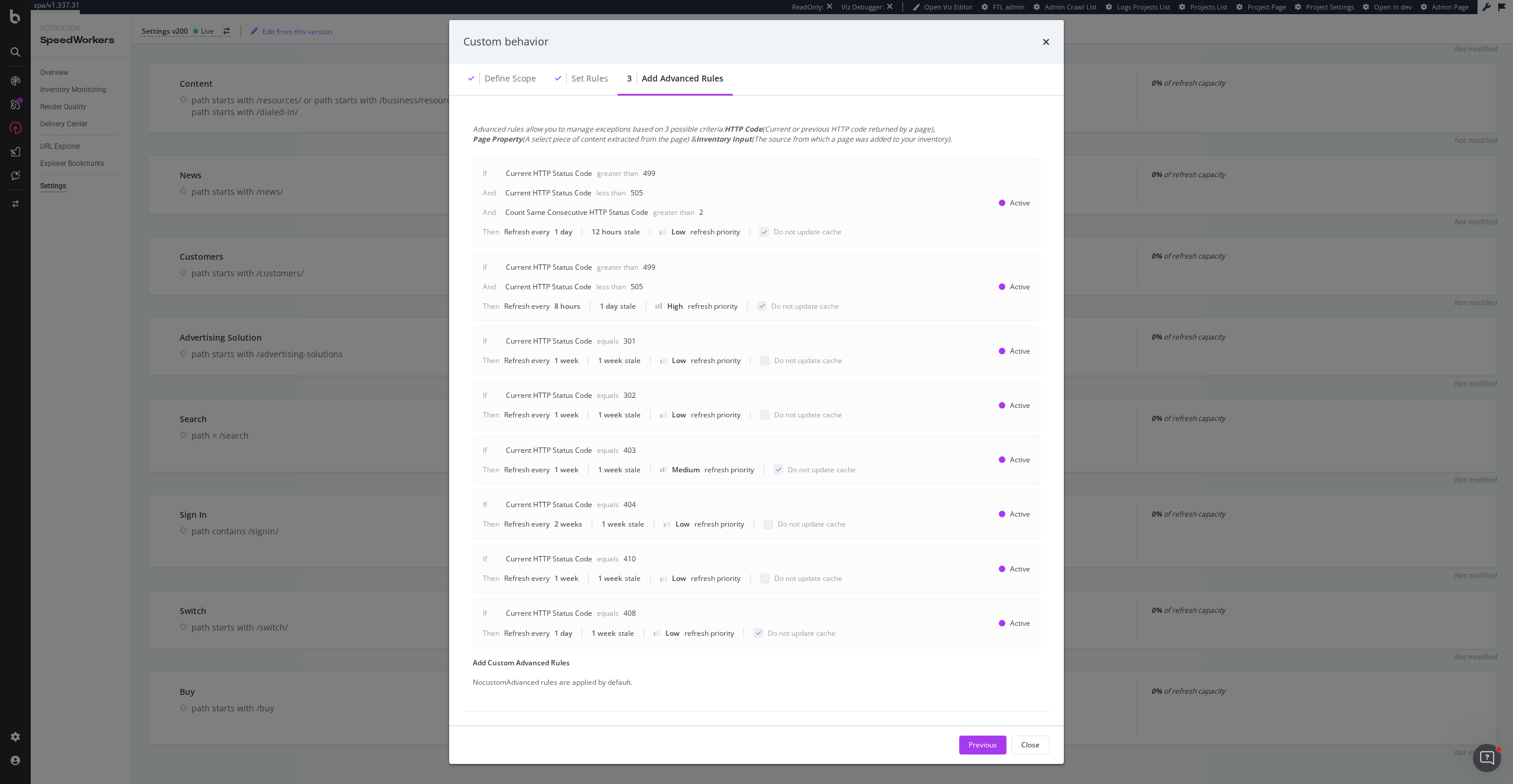
click at [1039, 745] on button "Close" at bounding box center [1030, 745] width 38 height 19
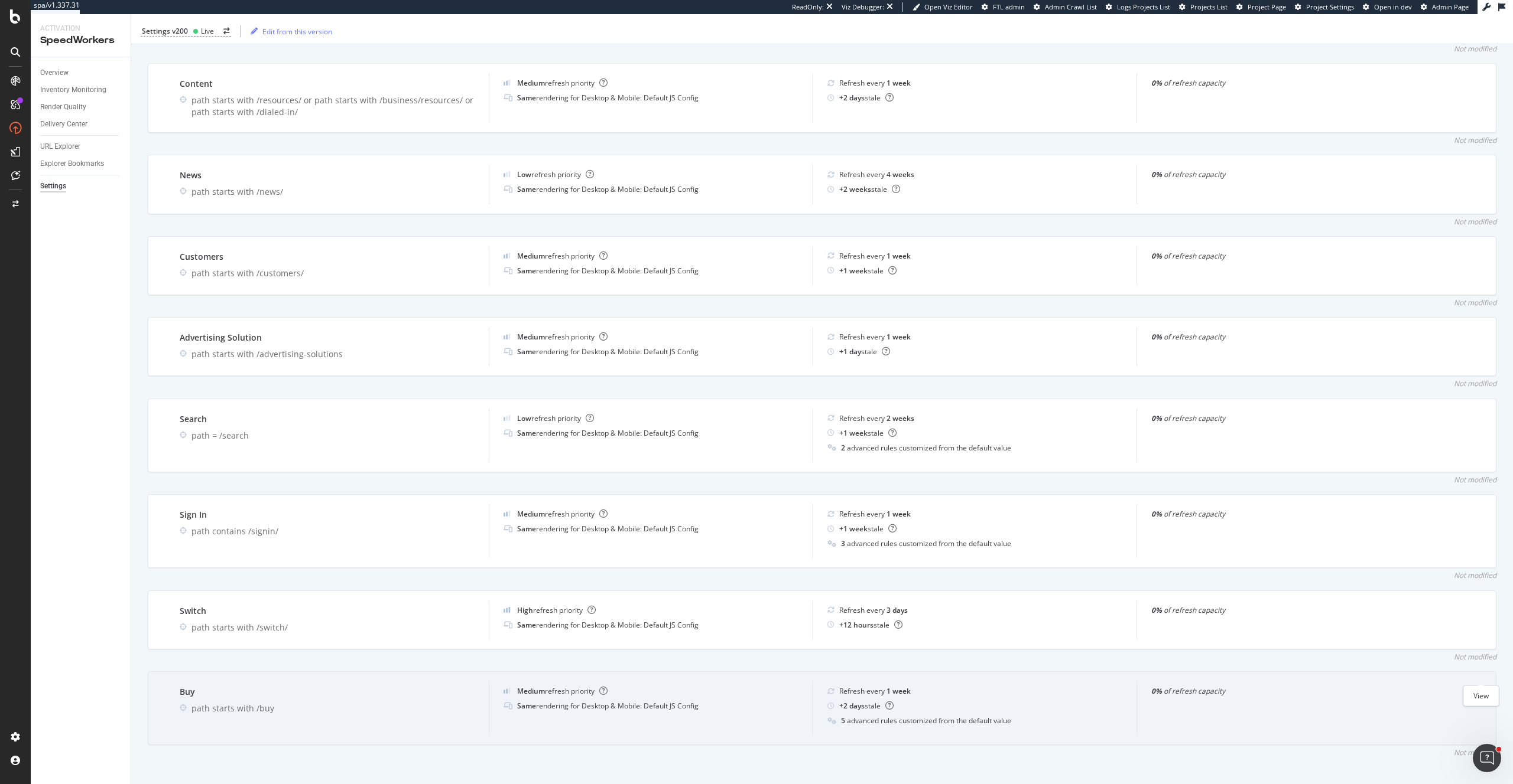
click at [1482, 686] on icon "eye" at bounding box center [1480, 691] width 11 height 9
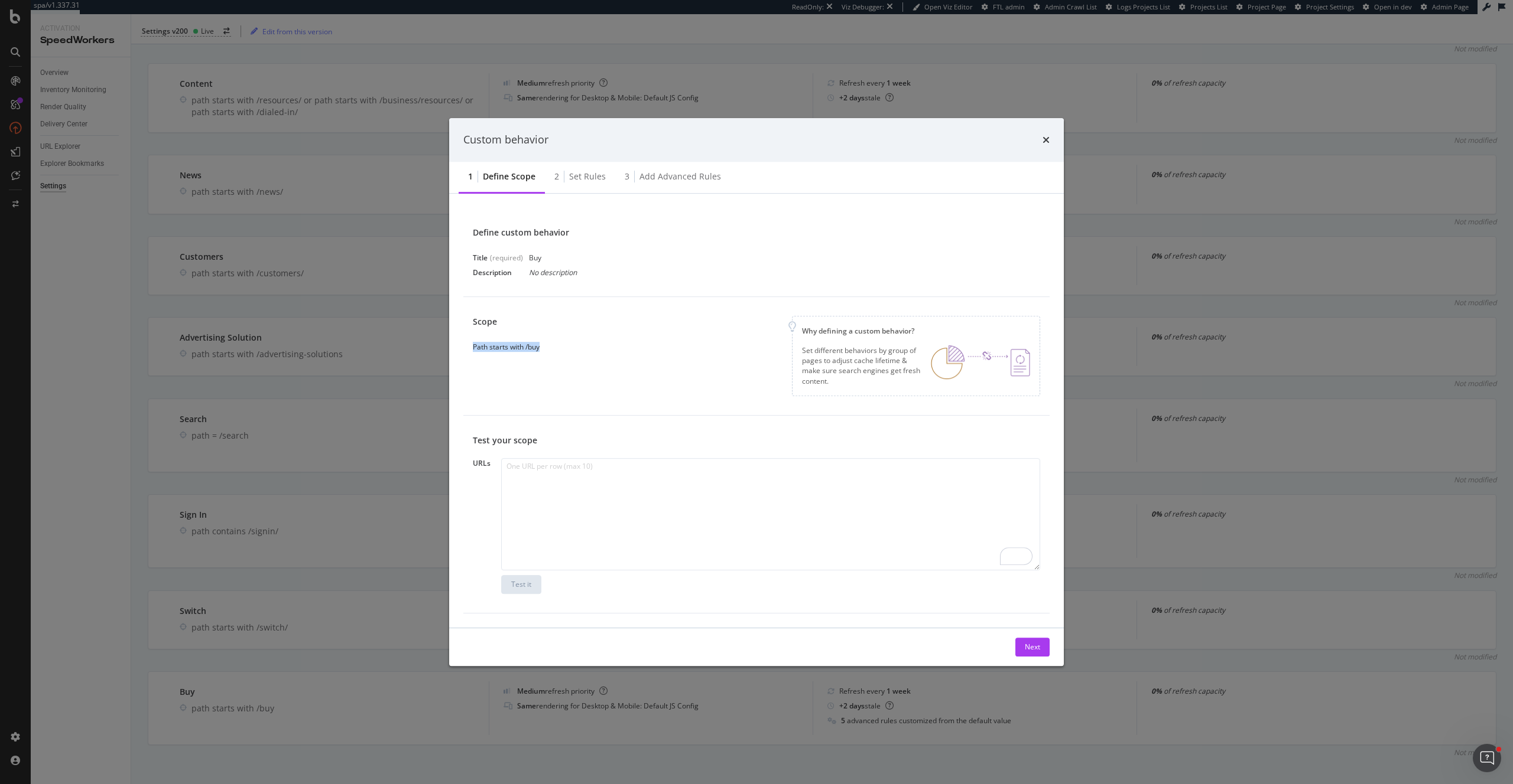
copy div "Path starts with /buy"
drag, startPoint x: 562, startPoint y: 352, endPoint x: 295, endPoint y: 378, distance: 268.3
click at [464, 349] on div "Scope Path starts with /buy Why defining a custom behavior? Set different behav…" at bounding box center [756, 356] width 586 height 119
click at [599, 177] on div "Set rules" at bounding box center [587, 176] width 36 height 12
click at [599, 147] on div "Custom behavior" at bounding box center [756, 140] width 586 height 15
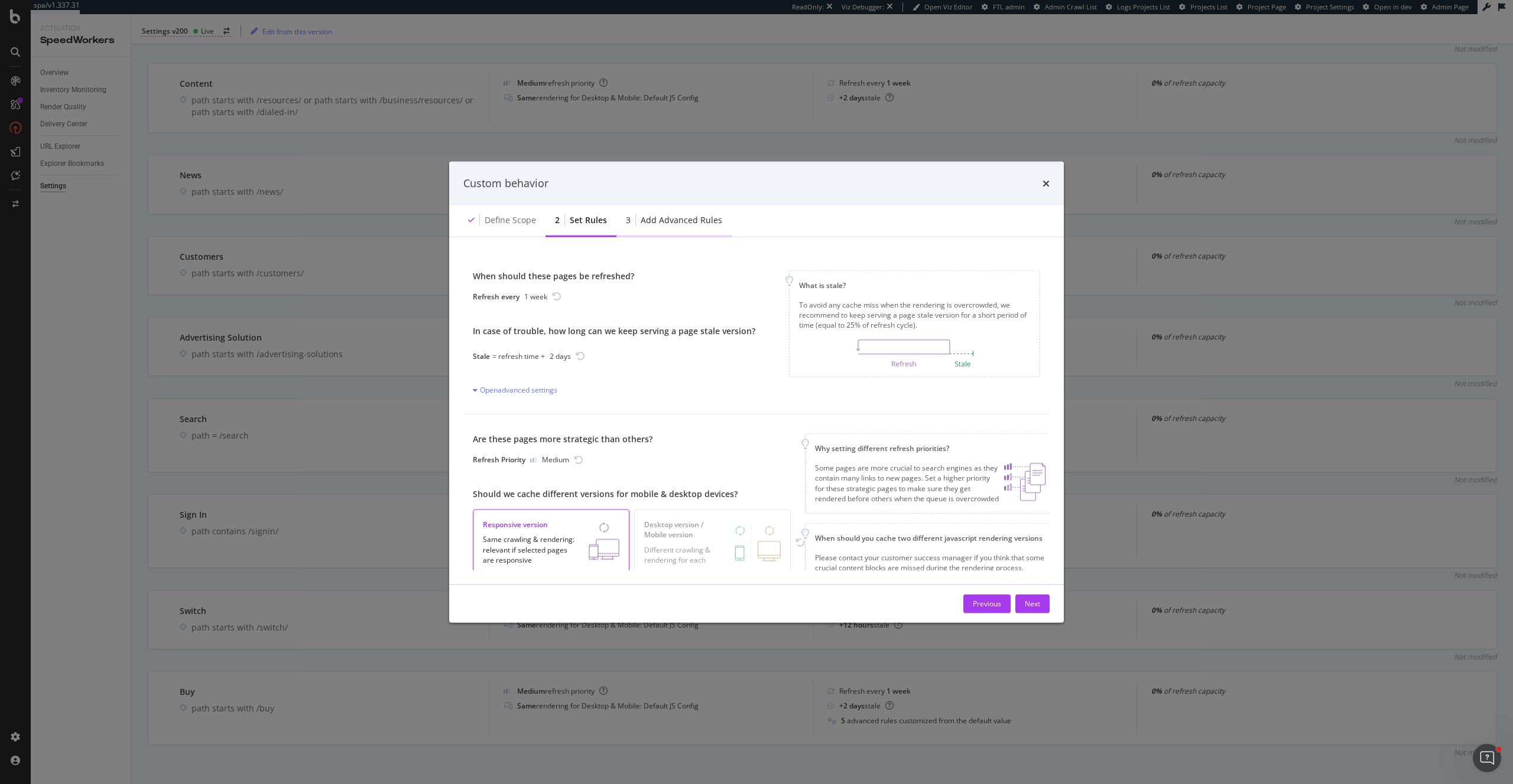
click at [663, 218] on div "Add advanced rules" at bounding box center [682, 220] width 82 height 12
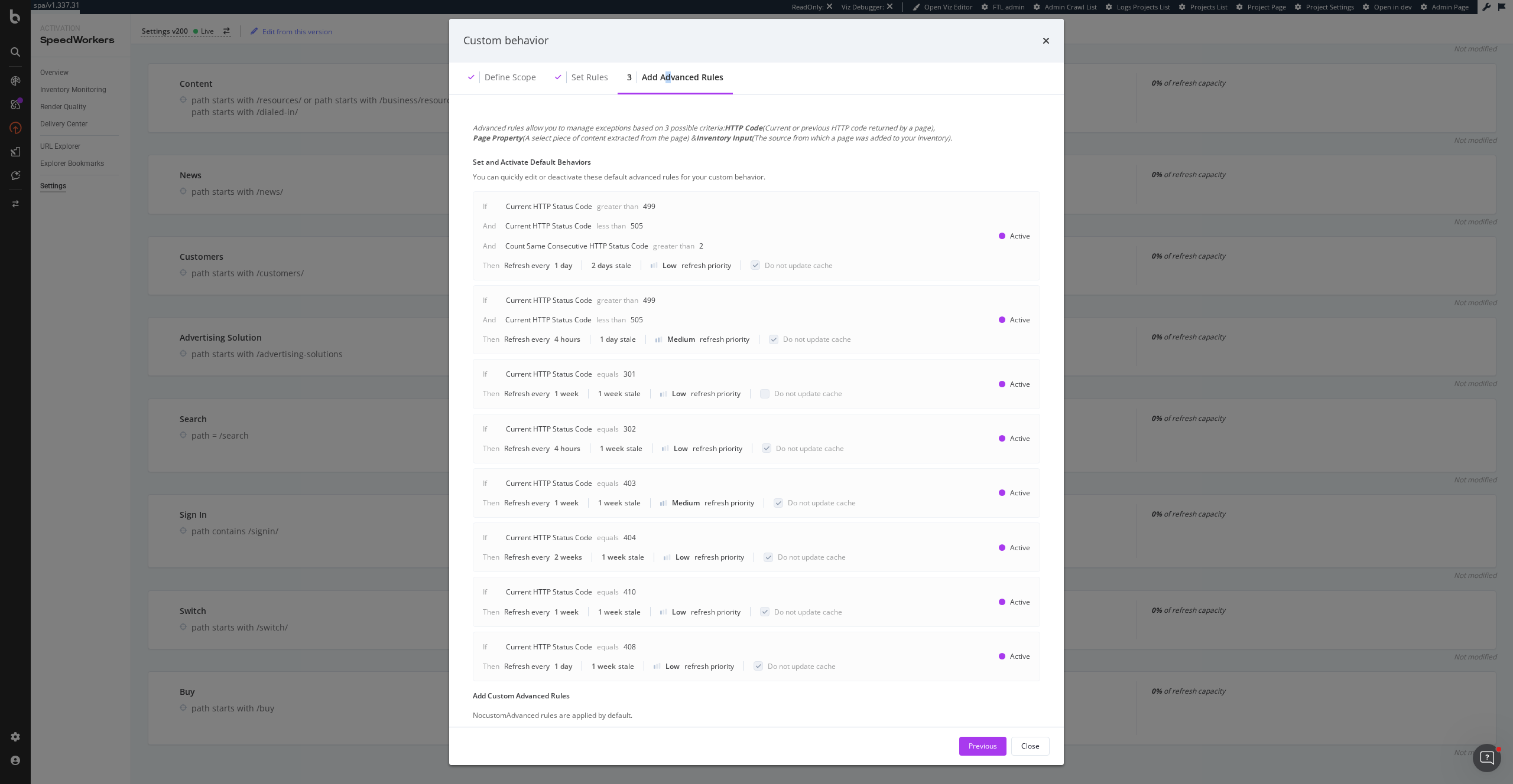
scroll to position [32, 0]
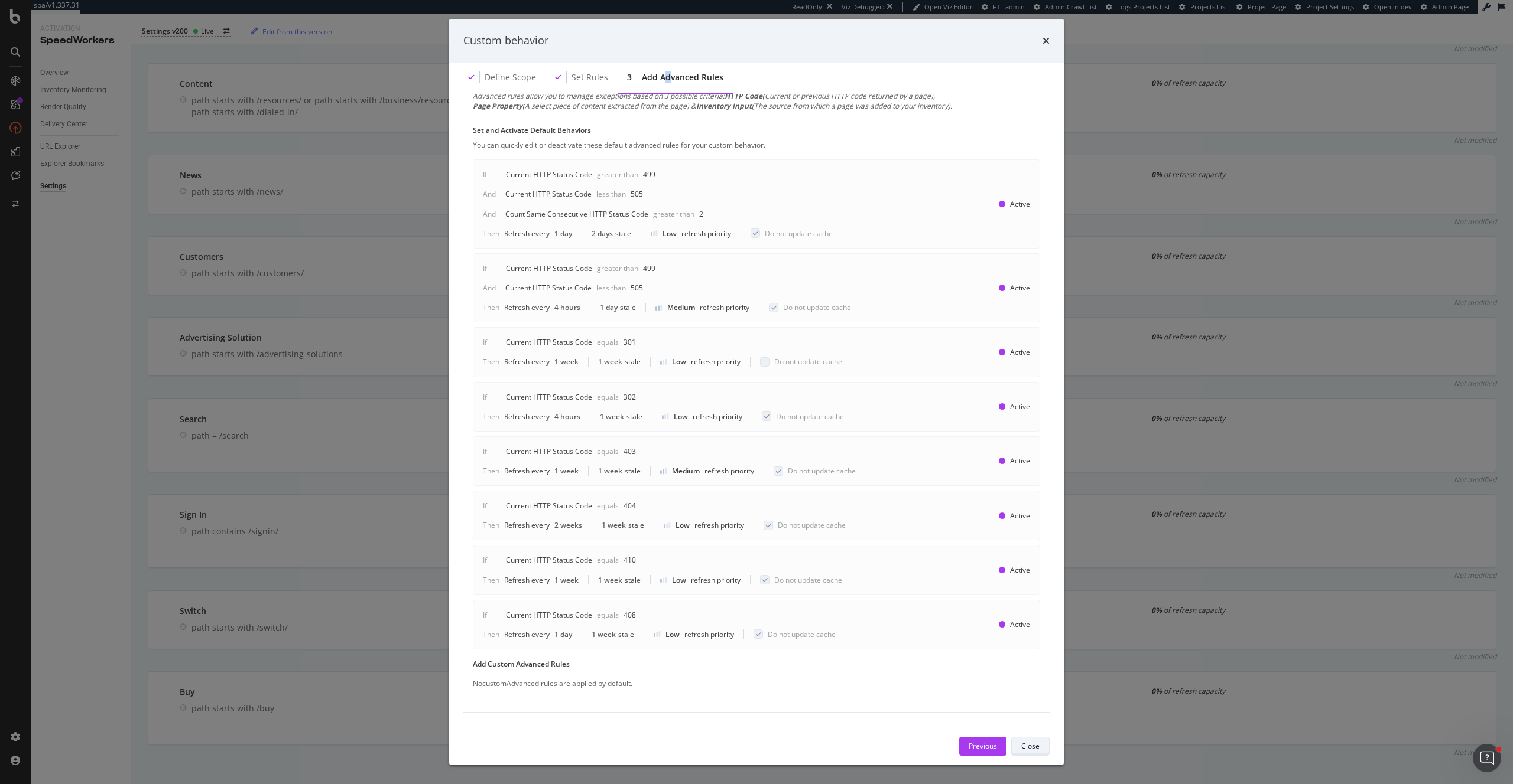
click at [1035, 746] on div "Close" at bounding box center [1030, 746] width 18 height 10
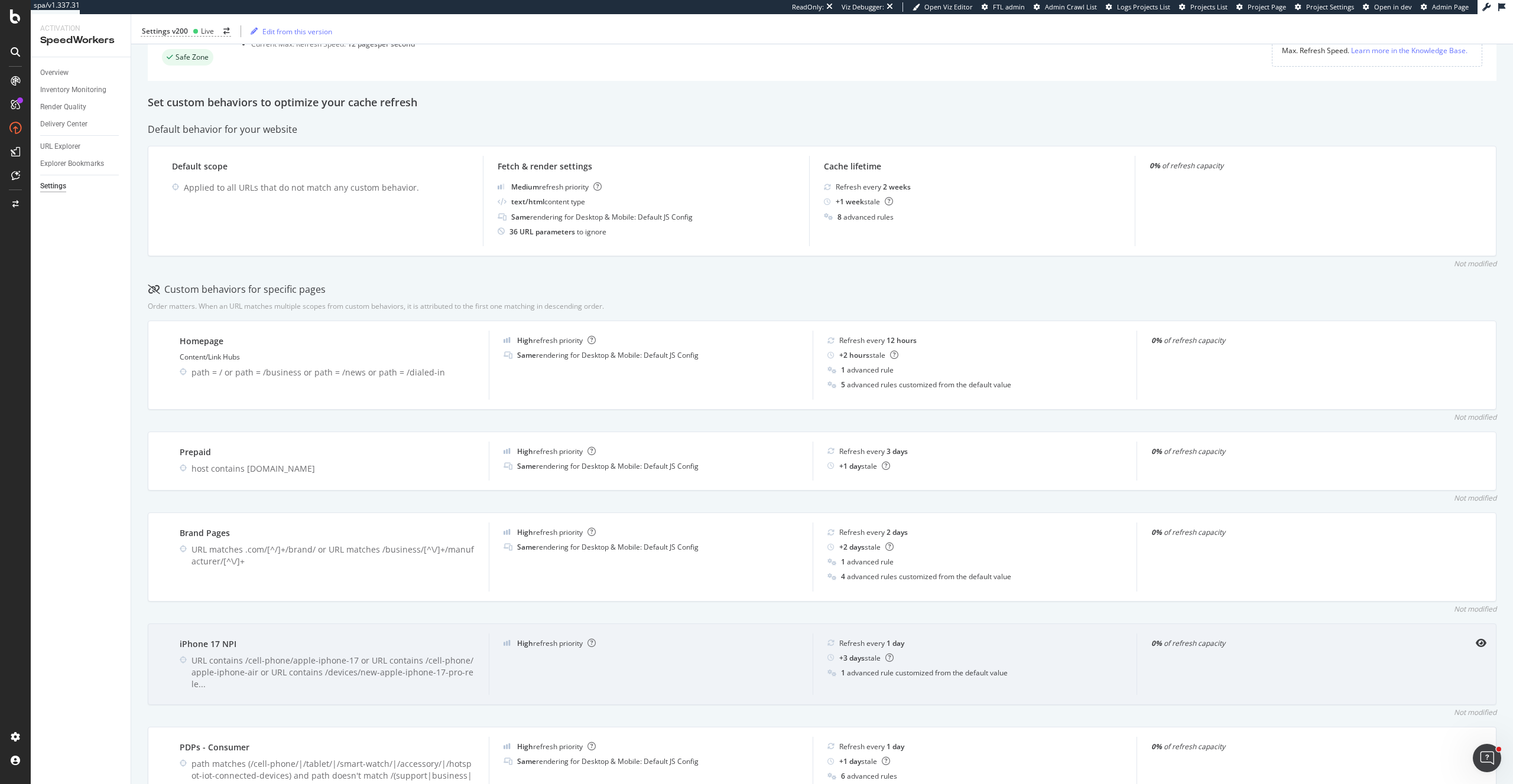
scroll to position [0, 0]
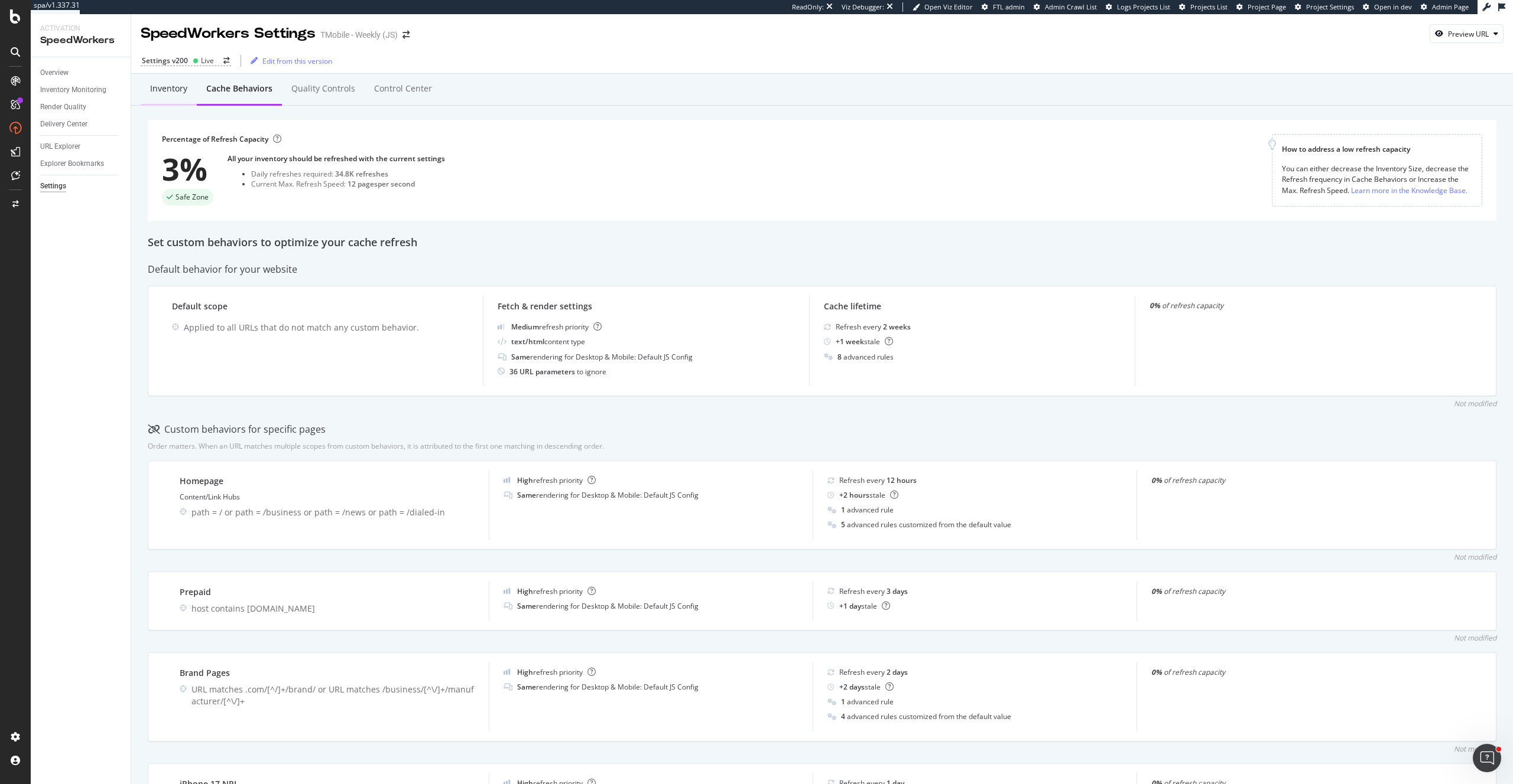
click at [171, 97] on div "Inventory" at bounding box center [168, 90] width 56 height 33
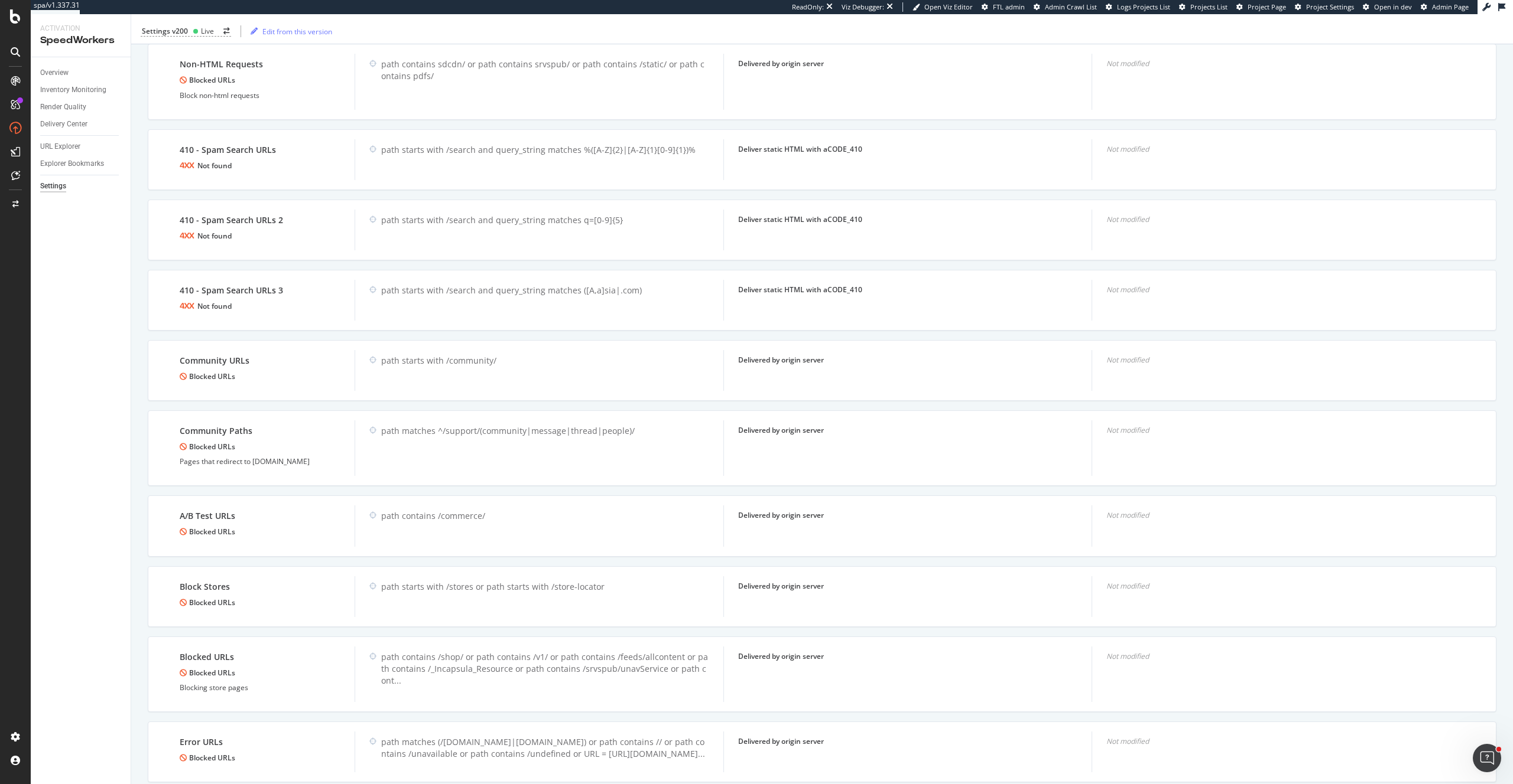
scroll to position [743, 0]
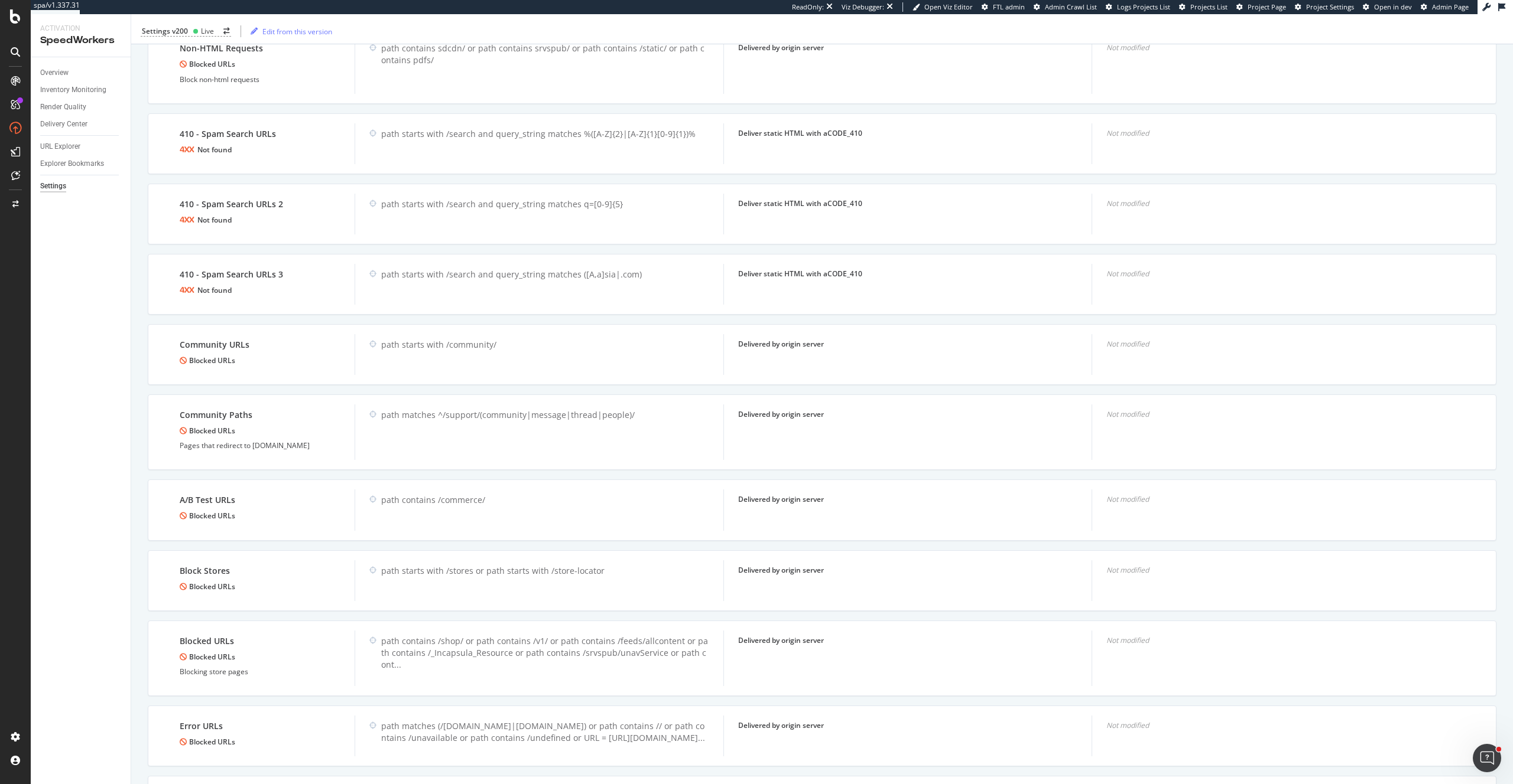
click at [100, 385] on div "Overview Inventory Monitoring Render Quality Delivery Center URL Explorer Explo…" at bounding box center [80, 420] width 100 height 727
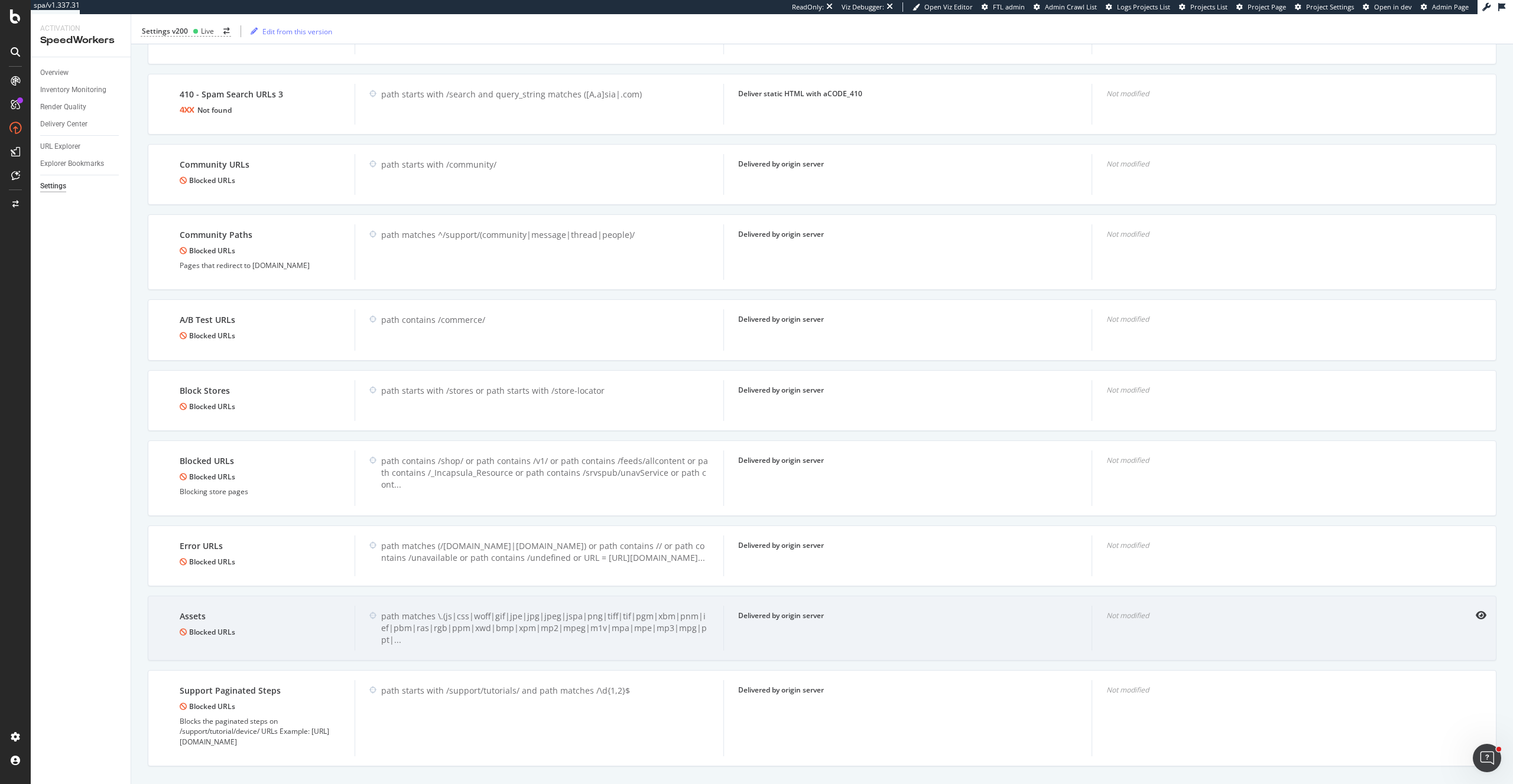
scroll to position [923, 0]
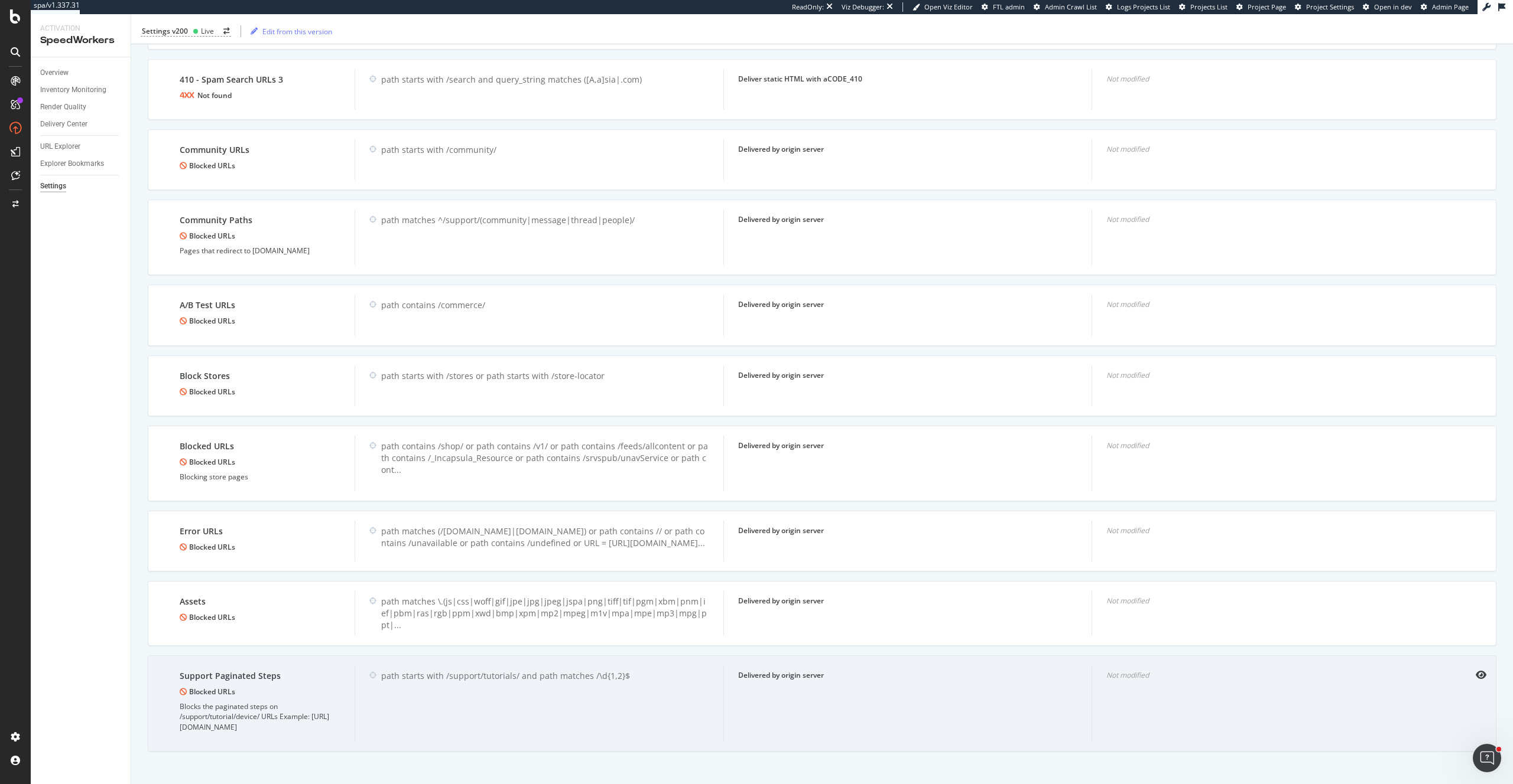
click at [276, 724] on div "Blocks the paginated steps on /support/tutorial/device/ URLs Example: [URL][DOM…" at bounding box center [260, 717] width 161 height 30
click at [276, 724] on div "Blocks the paginated steps on /support/tutorial/device/ URLs Example: [URL][DOM…" at bounding box center [260, 716] width 161 height 30
click at [289, 731] on div "Blocks the paginated steps on /support/tutorial/device/ URLs Example: [URL][DOM…" at bounding box center [260, 716] width 161 height 30
drag, startPoint x: 296, startPoint y: 755, endPoint x: 176, endPoint y: 704, distance: 130.4
click at [176, 704] on div "Support Paginated Steps Blocked URLs Blocks the paginated steps on /support/tut…" at bounding box center [260, 701] width 189 height 76
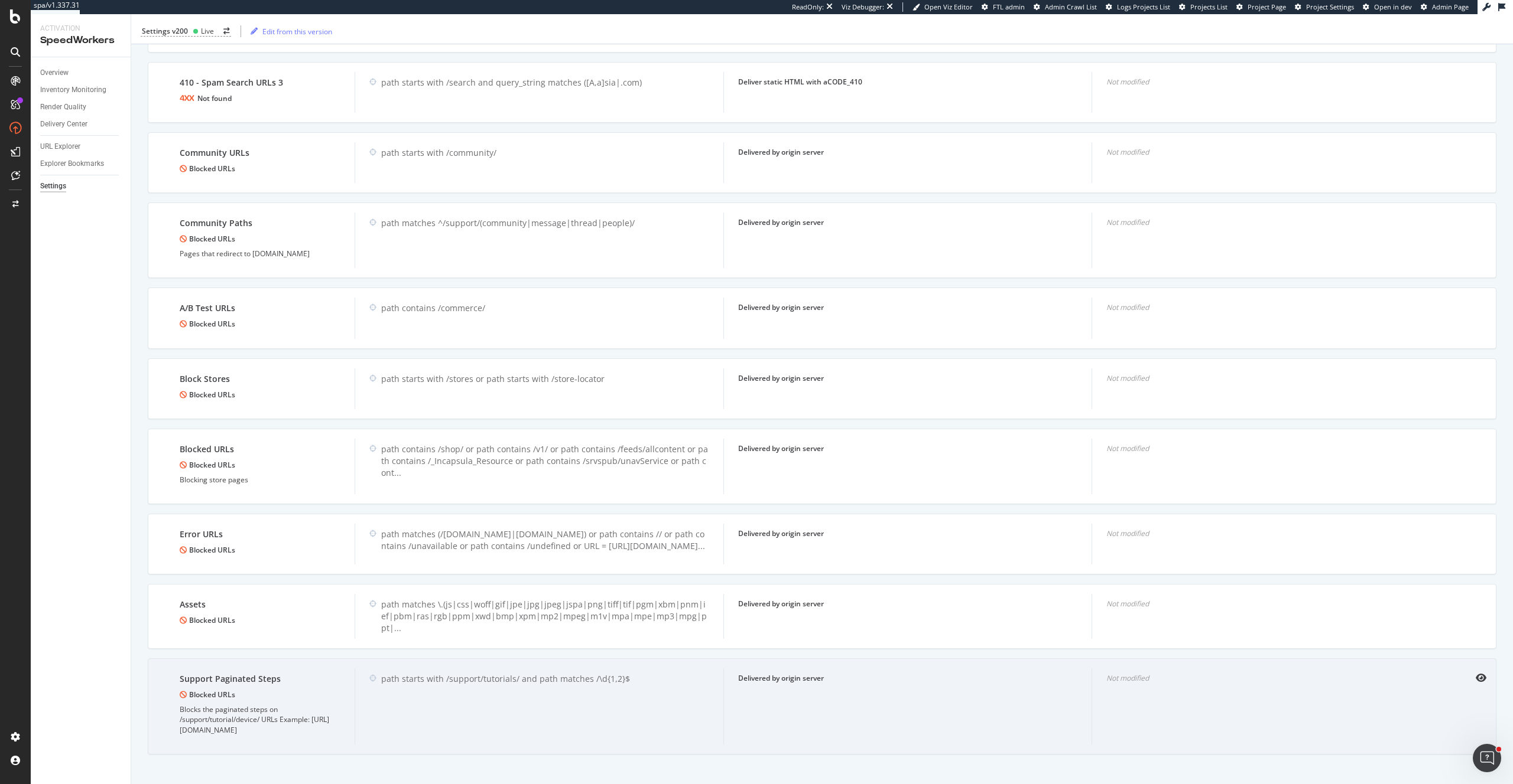
scroll to position [936, 0]
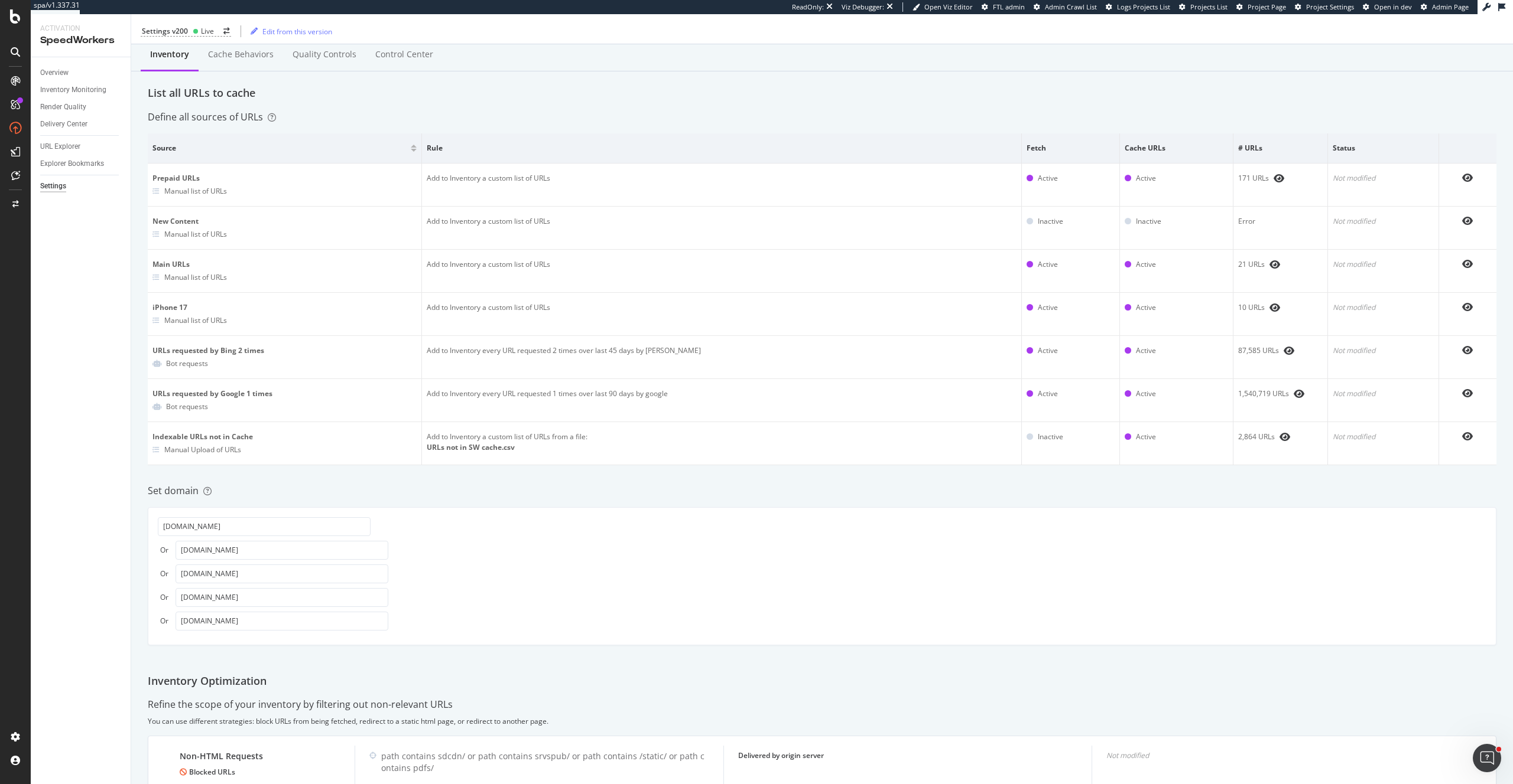
scroll to position [0, 0]
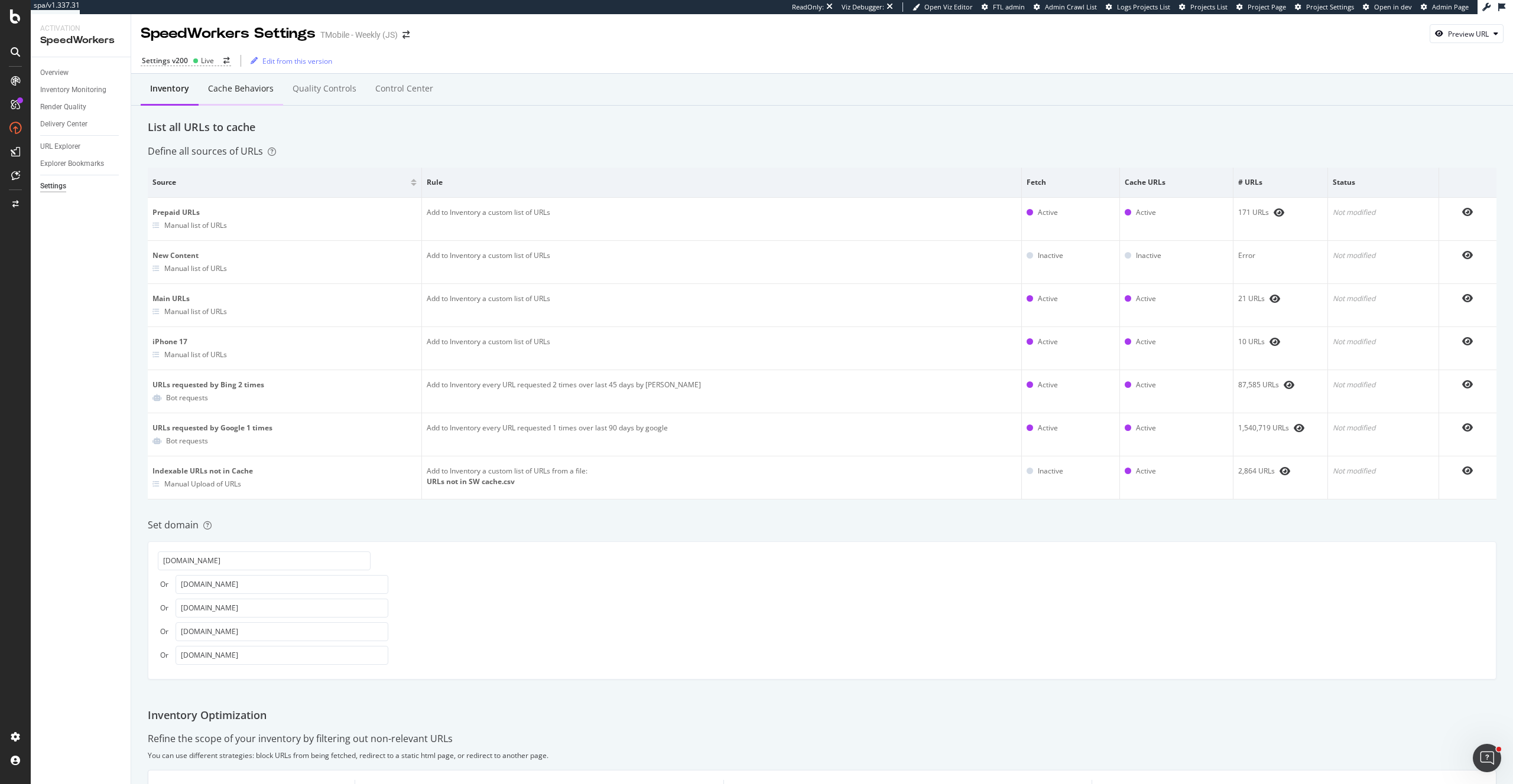
click at [247, 92] on div "Cache behaviors" at bounding box center [240, 88] width 66 height 12
